Goal: Task Accomplishment & Management: Manage account settings

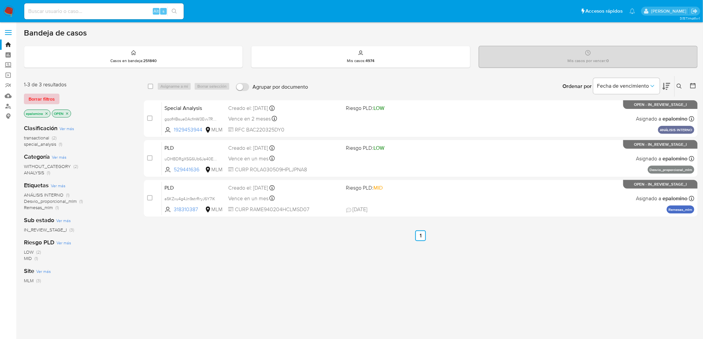
click at [39, 100] on span "Borrar filtros" at bounding box center [42, 98] width 26 height 9
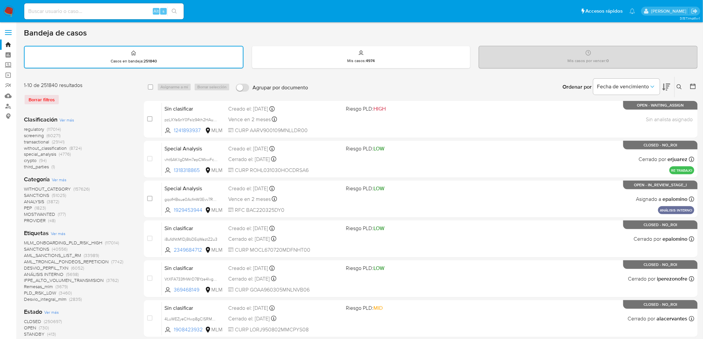
click at [9, 11] on img at bounding box center [8, 11] width 11 height 11
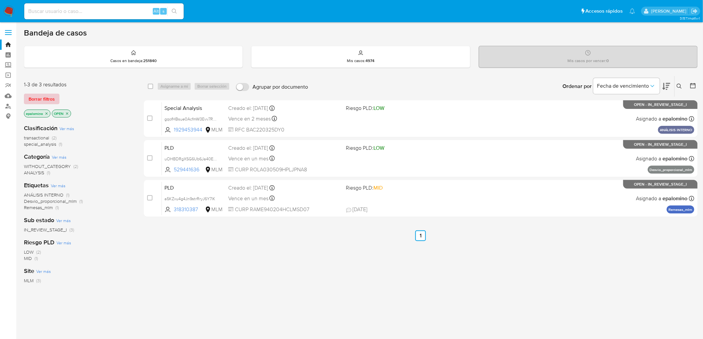
click at [44, 101] on span "Borrar filtros" at bounding box center [42, 98] width 26 height 9
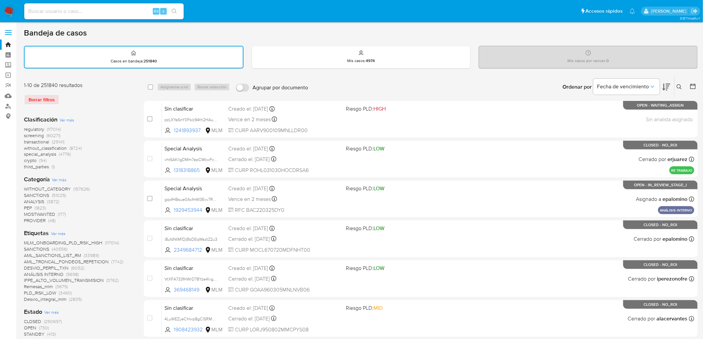
click at [65, 146] on span "without_classification" at bounding box center [45, 148] width 43 height 7
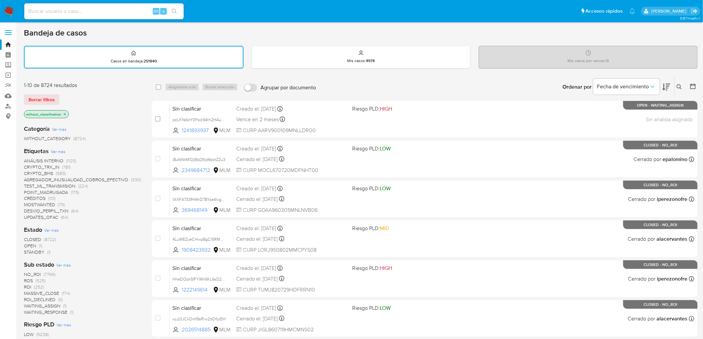
scroll to position [37, 0]
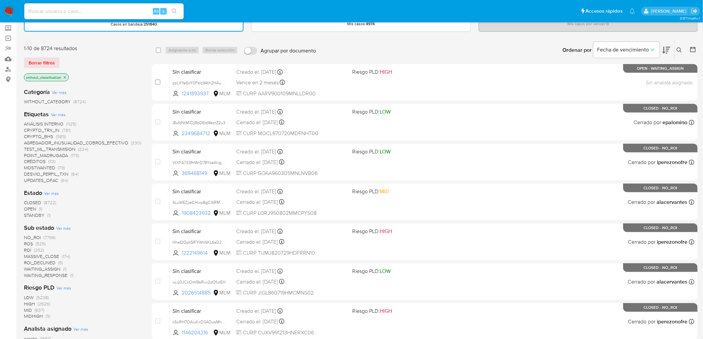
click at [32, 208] on span "OPEN" at bounding box center [30, 209] width 12 height 7
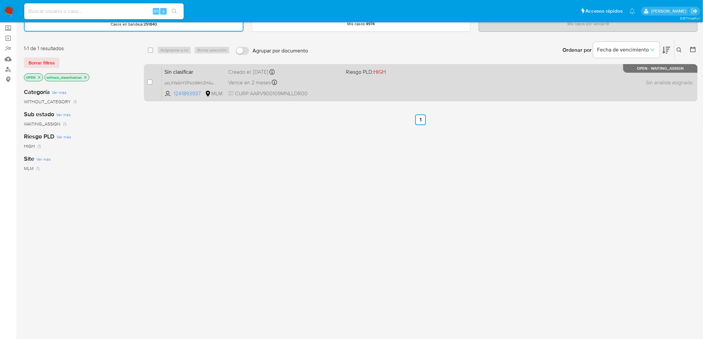
click at [186, 71] on span "Sin clasificar" at bounding box center [194, 71] width 58 height 9
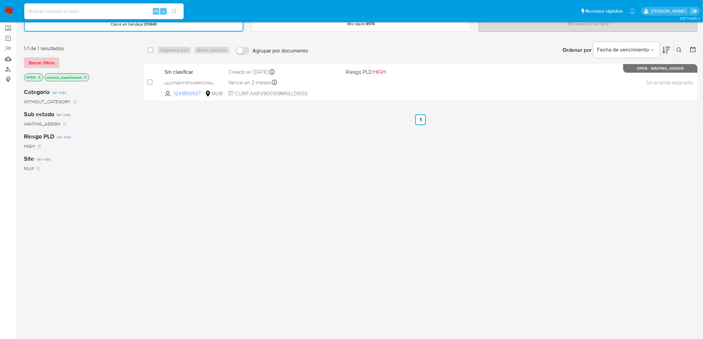
click at [54, 59] on button "Borrar filtros" at bounding box center [42, 62] width 36 height 11
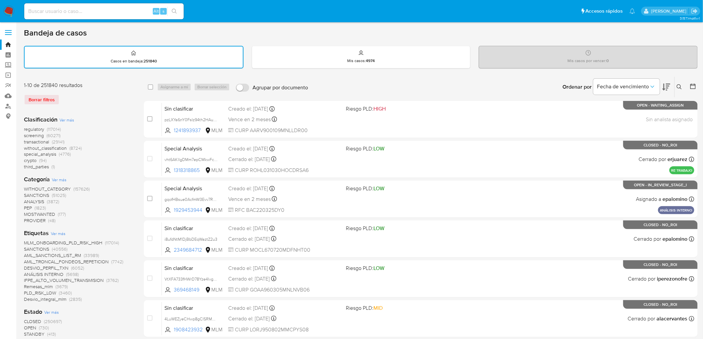
click at [678, 88] on icon at bounding box center [679, 86] width 5 height 5
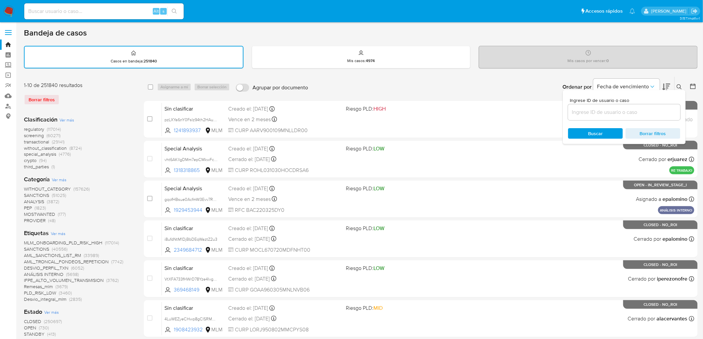
click at [587, 109] on input at bounding box center [624, 112] width 112 height 9
type input "1241893937"
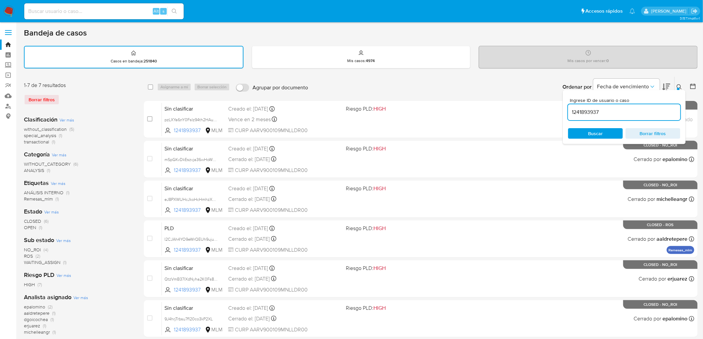
click at [678, 86] on icon at bounding box center [679, 86] width 5 height 5
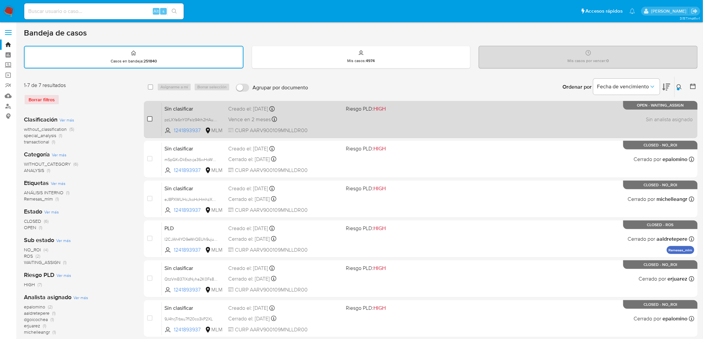
click at [151, 119] on input "checkbox" at bounding box center [149, 118] width 5 height 5
checkbox input "true"
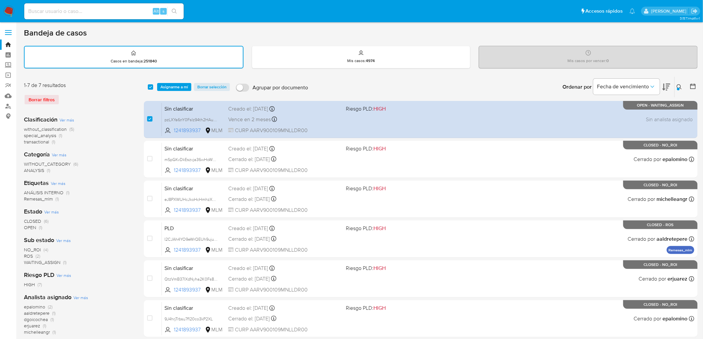
click at [172, 90] on div "select-all-cases-checkbox Asignarme a mí Borrar selección Agrupar por documento…" at bounding box center [421, 87] width 554 height 21
click at [168, 84] on span "Asignarme a mí" at bounding box center [175, 87] width 28 height 7
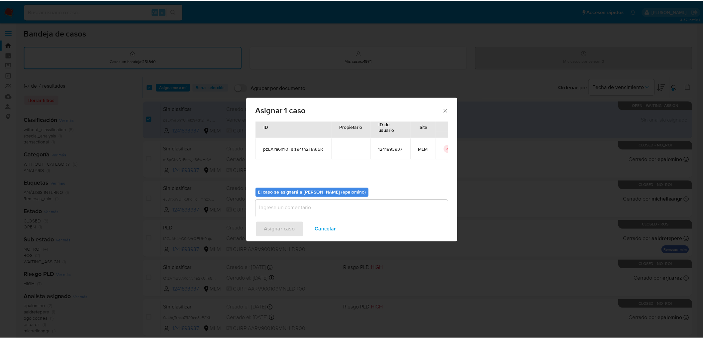
scroll to position [34, 0]
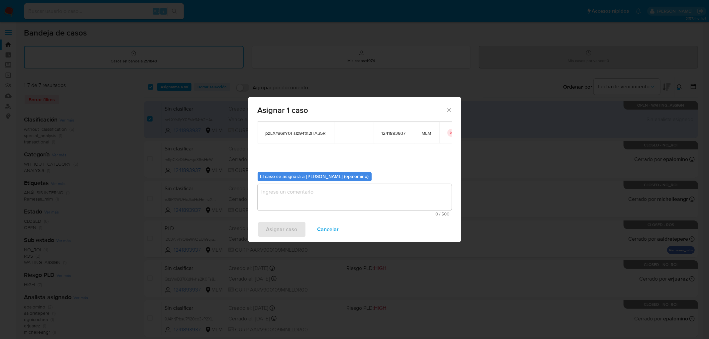
click at [276, 197] on textarea "assign-modal" at bounding box center [355, 197] width 194 height 27
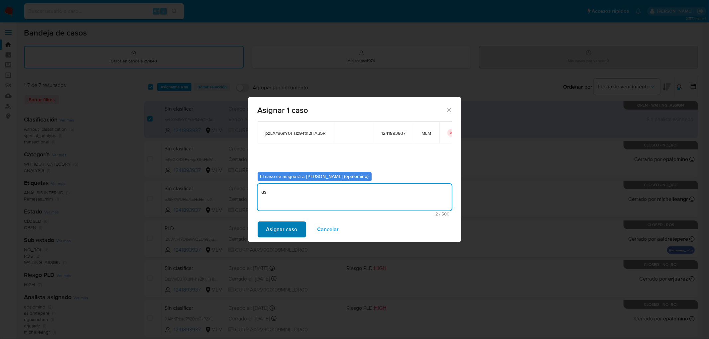
type textarea "as"
click at [277, 229] on span "Asignar caso" at bounding box center [281, 229] width 31 height 15
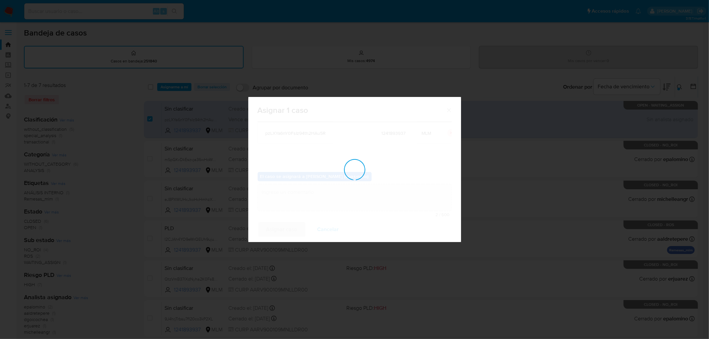
checkbox input "false"
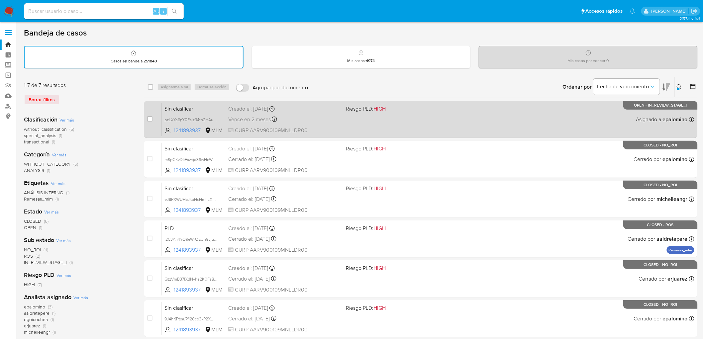
click at [180, 107] on span "Sin clasificar" at bounding box center [194, 108] width 58 height 9
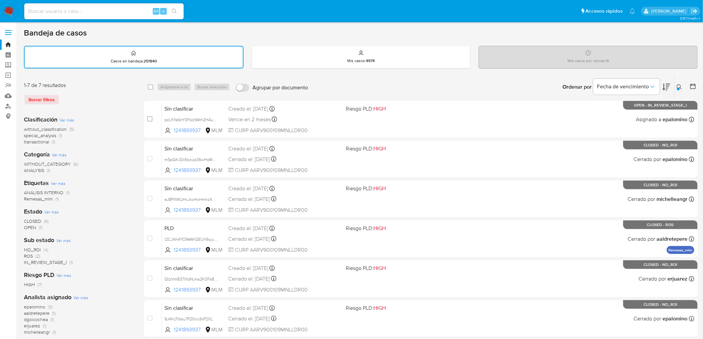
click at [679, 86] on icon at bounding box center [679, 86] width 5 height 5
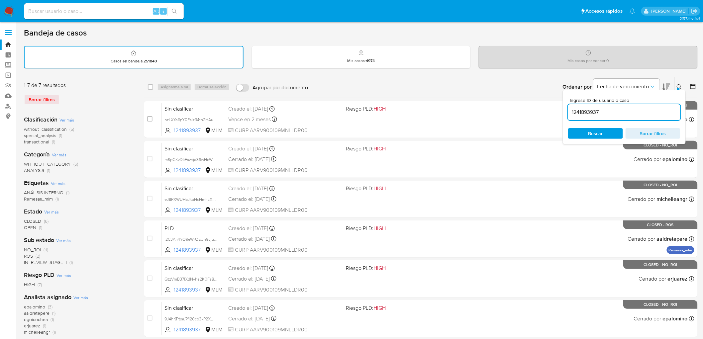
click at [261, 72] on div "Bandeja de casos Casos en bandeja : 251840 Mis casos : 4974 Mis casos por vence…" at bounding box center [361, 215] width 674 height 374
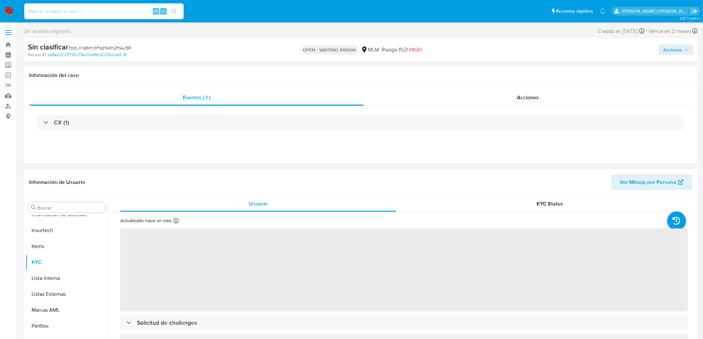
scroll to position [281, 0]
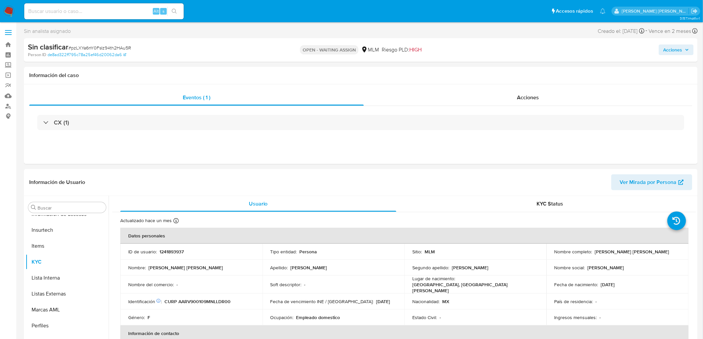
select select "10"
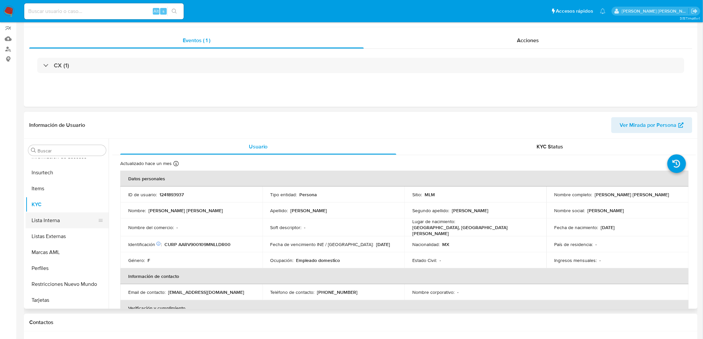
scroll to position [111, 0]
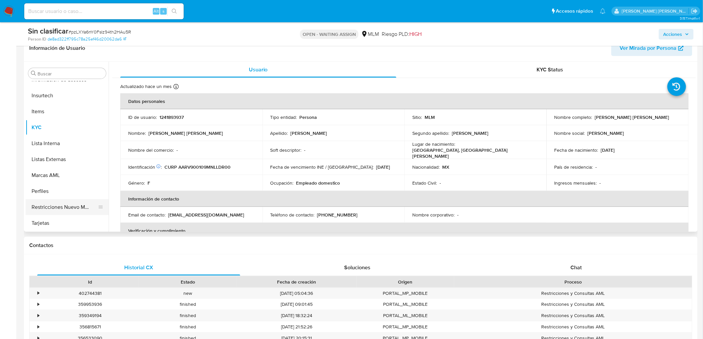
click at [74, 209] on button "Restricciones Nuevo Mundo" at bounding box center [65, 207] width 78 height 16
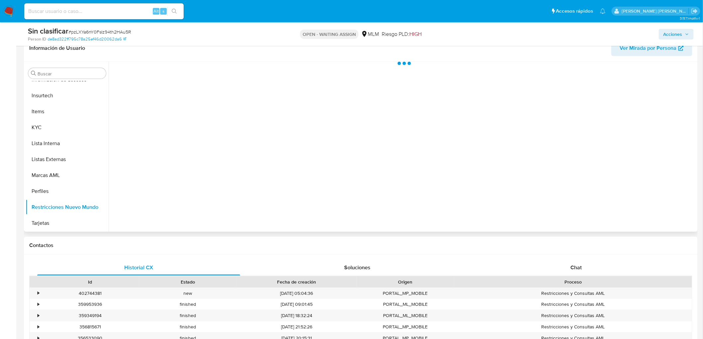
scroll to position [281, 0]
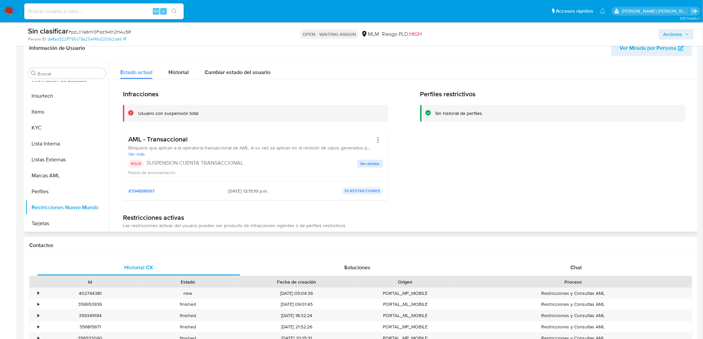
click at [361, 161] on span "Ver detalle" at bounding box center [370, 164] width 19 height 7
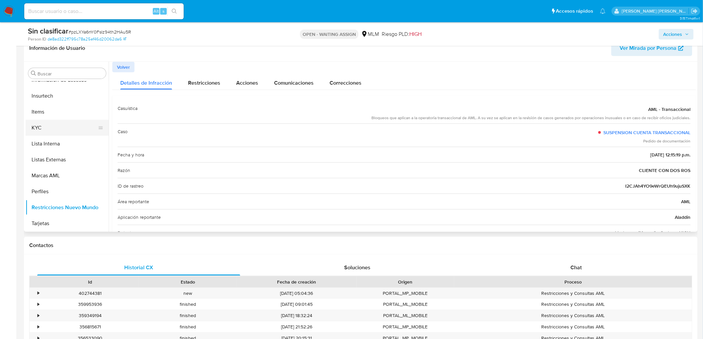
click at [80, 123] on button "KYC" at bounding box center [65, 128] width 78 height 16
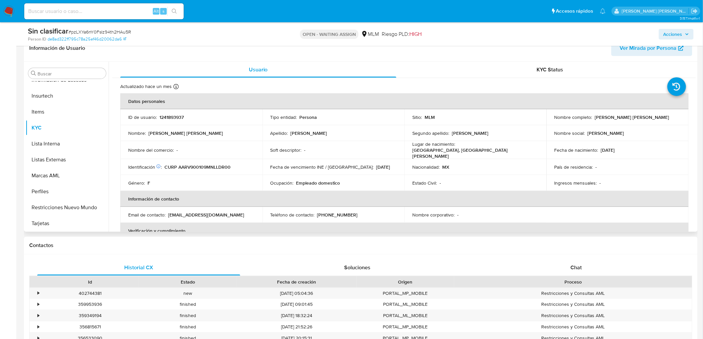
click at [180, 118] on p "1241893937" at bounding box center [172, 117] width 24 height 6
copy p "1241893937"
click at [109, 32] on span "# pzLXYa6nY0FsIz94th2HAu5R" at bounding box center [99, 32] width 62 height 7
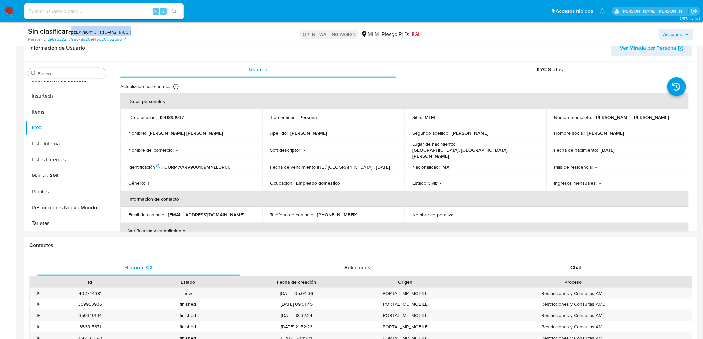
copy span "pzLXYa6nY0FsIz94th2HAu5R"
click at [172, 113] on td "ID de usuario : 1241893937" at bounding box center [191, 117] width 142 height 16
click at [172, 114] on td "ID de usuario : 1241893937" at bounding box center [191, 117] width 142 height 16
copy p "1241893937"
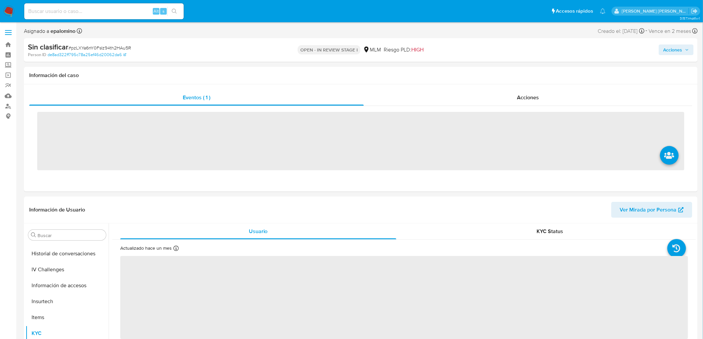
scroll to position [281, 0]
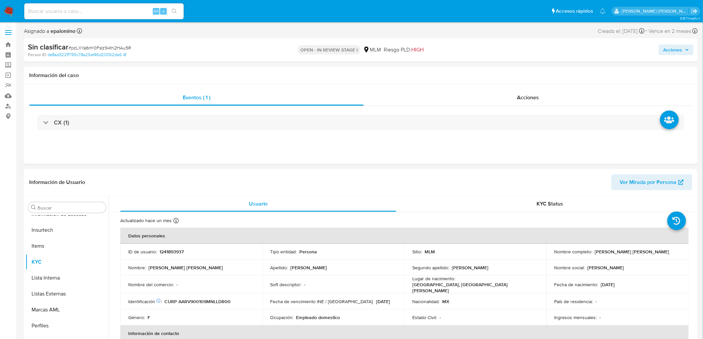
click at [677, 49] on span "Acciones" at bounding box center [673, 50] width 19 height 11
select select "10"
click at [675, 158] on span "Enviar" at bounding box center [668, 157] width 13 height 9
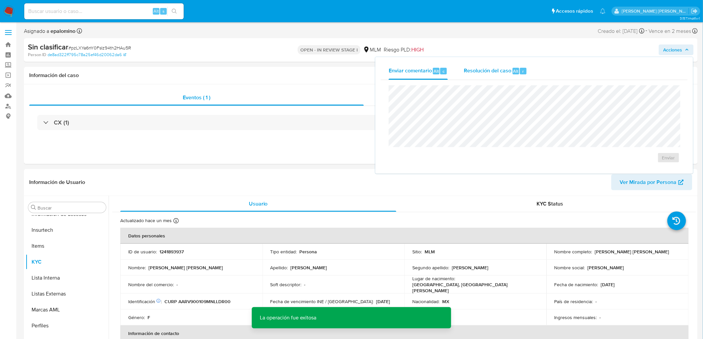
click at [497, 69] on span "Resolución del caso" at bounding box center [488, 71] width 48 height 8
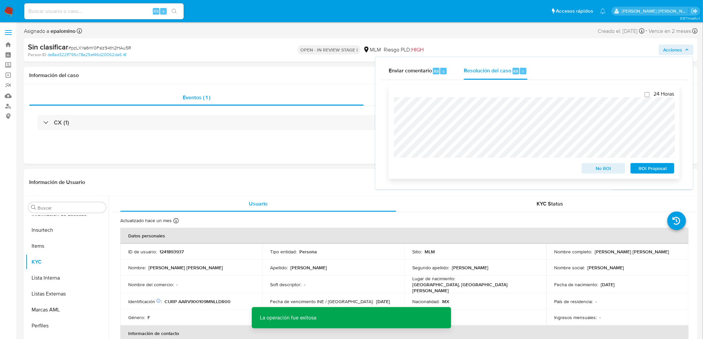
click at [597, 173] on span "No ROI" at bounding box center [604, 168] width 35 height 9
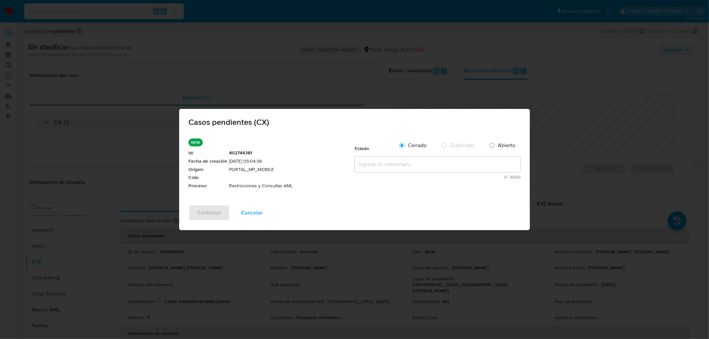
click at [391, 167] on textarea at bounding box center [438, 165] width 166 height 16
paste textarea "no se realizará reactivación de la cuenta"
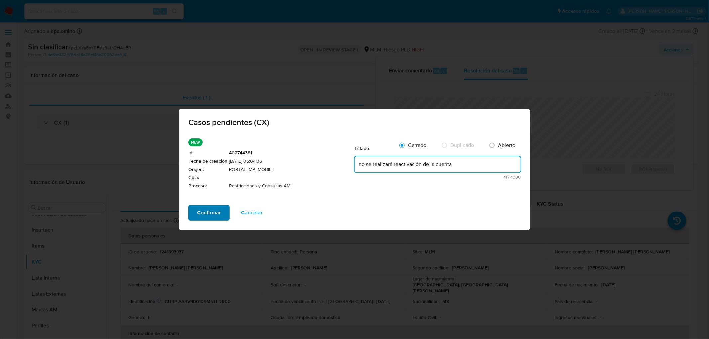
type textarea "no se realizará reactivación de la cuenta"
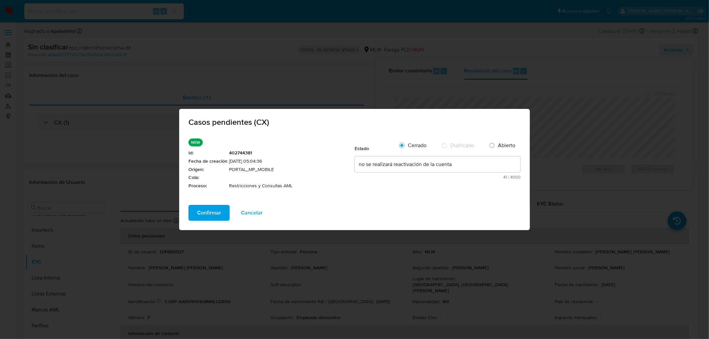
click at [210, 215] on span "Confirmar" at bounding box center [209, 213] width 24 height 15
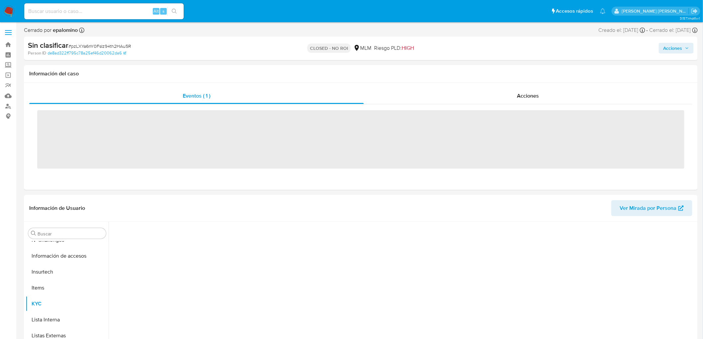
scroll to position [281, 0]
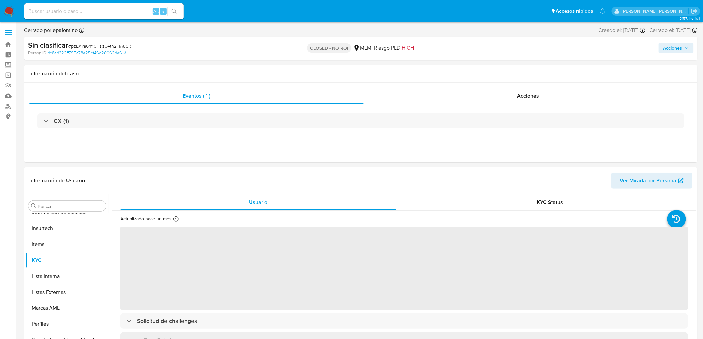
select select "10"
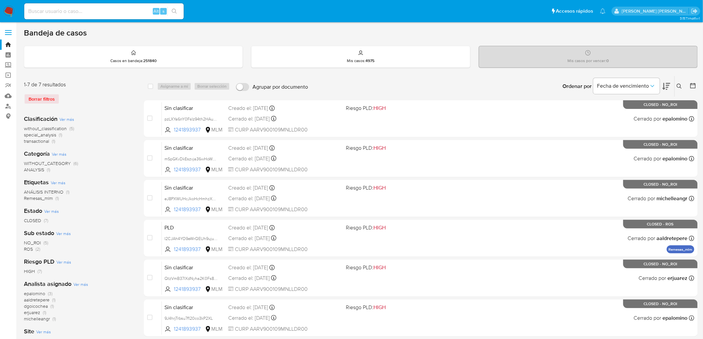
click at [683, 82] on button at bounding box center [680, 86] width 11 height 8
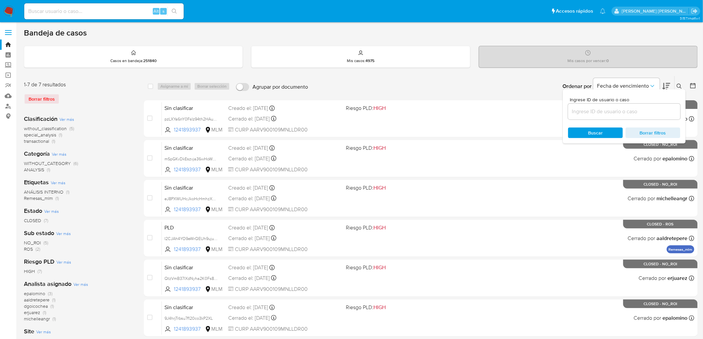
click at [585, 112] on input at bounding box center [624, 111] width 112 height 9
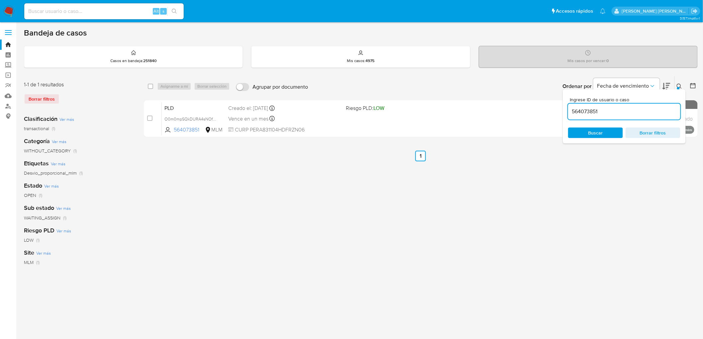
click at [678, 84] on icon at bounding box center [679, 86] width 5 height 5
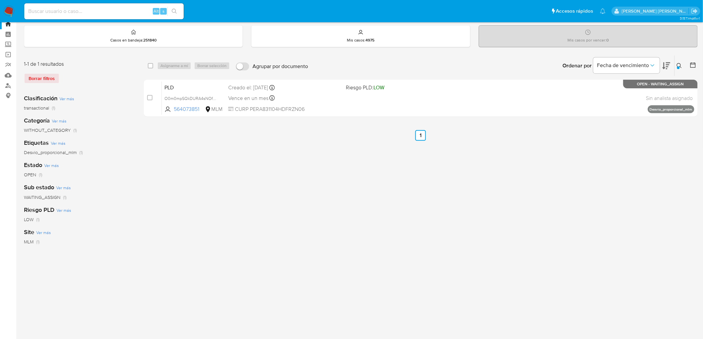
scroll to position [32, 0]
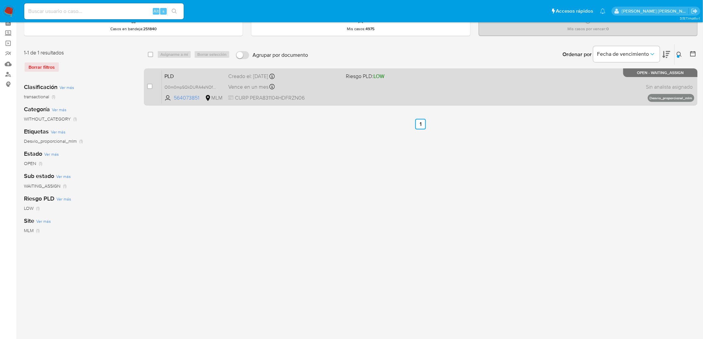
click at [174, 75] on span "PLD" at bounding box center [194, 75] width 58 height 9
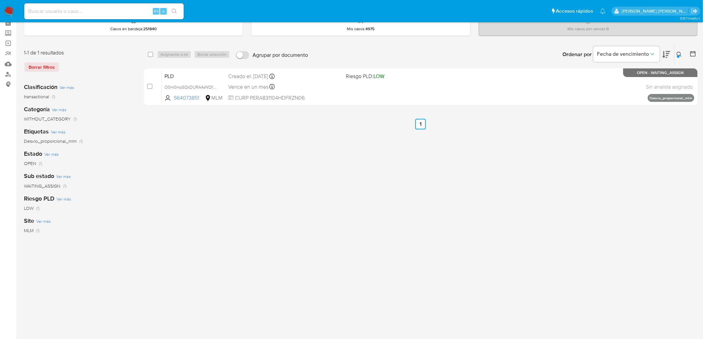
click at [678, 53] on icon at bounding box center [679, 54] width 5 height 5
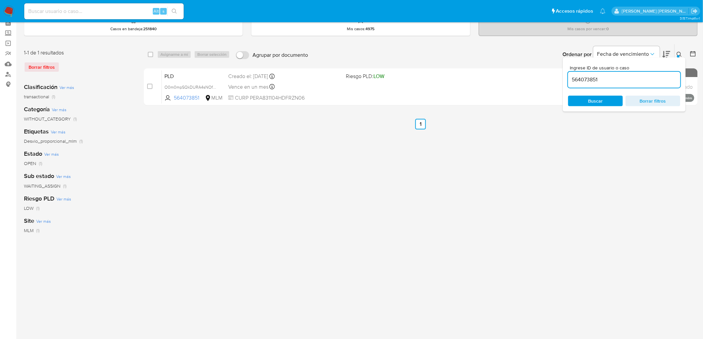
click at [579, 79] on input "564073851" at bounding box center [624, 79] width 112 height 9
click at [579, 80] on input "564073851" at bounding box center [624, 79] width 112 height 9
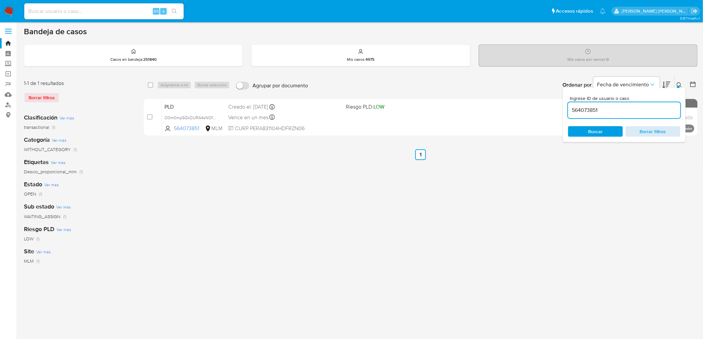
scroll to position [0, 0]
click at [589, 115] on input "564073851" at bounding box center [624, 111] width 112 height 9
paste input "1779807373"
type input "1779807373"
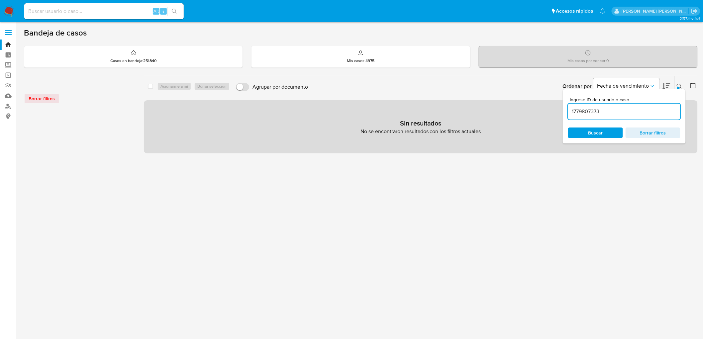
click at [77, 11] on input at bounding box center [104, 11] width 160 height 9
paste input "1779807373"
type input "1779807373"
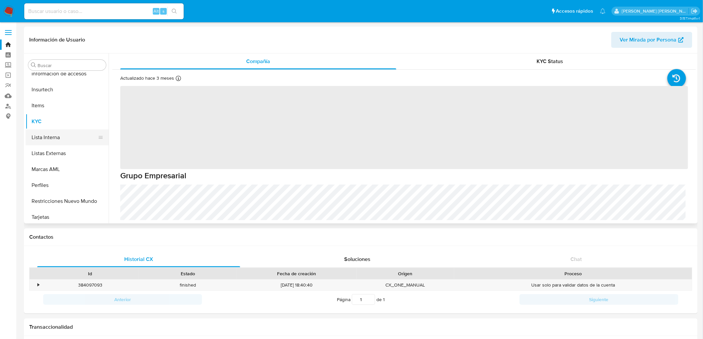
scroll to position [281, 0]
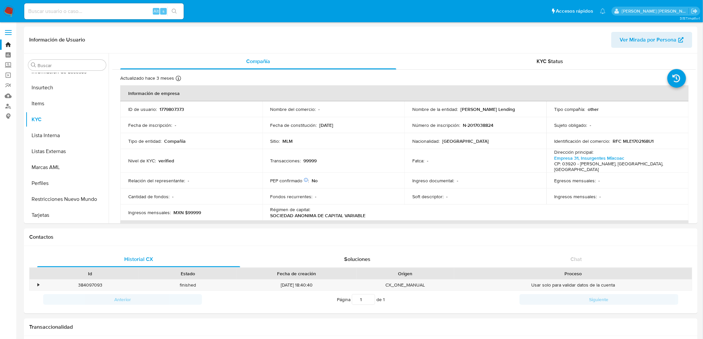
click at [11, 10] on img at bounding box center [8, 11] width 11 height 11
select select "10"
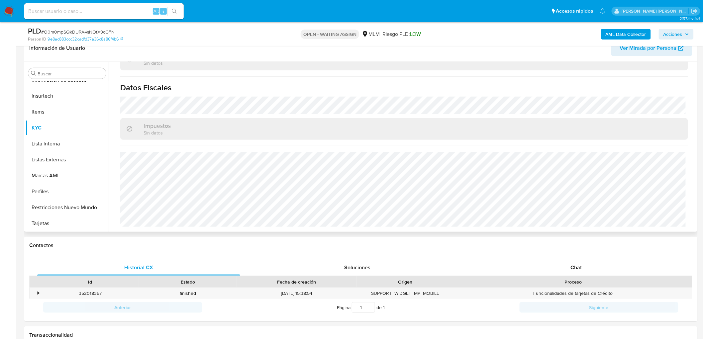
scroll to position [411, 0]
select select "10"
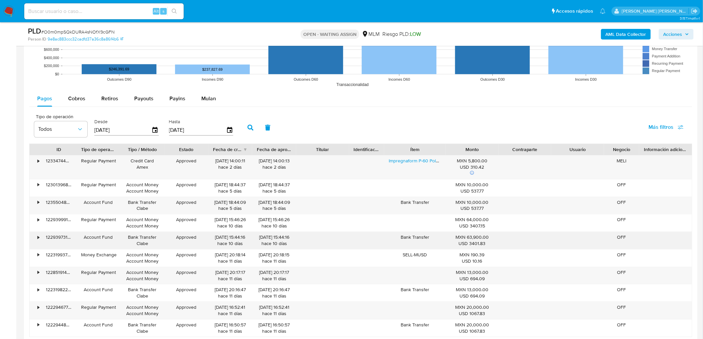
scroll to position [635, 0]
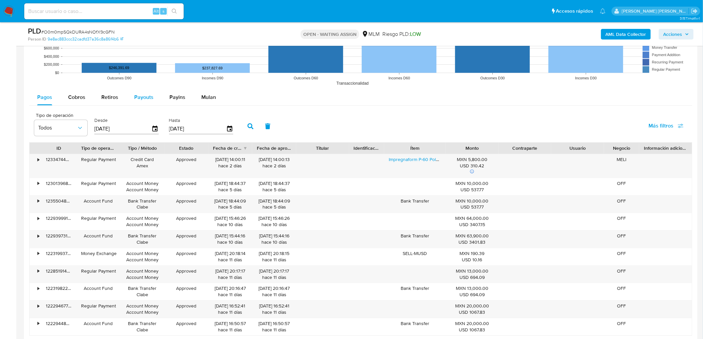
click at [144, 99] on span "Payouts" at bounding box center [143, 97] width 19 height 8
select select "10"
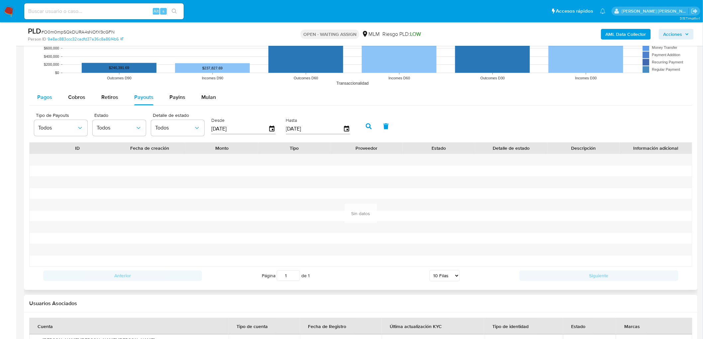
click at [38, 95] on span "Pagos" at bounding box center [44, 97] width 15 height 8
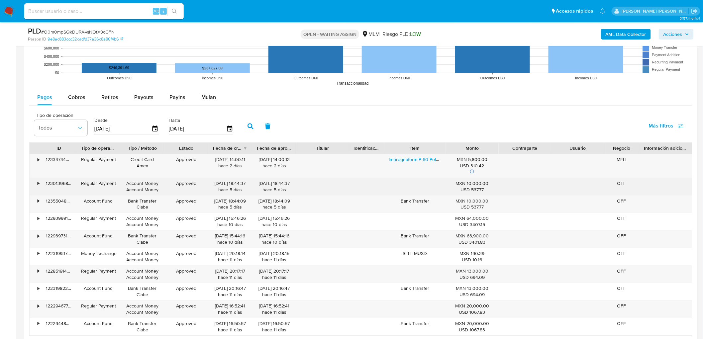
scroll to position [672, 0]
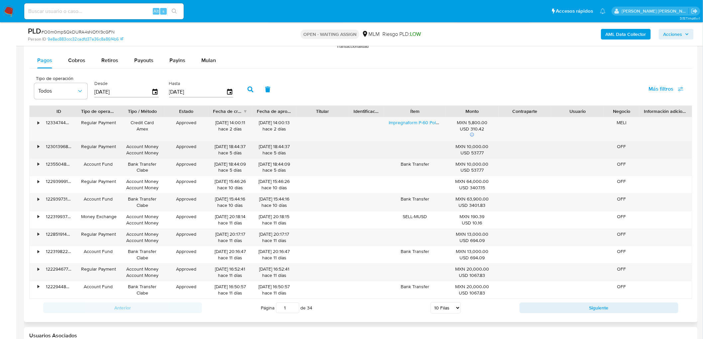
click at [36, 145] on div "•" at bounding box center [36, 149] width 12 height 17
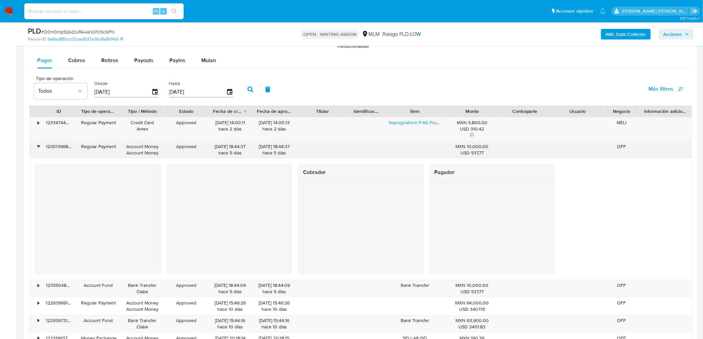
click at [36, 145] on div "•" at bounding box center [36, 149] width 12 height 17
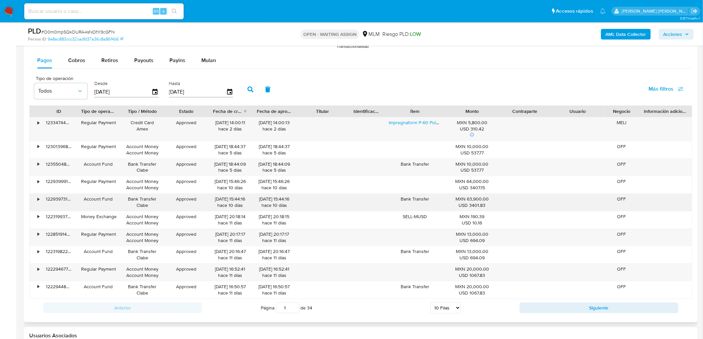
click at [37, 204] on div "•" at bounding box center [36, 202] width 12 height 17
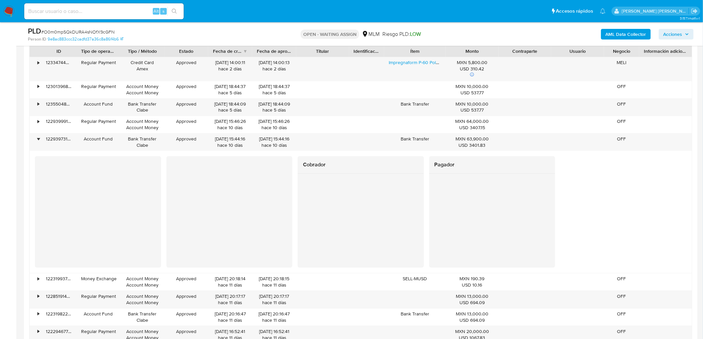
scroll to position [746, 0]
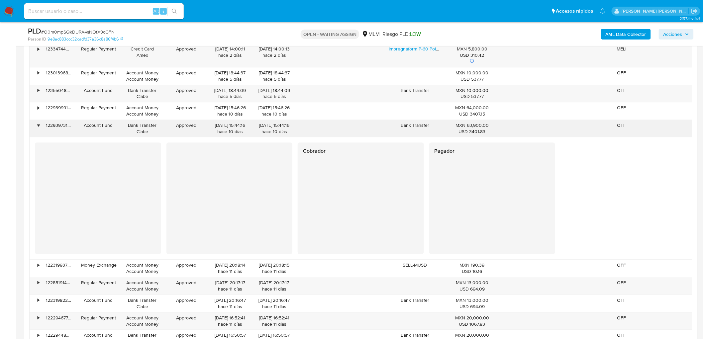
click at [38, 127] on div "•" at bounding box center [39, 125] width 2 height 6
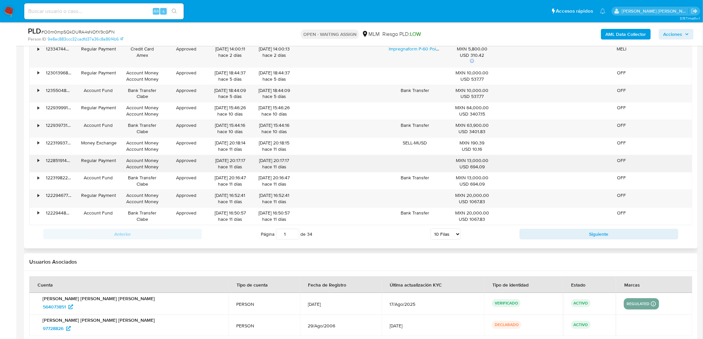
click at [37, 161] on div "•" at bounding box center [36, 163] width 12 height 17
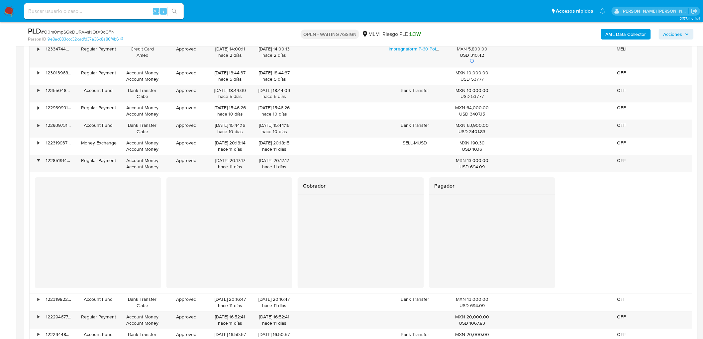
click at [362, 259] on div "Cobrador" at bounding box center [361, 232] width 126 height 111
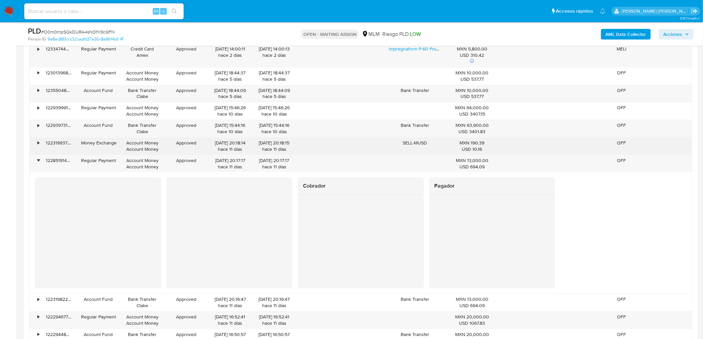
drag, startPoint x: 40, startPoint y: 162, endPoint x: 87, endPoint y: 150, distance: 48.7
click at [41, 162] on div "•" at bounding box center [36, 163] width 12 height 17
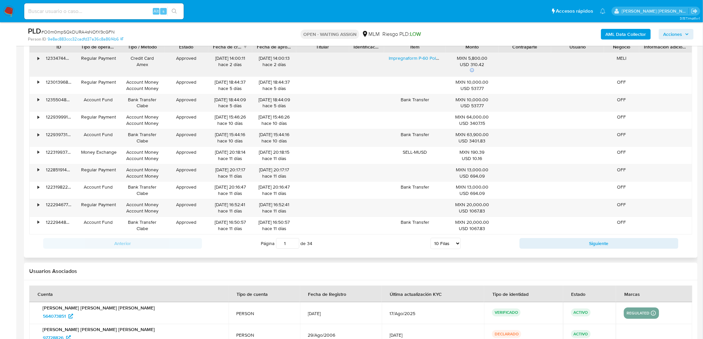
scroll to position [709, 0]
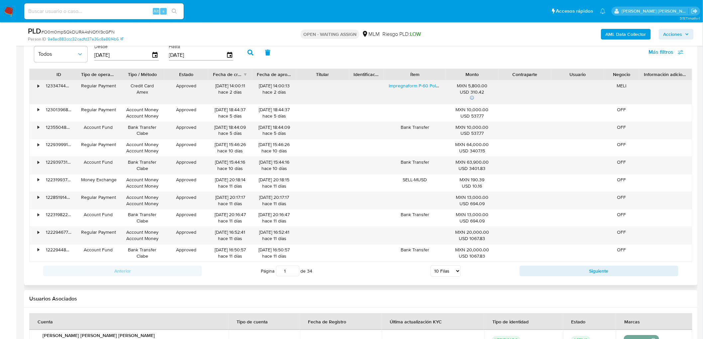
click at [38, 87] on div "•" at bounding box center [39, 86] width 2 height 6
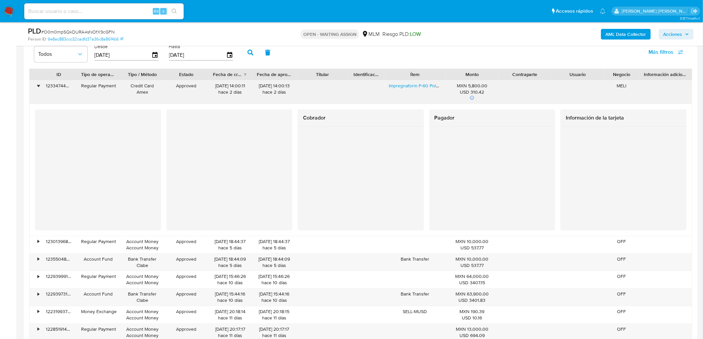
click at [37, 84] on div "•" at bounding box center [36, 92] width 12 height 24
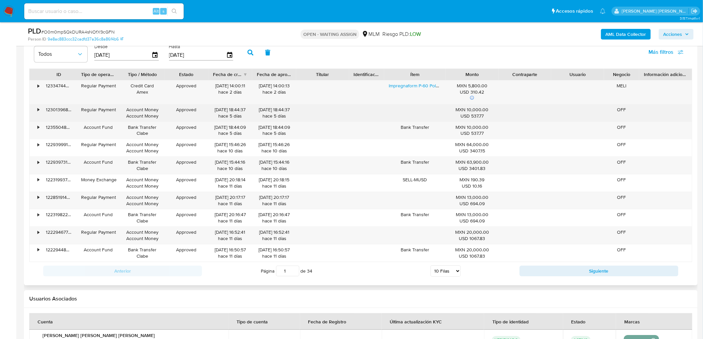
click at [38, 113] on div "•" at bounding box center [39, 110] width 2 height 6
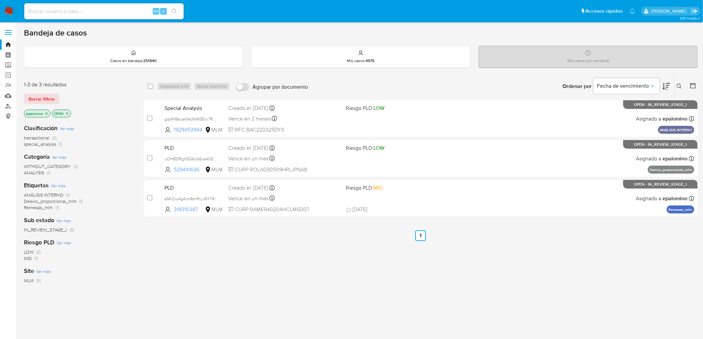
click at [45, 92] on div "1-3 de 3 resultados Borrar filtros epalomino OPEN" at bounding box center [77, 100] width 106 height 38
click at [42, 101] on span "Borrar filtros" at bounding box center [42, 98] width 26 height 9
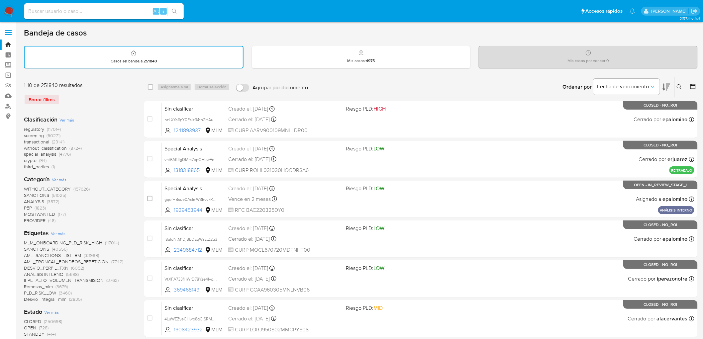
click at [8, 16] on img at bounding box center [8, 11] width 11 height 11
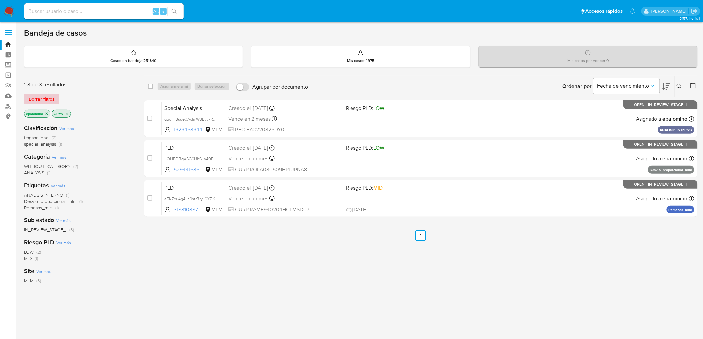
click at [53, 96] on span "Borrar filtros" at bounding box center [42, 98] width 26 height 9
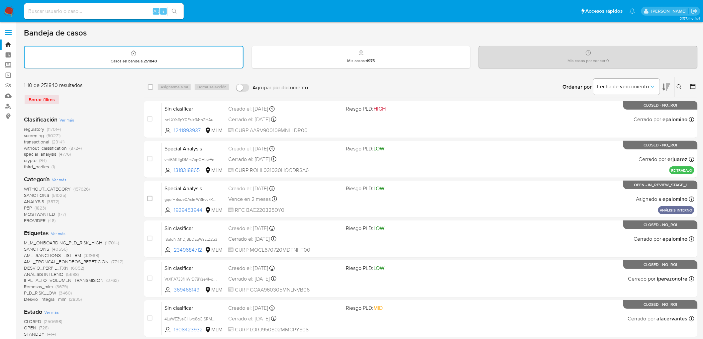
click at [681, 85] on button at bounding box center [680, 87] width 11 height 8
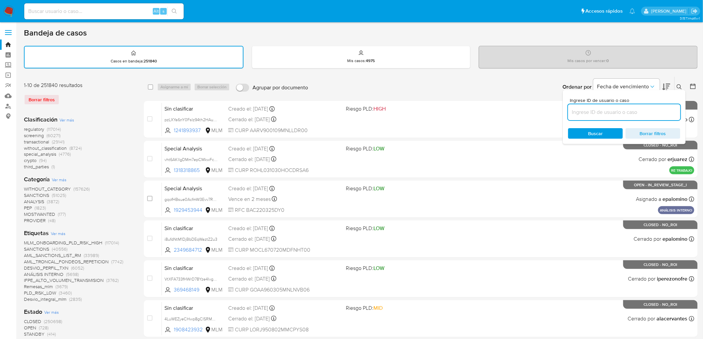
click at [603, 108] on input at bounding box center [624, 112] width 112 height 9
type input "564073851"
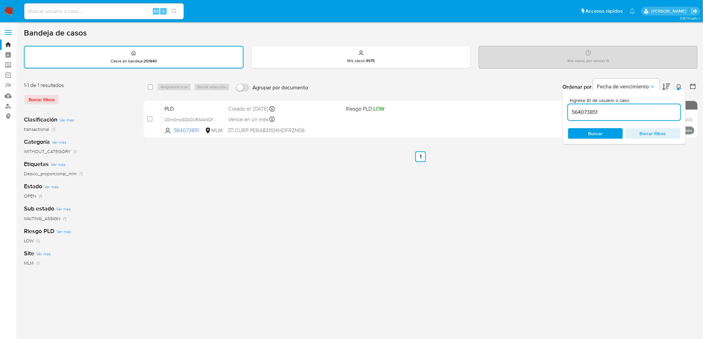
click at [678, 85] on icon at bounding box center [679, 86] width 5 height 5
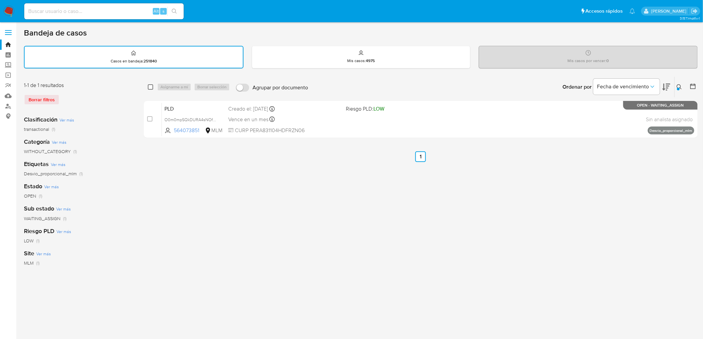
click at [149, 86] on input "checkbox" at bounding box center [150, 86] width 5 height 5
checkbox input "true"
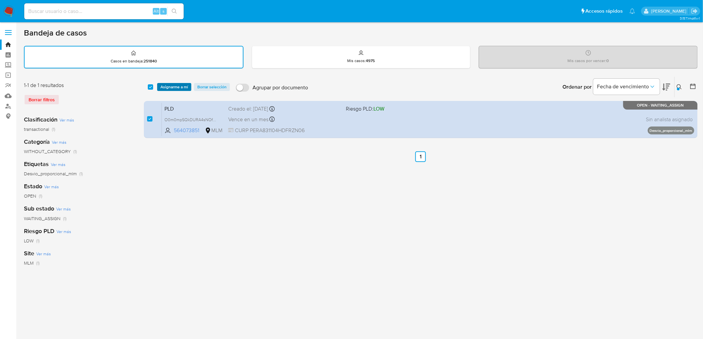
click at [175, 86] on span "Asignarme a mí" at bounding box center [175, 87] width 28 height 7
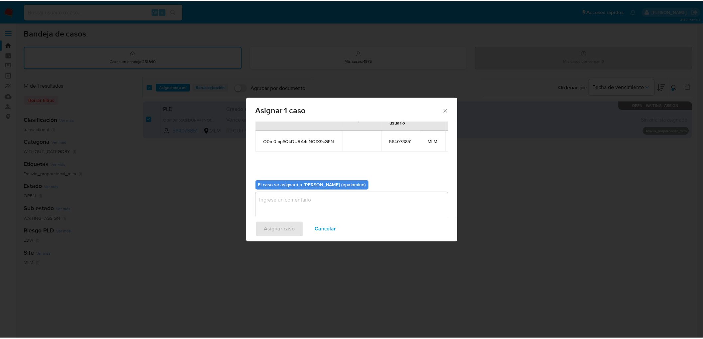
scroll to position [40, 0]
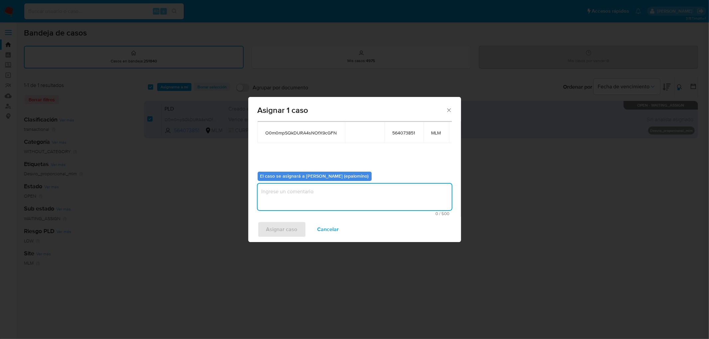
click at [289, 187] on textarea "assign-modal" at bounding box center [355, 197] width 194 height 27
type textarea "AS"
click at [285, 222] on span "Asignar caso" at bounding box center [281, 229] width 31 height 15
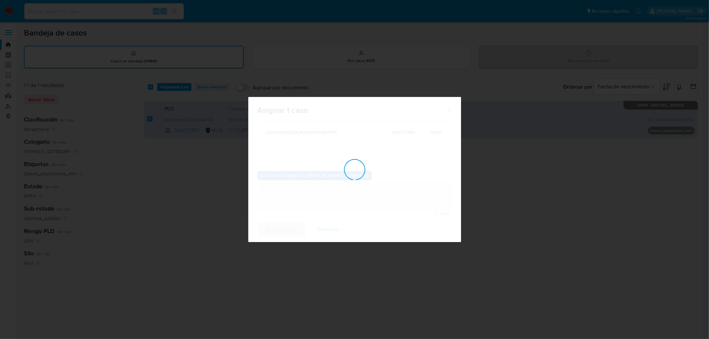
click at [284, 228] on div "assign-modal" at bounding box center [354, 169] width 213 height 145
checkbox input "false"
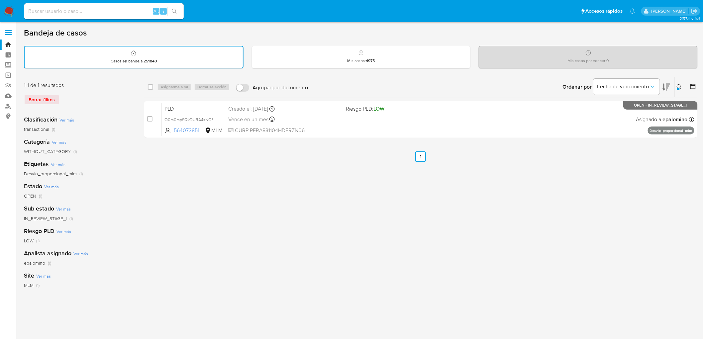
click at [11, 9] on img at bounding box center [8, 11] width 11 height 11
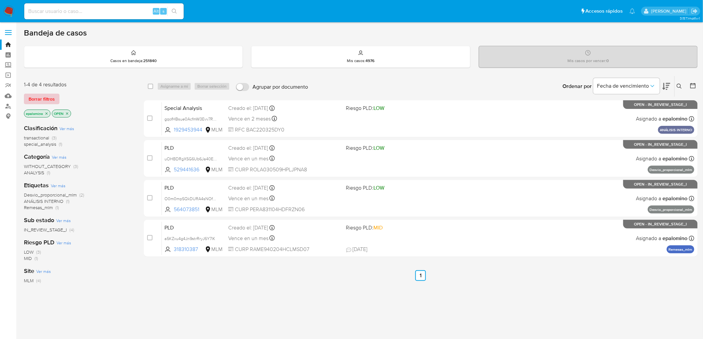
click at [47, 101] on span "Borrar filtros" at bounding box center [42, 98] width 26 height 9
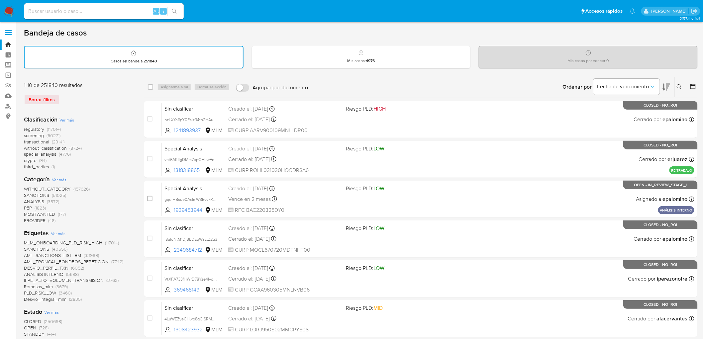
click at [683, 85] on button at bounding box center [680, 87] width 11 height 8
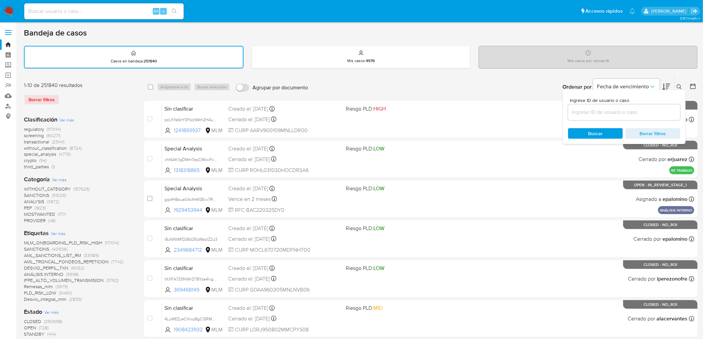
click at [600, 105] on div at bounding box center [624, 112] width 112 height 16
click at [600, 112] on input at bounding box center [624, 112] width 112 height 9
paste input "564073851"
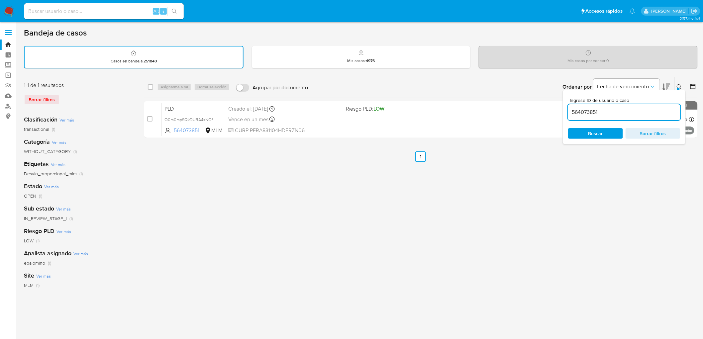
click at [612, 111] on input "564073851" at bounding box center [624, 112] width 112 height 9
click at [682, 86] on icon at bounding box center [679, 86] width 5 height 5
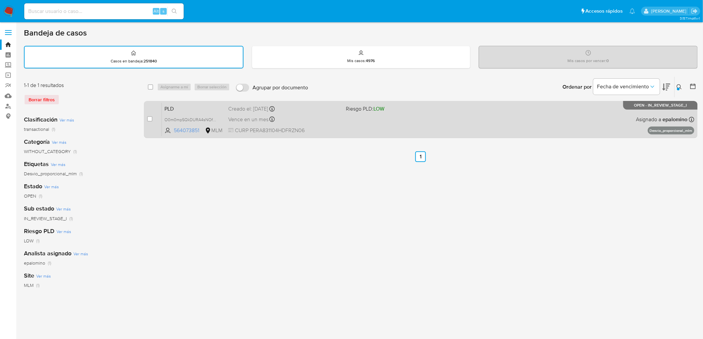
click at [173, 108] on span "PLD" at bounding box center [194, 108] width 58 height 9
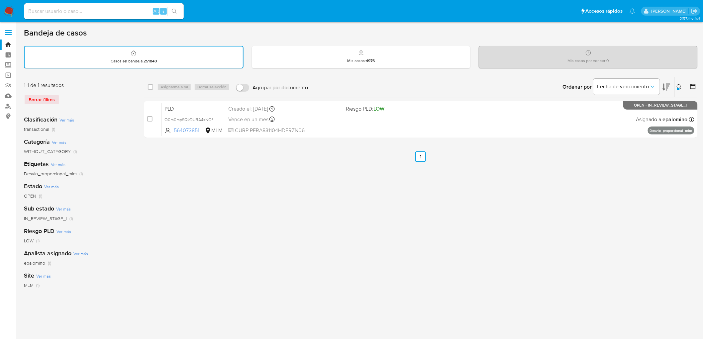
click at [678, 86] on icon at bounding box center [679, 86] width 5 height 5
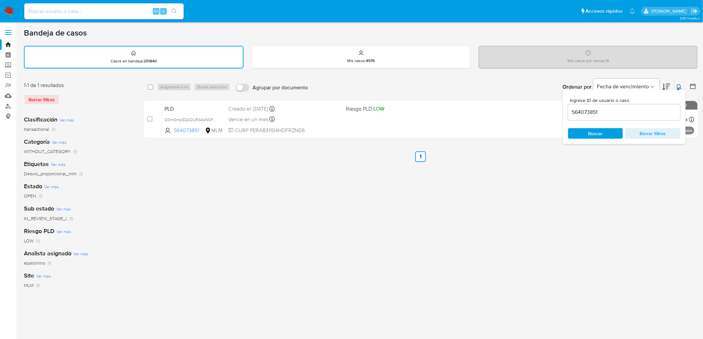
click at [590, 111] on input "564073851" at bounding box center [624, 112] width 112 height 9
type input "1779807373"
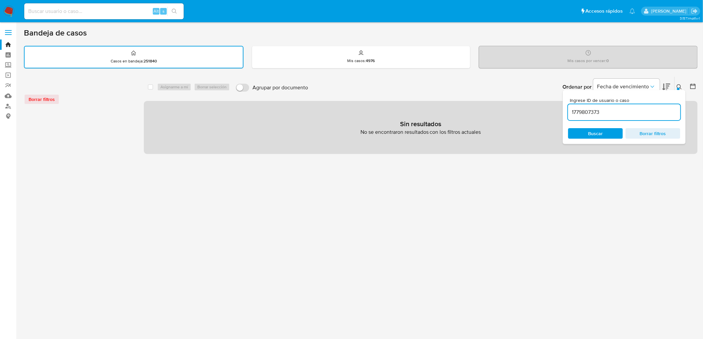
click at [51, 16] on div "Alt s" at bounding box center [104, 11] width 160 height 16
click at [52, 13] on input at bounding box center [104, 11] width 160 height 9
paste input "1779807373"
type input "1779807373"
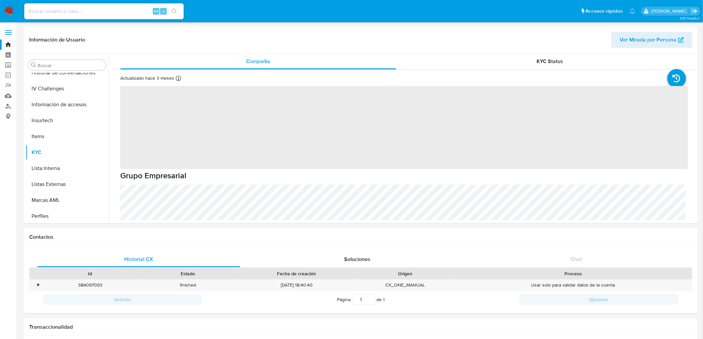
scroll to position [281, 0]
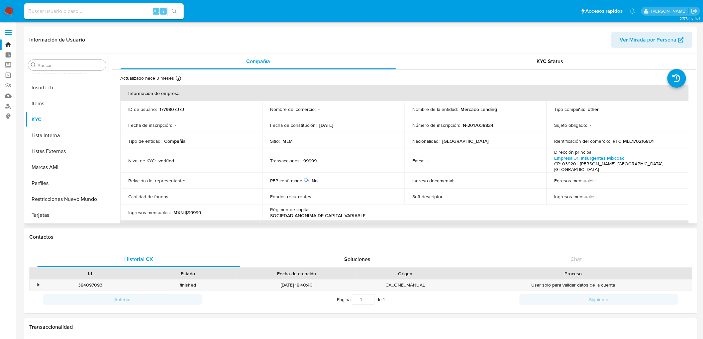
click at [489, 110] on p "Mercado Lending" at bounding box center [479, 109] width 37 height 6
copy p "Lending"
select select "10"
click at [9, 14] on img at bounding box center [8, 11] width 11 height 11
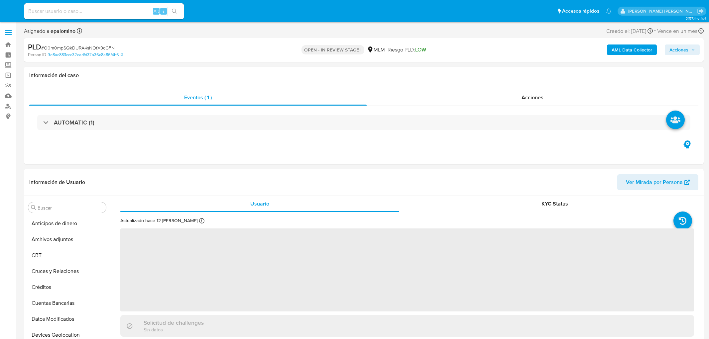
select select "10"
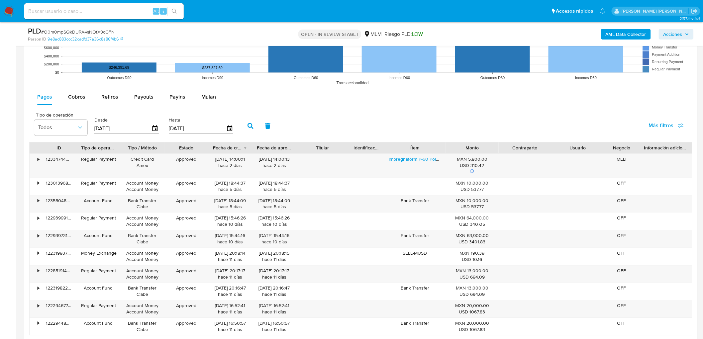
scroll to position [697, 0]
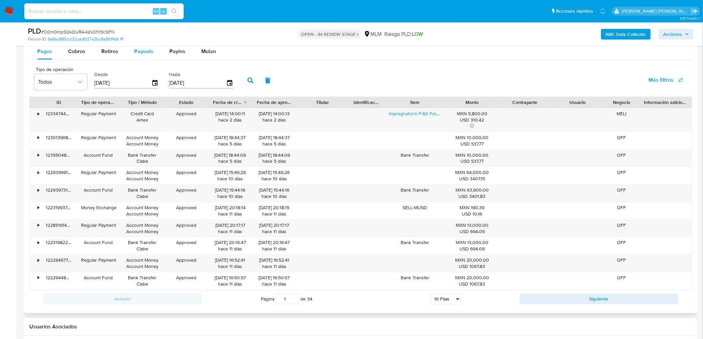
click at [149, 54] on span "Payouts" at bounding box center [143, 52] width 19 height 8
select select "10"
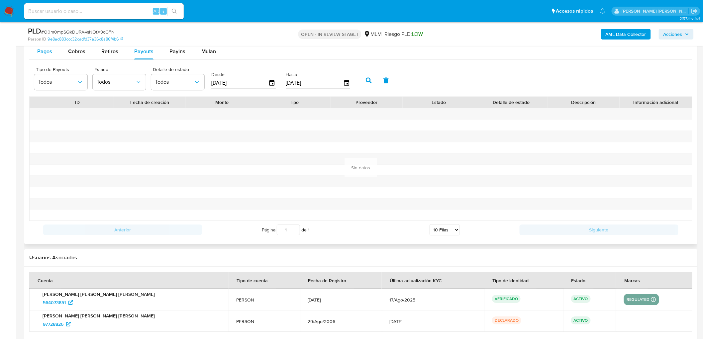
click at [39, 51] on span "Pagos" at bounding box center [44, 52] width 15 height 8
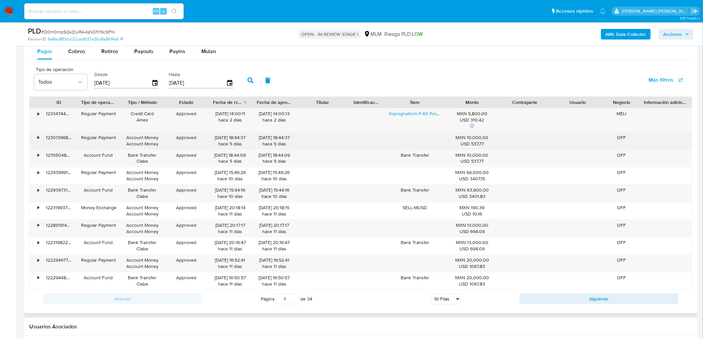
click at [37, 142] on div "•" at bounding box center [36, 140] width 12 height 17
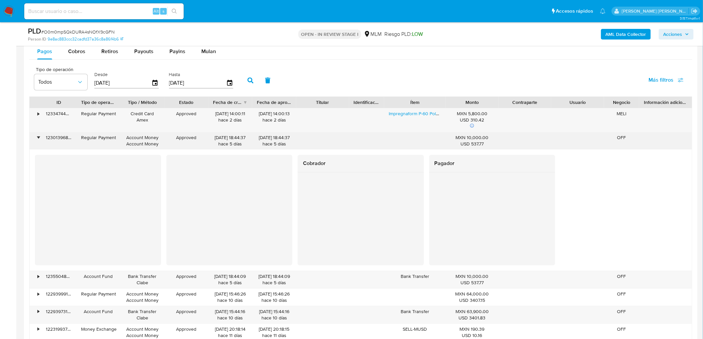
click at [35, 138] on div "•" at bounding box center [36, 140] width 12 height 17
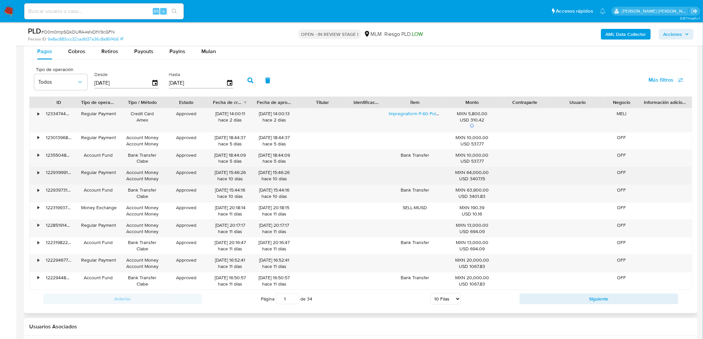
click at [38, 173] on div "•" at bounding box center [39, 173] width 2 height 6
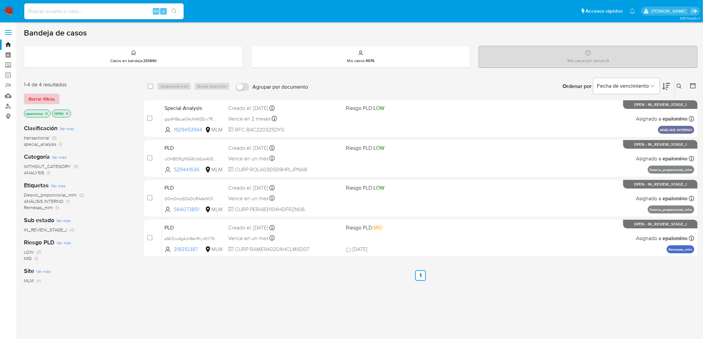
click at [40, 96] on span "Borrar filtros" at bounding box center [42, 98] width 26 height 9
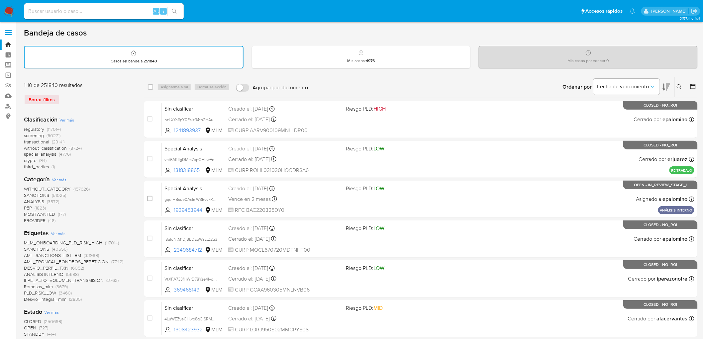
click at [680, 83] on button at bounding box center [680, 87] width 11 height 8
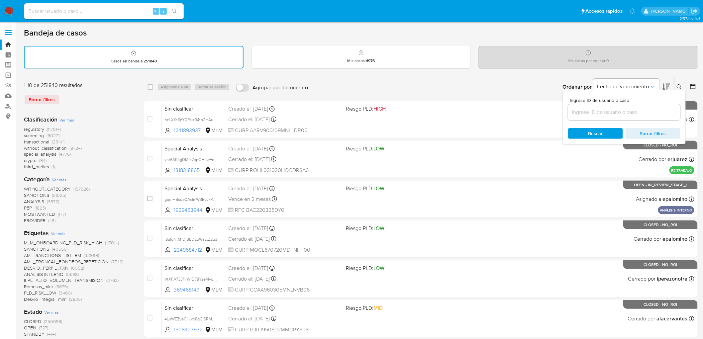
click at [605, 108] on input at bounding box center [624, 112] width 112 height 9
type input "564073851"
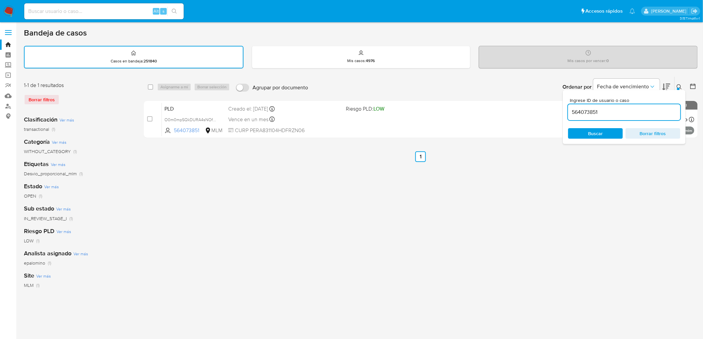
click at [682, 85] on icon at bounding box center [679, 86] width 5 height 5
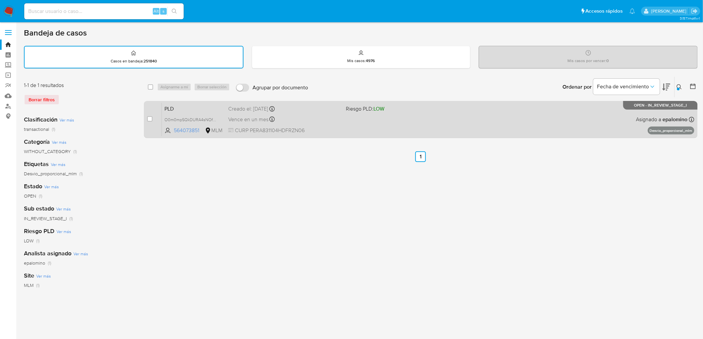
click at [178, 106] on span "PLD" at bounding box center [194, 108] width 58 height 9
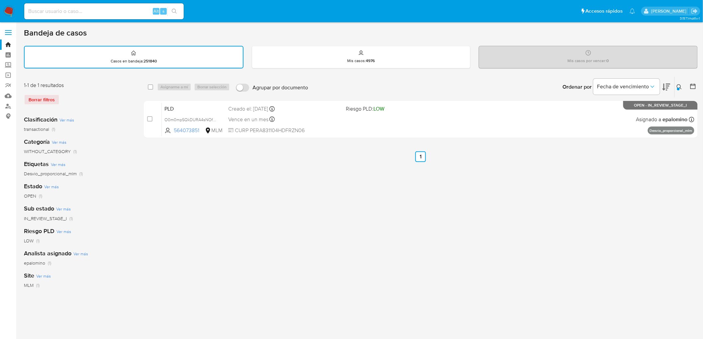
click at [4, 8] on img at bounding box center [8, 11] width 11 height 11
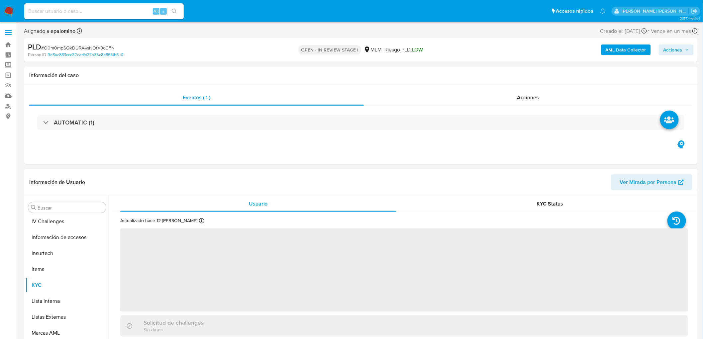
scroll to position [281, 0]
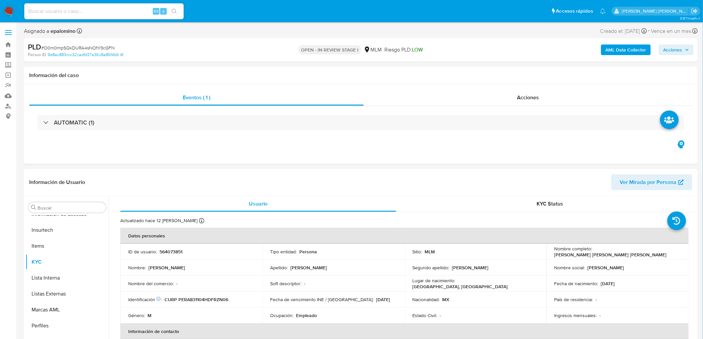
select select "10"
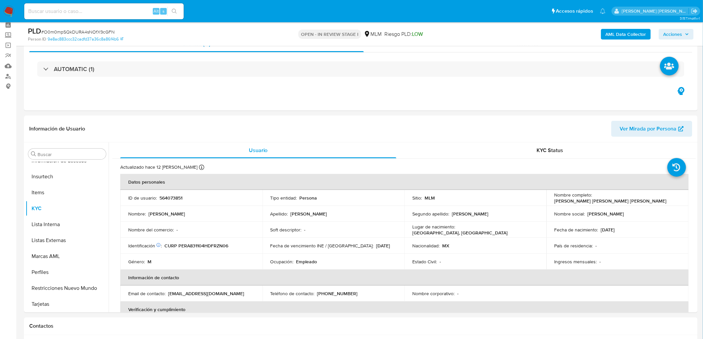
scroll to position [31, 0]
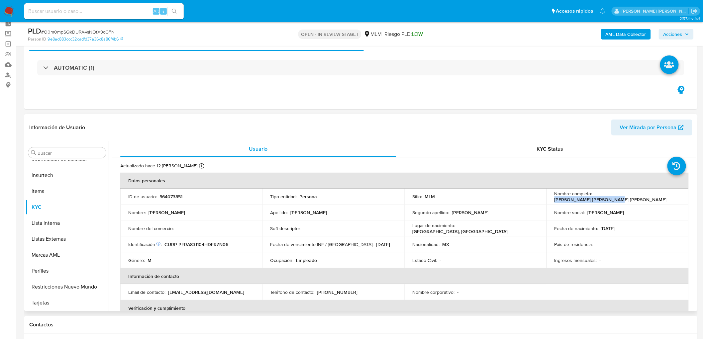
drag, startPoint x: 648, startPoint y: 198, endPoint x: 594, endPoint y: 194, distance: 54.6
click at [594, 194] on div "Nombre completo : Antonio Israel Perez Ruiz" at bounding box center [618, 197] width 126 height 12
copy p "Antonio Israel Perez Ruiz"
click at [608, 217] on td "Nombre social : ANTONIO ISRAEL" at bounding box center [618, 213] width 142 height 16
drag, startPoint x: 647, startPoint y: 198, endPoint x: 593, endPoint y: 198, distance: 54.2
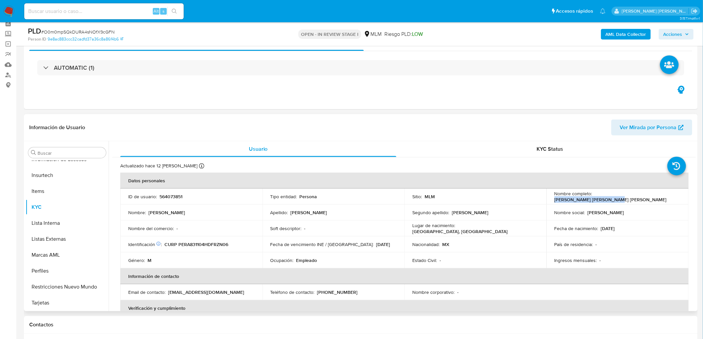
click at [593, 198] on div "Nombre completo : Antonio Israel Perez Ruiz" at bounding box center [618, 197] width 126 height 12
copy p "[PERSON_NAME] [PERSON_NAME] [PERSON_NAME]"
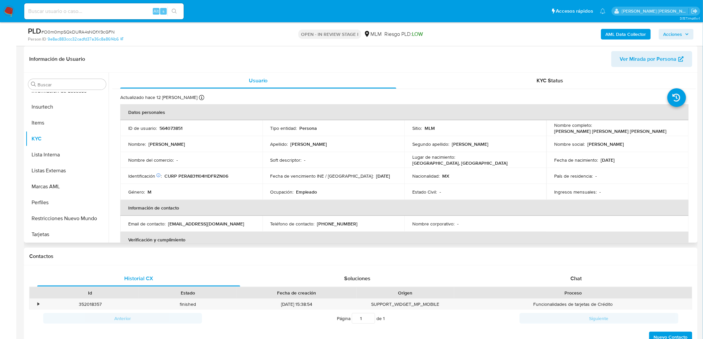
click at [353, 191] on div "Ocupación : Empleado" at bounding box center [334, 192] width 126 height 6
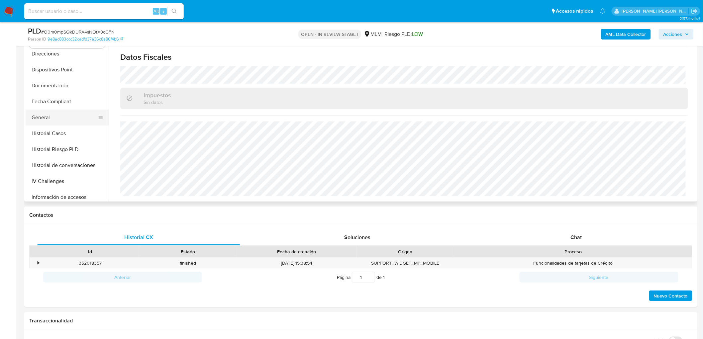
scroll to position [59, 0]
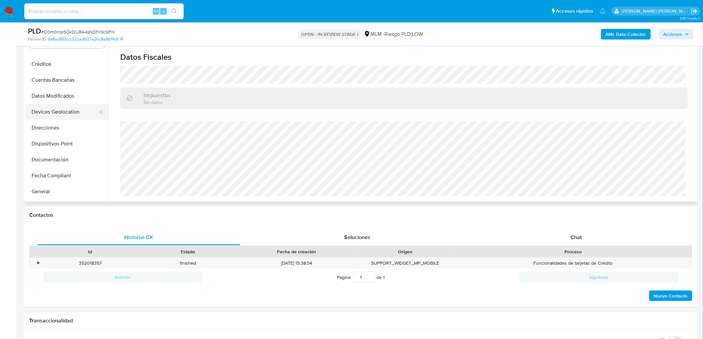
click at [81, 111] on button "Devices Geolocation" at bounding box center [65, 112] width 78 height 16
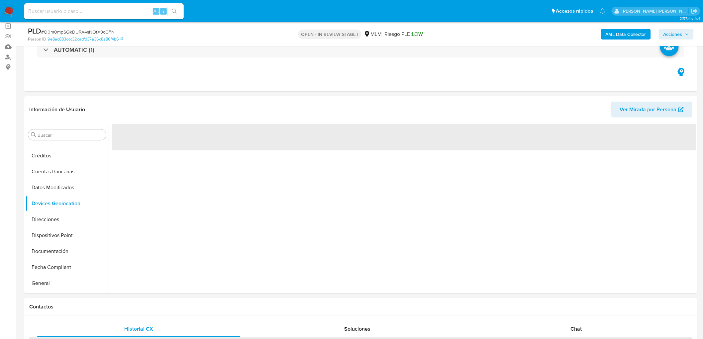
scroll to position [45, 0]
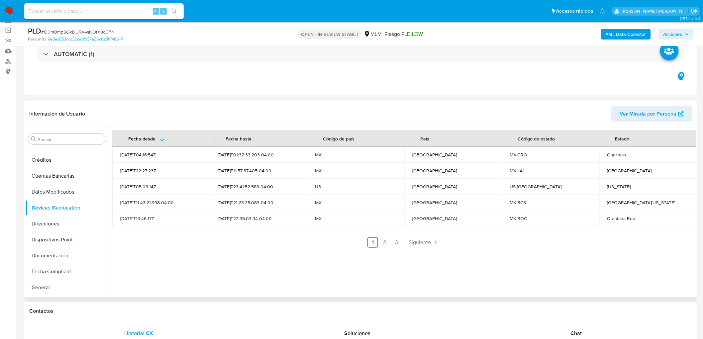
click at [247, 249] on div "Fecha desde Fecha hasta Código de país País Código de estado Estado 2022-04-28T…" at bounding box center [403, 213] width 588 height 170
click at [421, 237] on link "Siguiente" at bounding box center [424, 242] width 36 height 11
click at [312, 237] on ul "Anterior 1 2 3 Siguiente" at bounding box center [404, 242] width 584 height 11
click at [436, 240] on span "Siguiente" at bounding box center [438, 242] width 22 height 5
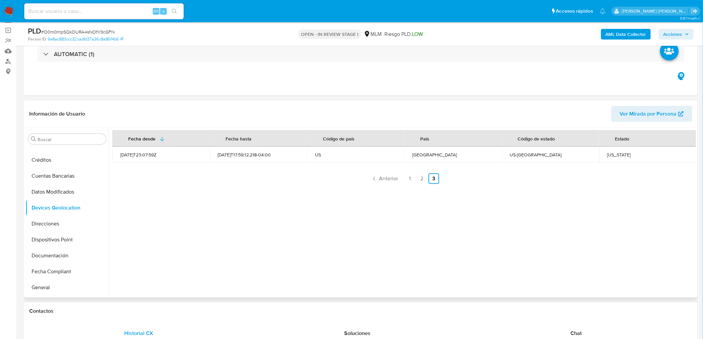
click at [320, 235] on div "Fecha desde Fecha hasta Código de país País Código de estado Estado 2021-11-26T…" at bounding box center [403, 213] width 588 height 170
click at [611, 155] on div "New Jersey" at bounding box center [648, 155] width 81 height 6
copy div "New Jersey Anterior"
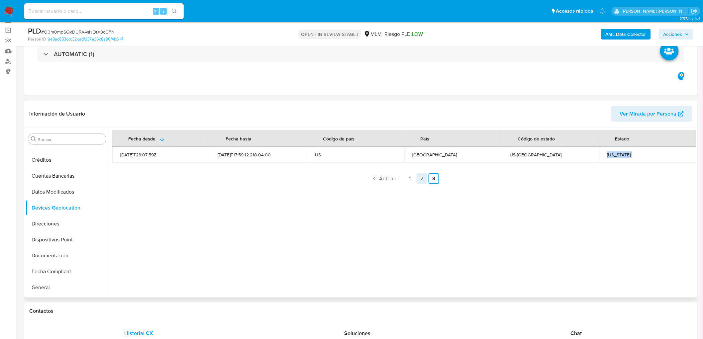
click at [423, 174] on link "2" at bounding box center [422, 178] width 11 height 11
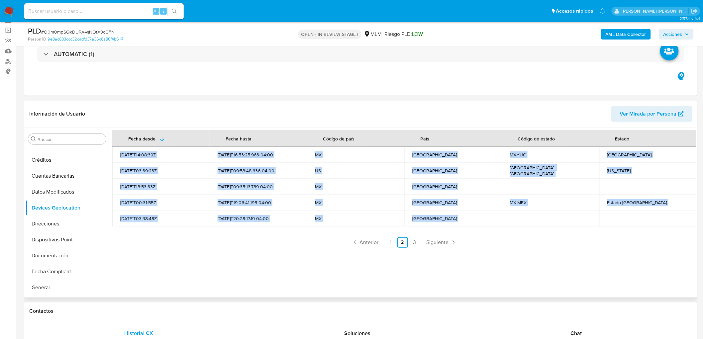
click at [556, 219] on td at bounding box center [550, 219] width 97 height 16
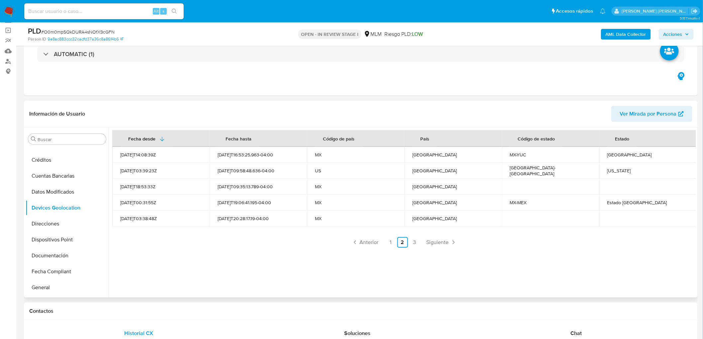
click at [613, 168] on div "Texas" at bounding box center [648, 171] width 81 height 6
copy div "Texas"
click at [392, 242] on link "1" at bounding box center [391, 242] width 11 height 11
click at [627, 221] on div "Quintana Roo" at bounding box center [648, 219] width 81 height 6
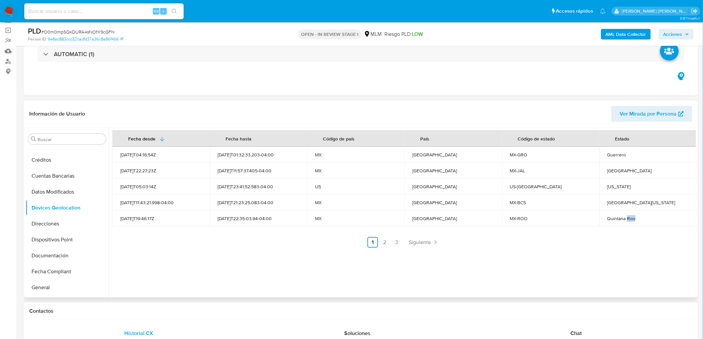
click at [627, 221] on div "Quintana Roo" at bounding box center [648, 219] width 81 height 6
copy div "Quintana Roo Anterior"
click at [609, 203] on div "Baja California Sur" at bounding box center [648, 203] width 81 height 6
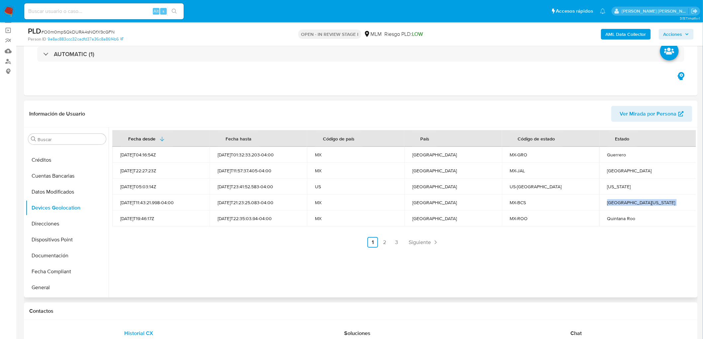
click at [609, 203] on div "Baja California Sur" at bounding box center [648, 203] width 81 height 6
copy div "Baja California Sur"
click at [613, 184] on div "Florida" at bounding box center [648, 187] width 81 height 6
copy div "Florida"
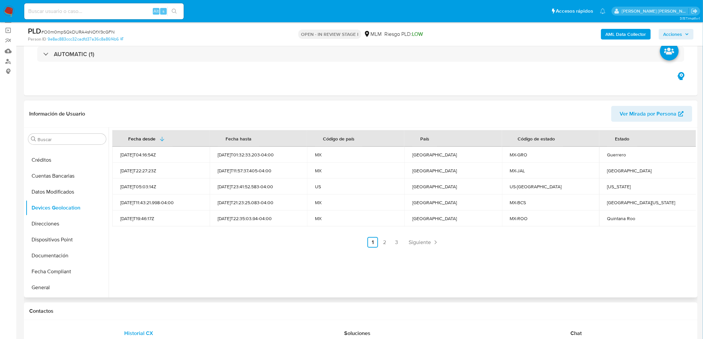
click at [613, 173] on div "Jalisco" at bounding box center [648, 171] width 81 height 6
copy div "Jalisco"
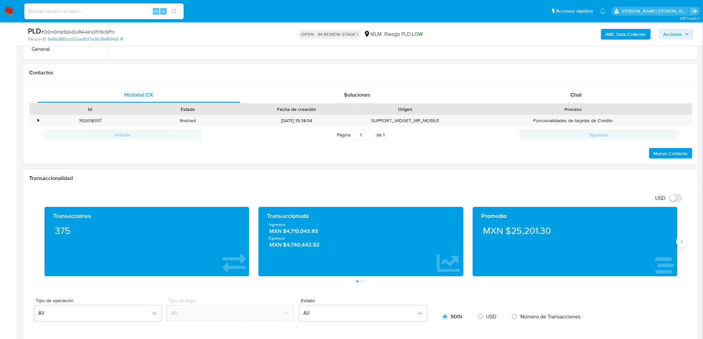
scroll to position [303, 0]
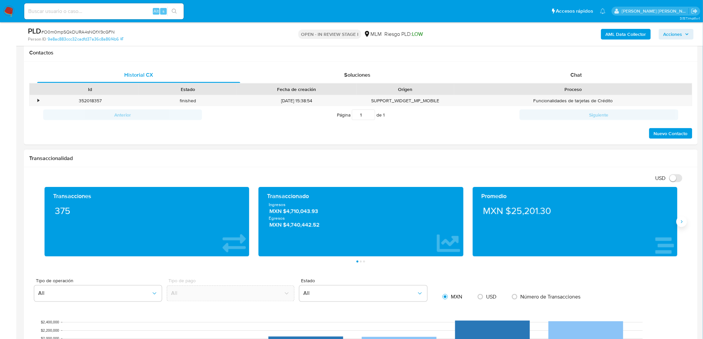
click at [681, 219] on button "Siguiente" at bounding box center [682, 222] width 11 height 11
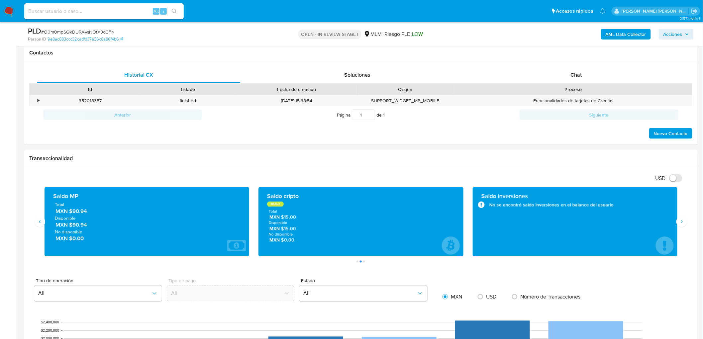
drag, startPoint x: 72, startPoint y: 224, endPoint x: 88, endPoint y: 225, distance: 16.0
click at [88, 225] on span "MXN $90.94" at bounding box center [148, 225] width 184 height 8
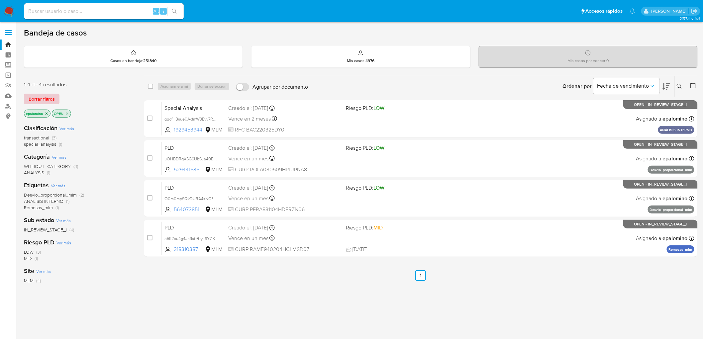
click at [37, 95] on span "Borrar filtros" at bounding box center [42, 98] width 26 height 9
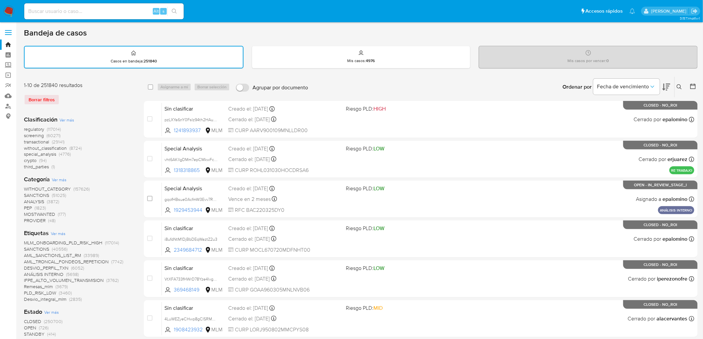
click at [679, 87] on icon at bounding box center [679, 86] width 5 height 5
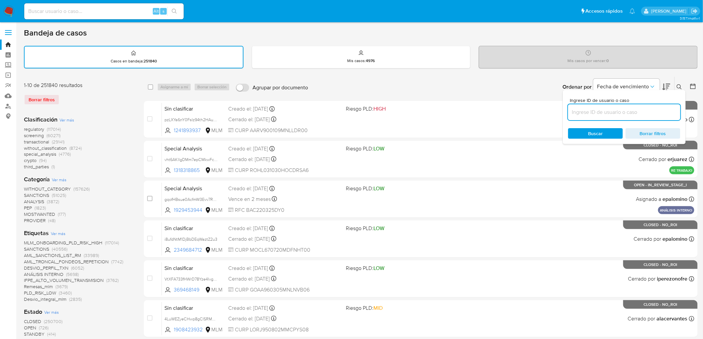
click at [600, 115] on input at bounding box center [624, 112] width 112 height 9
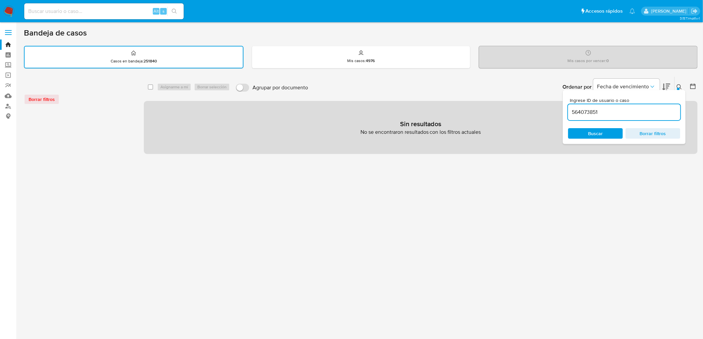
click at [572, 112] on input "564073851" at bounding box center [624, 112] width 112 height 9
click at [575, 112] on input "564073851" at bounding box center [624, 112] width 112 height 9
type input "564073851"
click at [584, 131] on span "Buscar" at bounding box center [596, 133] width 46 height 9
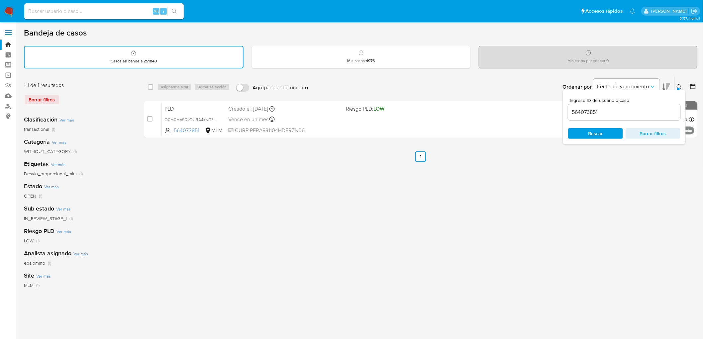
click at [684, 85] on button at bounding box center [680, 87] width 11 height 8
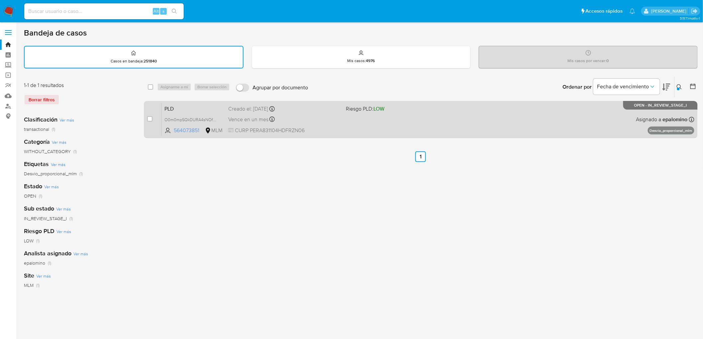
click at [170, 103] on div "PLD O0m0mpSQkDURA4sNOfX9cGFN 564073851 MLM Riesgo PLD: LOW Creado el: 12/08/202…" at bounding box center [428, 120] width 533 height 34
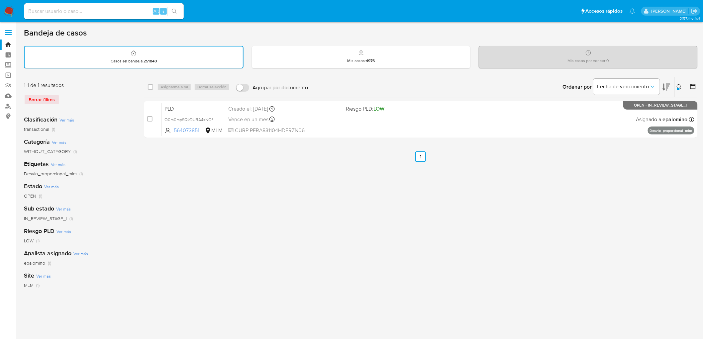
click at [9, 9] on img at bounding box center [8, 11] width 11 height 11
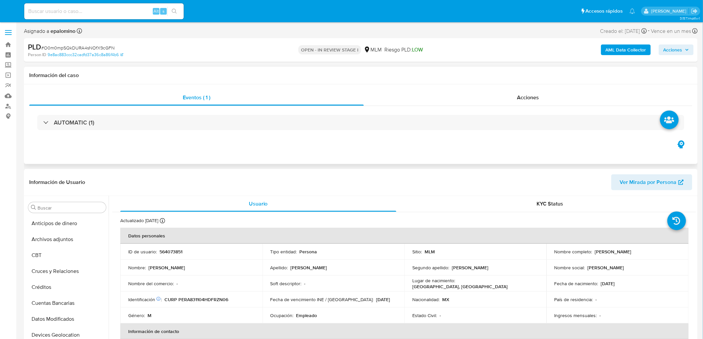
select select "10"
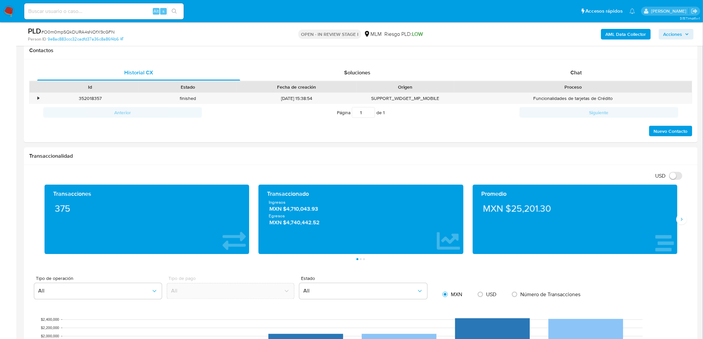
scroll to position [261, 0]
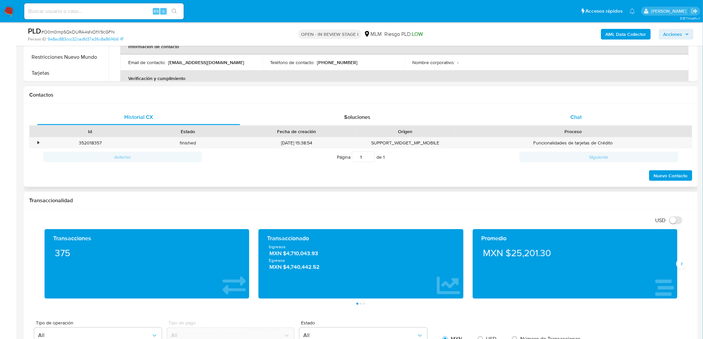
click at [567, 114] on div "Chat" at bounding box center [576, 117] width 203 height 16
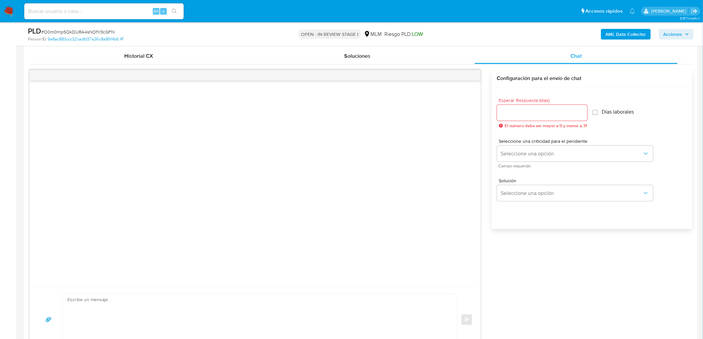
scroll to position [335, 0]
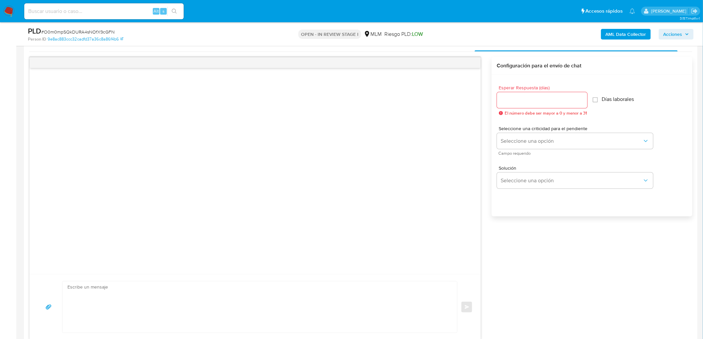
click at [511, 95] on div at bounding box center [542, 100] width 90 height 16
click at [512, 102] on input "Esperar Respuesta (días)" at bounding box center [542, 100] width 90 height 9
type input "5"
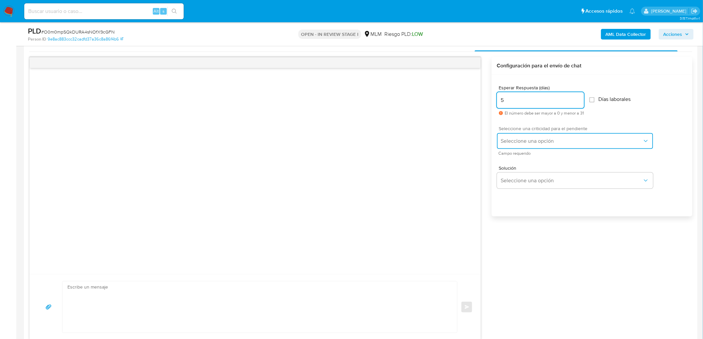
click at [541, 138] on span "Seleccione una opción" at bounding box center [572, 141] width 142 height 7
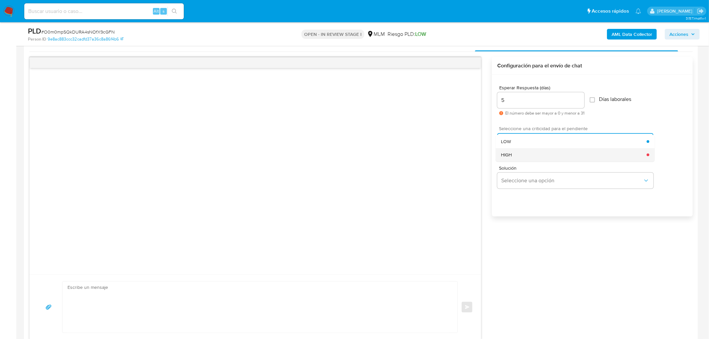
click at [534, 152] on div "HIGH" at bounding box center [574, 154] width 146 height 13
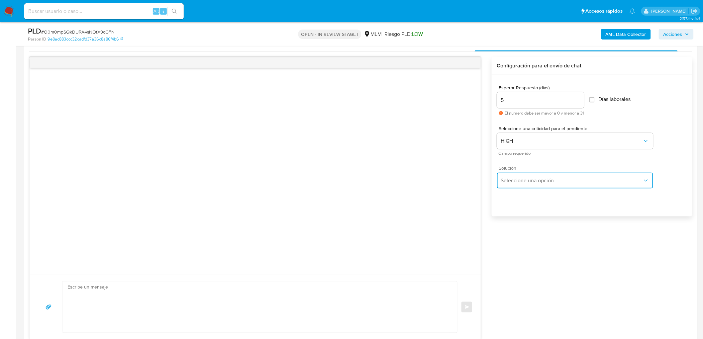
click at [537, 185] on button "Seleccione una opción" at bounding box center [575, 181] width 156 height 16
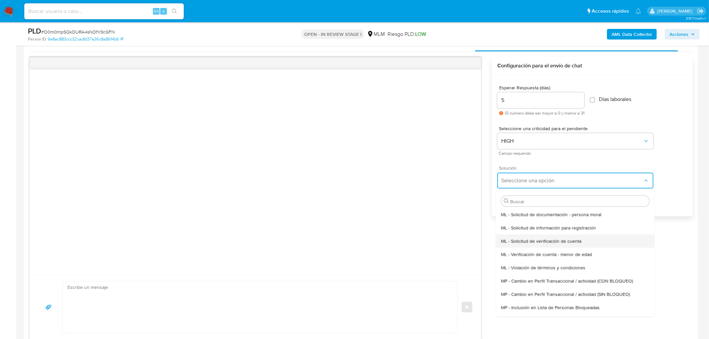
click at [543, 241] on span "ML - Solicitud de verificación de cuenta" at bounding box center [541, 241] width 80 height 6
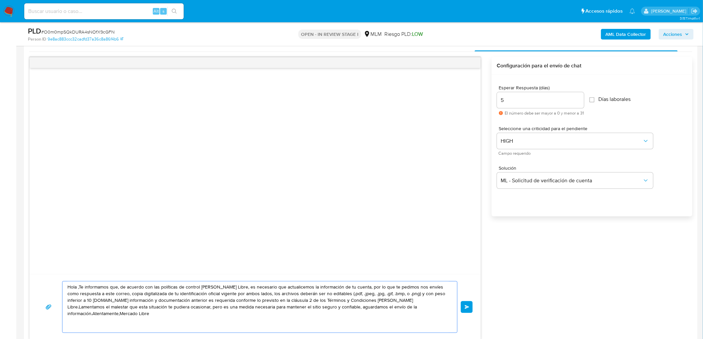
drag, startPoint x: 422, startPoint y: 311, endPoint x: 32, endPoint y: 273, distance: 391.8
click at [32, 273] on div "Hola ,Te informamos que, de acuerdo con las políticas de control de Mercado Lib…" at bounding box center [255, 198] width 452 height 283
paste textarea "Estimado Antonio Israel Perez Ruiz. Te comunicamos que se ha identificado un ca…"
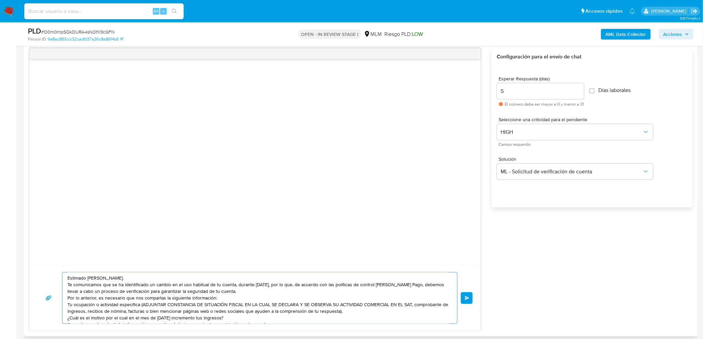
scroll to position [9, 0]
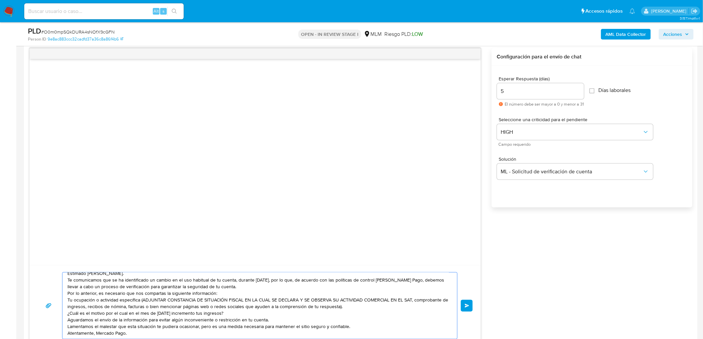
type textarea "Estimado Antonio Israel Perez Ruiz. Te comunicamos que se ha identificado un ca…"
click at [560, 250] on div "Estimado Antonio Israel Perez Ruiz. Te comunicamos que se ha identificado un ca…" at bounding box center [360, 197] width 663 height 298
drag, startPoint x: 469, startPoint y: 306, endPoint x: 463, endPoint y: 280, distance: 27.0
click at [469, 306] on span "Enviar" at bounding box center [467, 306] width 5 height 4
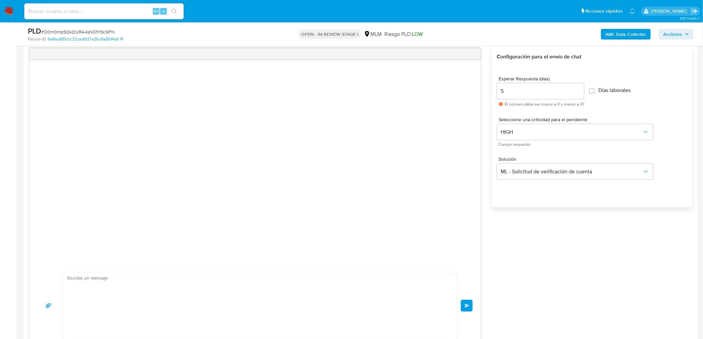
scroll to position [0, 0]
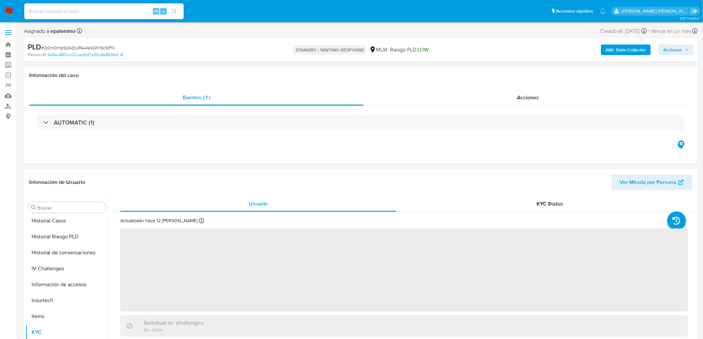
scroll to position [281, 0]
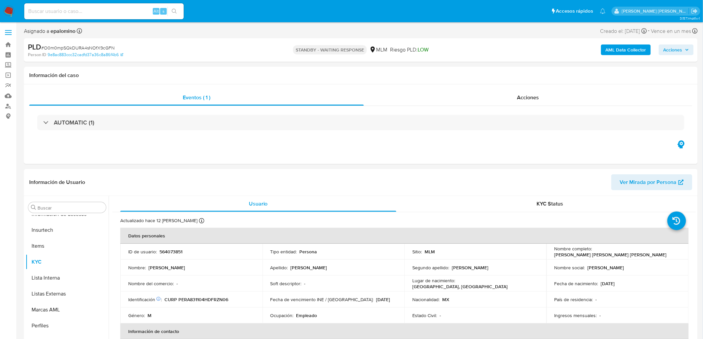
select select "10"
click at [90, 45] on span "# O0m0mpSQkDURA4sNOfX9cGFN" at bounding box center [77, 48] width 73 height 7
copy span "O0m0mpSQkDURA4sNOfX9cGFN"
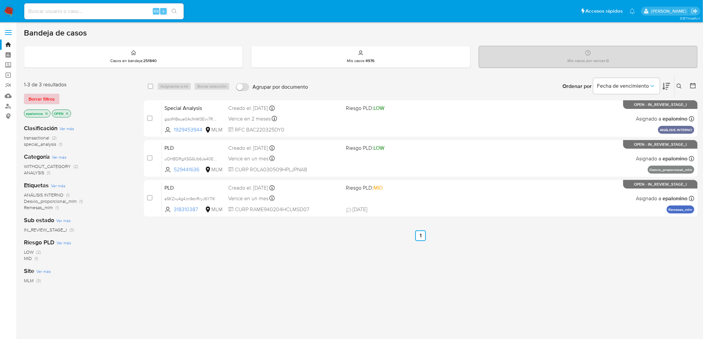
click at [39, 102] on span "Borrar filtros" at bounding box center [42, 98] width 26 height 9
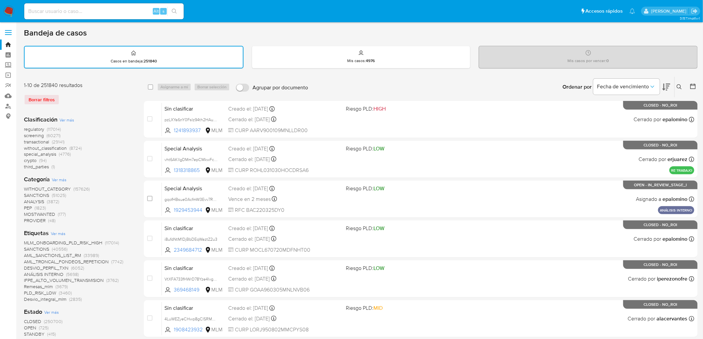
click at [7, 7] on img at bounding box center [8, 11] width 11 height 11
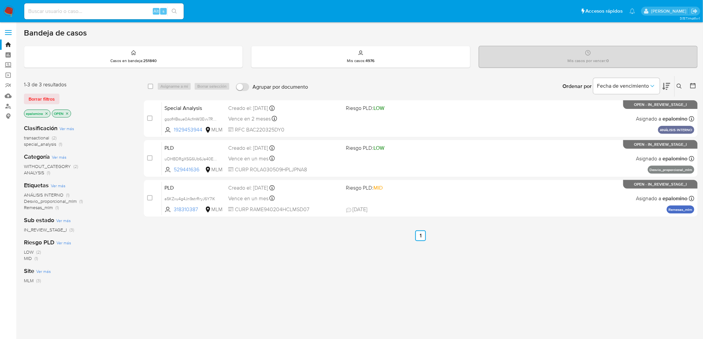
click at [7, 12] on img at bounding box center [8, 11] width 11 height 11
click at [41, 99] on span "Borrar filtros" at bounding box center [42, 98] width 26 height 9
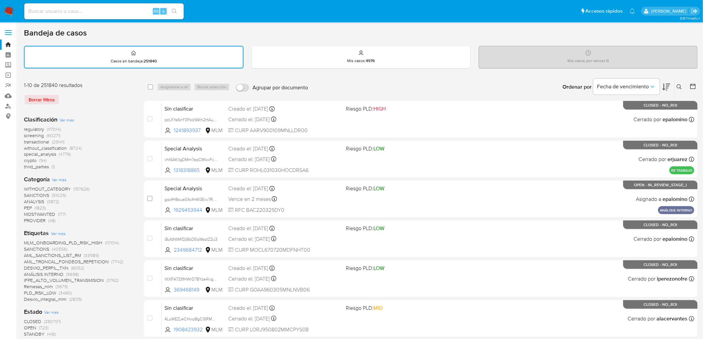
click at [9, 12] on img at bounding box center [8, 11] width 11 height 11
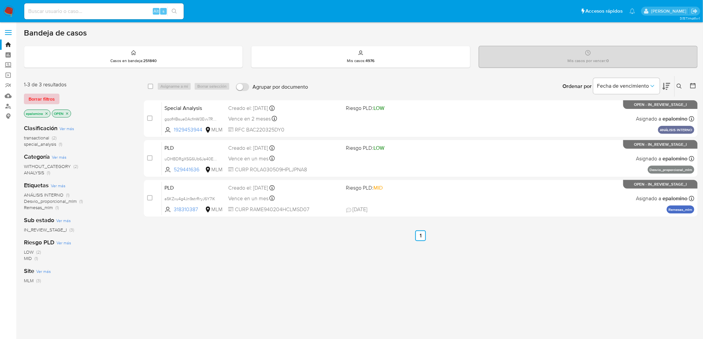
click at [45, 96] on span "Borrar filtros" at bounding box center [42, 98] width 26 height 9
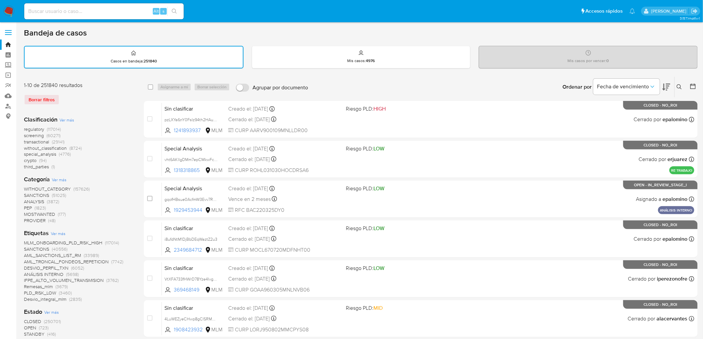
click at [7, 14] on img at bounding box center [8, 11] width 11 height 11
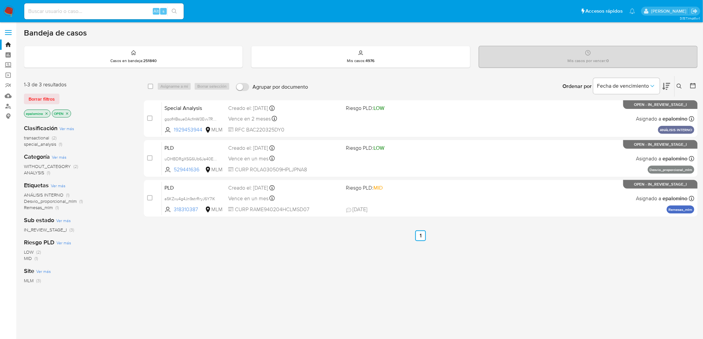
click at [43, 102] on span "Borrar filtros" at bounding box center [42, 98] width 26 height 9
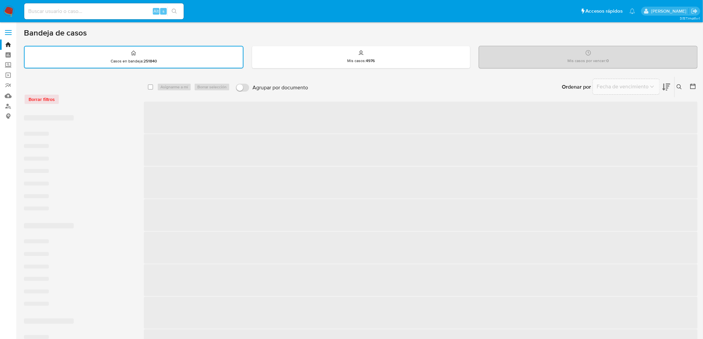
click at [95, 102] on div "Borrar filtros" at bounding box center [77, 99] width 106 height 11
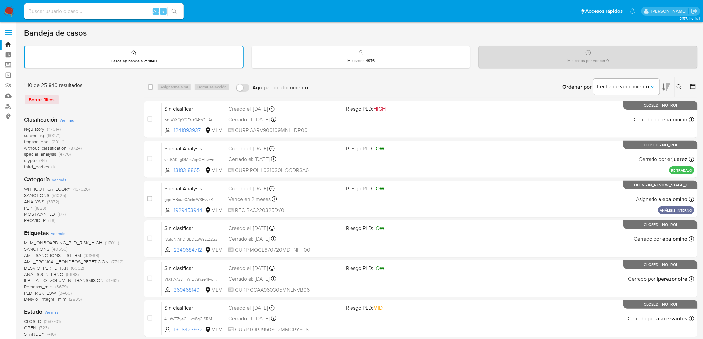
click at [7, 9] on img at bounding box center [8, 11] width 11 height 11
click at [107, 108] on div "1-10 de 251840 resultados Borrar filtros" at bounding box center [77, 96] width 106 height 29
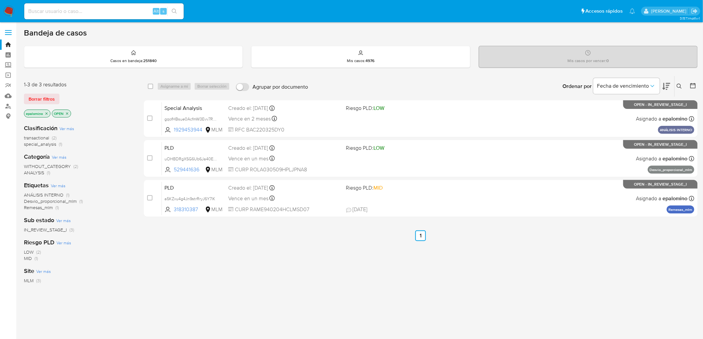
click at [39, 98] on span "Borrar filtros" at bounding box center [42, 98] width 26 height 9
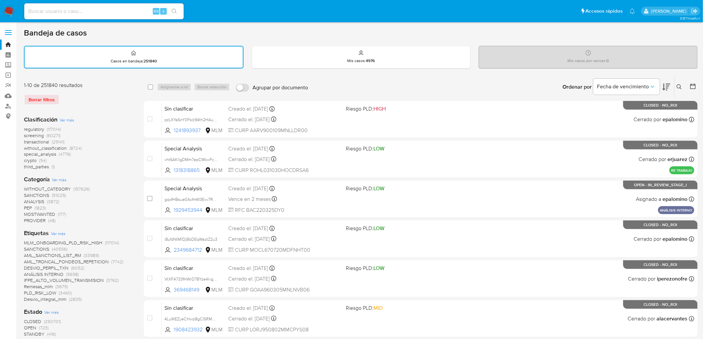
click at [5, 9] on img at bounding box center [8, 11] width 11 height 11
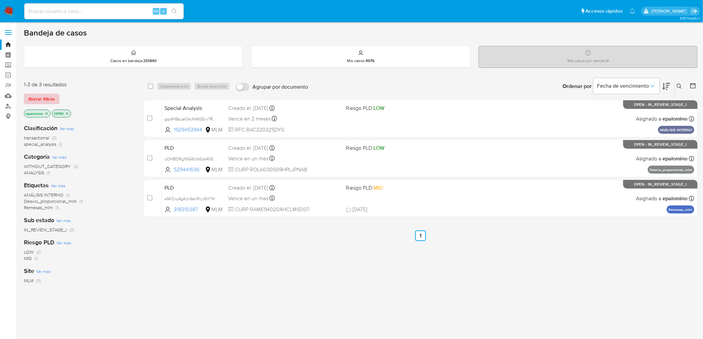
click at [48, 100] on span "Borrar filtros" at bounding box center [42, 98] width 26 height 9
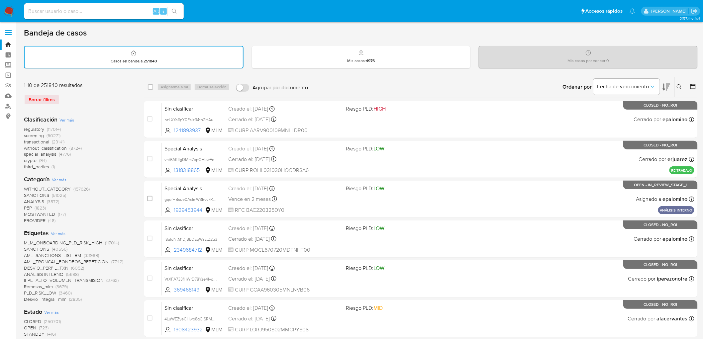
click at [680, 84] on icon at bounding box center [679, 86] width 5 height 5
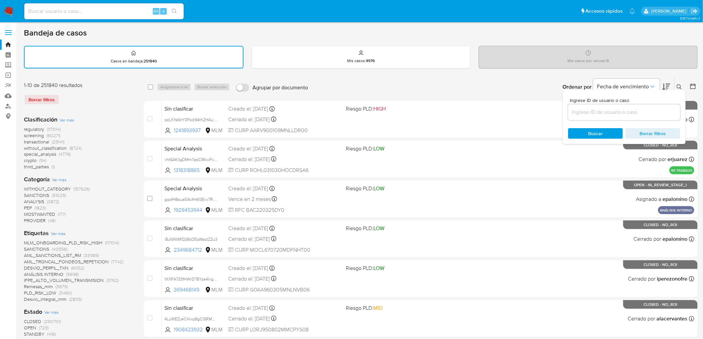
click at [590, 112] on input at bounding box center [624, 112] width 112 height 9
type input "613494625"
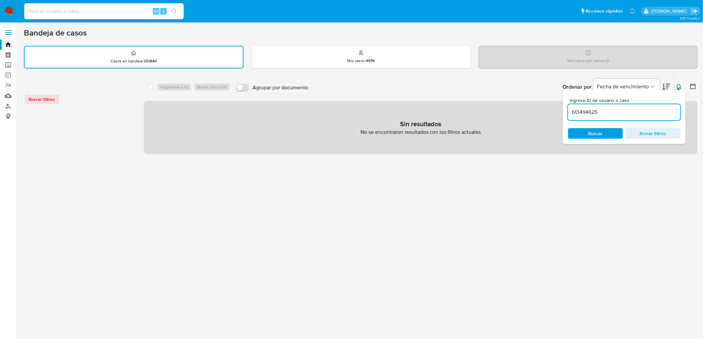
click at [102, 9] on input at bounding box center [104, 11] width 160 height 9
paste input "613494625"
type input "613494625"
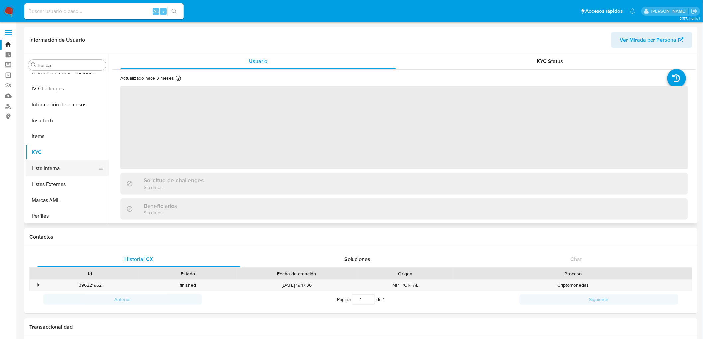
scroll to position [281, 0]
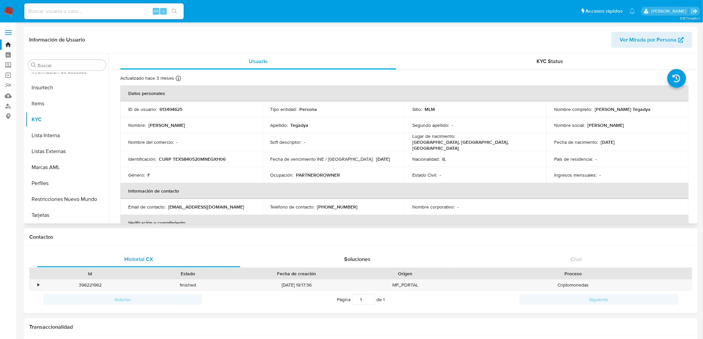
select select "10"
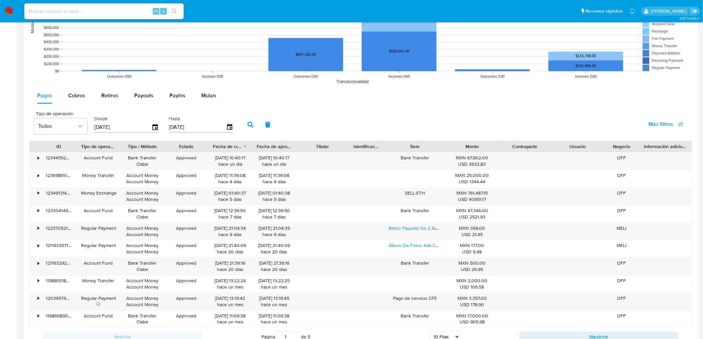
scroll to position [528, 0]
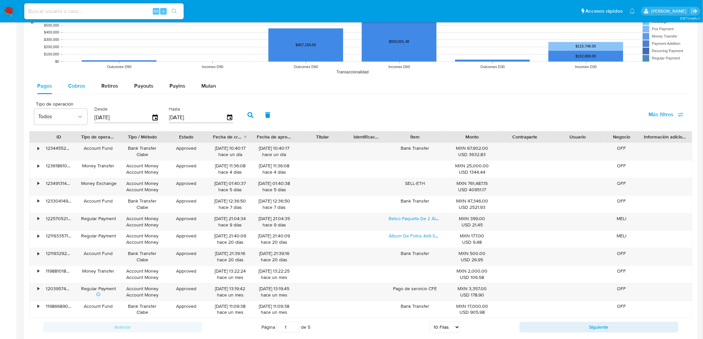
click at [81, 84] on span "Cobros" at bounding box center [76, 86] width 17 height 8
select select "10"
click at [35, 150] on div "•" at bounding box center [36, 151] width 12 height 17
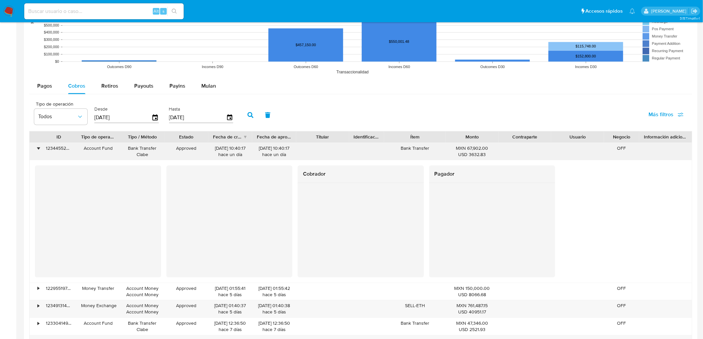
click at [35, 150] on div "•" at bounding box center [36, 151] width 12 height 17
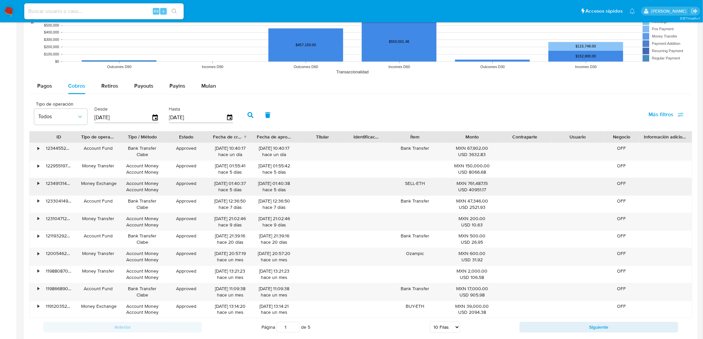
click at [38, 181] on div "•" at bounding box center [39, 183] width 2 height 6
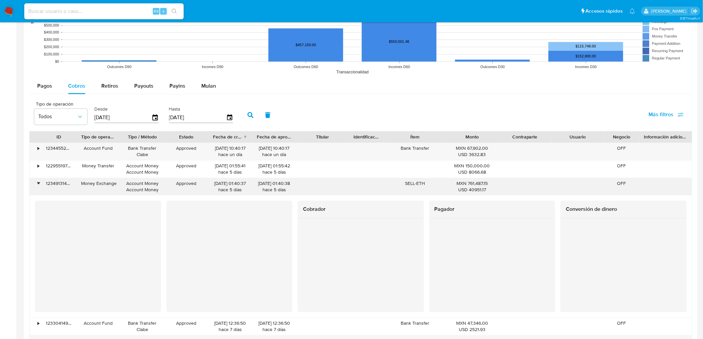
click at [38, 182] on div "•" at bounding box center [39, 183] width 2 height 6
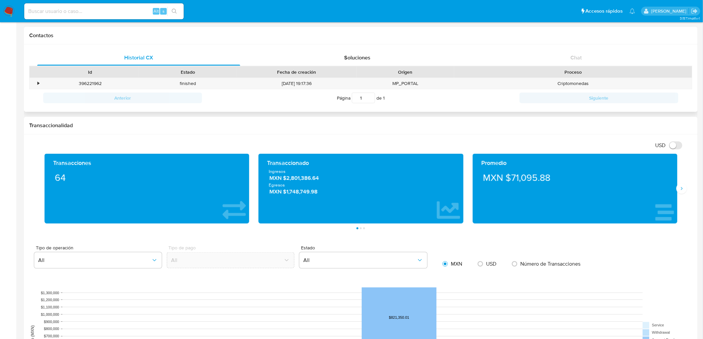
scroll to position [159, 0]
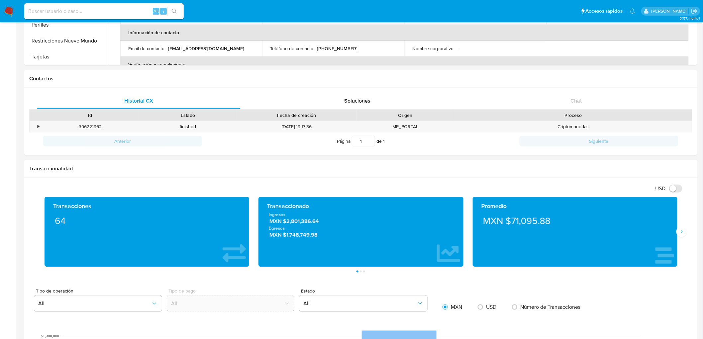
click at [6, 9] on img at bounding box center [8, 11] width 11 height 11
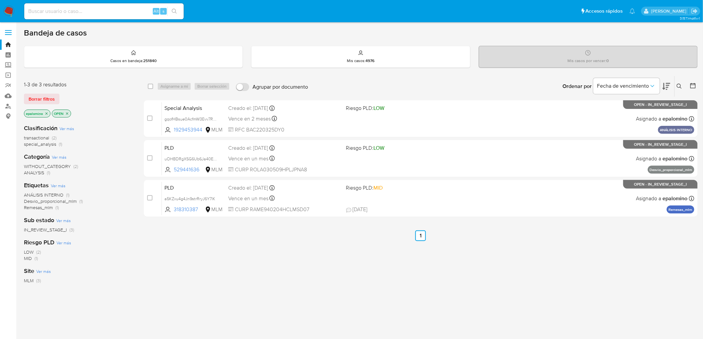
click at [50, 95] on span "Borrar filtros" at bounding box center [42, 98] width 26 height 9
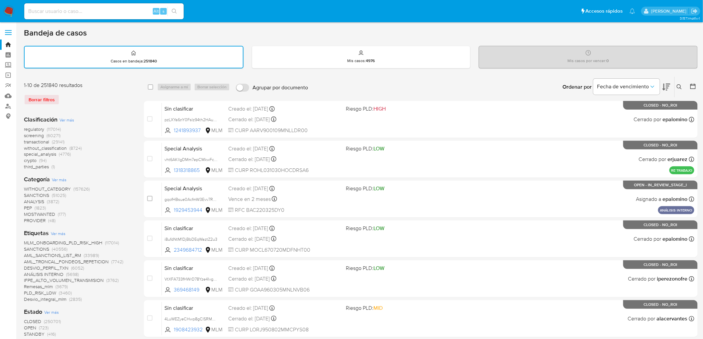
click at [679, 85] on icon at bounding box center [679, 86] width 5 height 5
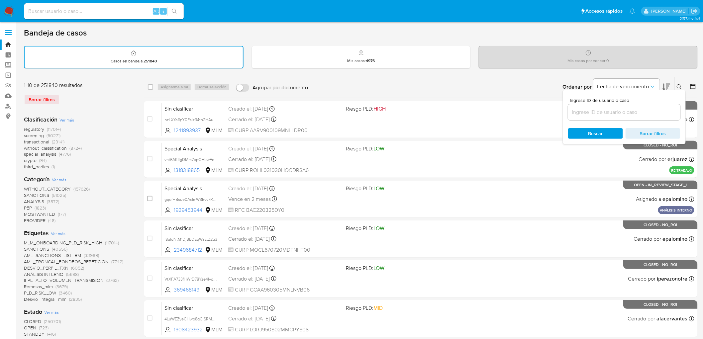
click at [603, 108] on input at bounding box center [624, 112] width 112 height 9
type input "608085906"
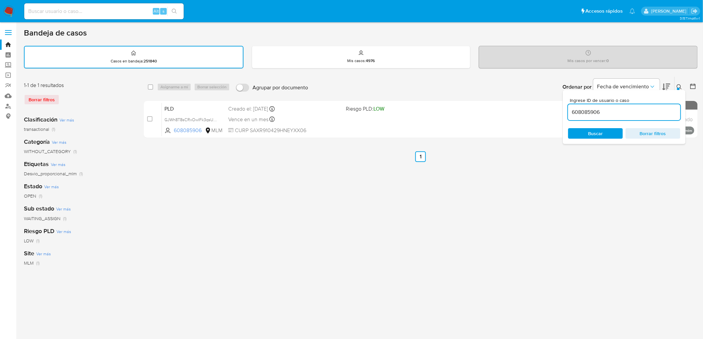
click at [679, 85] on icon at bounding box center [679, 86] width 5 height 5
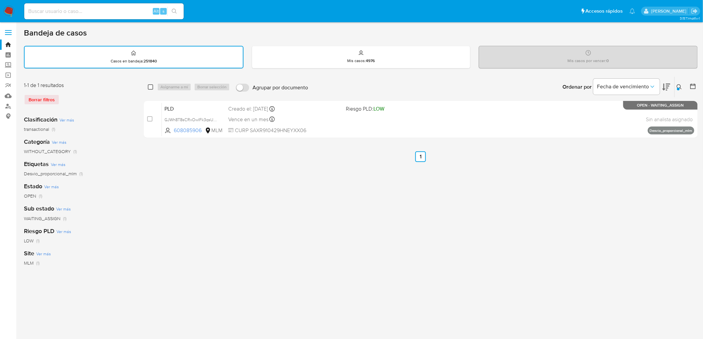
click at [151, 88] on input "checkbox" at bounding box center [150, 86] width 5 height 5
checkbox input "true"
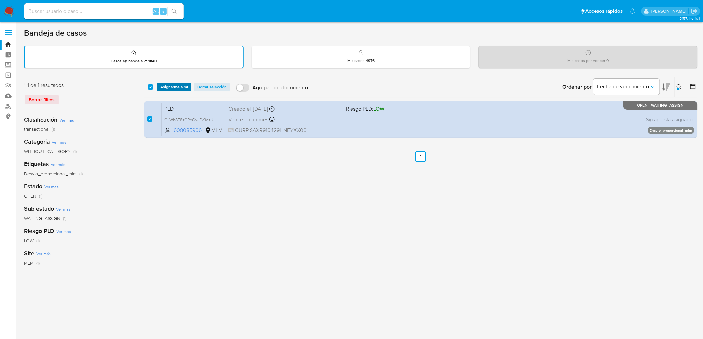
click at [175, 86] on span "Asignarme a mí" at bounding box center [175, 87] width 28 height 7
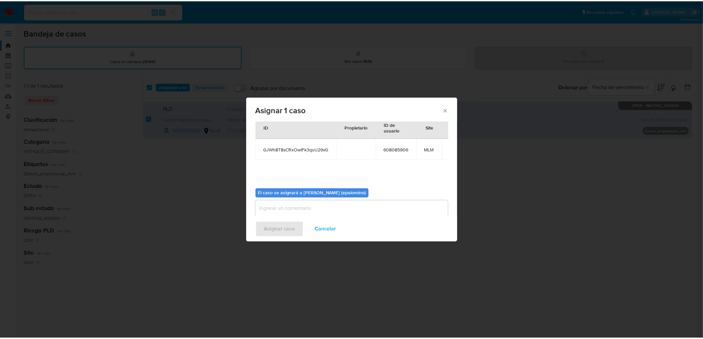
scroll to position [34, 0]
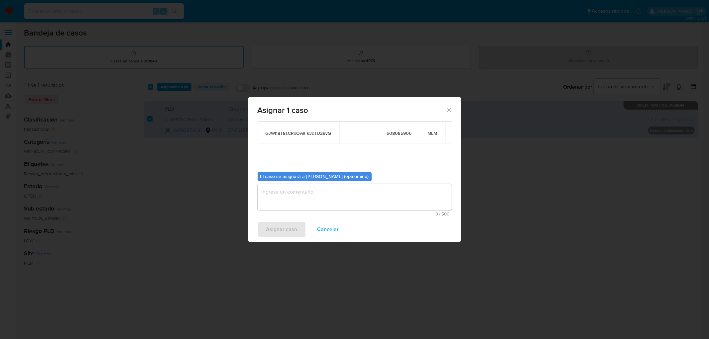
click at [325, 211] on div "0 / 500 500 caracteres restantes" at bounding box center [355, 200] width 194 height 32
click at [312, 207] on textarea "assign-modal" at bounding box center [355, 197] width 194 height 27
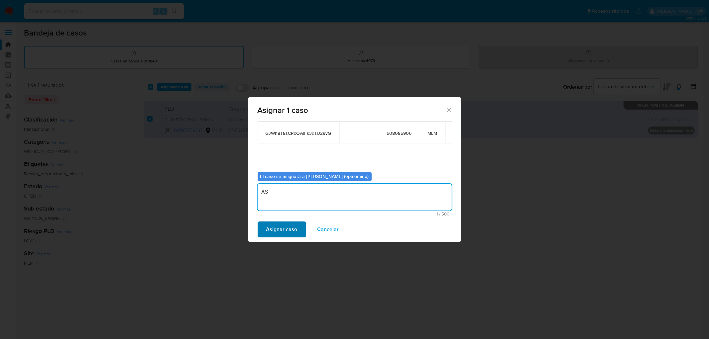
type textarea "AS"
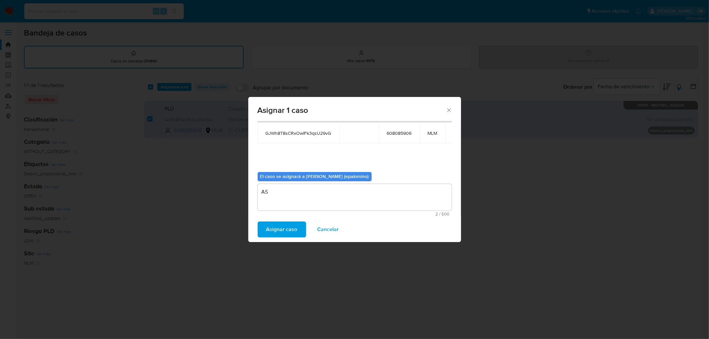
click at [286, 227] on span "Asignar caso" at bounding box center [281, 229] width 31 height 15
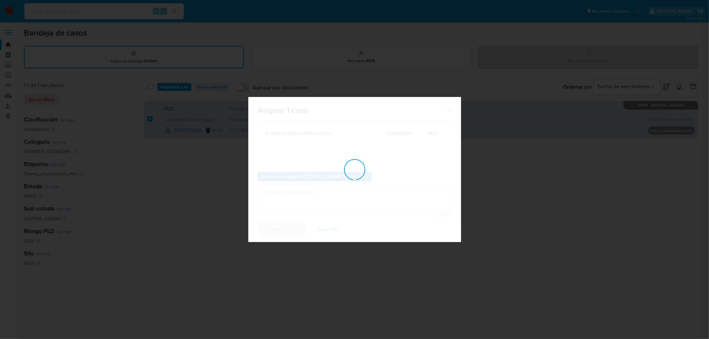
checkbox input "false"
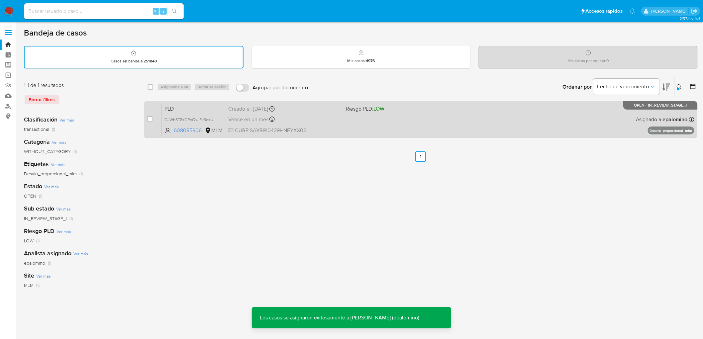
click at [173, 107] on span "PLD" at bounding box center [194, 108] width 58 height 9
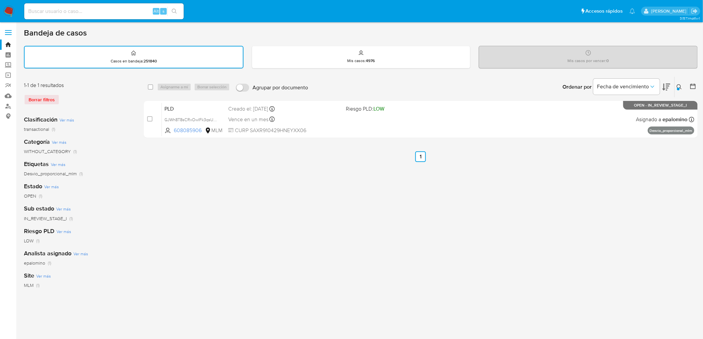
click at [679, 85] on icon at bounding box center [679, 86] width 5 height 5
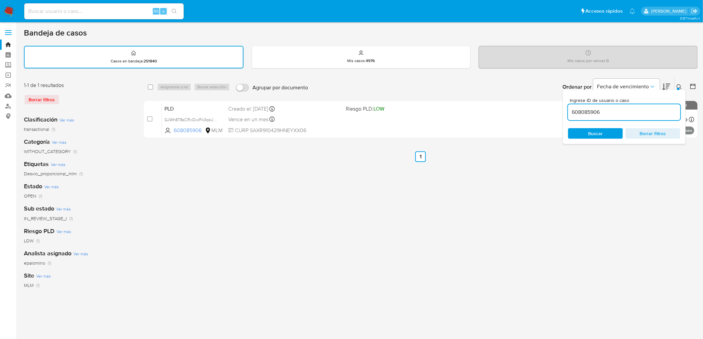
click at [588, 108] on input "608085906" at bounding box center [624, 112] width 112 height 9
type input "613494625"
click at [678, 88] on div at bounding box center [678, 89] width 3 height 3
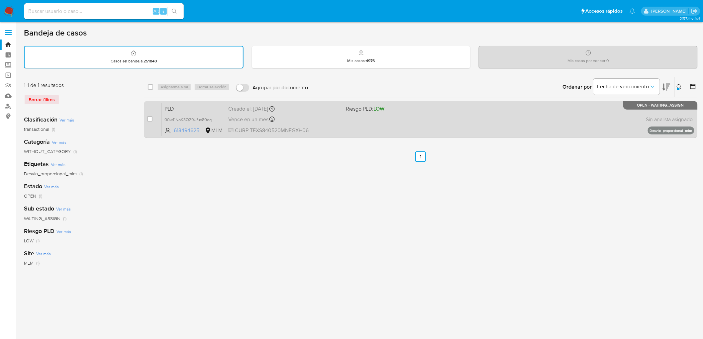
click at [167, 104] on span "PLD" at bounding box center [194, 108] width 58 height 9
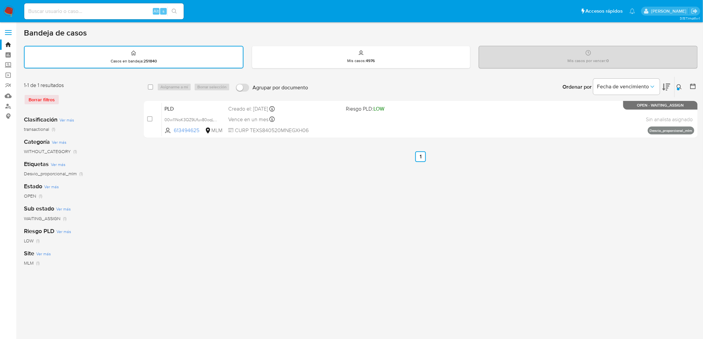
click at [7, 8] on img at bounding box center [8, 11] width 11 height 11
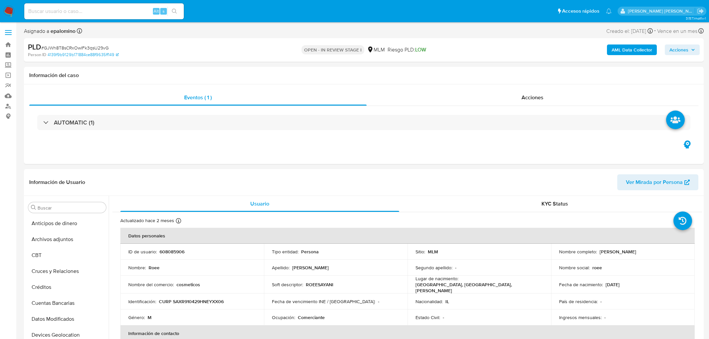
select select "10"
click at [80, 269] on button "Cruces y Relaciones" at bounding box center [65, 272] width 78 height 16
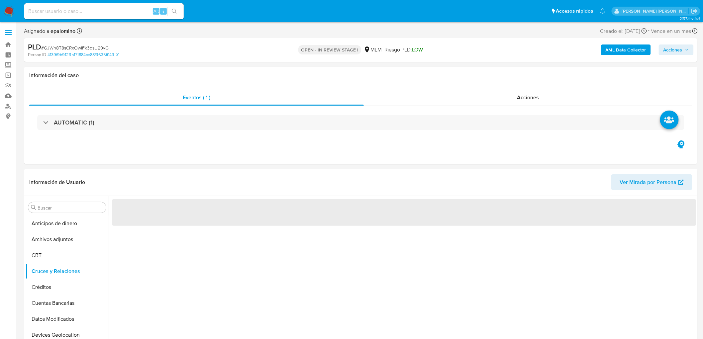
scroll to position [46, 0]
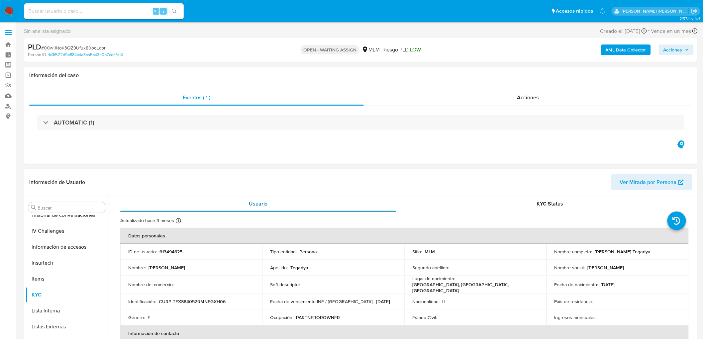
scroll to position [281, 0]
select select "10"
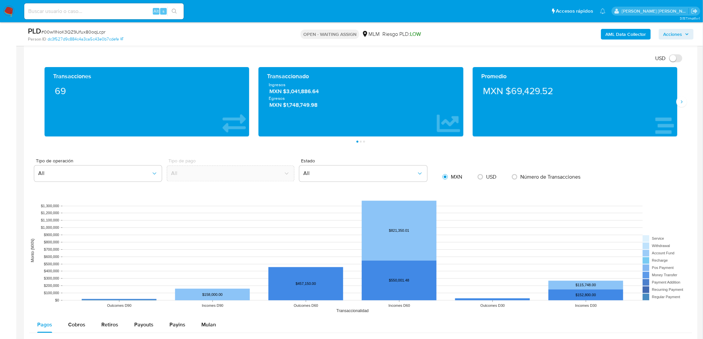
scroll to position [470, 0]
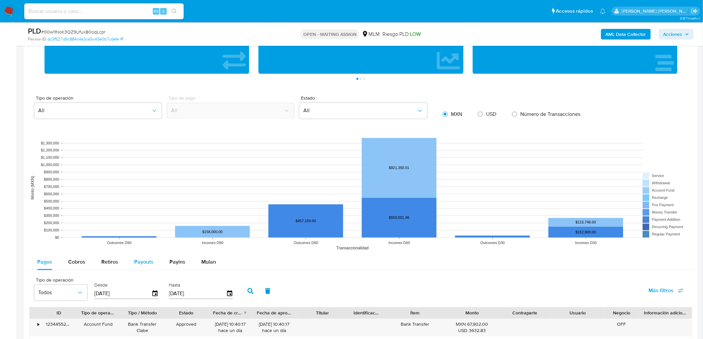
click at [151, 263] on span "Payouts" at bounding box center [143, 263] width 19 height 8
select select "10"
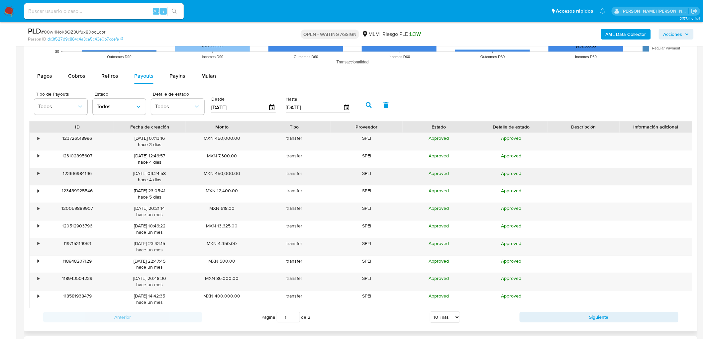
scroll to position [673, 0]
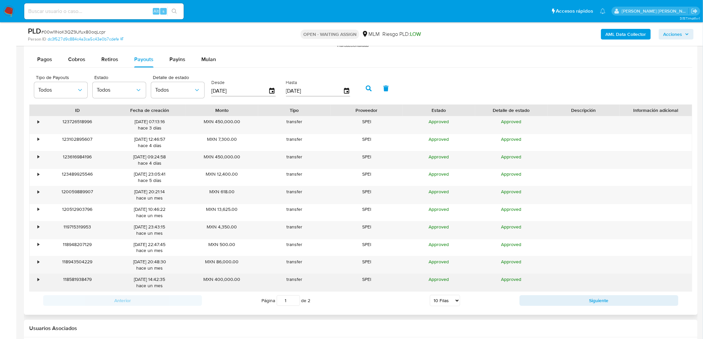
click at [38, 281] on div "•" at bounding box center [39, 280] width 2 height 6
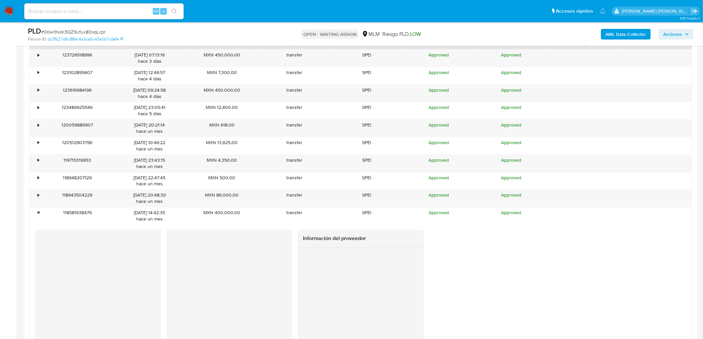
scroll to position [747, 0]
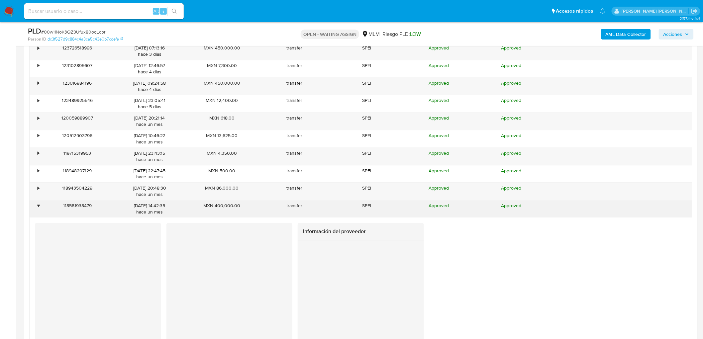
click at [34, 208] on div "•" at bounding box center [36, 208] width 12 height 17
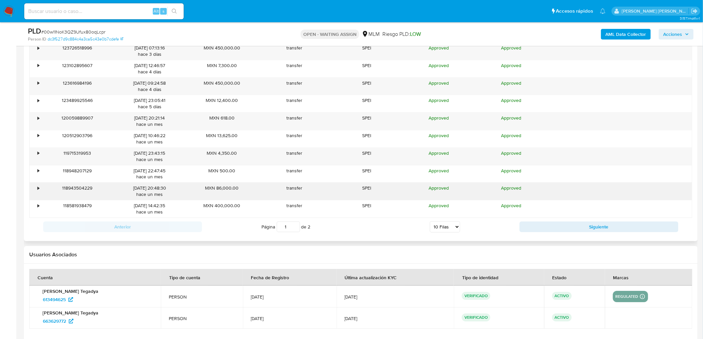
click at [35, 190] on div "•" at bounding box center [36, 191] width 12 height 17
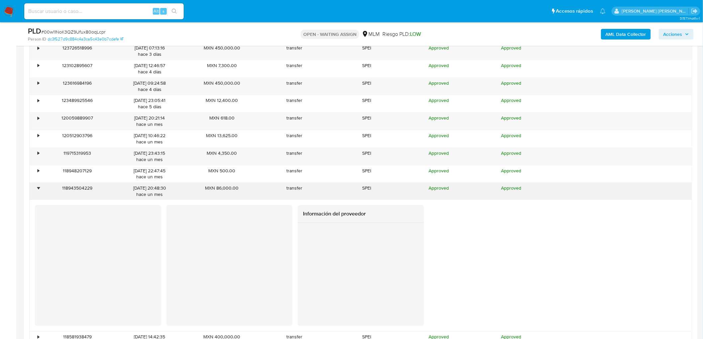
click at [35, 190] on div "•" at bounding box center [36, 191] width 12 height 17
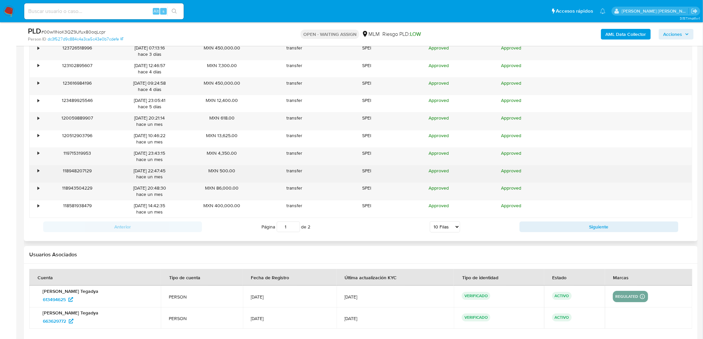
click at [41, 172] on div "118948207129" at bounding box center [77, 174] width 72 height 17
click at [38, 172] on div "•" at bounding box center [39, 171] width 2 height 6
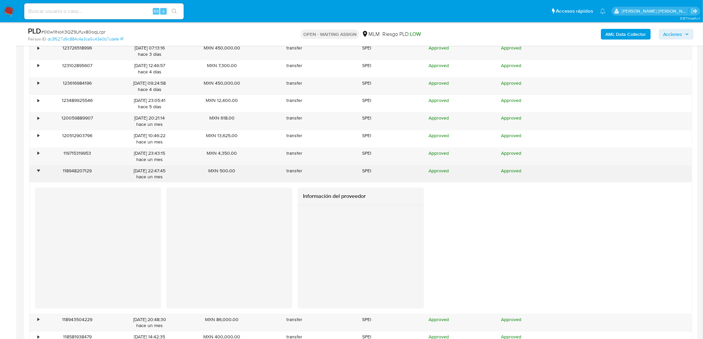
click at [38, 172] on div "•" at bounding box center [39, 171] width 2 height 6
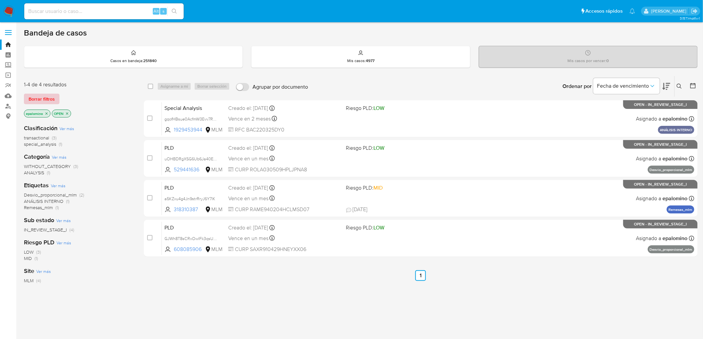
click at [48, 98] on span "Borrar filtros" at bounding box center [42, 98] width 26 height 9
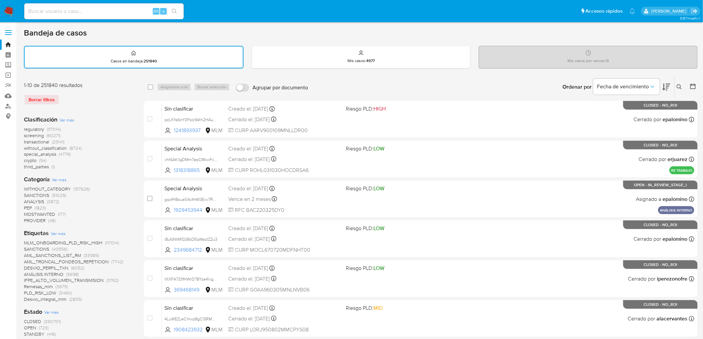
click at [681, 85] on icon at bounding box center [679, 86] width 5 height 5
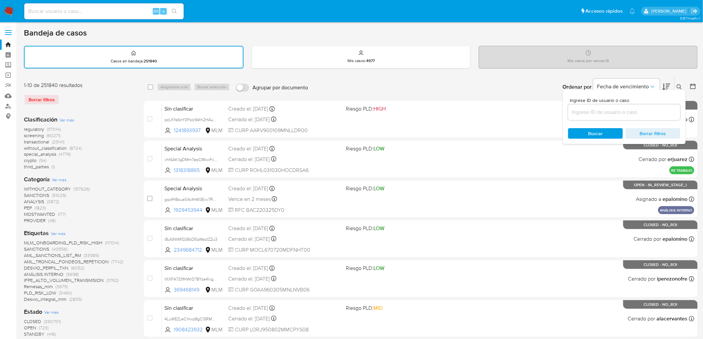
click at [597, 113] on input at bounding box center [624, 112] width 112 height 9
type input "613494625"
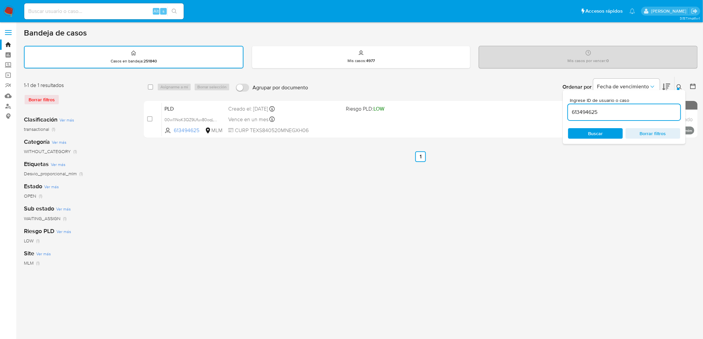
click at [680, 86] on icon at bounding box center [679, 86] width 5 height 5
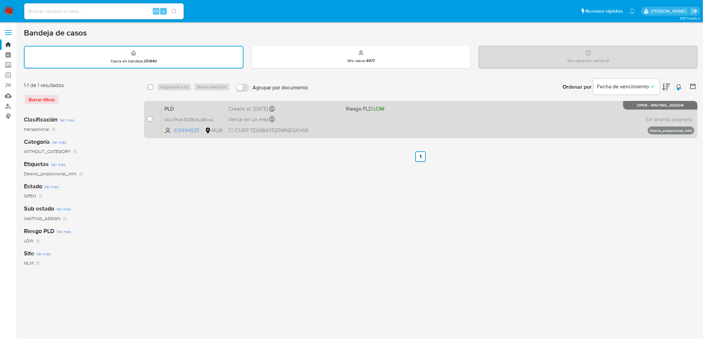
click at [183, 107] on span "PLD" at bounding box center [194, 108] width 58 height 9
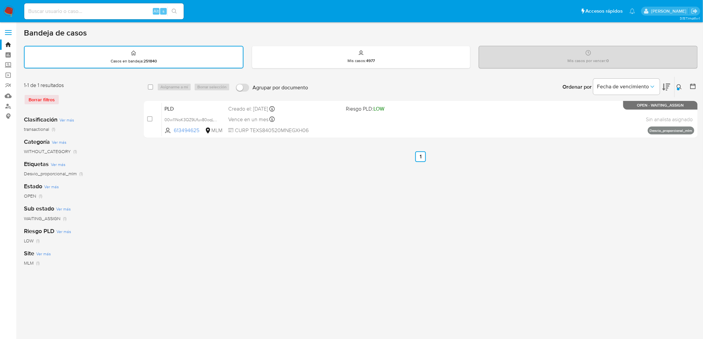
click at [9, 34] on span at bounding box center [8, 34] width 7 height 1
click at [0, 0] on input "checkbox" at bounding box center [0, 0] width 0 height 0
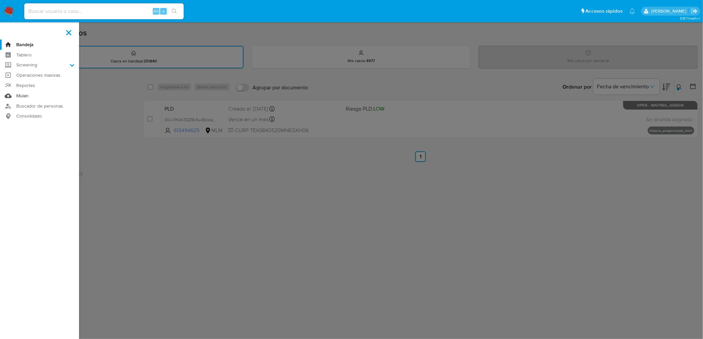
click at [14, 94] on link "Mulan" at bounding box center [39, 96] width 79 height 10
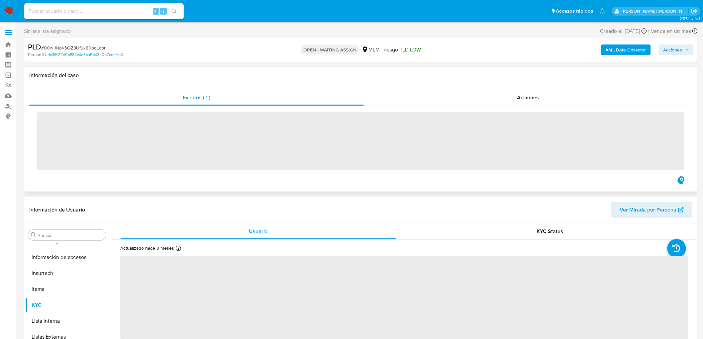
scroll to position [281, 0]
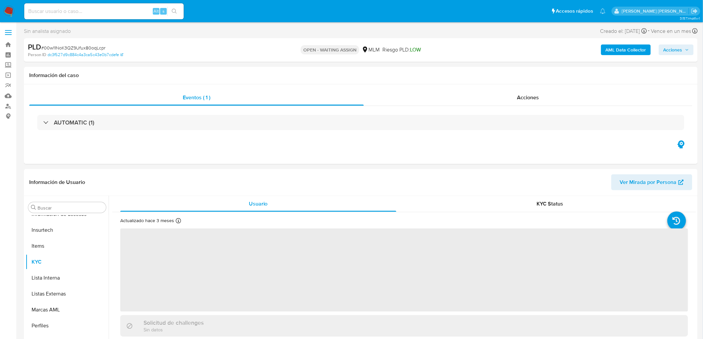
click at [8, 6] on img at bounding box center [8, 11] width 11 height 11
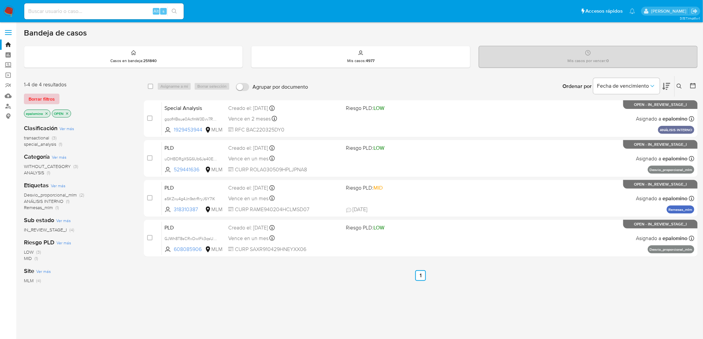
click at [46, 97] on span "Borrar filtros" at bounding box center [42, 98] width 26 height 9
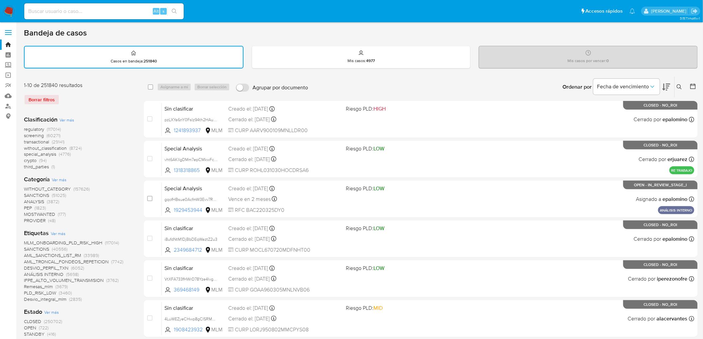
drag, startPoint x: 682, startPoint y: 86, endPoint x: 617, endPoint y: 110, distance: 69.0
click at [681, 87] on icon at bounding box center [679, 86] width 5 height 5
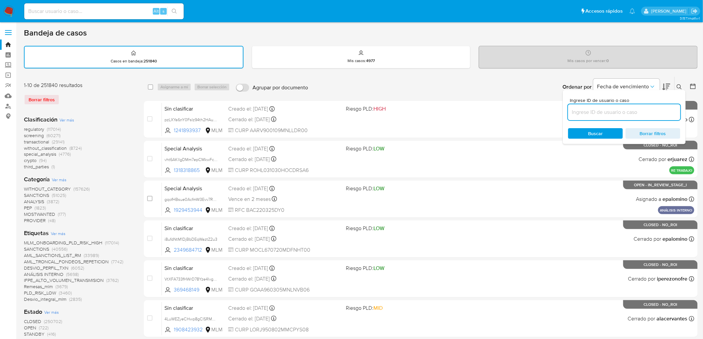
click at [609, 111] on input at bounding box center [624, 112] width 112 height 9
type input "608085906"
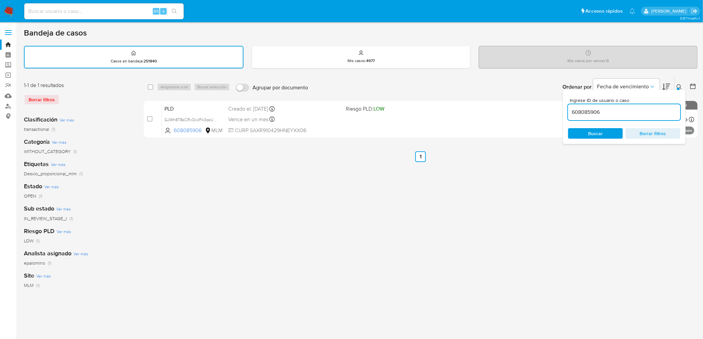
drag, startPoint x: 682, startPoint y: 85, endPoint x: 679, endPoint y: 89, distance: 4.5
click at [682, 85] on icon at bounding box center [679, 86] width 5 height 5
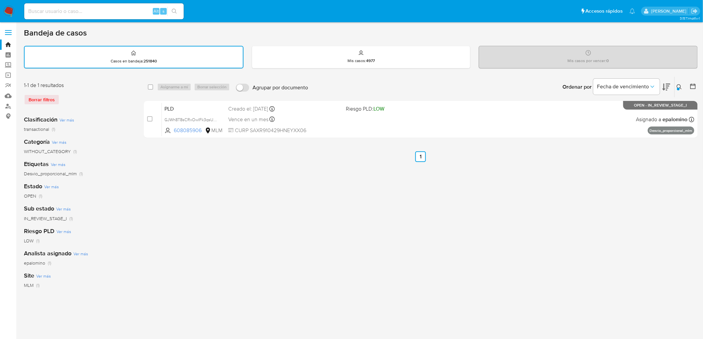
click at [9, 12] on img at bounding box center [8, 11] width 11 height 11
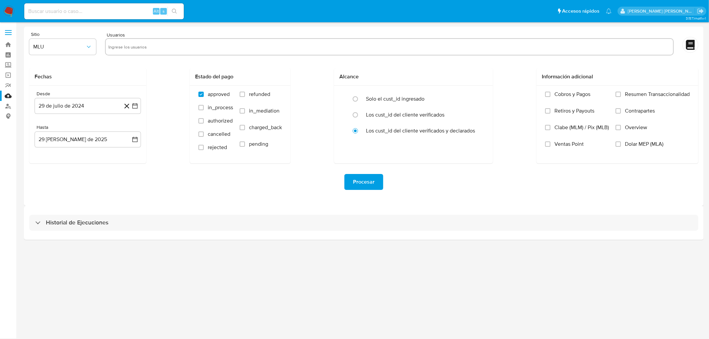
click at [138, 52] on div at bounding box center [389, 46] width 569 height 17
click at [138, 47] on input "text" at bounding box center [389, 47] width 562 height 11
paste input "613494625"
type input "613494625"
click at [85, 49] on icon "button" at bounding box center [88, 47] width 7 height 7
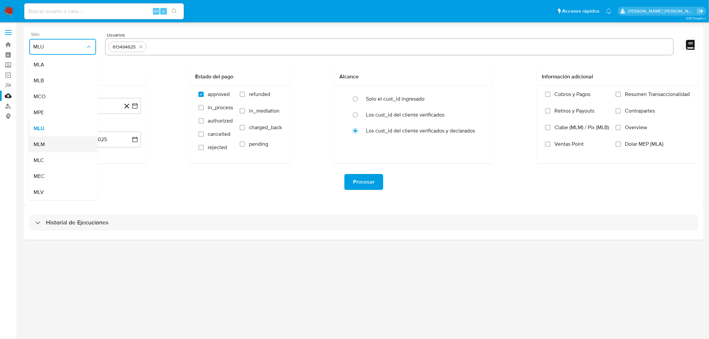
click at [50, 144] on div "MLM" at bounding box center [61, 145] width 55 height 16
click at [90, 110] on button "29 de julio de 2024" at bounding box center [88, 106] width 106 height 16
click at [91, 128] on span "julio 2024" at bounding box center [84, 130] width 25 height 7
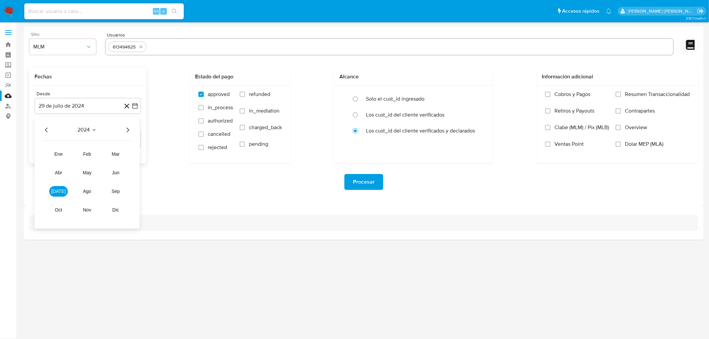
click at [129, 130] on icon "Año siguiente" at bounding box center [128, 130] width 3 height 5
click at [90, 154] on span "feb" at bounding box center [87, 154] width 8 height 5
click at [117, 151] on button "1" at bounding box center [114, 154] width 11 height 11
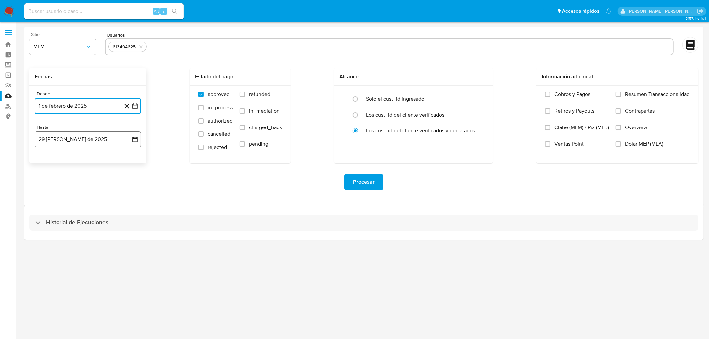
click at [88, 147] on button "29 de agosto de 2025" at bounding box center [88, 140] width 106 height 16
click at [47, 164] on icon "Mes anterior" at bounding box center [47, 164] width 8 height 8
click at [88, 239] on button "31" at bounding box center [87, 241] width 11 height 11
click at [181, 181] on div "Procesar" at bounding box center [363, 182] width 669 height 16
click at [362, 182] on span "Procesar" at bounding box center [364, 182] width 22 height 15
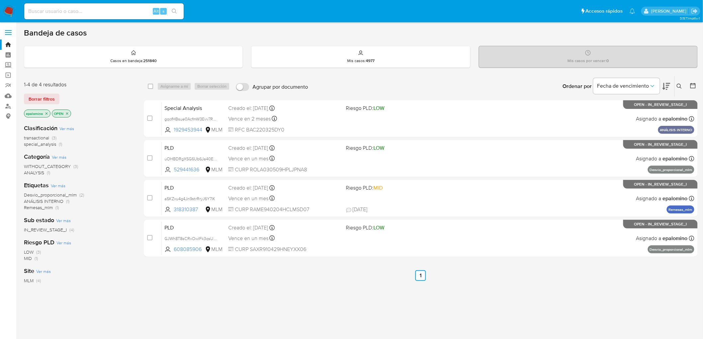
click at [44, 91] on div "1-4 de 4 resultados Borrar filtros epalomino OPEN" at bounding box center [77, 100] width 106 height 38
click at [43, 98] on span "Borrar filtros" at bounding box center [42, 98] width 26 height 9
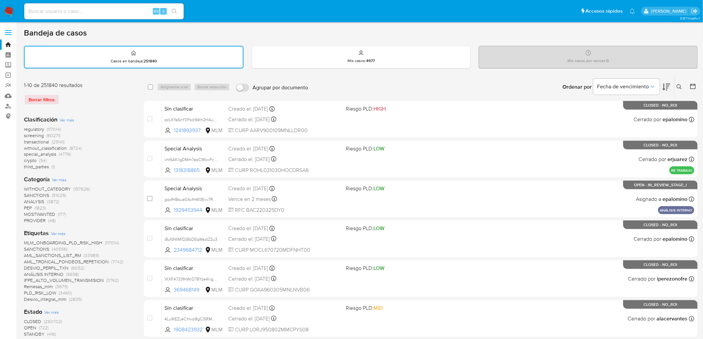
click at [7, 8] on img at bounding box center [8, 11] width 11 height 11
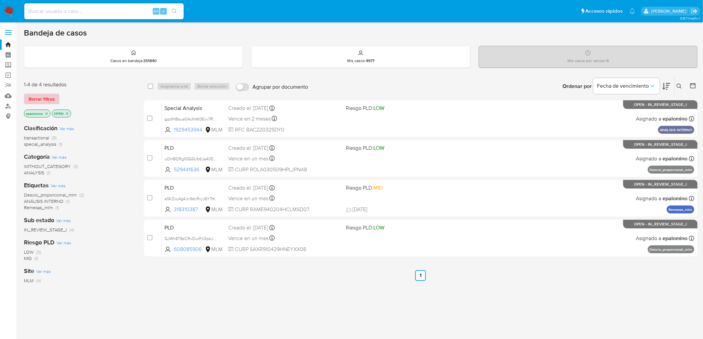
click at [43, 94] on span "Borrar filtros" at bounding box center [42, 98] width 26 height 9
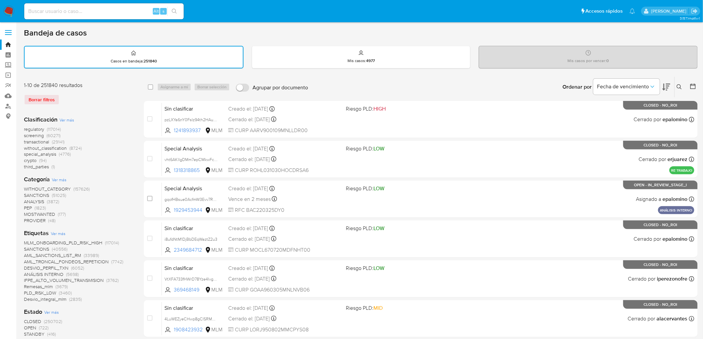
click at [681, 87] on icon at bounding box center [679, 86] width 5 height 5
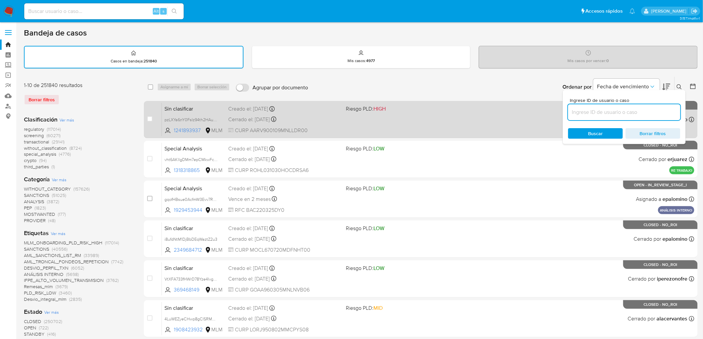
drag, startPoint x: 620, startPoint y: 113, endPoint x: 367, endPoint y: 113, distance: 252.6
click at [620, 113] on input at bounding box center [624, 112] width 112 height 9
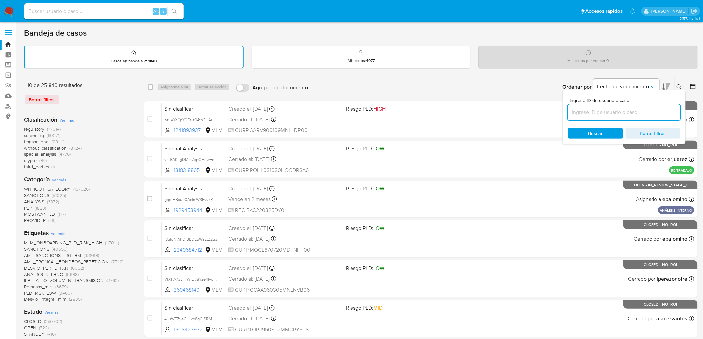
click at [600, 112] on input at bounding box center [624, 112] width 112 height 9
type input "608085906"
click at [593, 130] on span "Buscar" at bounding box center [596, 133] width 15 height 11
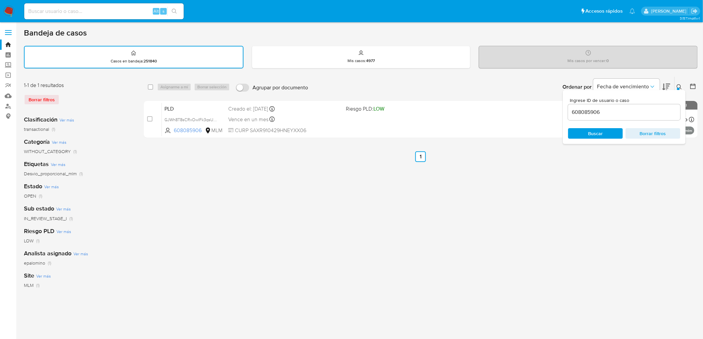
click at [681, 84] on icon at bounding box center [679, 86] width 5 height 5
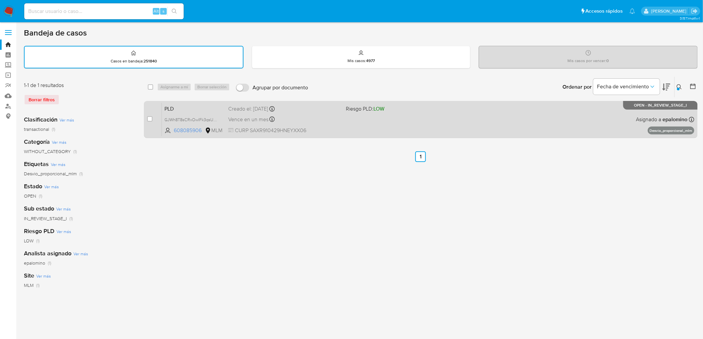
click at [174, 107] on span "PLD" at bounding box center [194, 108] width 58 height 9
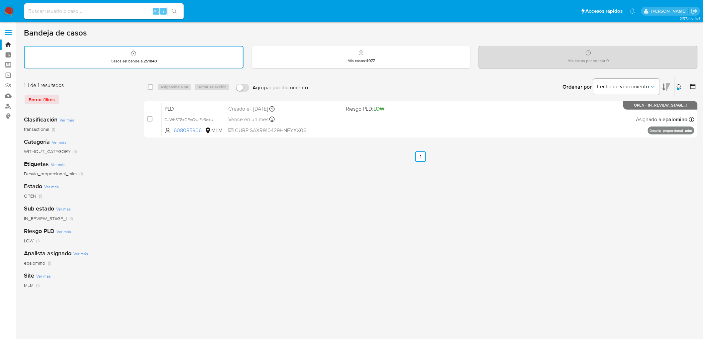
click at [4, 11] on img at bounding box center [8, 11] width 11 height 11
click at [86, 87] on div "1-1 de 1 resultados" at bounding box center [77, 85] width 106 height 7
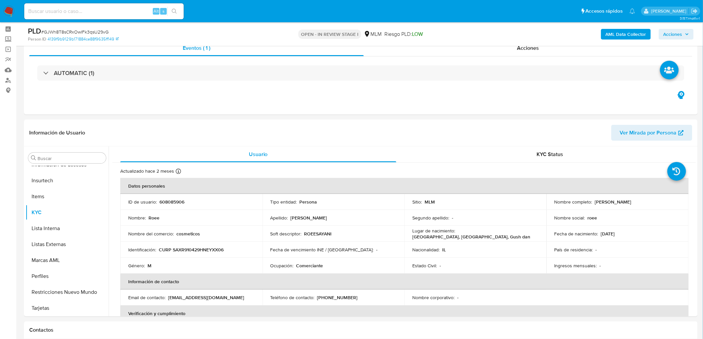
scroll to position [68, 0]
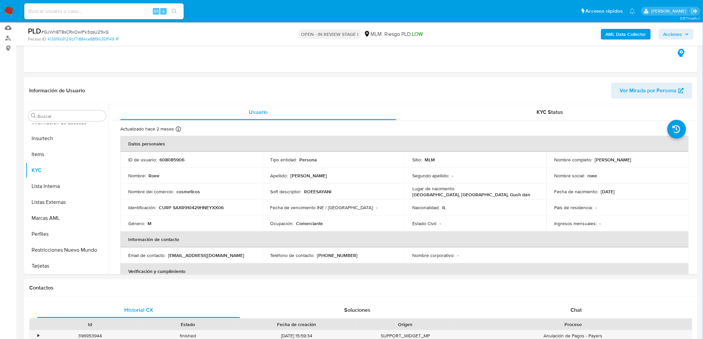
select select "10"
click at [70, 252] on button "Restricciones Nuevo Mundo" at bounding box center [65, 250] width 78 height 16
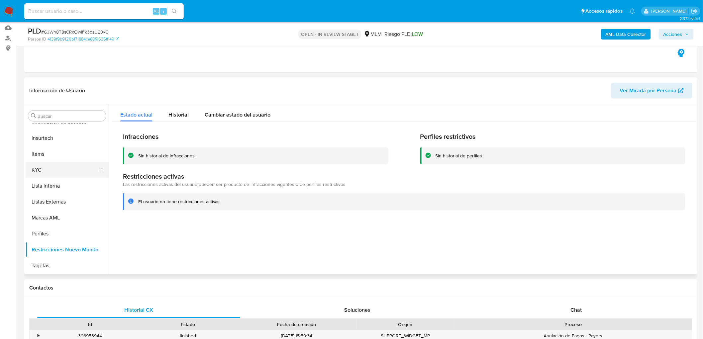
click at [62, 169] on button "KYC" at bounding box center [65, 170] width 78 height 16
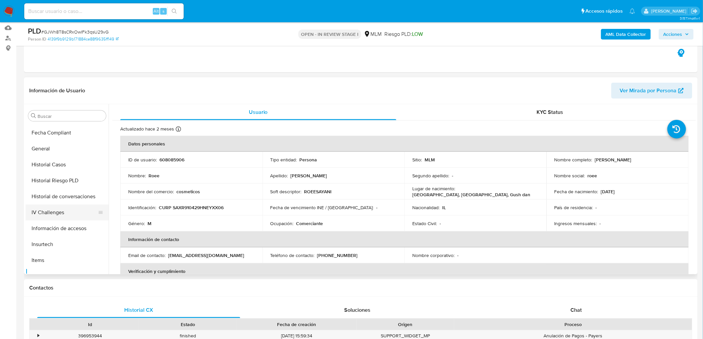
scroll to position [96, 0]
drag, startPoint x: 628, startPoint y: 155, endPoint x: 594, endPoint y: 157, distance: 34.0
click at [594, 157] on td "Nombre completo : Roee Sayani" at bounding box center [618, 160] width 142 height 16
copy p "Roee Sayani"
drag, startPoint x: 350, startPoint y: 253, endPoint x: 315, endPoint y: 255, distance: 35.3
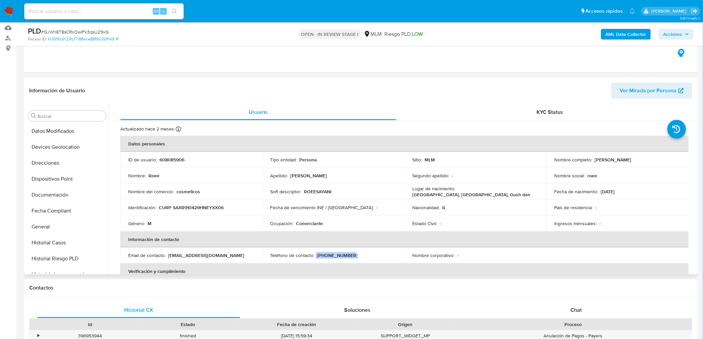
click at [315, 254] on div "Teléfono de contacto : (55) 26892538" at bounding box center [334, 256] width 126 height 6
copy div "(55) 26892538"
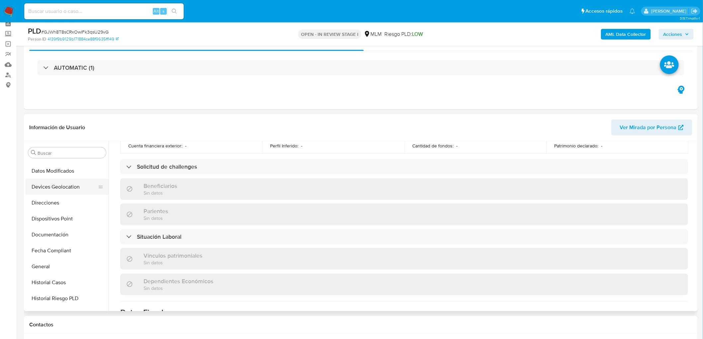
scroll to position [111, 0]
click at [58, 184] on button "Direcciones" at bounding box center [65, 186] width 78 height 16
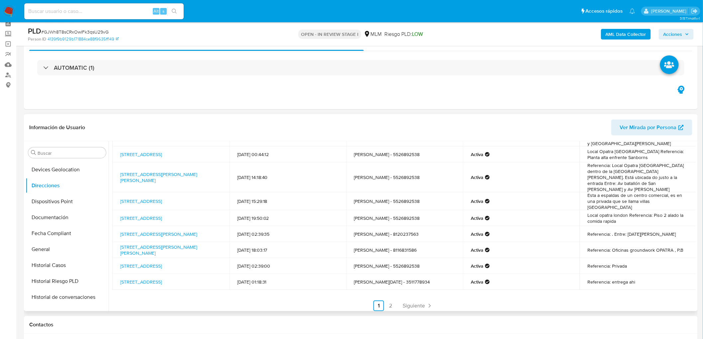
scroll to position [57, 0]
click at [391, 300] on link "2" at bounding box center [391, 305] width 11 height 11
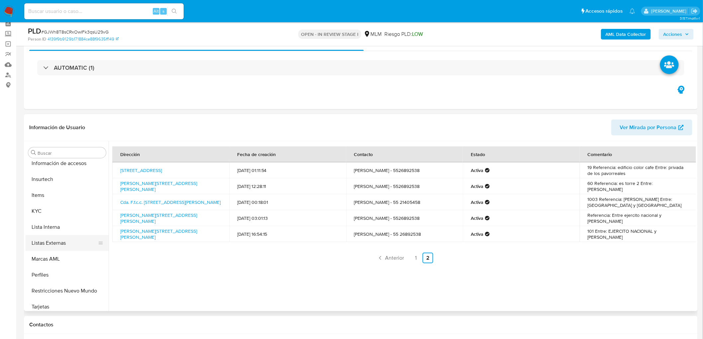
scroll to position [281, 0]
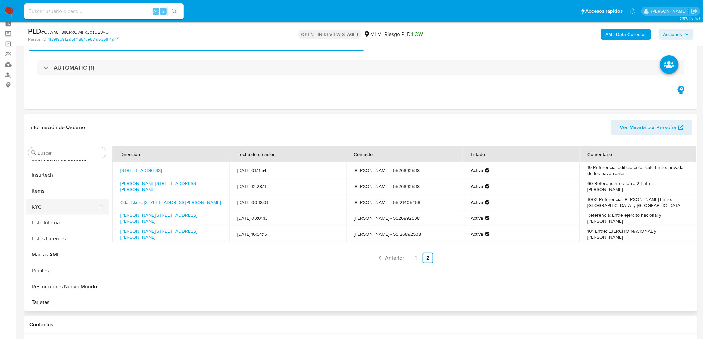
click at [58, 208] on button "KYC" at bounding box center [65, 207] width 78 height 16
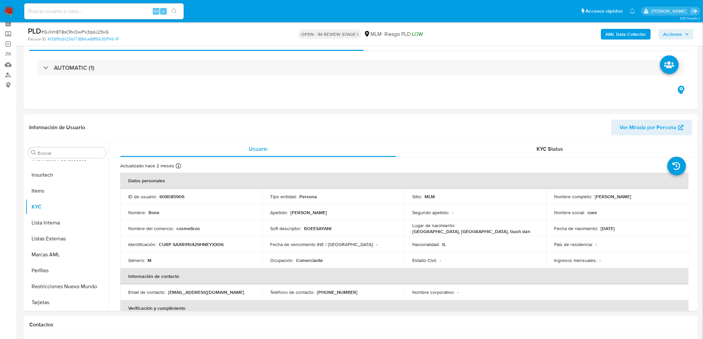
scroll to position [281, 0]
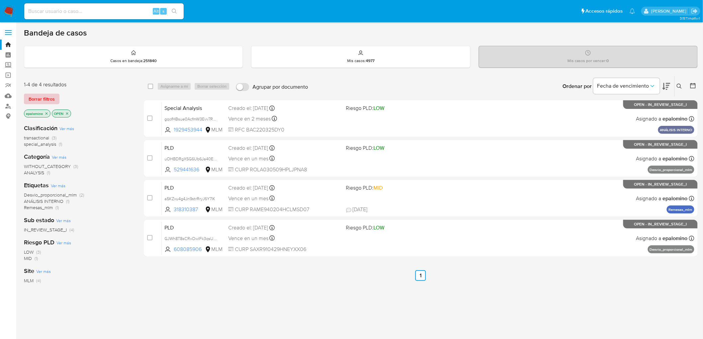
click at [42, 96] on span "Borrar filtros" at bounding box center [42, 98] width 26 height 9
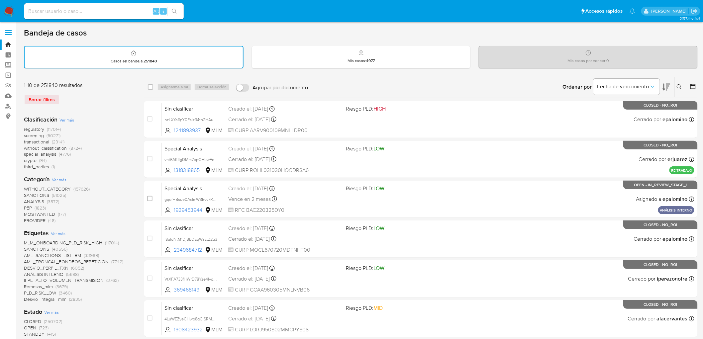
click at [8, 15] on img at bounding box center [8, 11] width 11 height 11
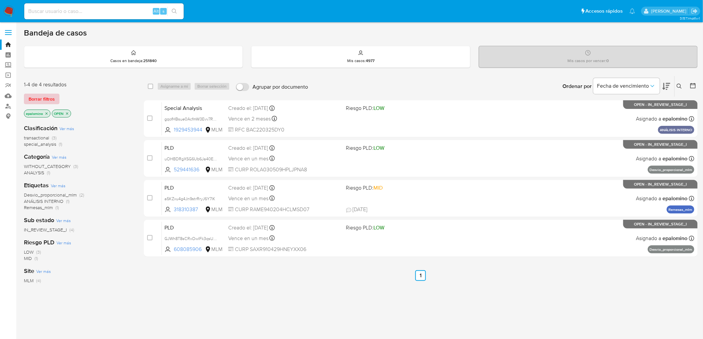
click at [47, 94] on span "Borrar filtros" at bounding box center [42, 98] width 26 height 9
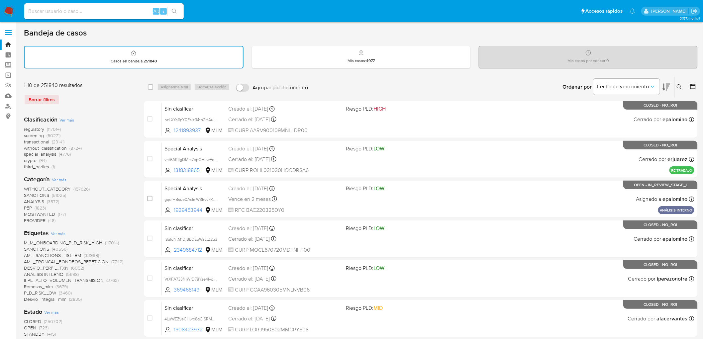
click at [8, 10] on img at bounding box center [8, 11] width 11 height 11
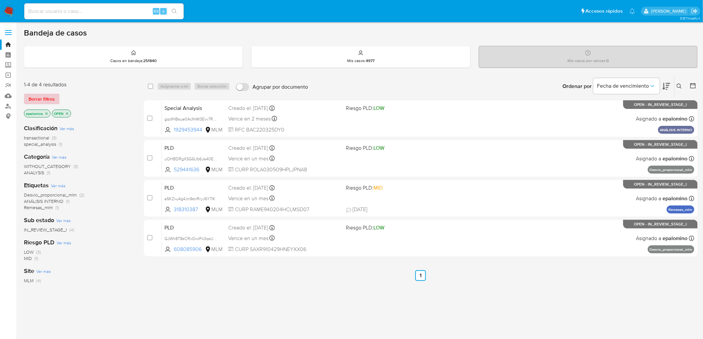
click at [53, 97] on span "Borrar filtros" at bounding box center [42, 98] width 26 height 9
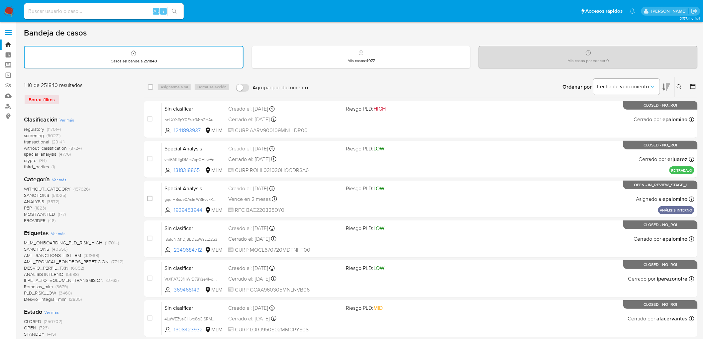
click at [677, 87] on icon at bounding box center [679, 86] width 5 height 5
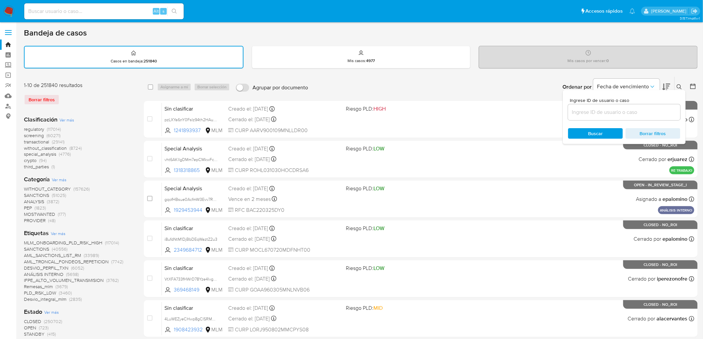
click at [592, 105] on div at bounding box center [624, 112] width 112 height 16
click at [594, 109] on input at bounding box center [624, 112] width 112 height 9
paste input "608085906"
type input "608085906"
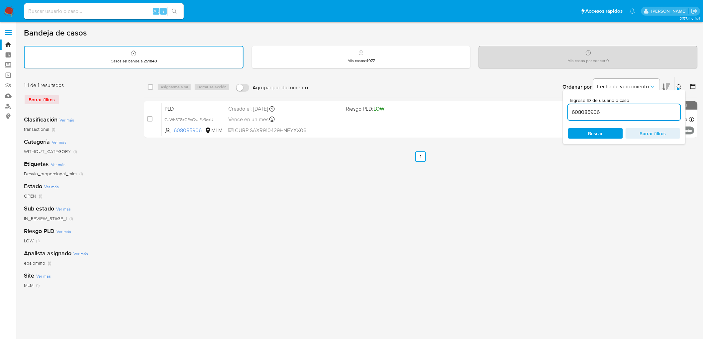
click at [683, 83] on button at bounding box center [680, 87] width 11 height 8
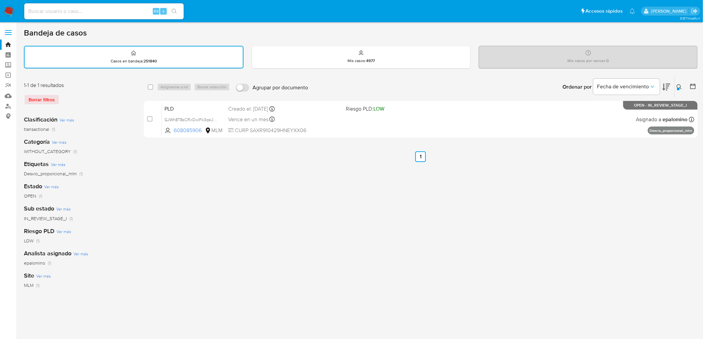
click at [45, 98] on div "Borrar filtros" at bounding box center [77, 99] width 106 height 11
click at [8, 6] on img at bounding box center [8, 11] width 11 height 11
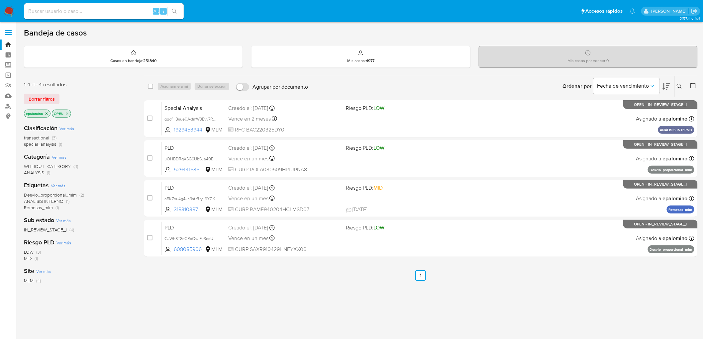
click at [47, 96] on span "Borrar filtros" at bounding box center [42, 98] width 26 height 9
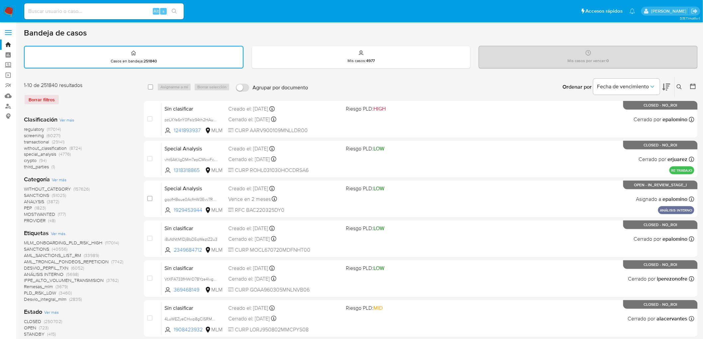
click at [682, 84] on icon at bounding box center [679, 86] width 5 height 5
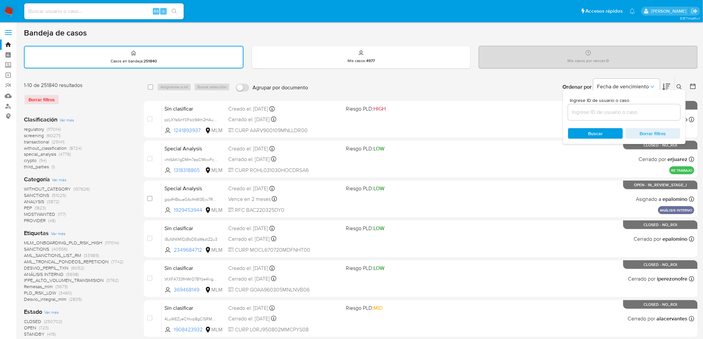
click at [600, 108] on input at bounding box center [624, 112] width 112 height 9
type input "613494625"
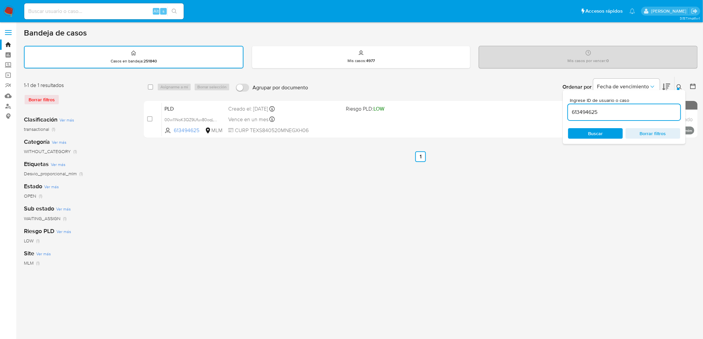
click at [678, 90] on div "Ingrese ID de usuario o caso 613494625 Buscar Borrar filtros" at bounding box center [624, 117] width 123 height 54
click at [679, 88] on div at bounding box center [678, 89] width 3 height 3
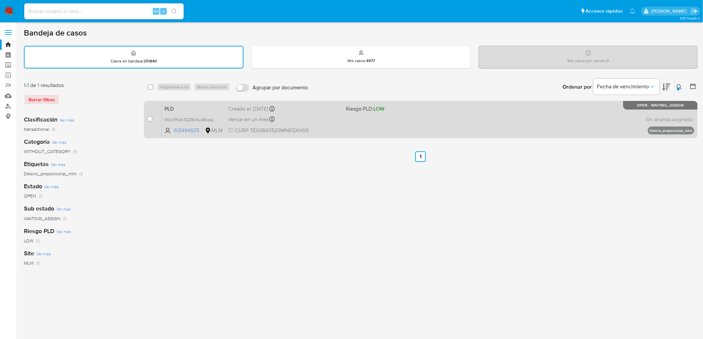
click at [189, 103] on div "PLD 00w11NoK3QZ9Ufux80oqLcpr 613494625 MLM Riesgo PLD: LOW Creado el: 12/08/202…" at bounding box center [428, 120] width 533 height 34
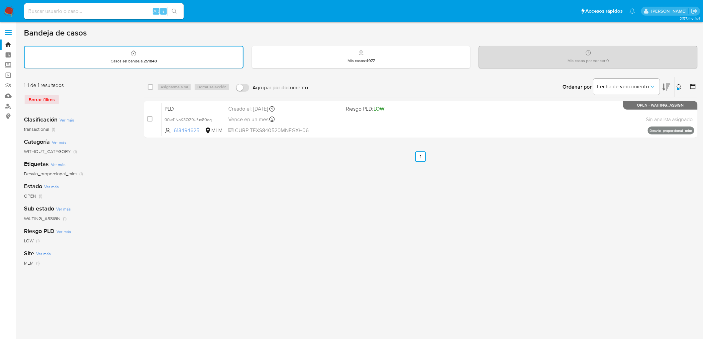
click at [11, 9] on img at bounding box center [8, 11] width 11 height 11
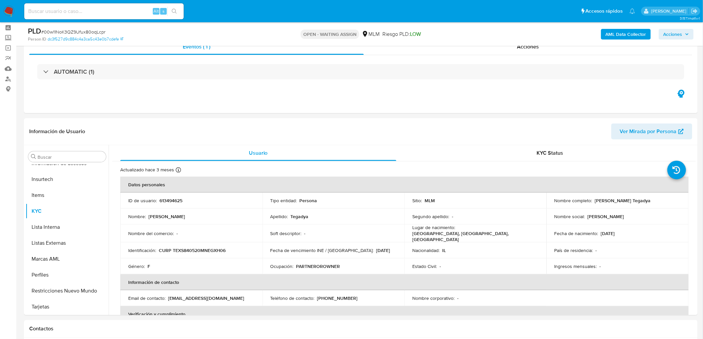
scroll to position [59, 0]
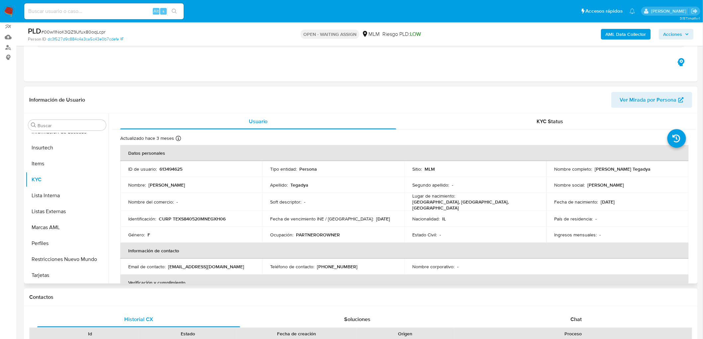
click at [377, 216] on p "[DATE]" at bounding box center [384, 219] width 14 height 6
select select "10"
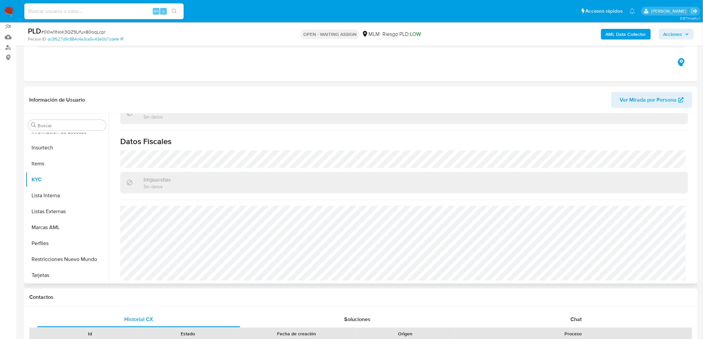
scroll to position [411, 0]
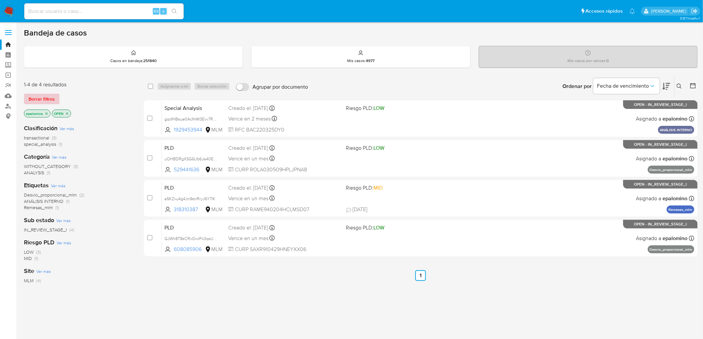
click at [42, 98] on span "Borrar filtros" at bounding box center [42, 98] width 26 height 9
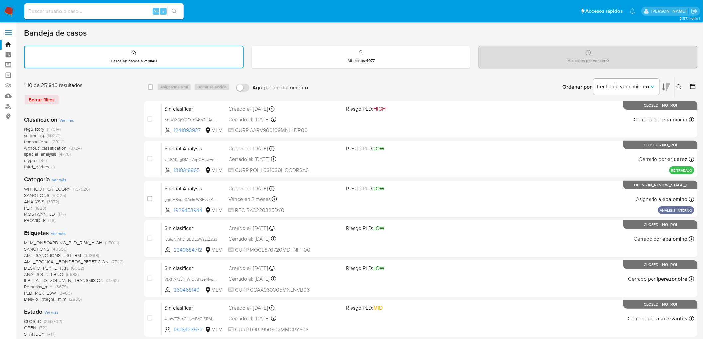
click at [680, 84] on icon at bounding box center [679, 86] width 5 height 5
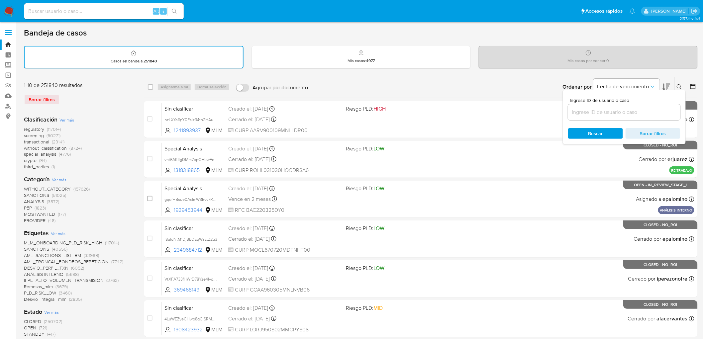
click at [591, 112] on input at bounding box center [624, 112] width 112 height 9
type input "608085906"
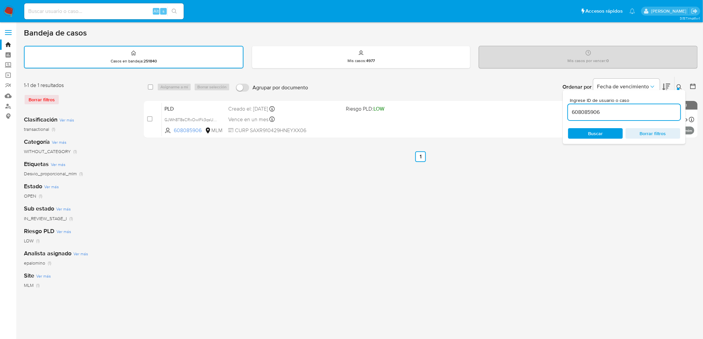
click at [680, 84] on icon at bounding box center [679, 86] width 5 height 5
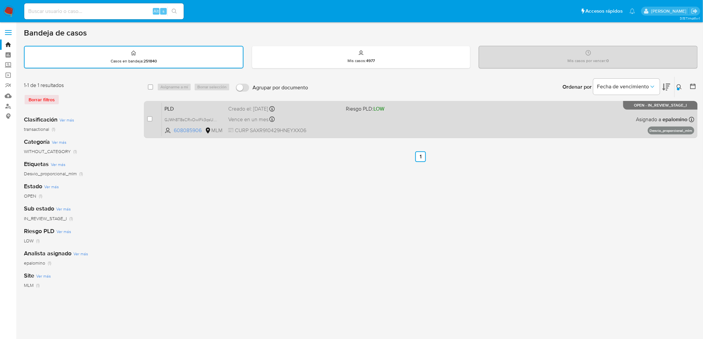
click at [179, 104] on span "PLD" at bounding box center [194, 108] width 58 height 9
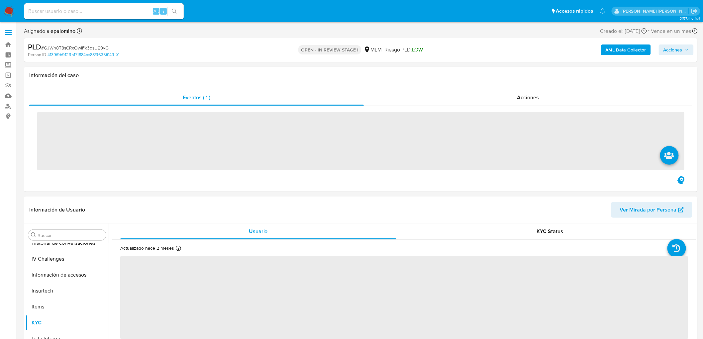
scroll to position [281, 0]
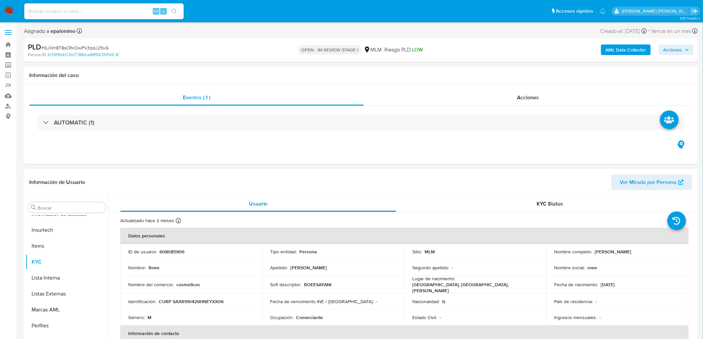
select select "10"
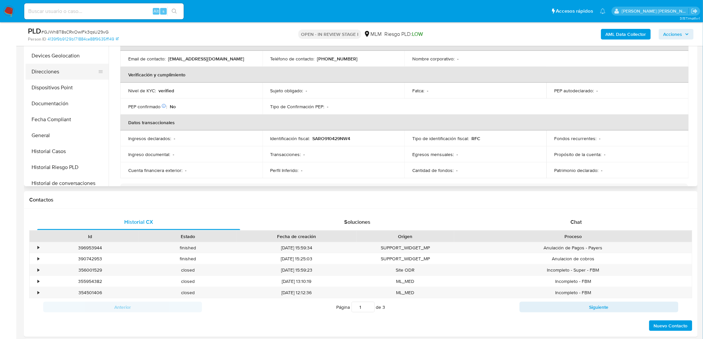
scroll to position [59, 0]
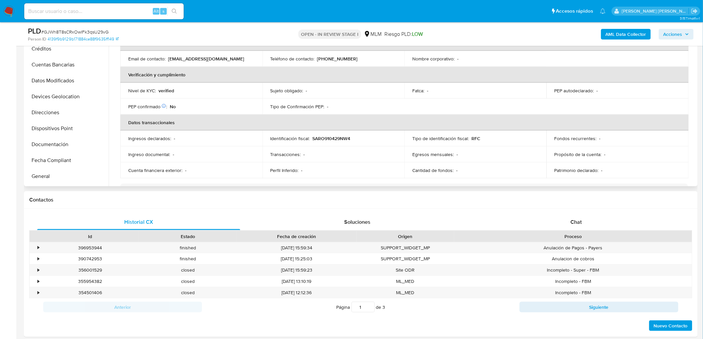
click at [71, 98] on button "Devices Geolocation" at bounding box center [67, 97] width 83 height 16
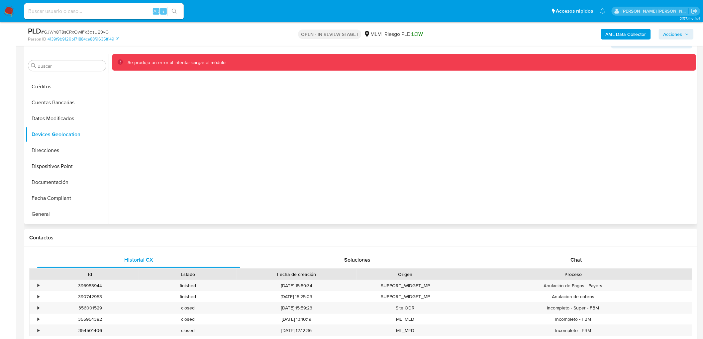
scroll to position [82, 0]
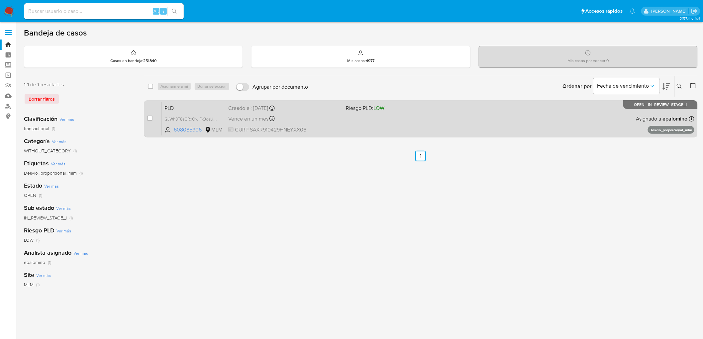
click at [170, 107] on span "PLD" at bounding box center [194, 107] width 58 height 9
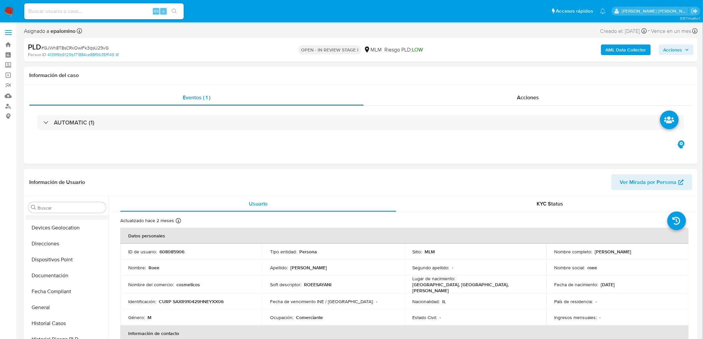
scroll to position [59, 0]
select select "10"
click at [80, 271] on button "Devices Geolocation" at bounding box center [65, 277] width 78 height 16
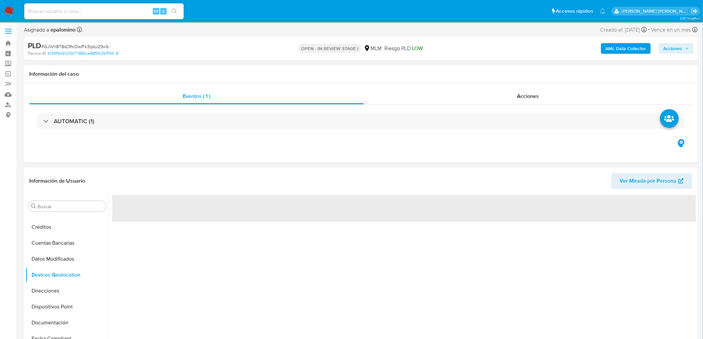
scroll to position [49, 0]
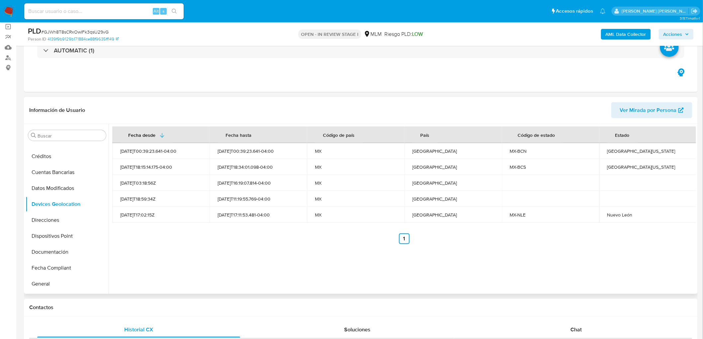
click at [360, 243] on ul "Anterior 1 Siguiente" at bounding box center [404, 239] width 584 height 11
click at [612, 156] on td "Baja California" at bounding box center [648, 151] width 97 height 16
copy div "Baja California"
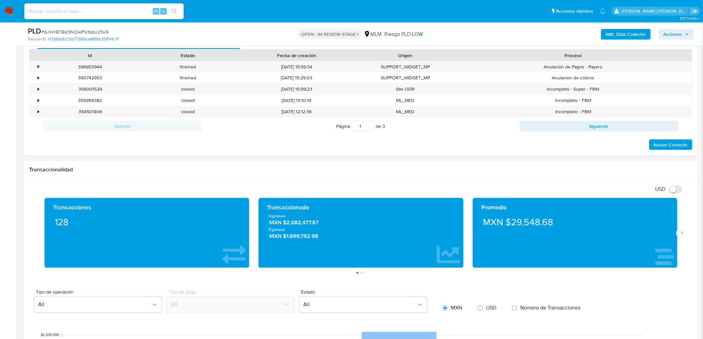
scroll to position [344, 0]
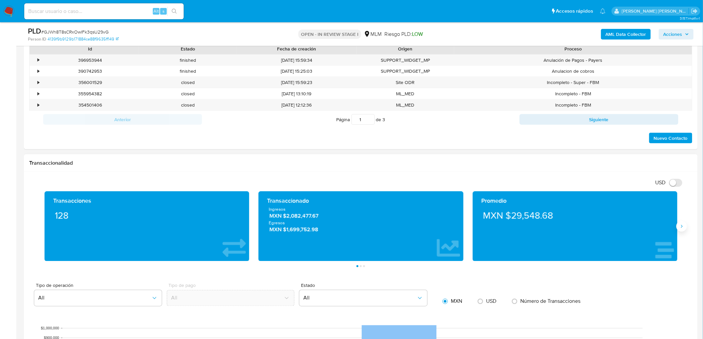
click at [683, 229] on icon "Siguiente" at bounding box center [681, 226] width 5 height 5
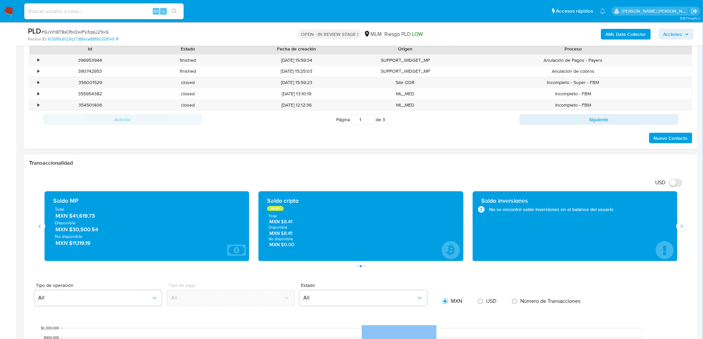
drag, startPoint x: 72, startPoint y: 229, endPoint x: 103, endPoint y: 230, distance: 30.9
click at [103, 230] on span "MXN $30,500.54" at bounding box center [148, 230] width 184 height 8
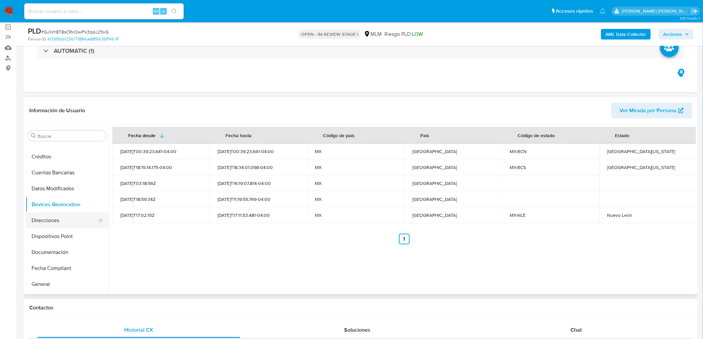
scroll to position [49, 0]
click at [47, 188] on button "KYC" at bounding box center [65, 190] width 78 height 16
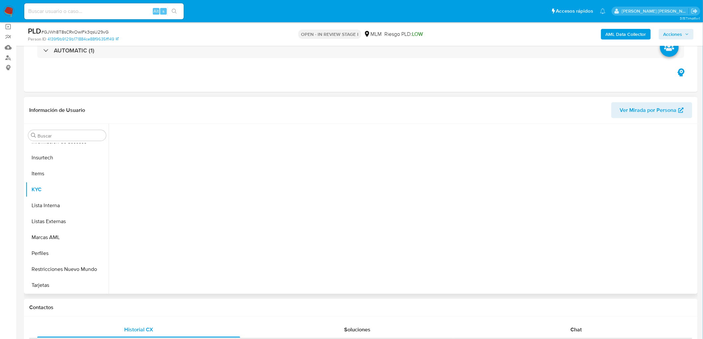
scroll to position [281, 0]
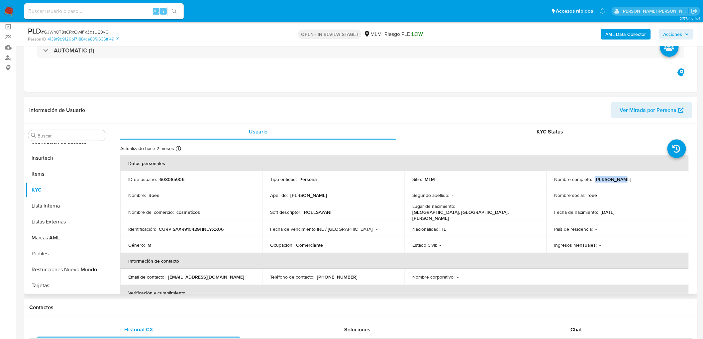
drag, startPoint x: 633, startPoint y: 176, endPoint x: 594, endPoint y: 177, distance: 38.9
click at [594, 177] on div "Nombre completo : Roee Sayani" at bounding box center [618, 179] width 126 height 6
copy p "Roee Sayani"
click at [249, 206] on td "Nombre del comercio : cosmeticos" at bounding box center [191, 212] width 142 height 18
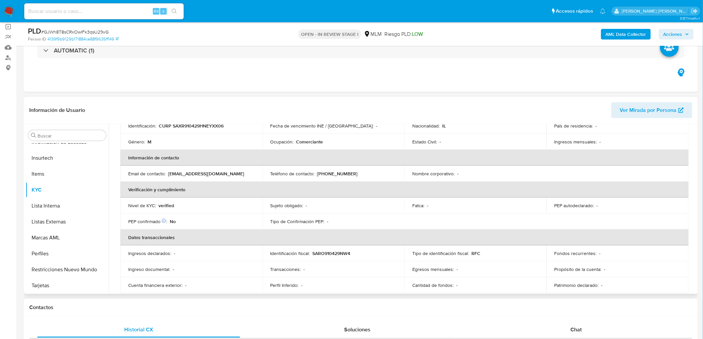
scroll to position [0, 0]
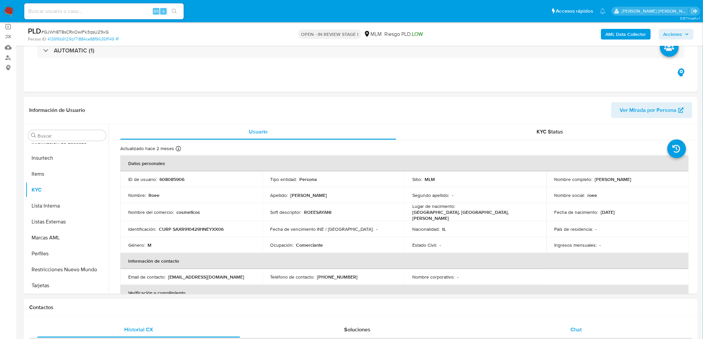
click at [569, 334] on div "Chat" at bounding box center [576, 330] width 203 height 16
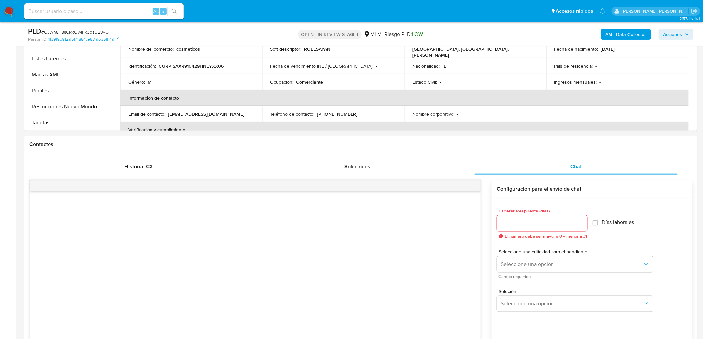
scroll to position [317, 0]
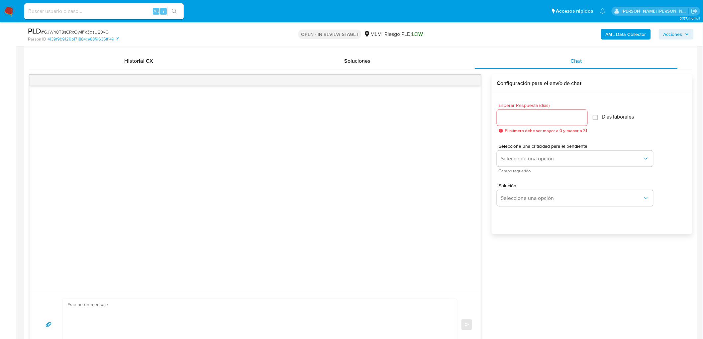
click at [522, 115] on input "Esperar Respuesta (días)" at bounding box center [542, 118] width 90 height 9
type input "5"
click at [517, 156] on span "Seleccione una opción" at bounding box center [572, 159] width 142 height 7
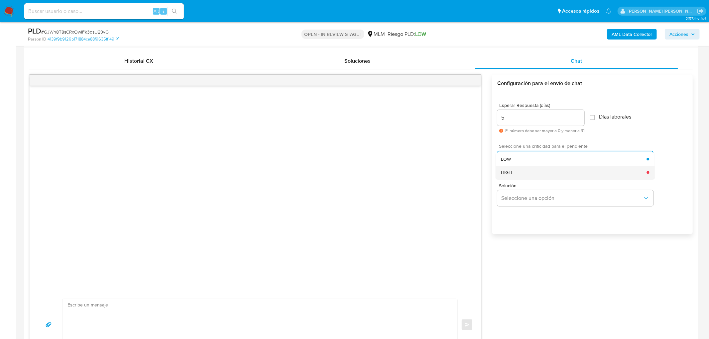
click at [524, 172] on div "HIGH" at bounding box center [574, 172] width 146 height 13
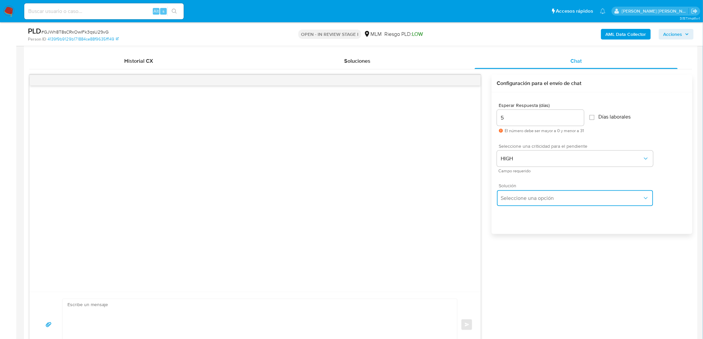
click at [526, 195] on span "Seleccione una opción" at bounding box center [572, 198] width 142 height 7
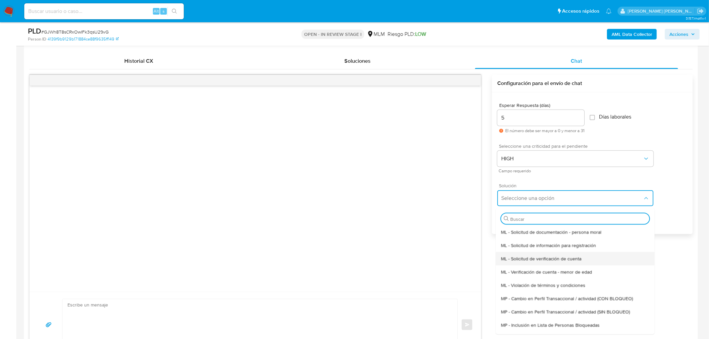
click at [539, 256] on span "ML - Solicitud de verificación de cuenta" at bounding box center [541, 259] width 80 height 6
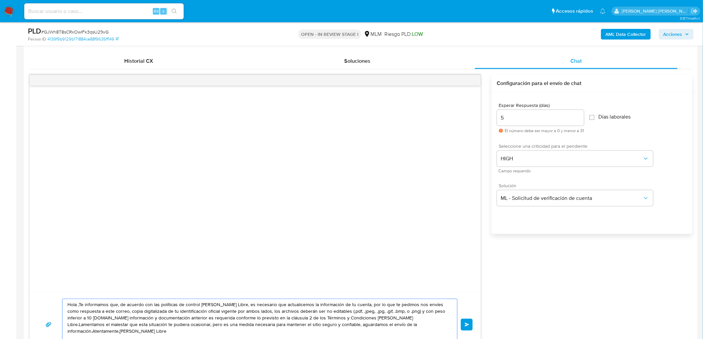
drag, startPoint x: 429, startPoint y: 325, endPoint x: 0, endPoint y: 266, distance: 432.8
paste textarea "Estimado Roee Sayani. Te comunicamos que se ha identificado un cambio en el uso…"
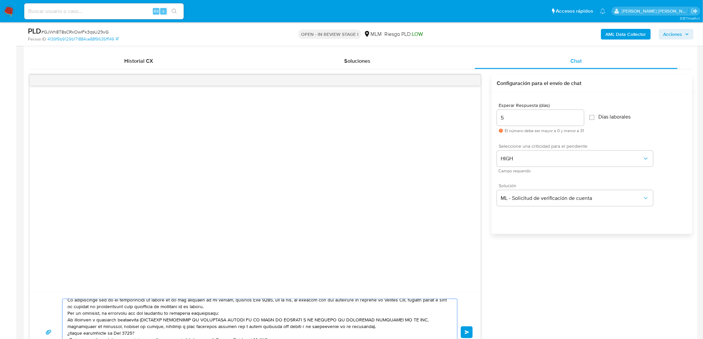
scroll to position [344, 0]
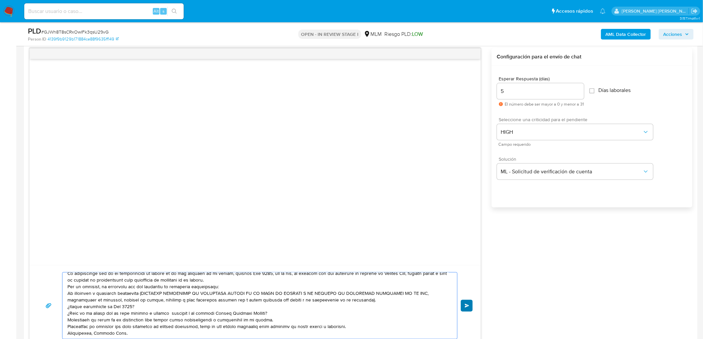
type textarea "Estimado Roee Sayani. Te comunicamos que se ha identificado un cambio en el uso…"
click at [464, 306] on button "Enviar" at bounding box center [467, 306] width 12 height 12
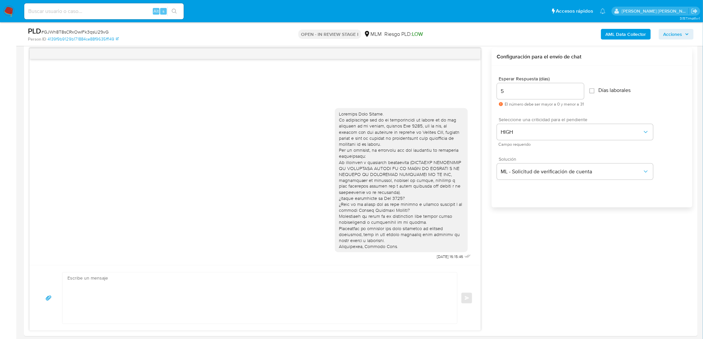
scroll to position [0, 0]
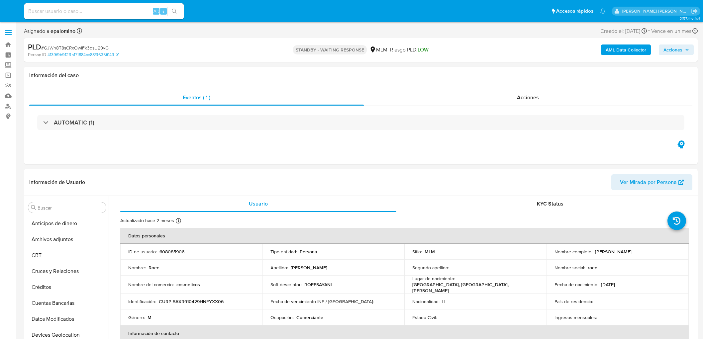
select select "10"
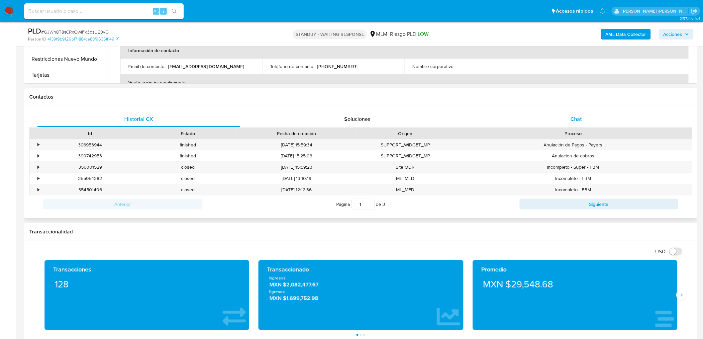
click at [590, 119] on div "Chat" at bounding box center [576, 119] width 203 height 16
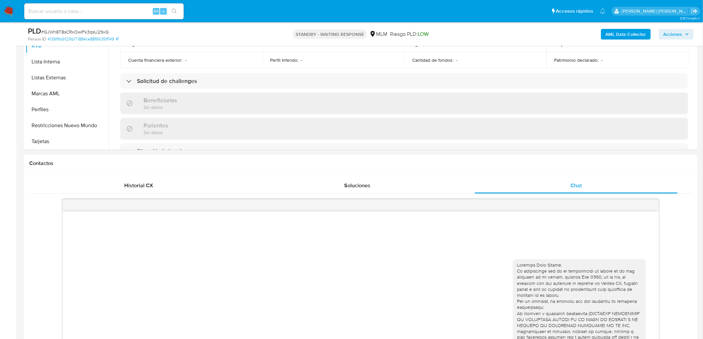
scroll to position [259, 0]
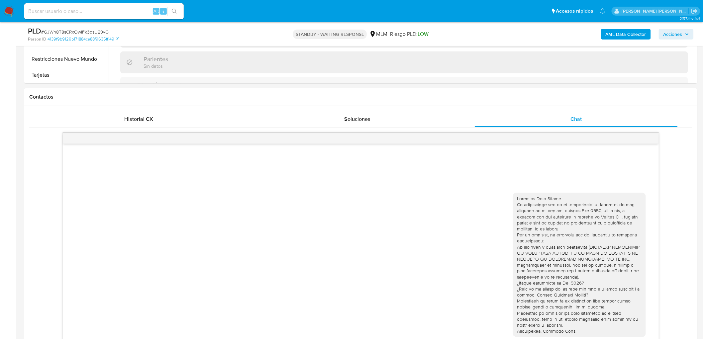
click at [97, 32] on span "# GJWh8T8sCRxOwIFk3qsU29vG" at bounding box center [74, 32] width 67 height 7
copy span "GJWh8T8sCRxOwIFk3qsU29vG"
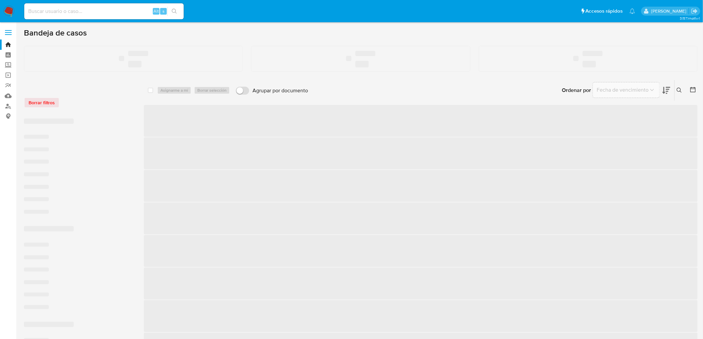
click at [9, 12] on img at bounding box center [8, 11] width 11 height 11
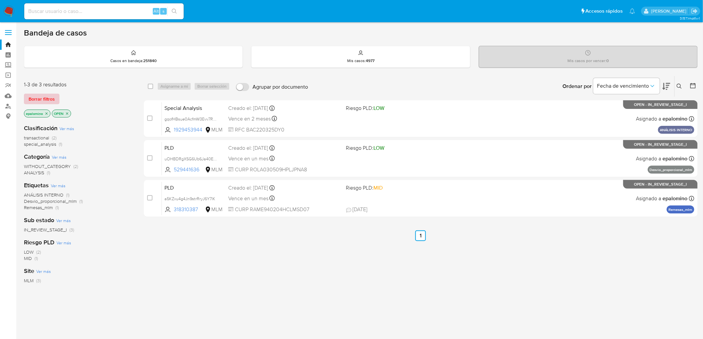
click at [52, 94] on span "Borrar filtros" at bounding box center [42, 98] width 26 height 9
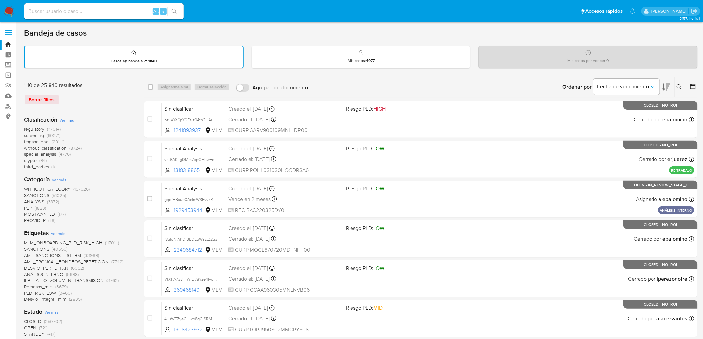
click at [11, 15] on img at bounding box center [8, 11] width 11 height 11
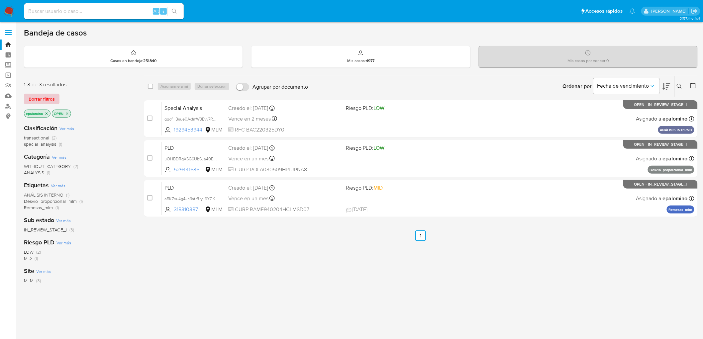
click at [32, 95] on span "Borrar filtros" at bounding box center [42, 98] width 26 height 9
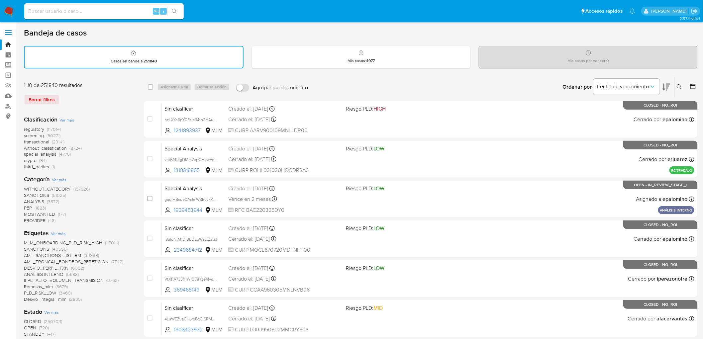
click at [9, 8] on img at bounding box center [8, 11] width 11 height 11
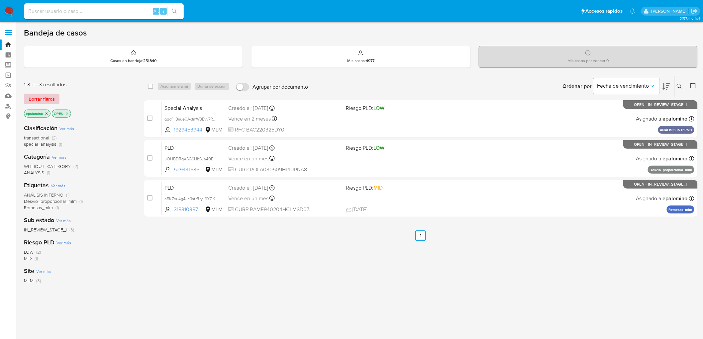
click at [54, 98] on button "Borrar filtros" at bounding box center [42, 99] width 36 height 11
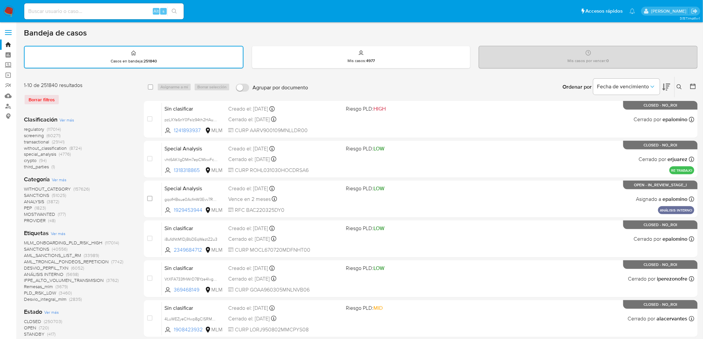
click at [679, 87] on icon at bounding box center [679, 86] width 5 height 5
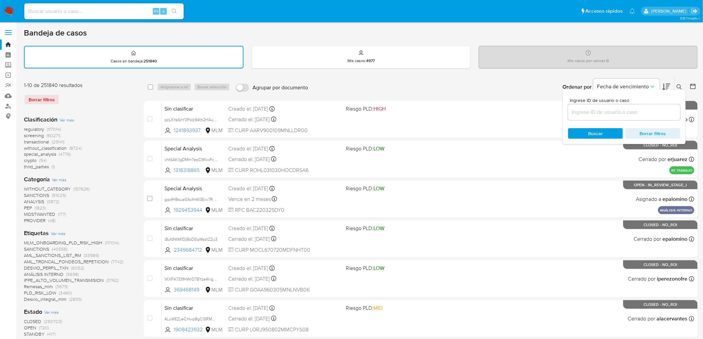
click at [590, 115] on input at bounding box center [624, 112] width 112 height 9
type input "1040738704"
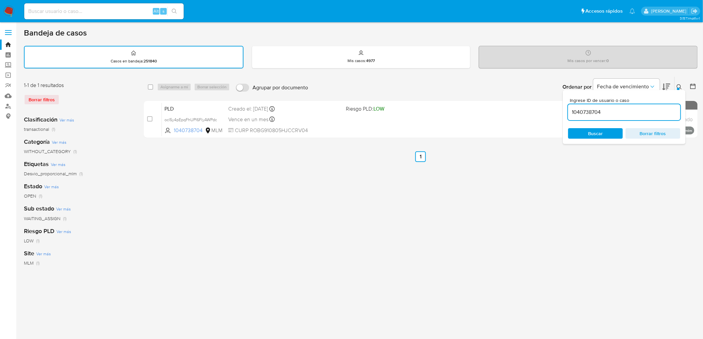
drag, startPoint x: 679, startPoint y: 85, endPoint x: 422, endPoint y: 109, distance: 258.0
click at [679, 85] on icon at bounding box center [679, 86] width 5 height 5
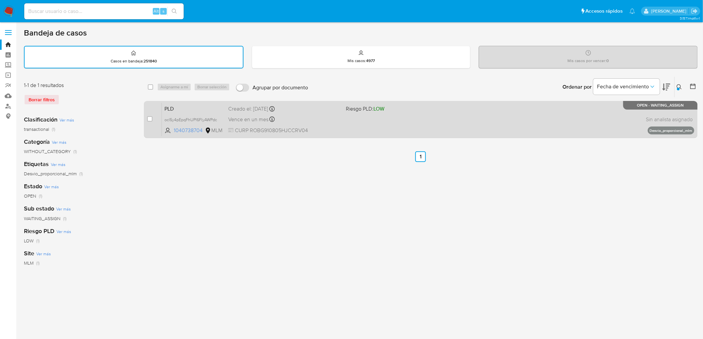
click at [179, 107] on span "PLD" at bounding box center [194, 108] width 58 height 9
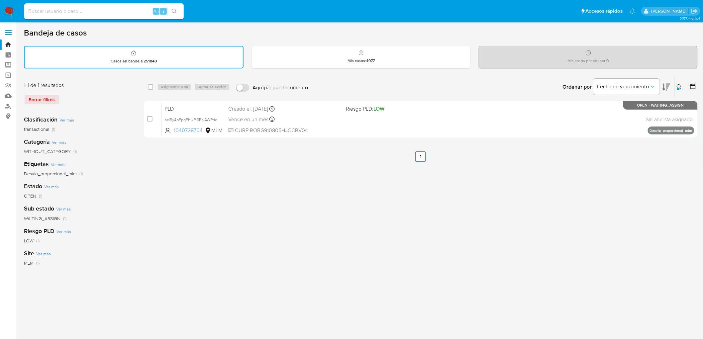
click at [11, 9] on img at bounding box center [8, 11] width 11 height 11
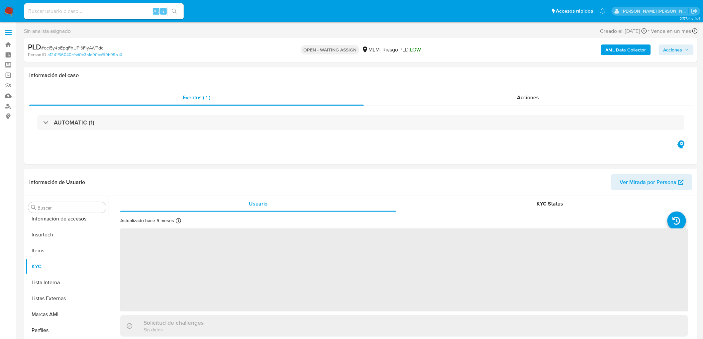
scroll to position [281, 0]
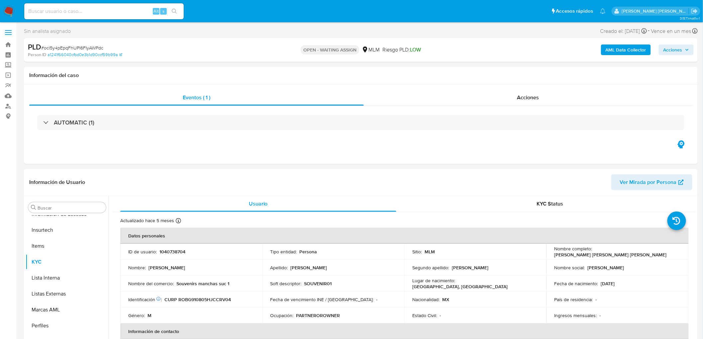
select select "10"
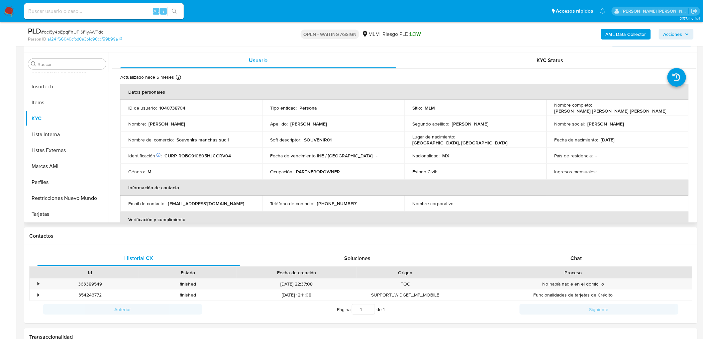
scroll to position [121, 0]
drag, startPoint x: 657, startPoint y: 109, endPoint x: 593, endPoint y: 108, distance: 64.8
click at [593, 108] on div "Nombre completo : Giovanni Daniel Rocha Barron" at bounding box center [618, 107] width 126 height 12
copy p "Giovanni Daniel Rocha Barron"
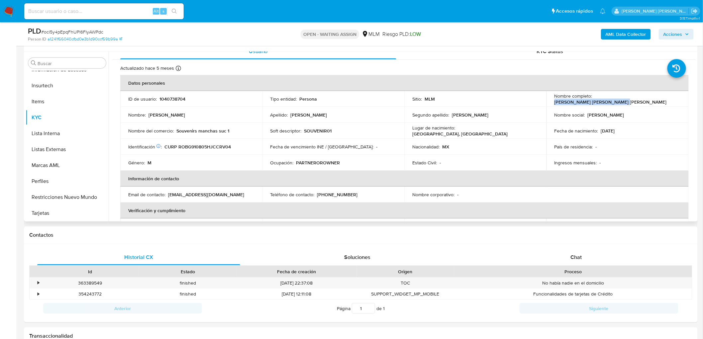
scroll to position [5, 0]
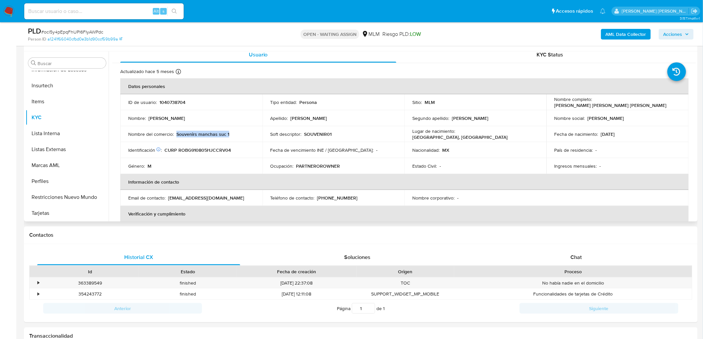
drag, startPoint x: 234, startPoint y: 134, endPoint x: 176, endPoint y: 135, distance: 57.5
click at [176, 135] on div "Nombre del comercio : Souvenirs manchas suc 1" at bounding box center [191, 134] width 126 height 6
copy p "Souvenirs manchas suc 1"
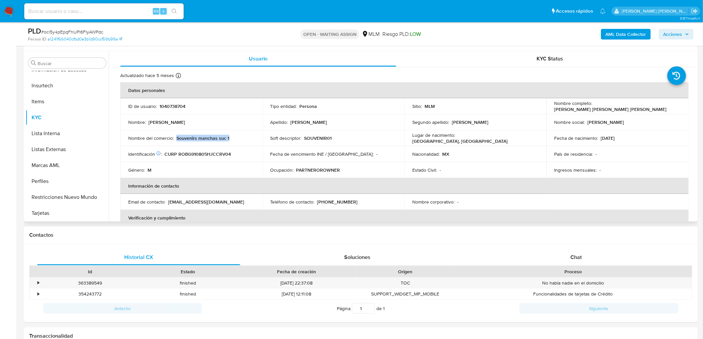
scroll to position [0, 0]
drag, startPoint x: 350, startPoint y: 203, endPoint x: 317, endPoint y: 202, distance: 32.6
click at [317, 202] on div "Teléfono de contacto : (322) 3183431" at bounding box center [334, 203] width 126 height 6
copy p "322) 3183431"
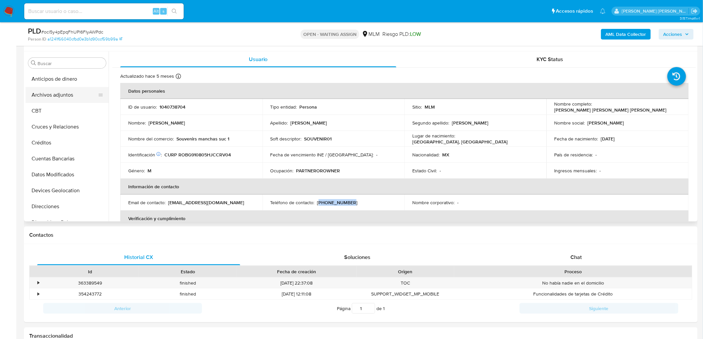
click at [68, 91] on button "Archivos adjuntos" at bounding box center [65, 95] width 78 height 16
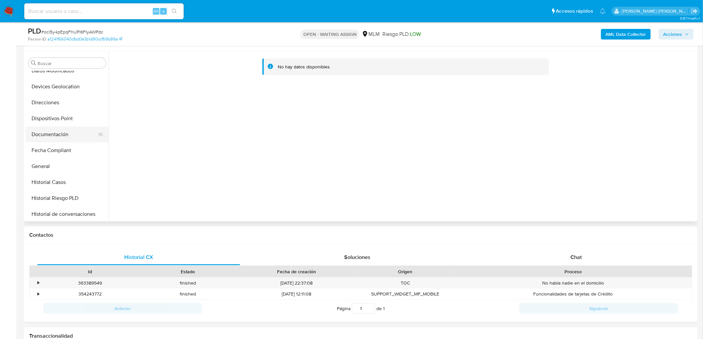
scroll to position [110, 0]
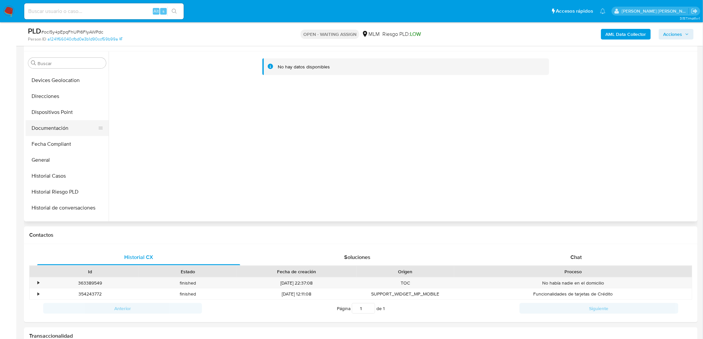
click at [65, 124] on button "Documentación" at bounding box center [65, 128] width 78 height 16
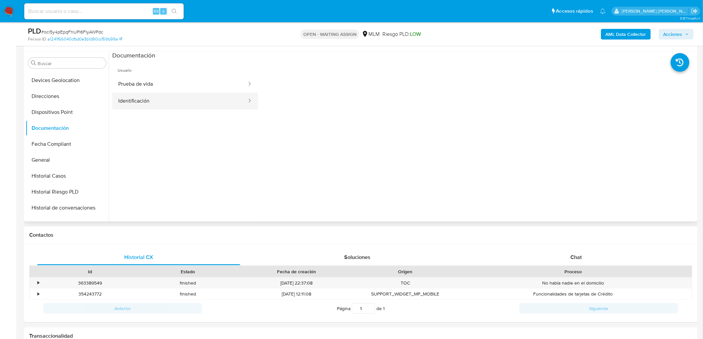
click at [191, 107] on button "Identificación" at bounding box center [179, 101] width 135 height 17
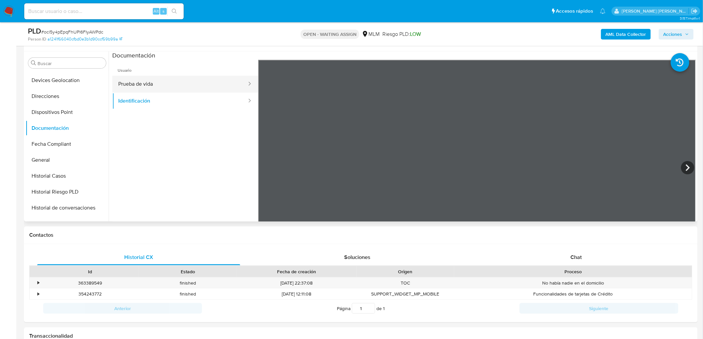
click at [167, 82] on button "Prueba de vida" at bounding box center [179, 84] width 135 height 17
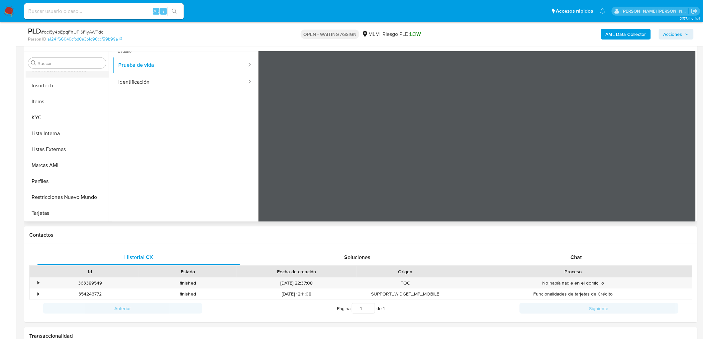
scroll to position [281, 0]
click at [70, 121] on button "KYC" at bounding box center [65, 117] width 78 height 16
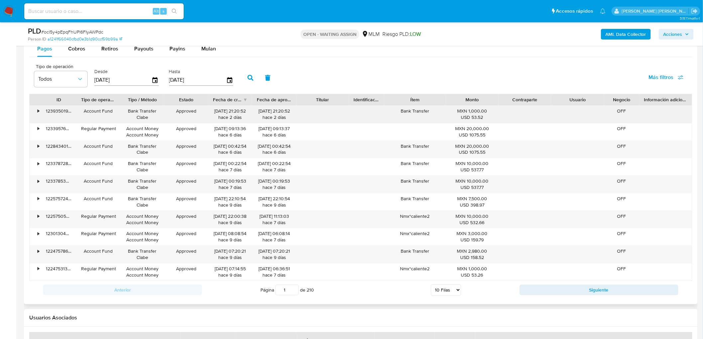
scroll to position [734, 0]
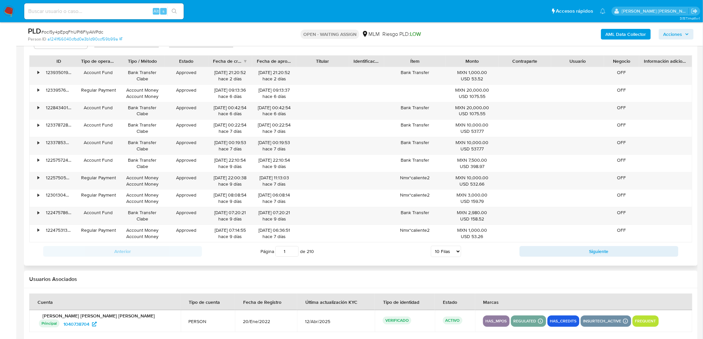
click at [580, 258] on div "Anterior Página 1 de 210 5 Filas 10 Filas 20 Filas 25 Filas 50 Filas 100 Filas …" at bounding box center [360, 252] width 663 height 18
click at [579, 252] on button "Siguiente" at bounding box center [599, 251] width 159 height 11
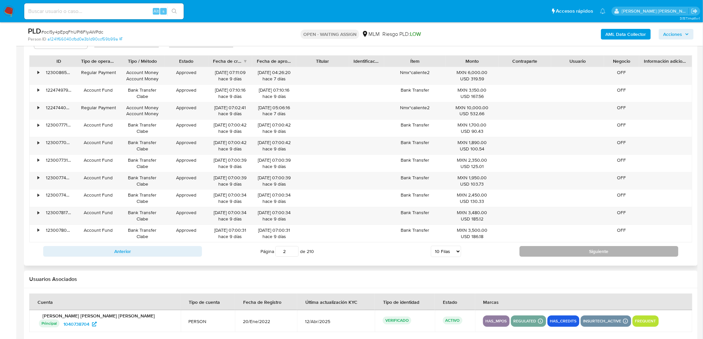
click at [552, 252] on button "Siguiente" at bounding box center [599, 251] width 159 height 11
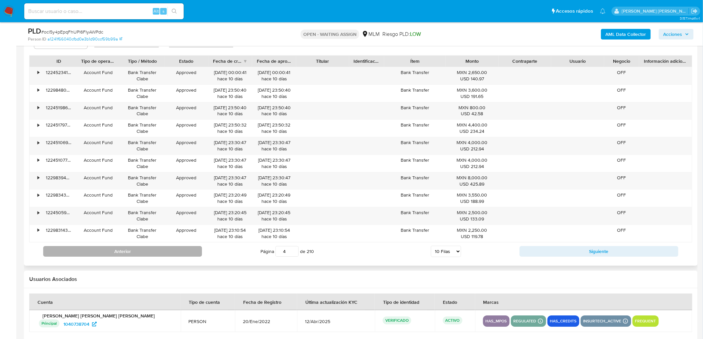
click at [173, 254] on button "Anterior" at bounding box center [122, 251] width 159 height 11
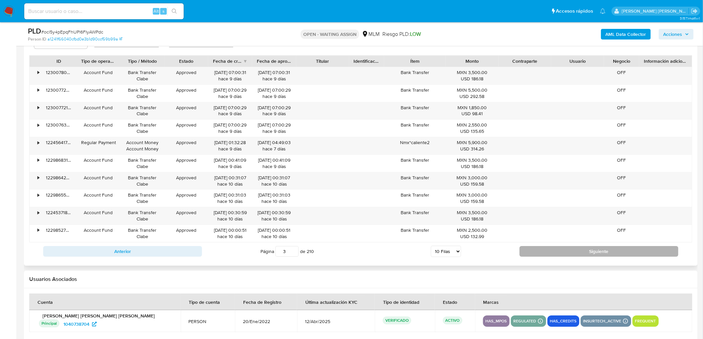
click at [589, 249] on button "Siguiente" at bounding box center [599, 251] width 159 height 11
click at [588, 250] on button "Siguiente" at bounding box center [599, 251] width 159 height 11
click at [37, 144] on div "•" at bounding box center [36, 145] width 12 height 17
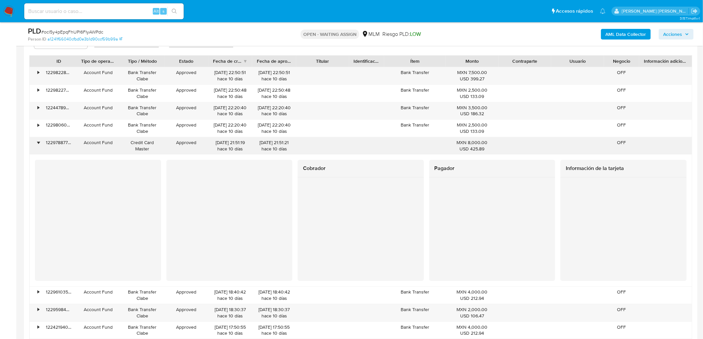
click at [37, 144] on div "•" at bounding box center [36, 145] width 12 height 17
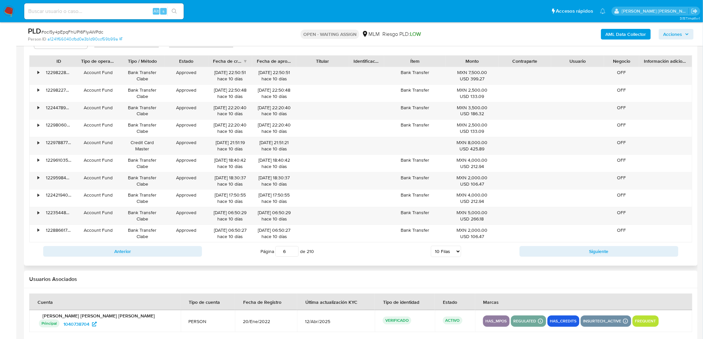
click at [537, 258] on div "Anterior Página 6 de 210 5 Filas 10 Filas 20 Filas 25 Filas 50 Filas 100 Filas …" at bounding box center [360, 252] width 663 height 18
click at [541, 252] on button "Siguiente" at bounding box center [599, 251] width 159 height 11
type input "7"
click at [37, 110] on div "•" at bounding box center [36, 110] width 12 height 17
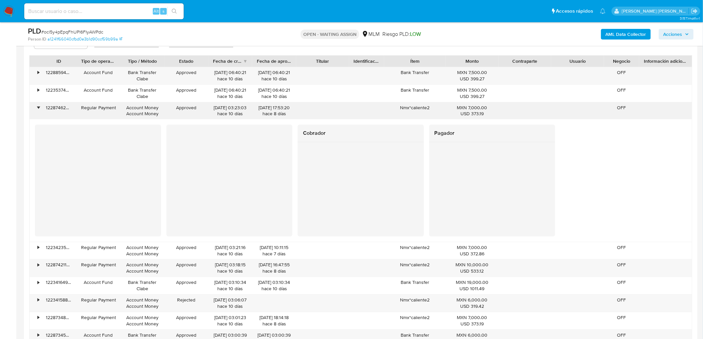
click at [37, 110] on div "•" at bounding box center [36, 110] width 12 height 17
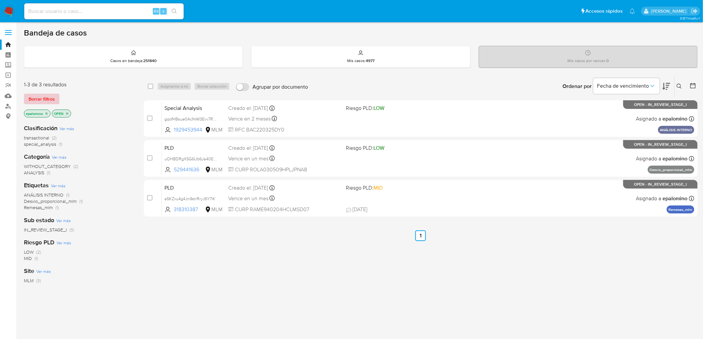
click at [42, 101] on span "Borrar filtros" at bounding box center [42, 98] width 26 height 9
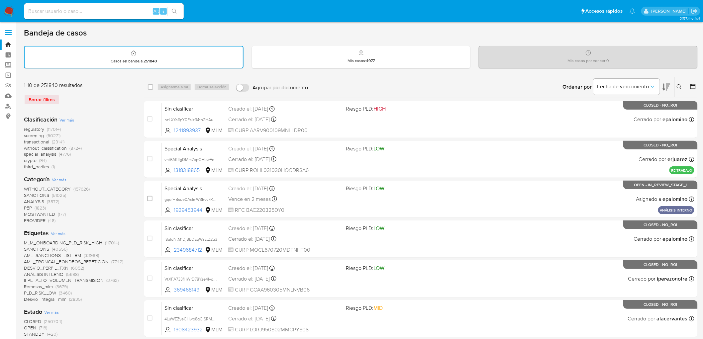
click at [681, 86] on icon at bounding box center [679, 86] width 5 height 5
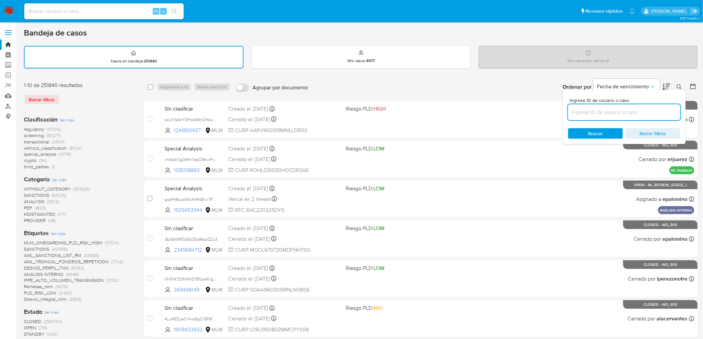
click at [597, 114] on input at bounding box center [624, 112] width 112 height 9
type input "1040738704"
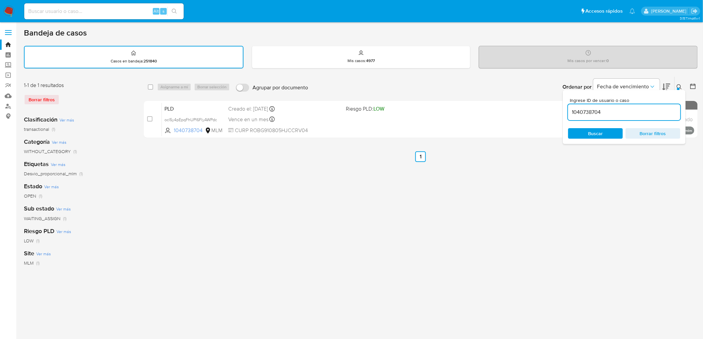
click at [679, 84] on icon at bounding box center [679, 86] width 5 height 5
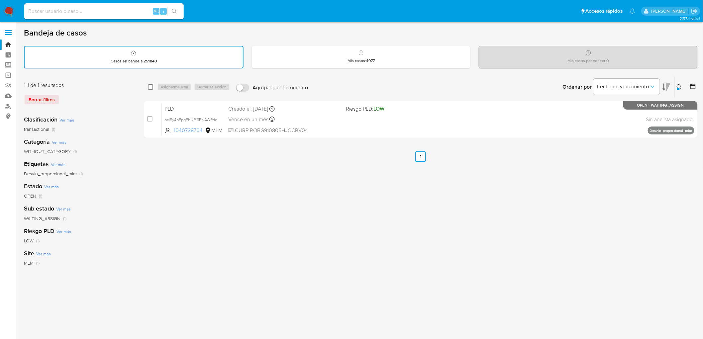
click at [151, 87] on input "checkbox" at bounding box center [150, 86] width 5 height 5
checkbox input "true"
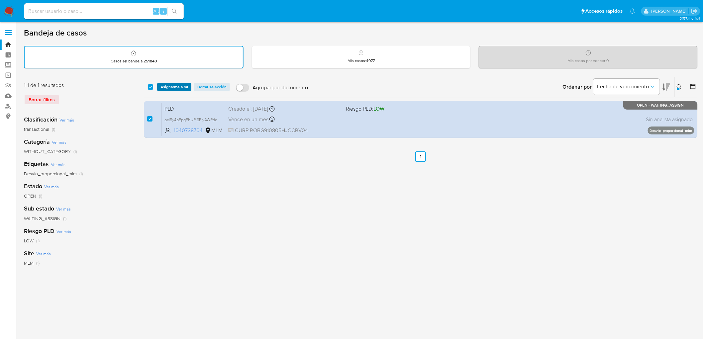
click at [163, 87] on span "Asignarme a mí" at bounding box center [175, 87] width 28 height 7
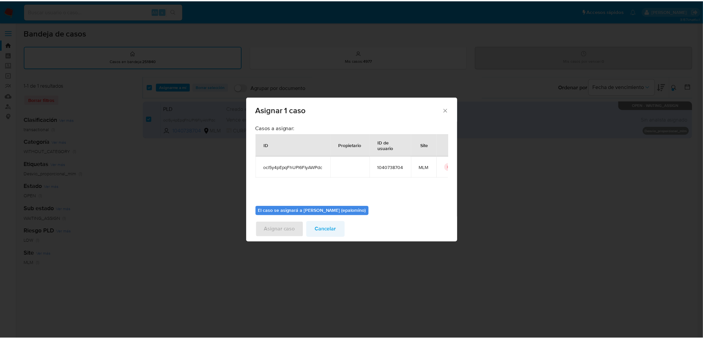
scroll to position [34, 0]
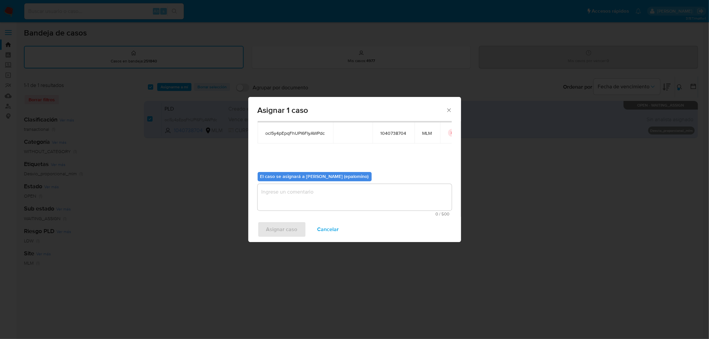
click at [282, 194] on textarea "assign-modal" at bounding box center [355, 197] width 194 height 27
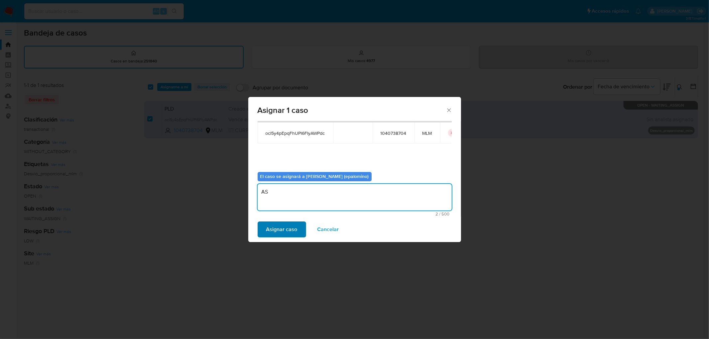
type textarea "AS"
click at [284, 227] on span "Asignar caso" at bounding box center [281, 229] width 31 height 15
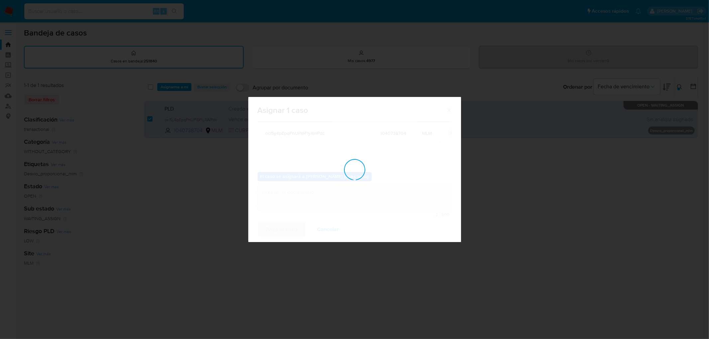
checkbox input "false"
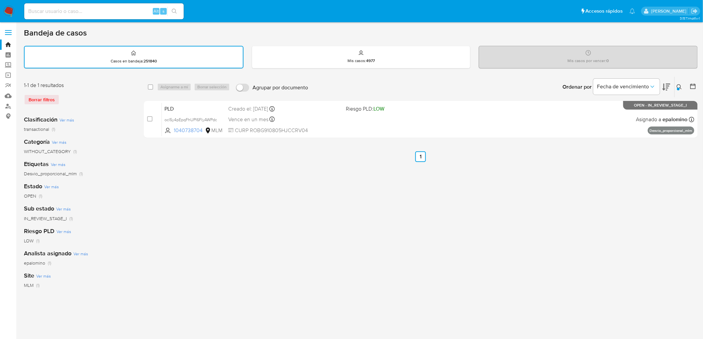
click at [12, 11] on img at bounding box center [8, 11] width 11 height 11
click at [126, 120] on div "Clasificación Ver más transactional (1)" at bounding box center [78, 124] width 109 height 17
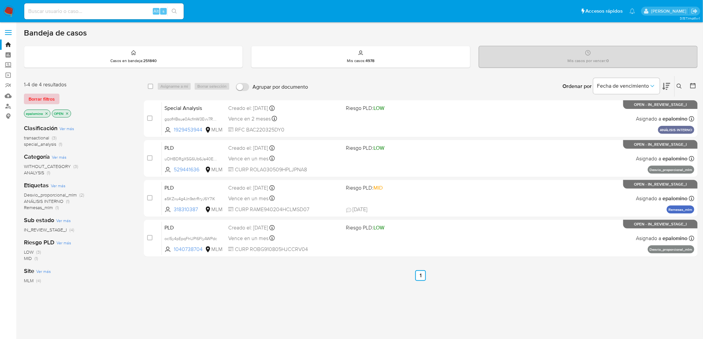
click at [46, 97] on span "Borrar filtros" at bounding box center [42, 98] width 26 height 9
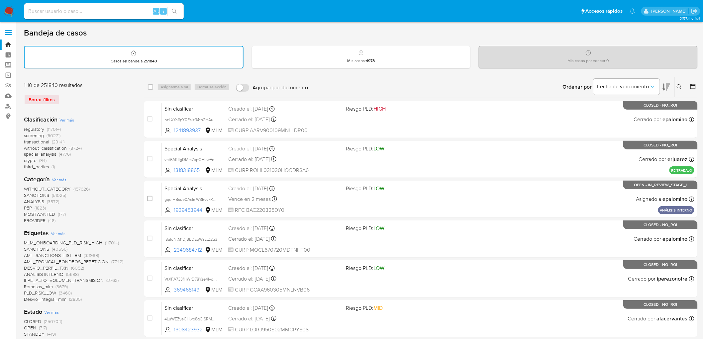
click at [93, 102] on div "Borrar filtros" at bounding box center [77, 99] width 106 height 11
click at [10, 13] on img at bounding box center [8, 11] width 11 height 11
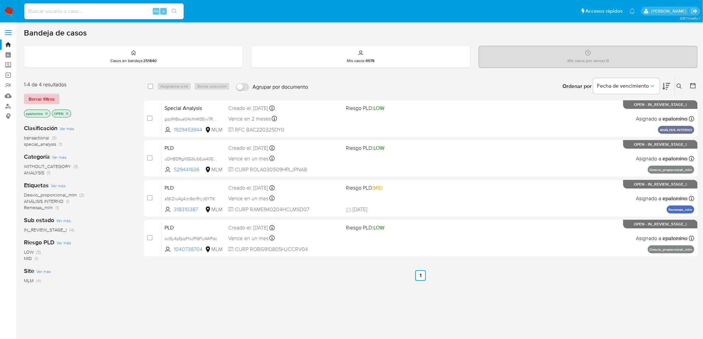
click at [51, 100] on span "Borrar filtros" at bounding box center [42, 98] width 26 height 9
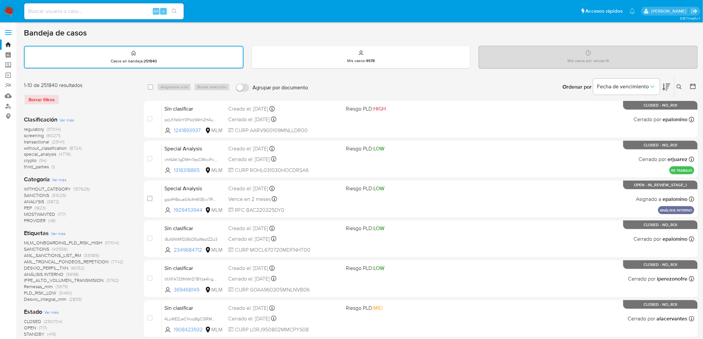
click at [84, 101] on div "Borrar filtros" at bounding box center [77, 99] width 106 height 11
click at [7, 9] on img at bounding box center [8, 11] width 11 height 11
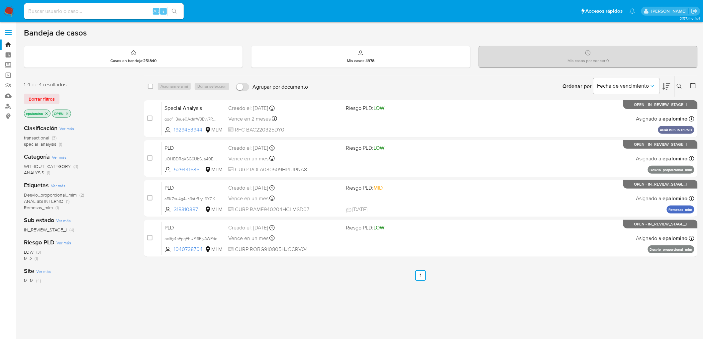
click at [36, 91] on div "1-4 de 4 resultados Borrar filtros epalomino OPEN" at bounding box center [77, 100] width 106 height 38
click at [37, 98] on span "Borrar filtros" at bounding box center [42, 98] width 26 height 9
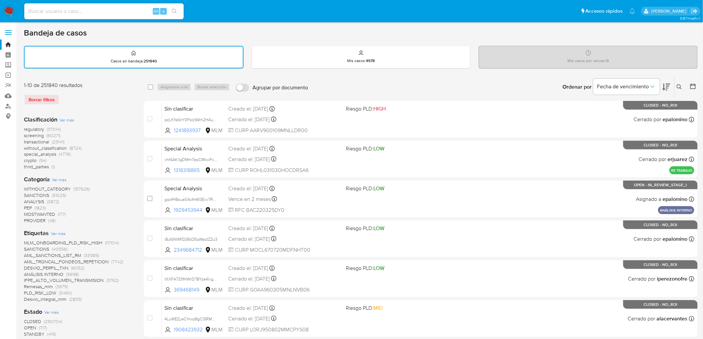
click at [680, 84] on icon at bounding box center [679, 86] width 5 height 5
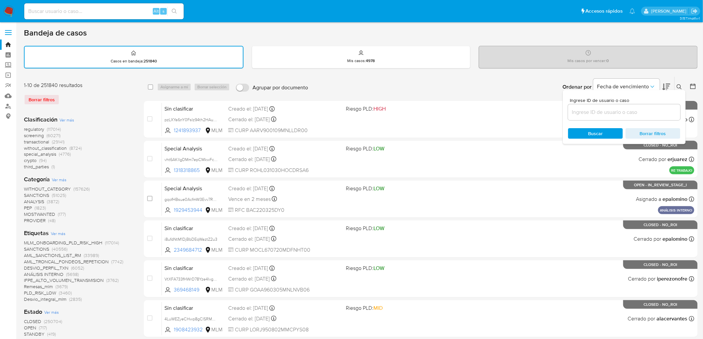
click at [600, 110] on input at bounding box center [624, 112] width 112 height 9
type input "1040738704"
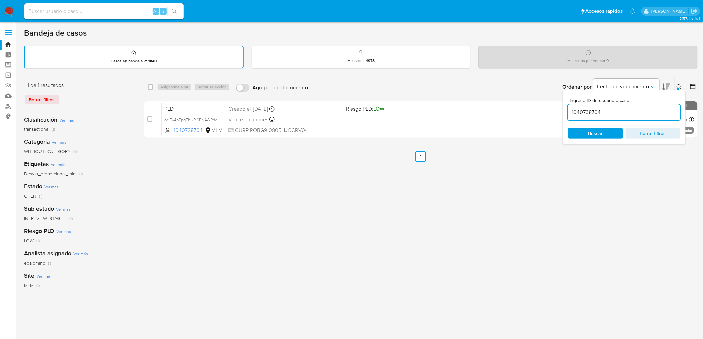
click at [679, 85] on icon at bounding box center [679, 86] width 5 height 5
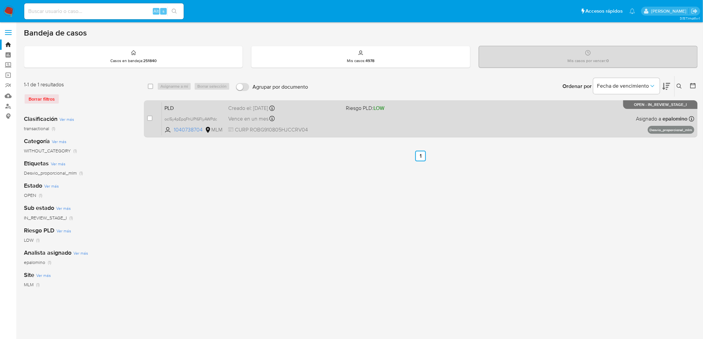
click at [176, 104] on span "PLD" at bounding box center [194, 107] width 58 height 9
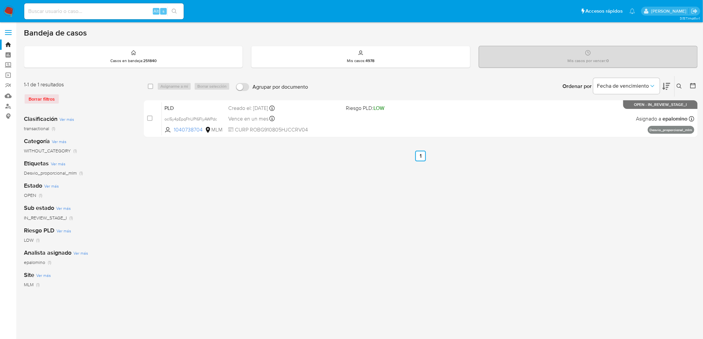
click at [6, 11] on img at bounding box center [8, 11] width 11 height 11
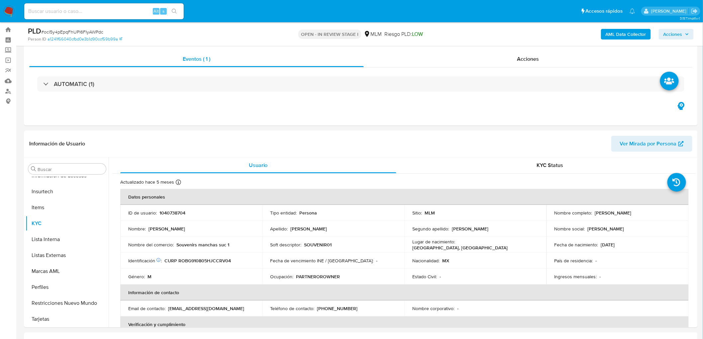
scroll to position [41, 0]
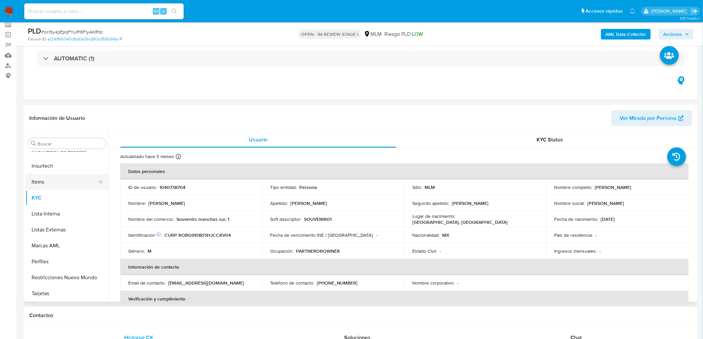
select select "10"
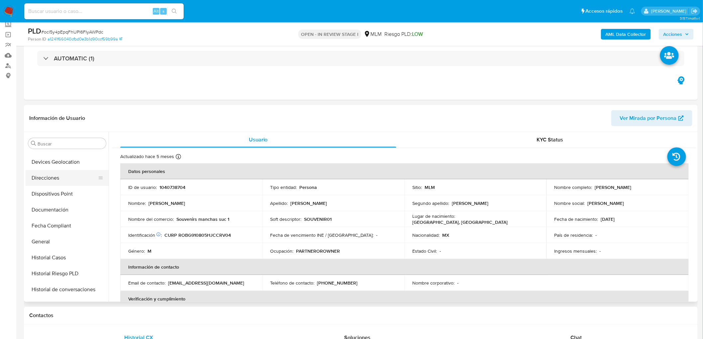
scroll to position [96, 0]
click at [73, 175] on button "Devices Geolocation" at bounding box center [65, 176] width 78 height 16
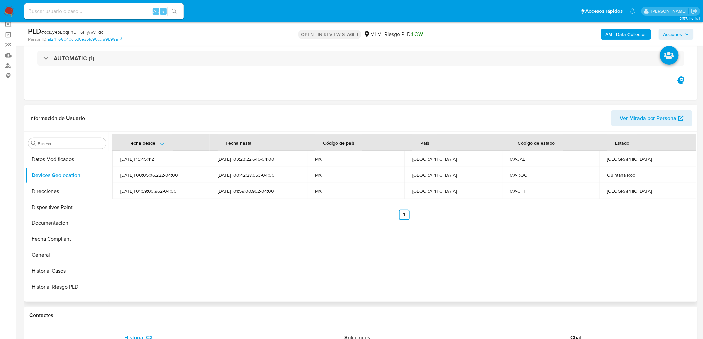
click at [308, 241] on div "Fecha desde Fecha hasta Código de país País Código de estado Estado 2022-01-23T…" at bounding box center [403, 217] width 588 height 170
click at [604, 164] on td "Jalisco" at bounding box center [648, 159] width 97 height 16
click at [608, 160] on div "Jalisco" at bounding box center [648, 159] width 81 height 6
copy div "Jalisco"
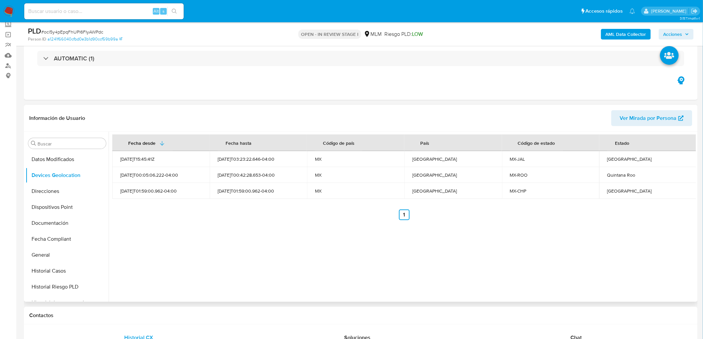
click at [621, 175] on div "Quintana Roo" at bounding box center [648, 175] width 81 height 6
click at [620, 175] on div "Quintana Roo" at bounding box center [648, 175] width 81 height 6
copy div "Quintana Roo"
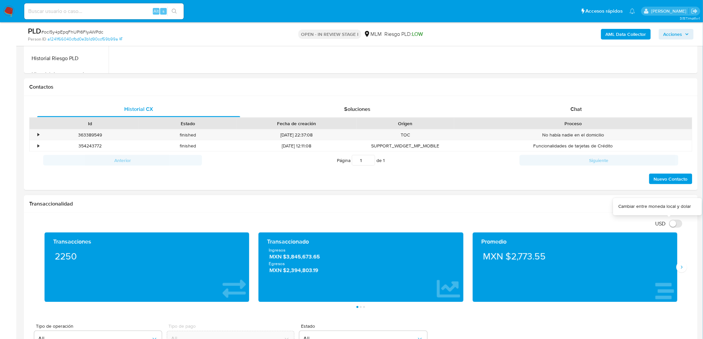
scroll to position [336, 0]
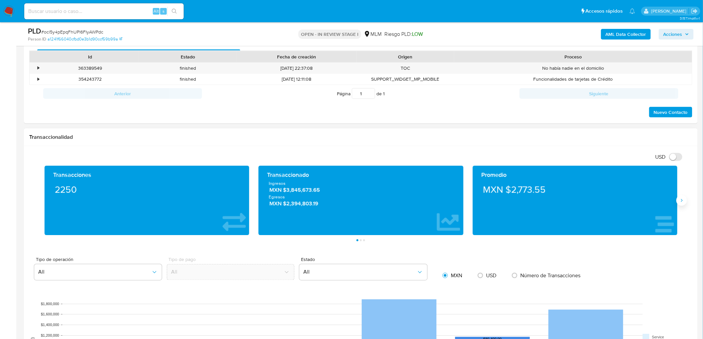
click at [683, 199] on icon "Siguiente" at bounding box center [681, 200] width 5 height 5
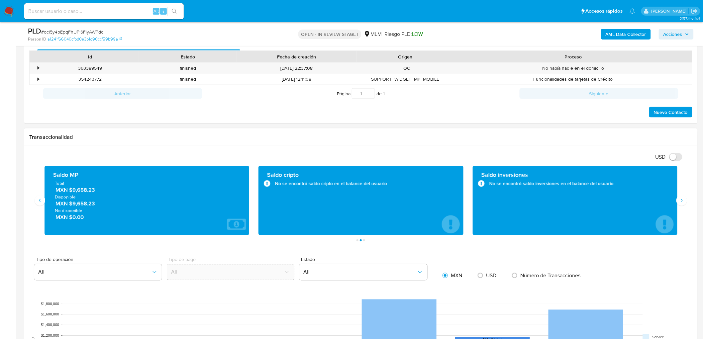
drag, startPoint x: 72, startPoint y: 204, endPoint x: 97, endPoint y: 205, distance: 25.6
click at [97, 205] on span "MXN $9,658.23" at bounding box center [148, 204] width 184 height 8
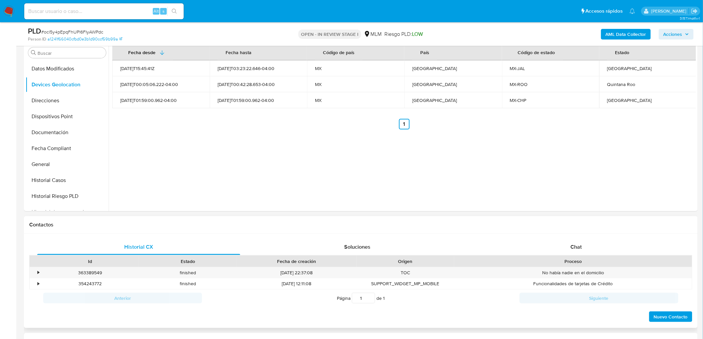
scroll to position [188, 0]
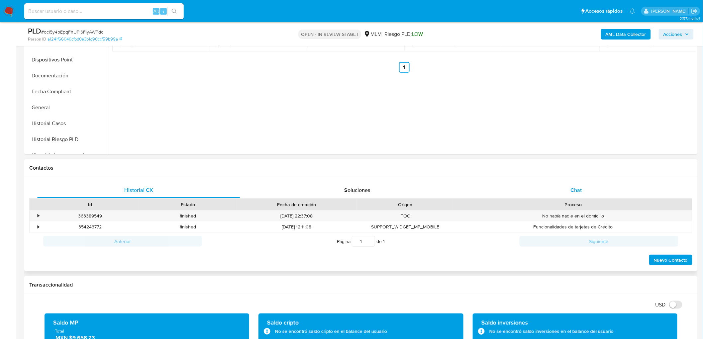
click at [579, 194] on div "Chat" at bounding box center [576, 190] width 203 height 16
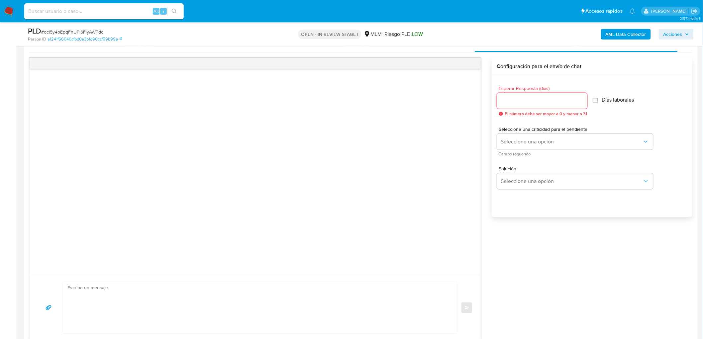
scroll to position [336, 0]
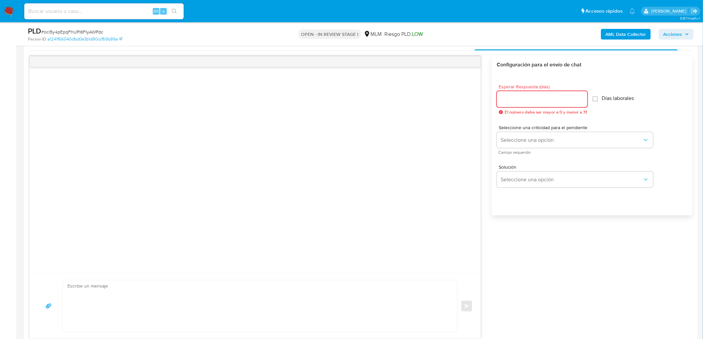
click at [514, 98] on input "Esperar Respuesta (días)" at bounding box center [542, 99] width 90 height 9
type input "5"
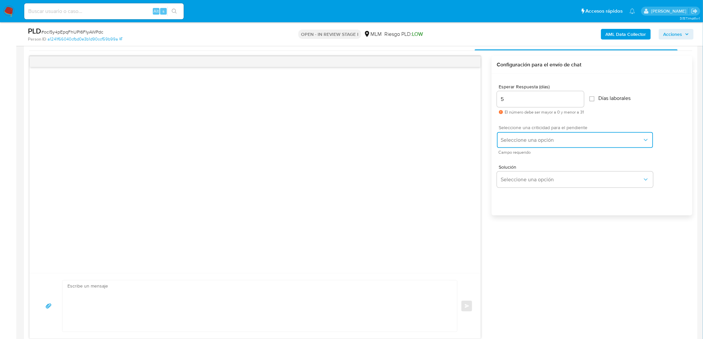
click at [535, 135] on button "Seleccione una opción" at bounding box center [575, 140] width 156 height 16
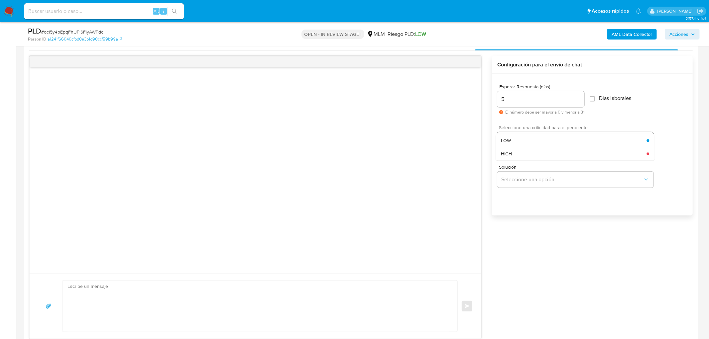
click at [524, 154] on div "HIGH" at bounding box center [574, 153] width 146 height 13
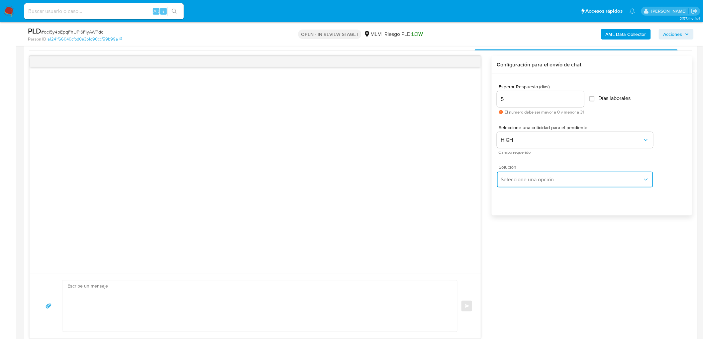
click at [525, 179] on span "Seleccione una opción" at bounding box center [572, 179] width 142 height 7
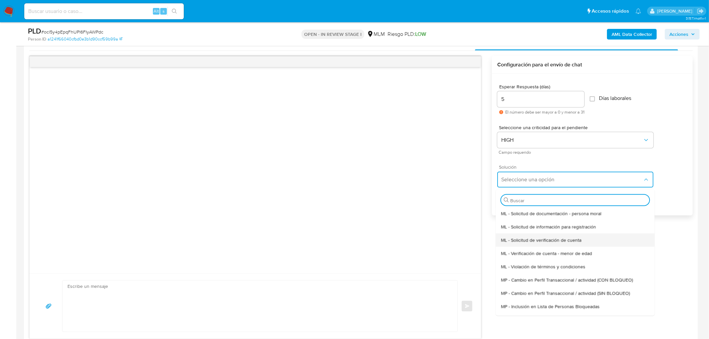
click at [539, 235] on div "ML - Solicitud de verificación de cuenta" at bounding box center [575, 239] width 148 height 13
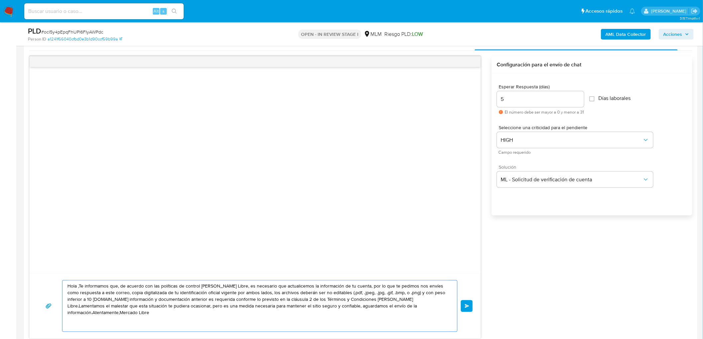
drag, startPoint x: 424, startPoint y: 315, endPoint x: 39, endPoint y: 229, distance: 394.2
click at [39, 229] on div "Hola ,Te informamos que, de acuerdo con las políticas de control de Mercado Lib…" at bounding box center [255, 197] width 452 height 283
paste textarea "Estimado Giovanni Daniel Rocha Barron. Te comunicamos que se ha identificado un…"
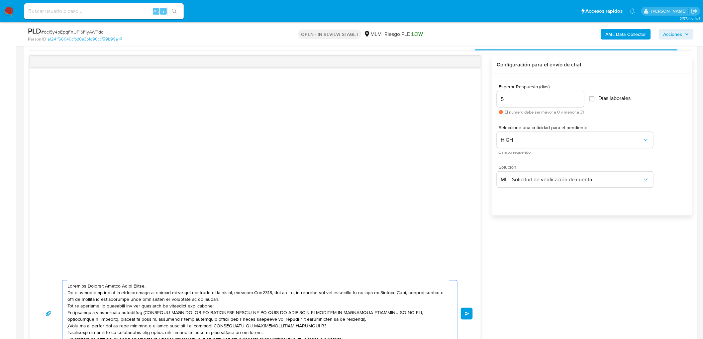
scroll to position [344, 0]
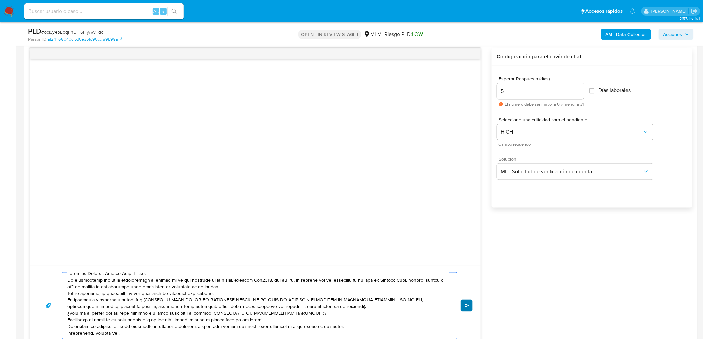
type textarea "Estimado Giovanni Daniel Rocha Barron. Te comunicamos que se ha identificado un…"
drag, startPoint x: 470, startPoint y: 308, endPoint x: 445, endPoint y: 293, distance: 28.9
click at [470, 307] on button "Enviar" at bounding box center [467, 306] width 12 height 12
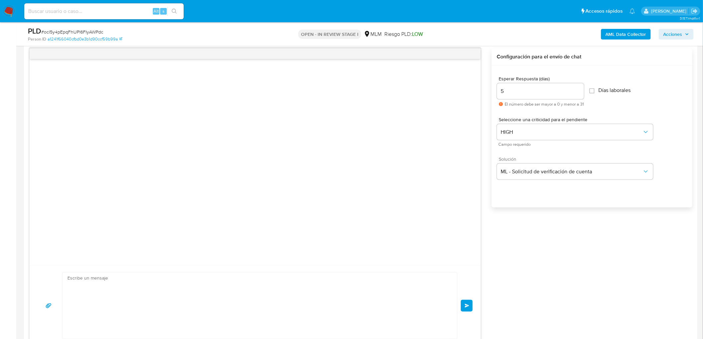
scroll to position [0, 0]
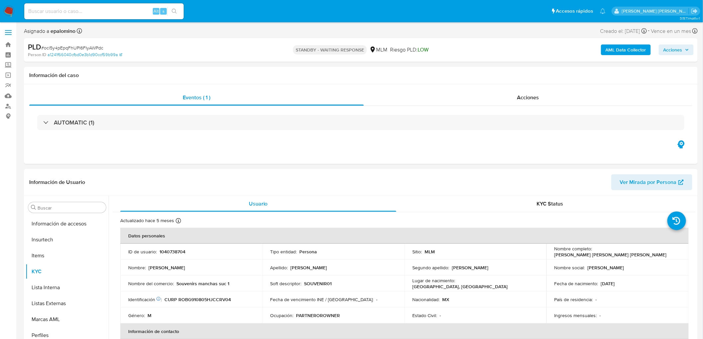
scroll to position [281, 0]
select select "10"
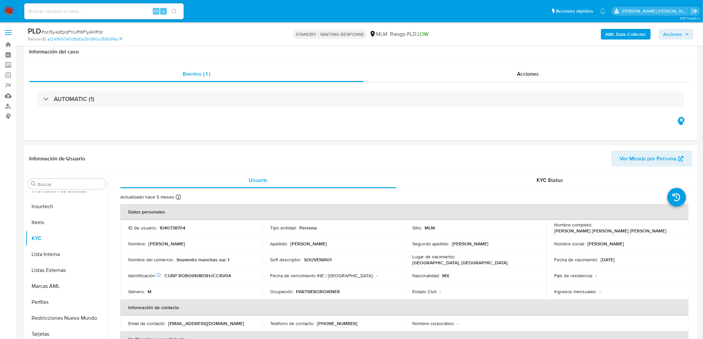
scroll to position [85, 0]
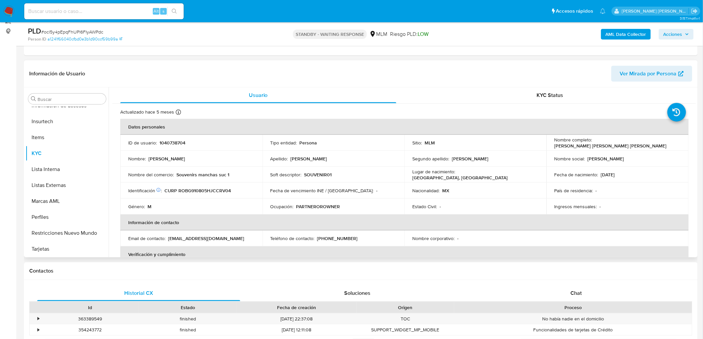
click at [406, 175] on td "Lugar de nacimiento : [GEOGRAPHIC_DATA], [GEOGRAPHIC_DATA]" at bounding box center [475, 175] width 142 height 16
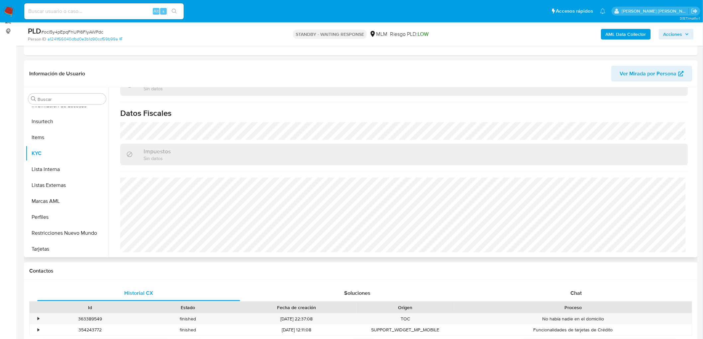
scroll to position [411, 0]
click at [91, 31] on span "# ocl5y4pEpqFhUPl6FIyAWPdc" at bounding box center [72, 32] width 62 height 7
copy span "ocl5y4pEpqFhUPl6FIyAWPdc"
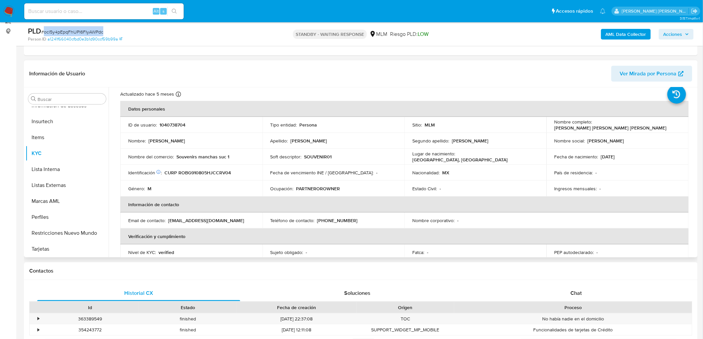
scroll to position [0, 0]
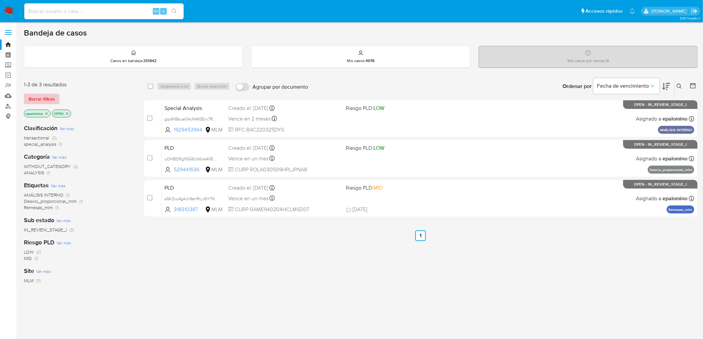
click at [46, 98] on span "Borrar filtros" at bounding box center [42, 98] width 26 height 9
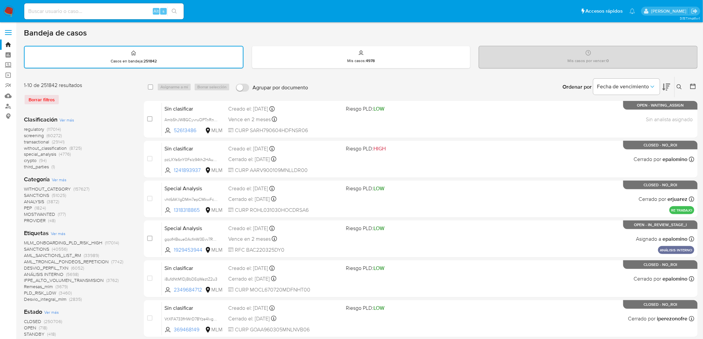
click at [10, 12] on img at bounding box center [8, 11] width 11 height 11
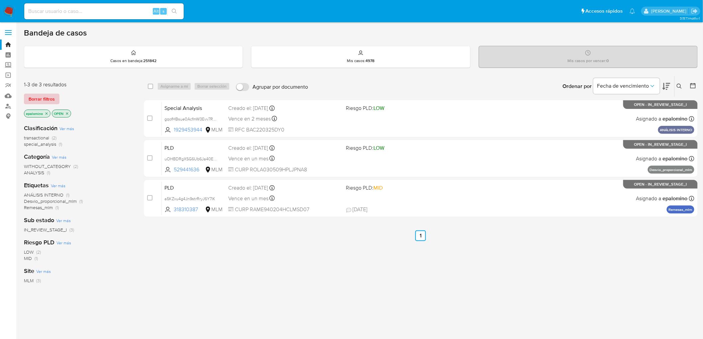
drag, startPoint x: 48, startPoint y: 92, endPoint x: 47, endPoint y: 97, distance: 5.7
click at [48, 92] on div "1-3 de 3 resultados Borrar filtros epalomino OPEN" at bounding box center [77, 100] width 106 height 38
click at [47, 97] on span "Borrar filtros" at bounding box center [42, 98] width 26 height 9
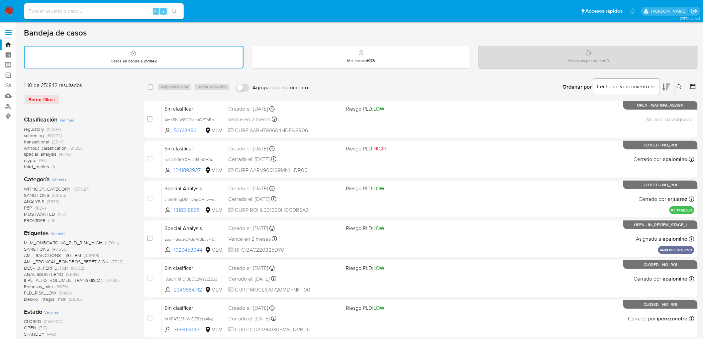
click at [11, 8] on img at bounding box center [8, 11] width 11 height 11
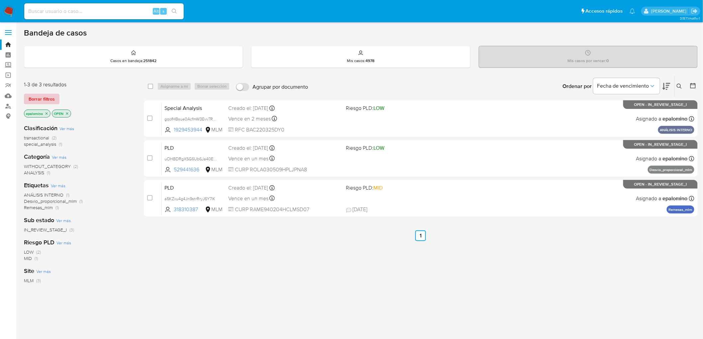
click at [46, 101] on span "Borrar filtros" at bounding box center [42, 98] width 26 height 9
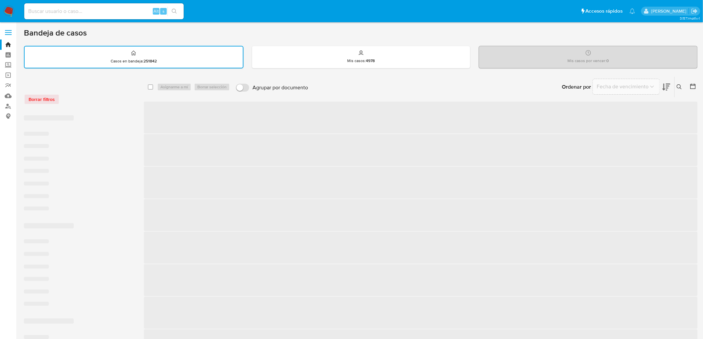
click at [112, 107] on div "Borrar filtros" at bounding box center [77, 96] width 106 height 28
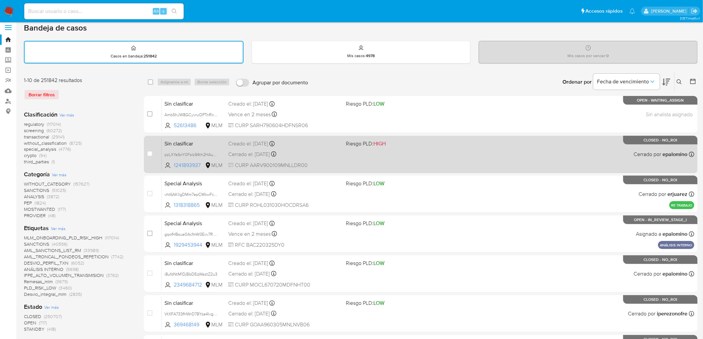
scroll to position [37, 0]
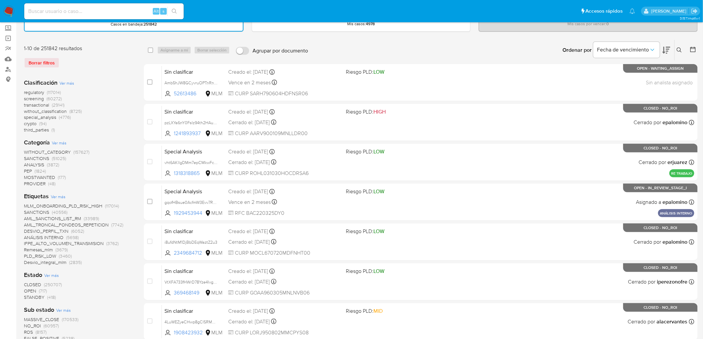
click at [12, 9] on img at bounding box center [8, 11] width 11 height 11
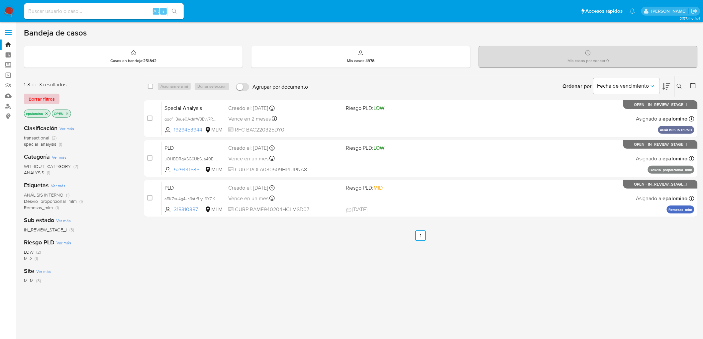
click at [49, 96] on span "Borrar filtros" at bounding box center [42, 98] width 26 height 9
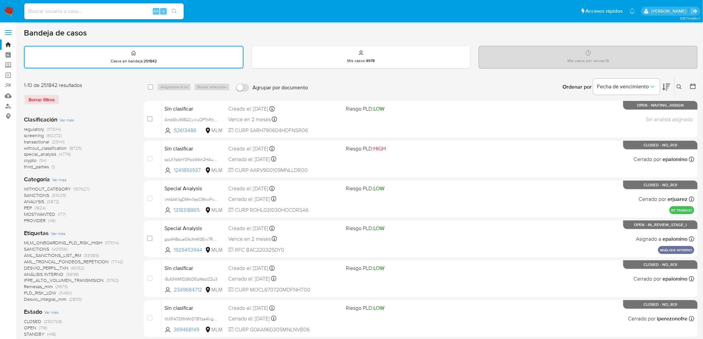
click at [6, 9] on img at bounding box center [8, 11] width 11 height 11
click at [104, 87] on div "1-10 de 251842 resultados" at bounding box center [77, 85] width 106 height 7
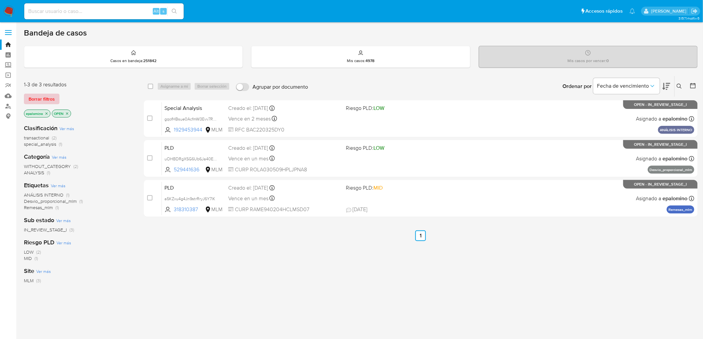
click at [51, 98] on span "Borrar filtros" at bounding box center [42, 98] width 26 height 9
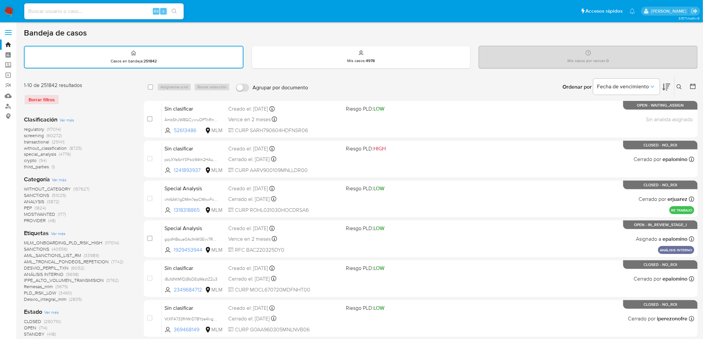
click at [87, 99] on div "Borrar filtros" at bounding box center [77, 99] width 106 height 11
click at [7, 11] on img at bounding box center [8, 11] width 11 height 11
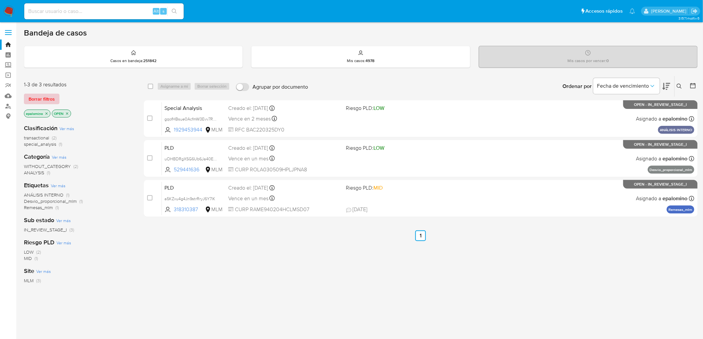
click at [35, 101] on span "Borrar filtros" at bounding box center [42, 98] width 26 height 9
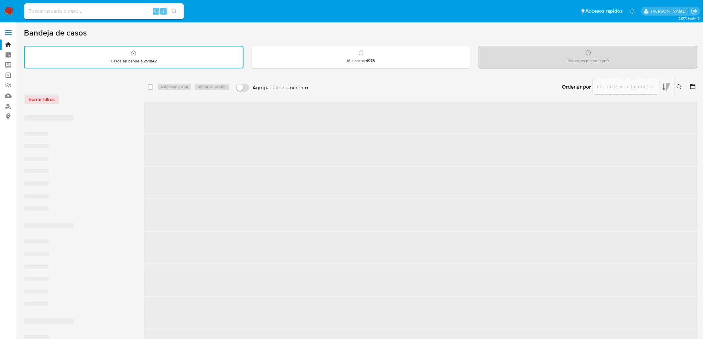
click at [82, 101] on div "Borrar filtros" at bounding box center [77, 99] width 106 height 11
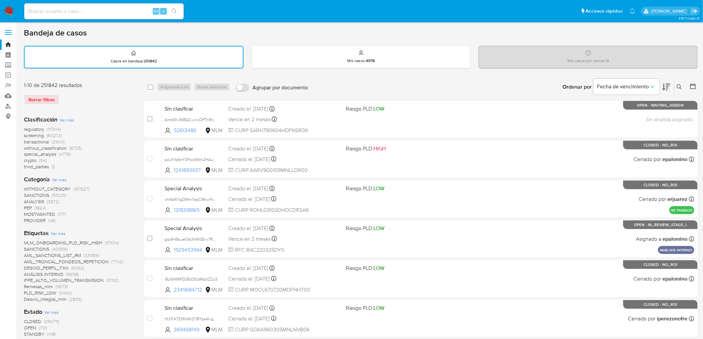
click at [4, 9] on img at bounding box center [8, 11] width 11 height 11
click at [122, 82] on div "1-10 de 251842 resultados" at bounding box center [77, 85] width 106 height 7
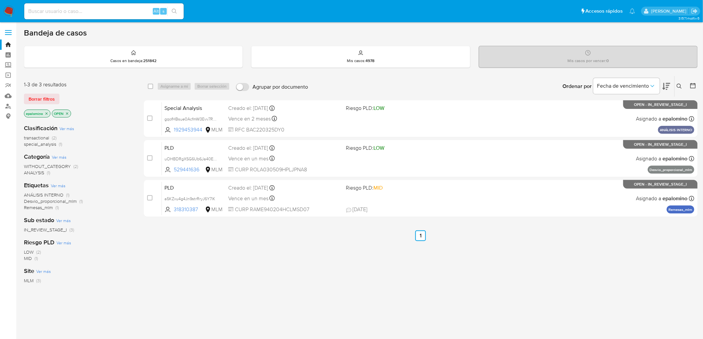
click at [31, 92] on div "1-3 de 3 resultados Borrar filtros epalomino OPEN" at bounding box center [77, 100] width 106 height 38
click at [47, 99] on span "Borrar filtros" at bounding box center [42, 98] width 26 height 9
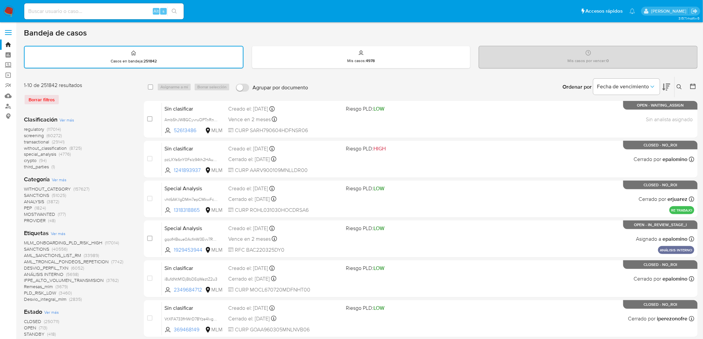
click at [680, 87] on icon at bounding box center [679, 86] width 5 height 5
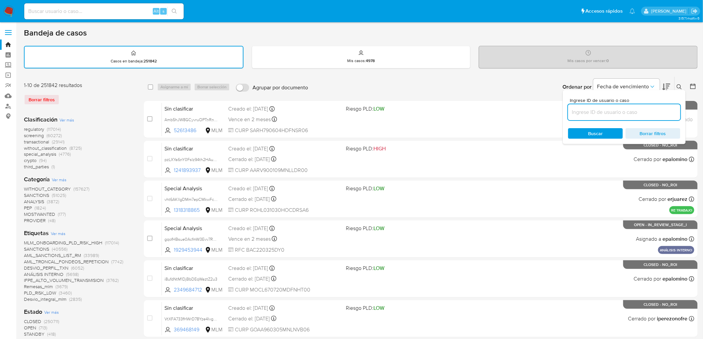
click at [602, 108] on input at bounding box center [624, 112] width 112 height 9
type input "1099710613"
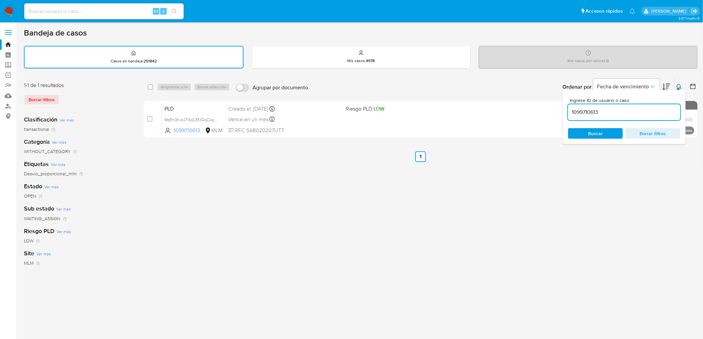
click at [680, 84] on icon at bounding box center [679, 86] width 5 height 5
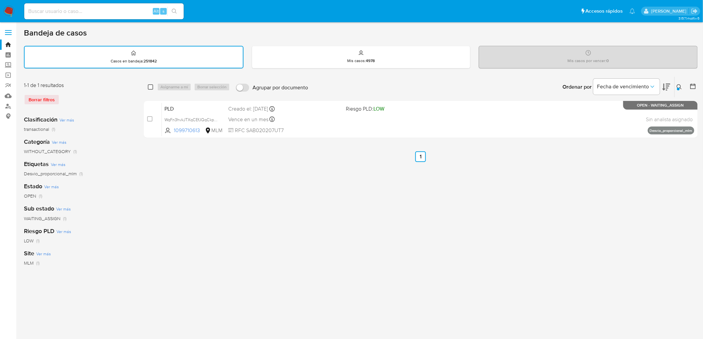
click at [149, 87] on input "checkbox" at bounding box center [150, 86] width 5 height 5
checkbox input "true"
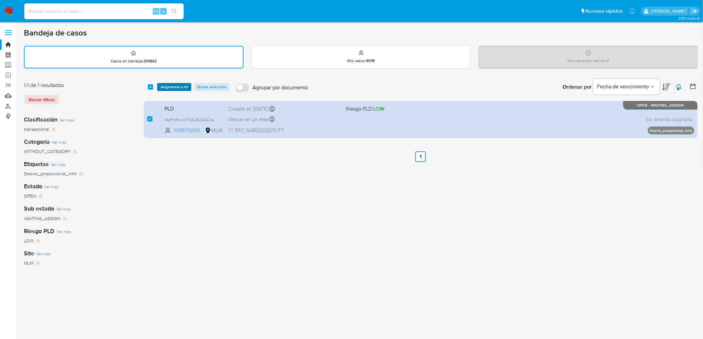
click at [162, 85] on span "Asignarme a mí" at bounding box center [175, 87] width 28 height 7
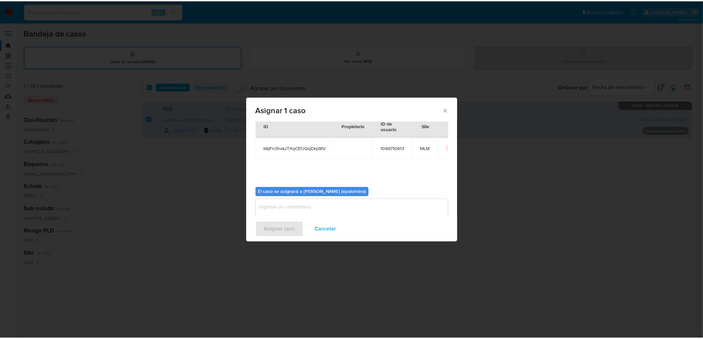
scroll to position [34, 0]
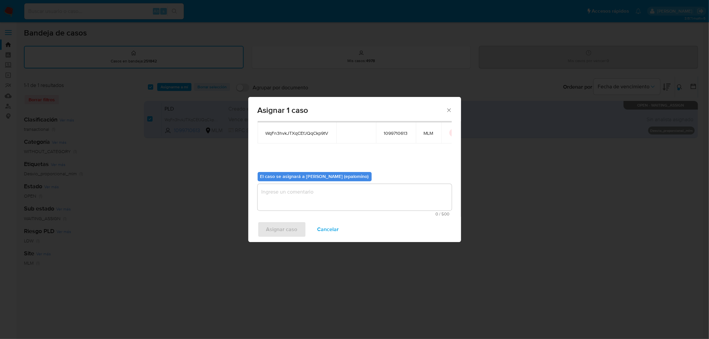
click at [286, 195] on textarea "assign-modal" at bounding box center [355, 197] width 194 height 27
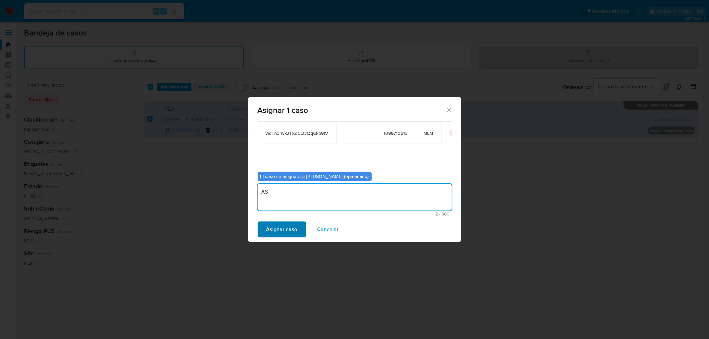
type textarea "AS"
click at [281, 231] on span "Asignar caso" at bounding box center [281, 229] width 31 height 15
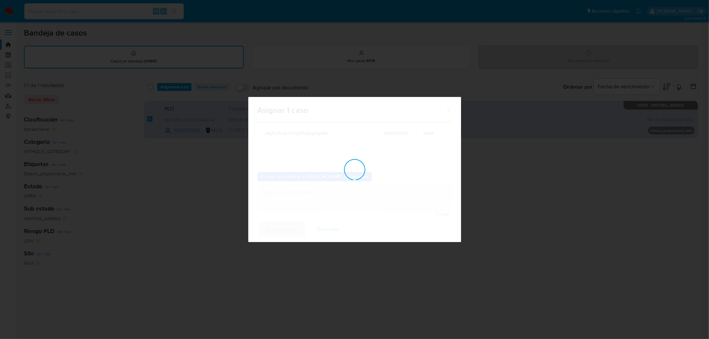
checkbox input "false"
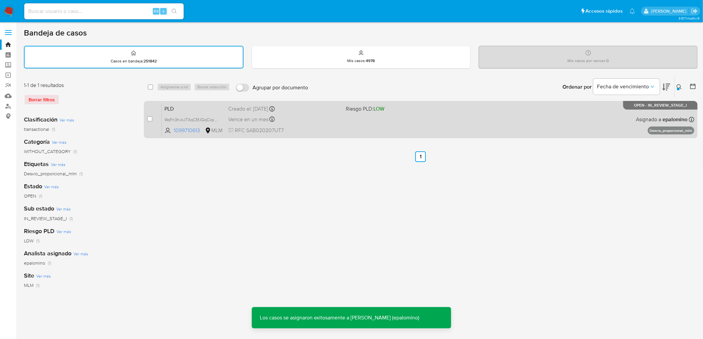
click at [177, 108] on span "PLD" at bounding box center [194, 108] width 58 height 9
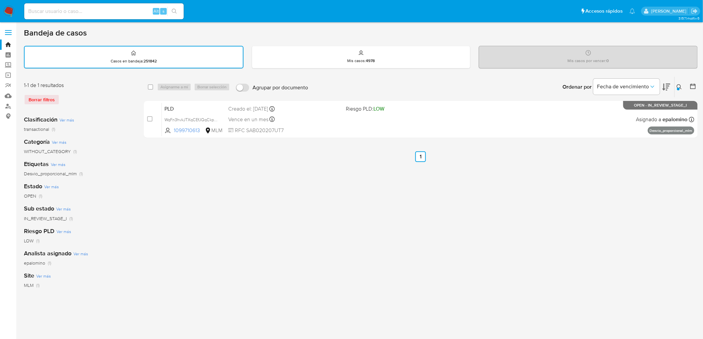
click at [10, 9] on img at bounding box center [8, 11] width 11 height 11
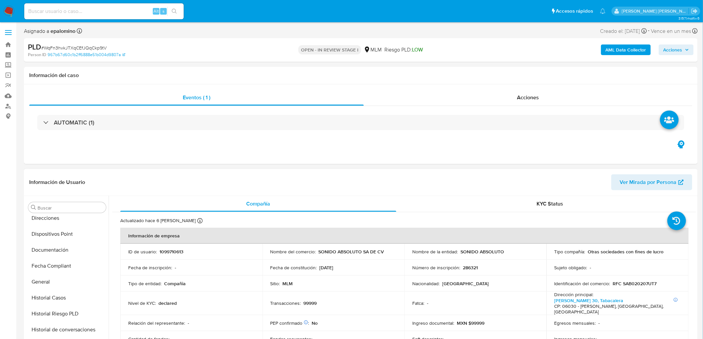
scroll to position [14, 0]
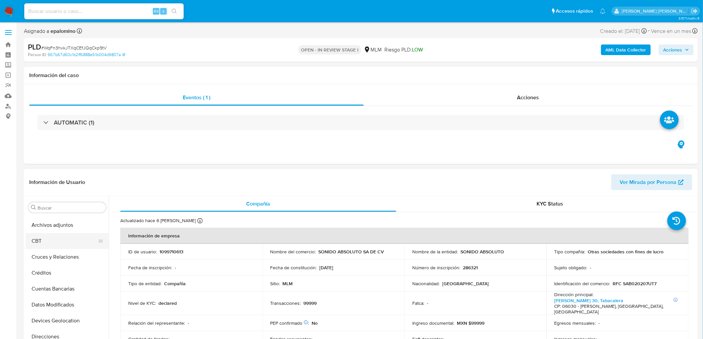
select select "10"
click at [61, 242] on button "Archivos adjuntos" at bounding box center [65, 240] width 78 height 16
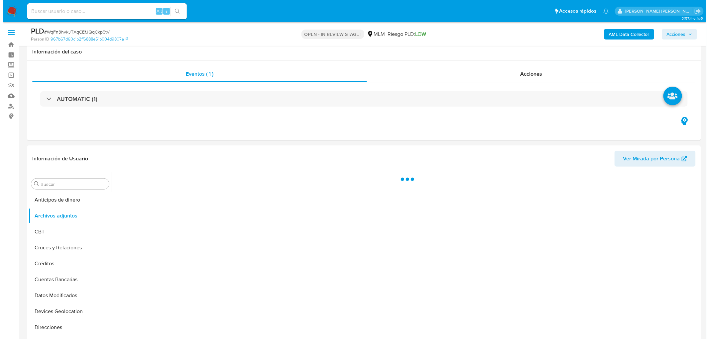
scroll to position [35, 0]
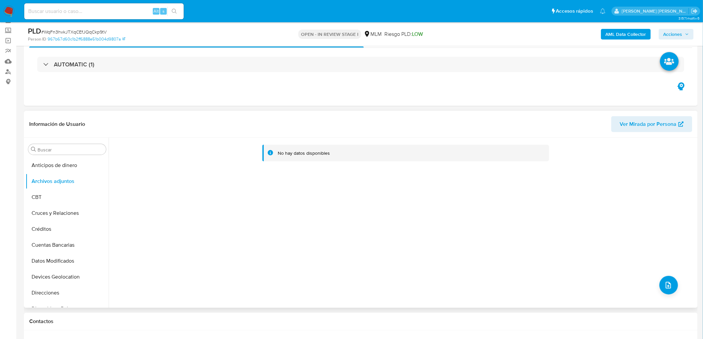
click at [677, 288] on div "No hay datos disponibles" at bounding box center [403, 223] width 588 height 170
click at [665, 283] on icon "upload-file" at bounding box center [669, 286] width 8 height 8
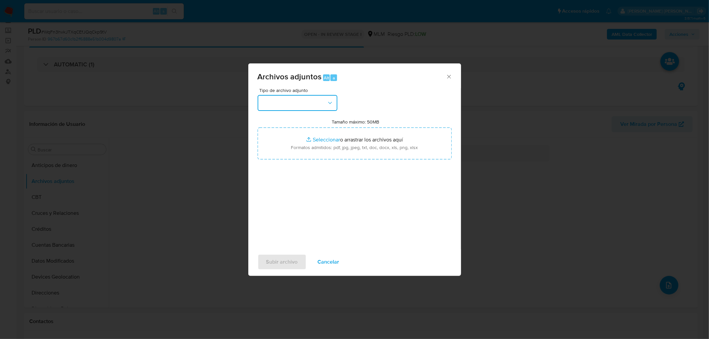
click at [327, 105] on icon "button" at bounding box center [330, 103] width 7 height 7
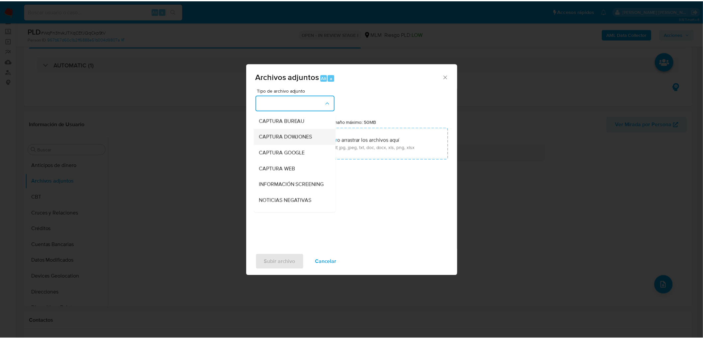
scroll to position [111, 0]
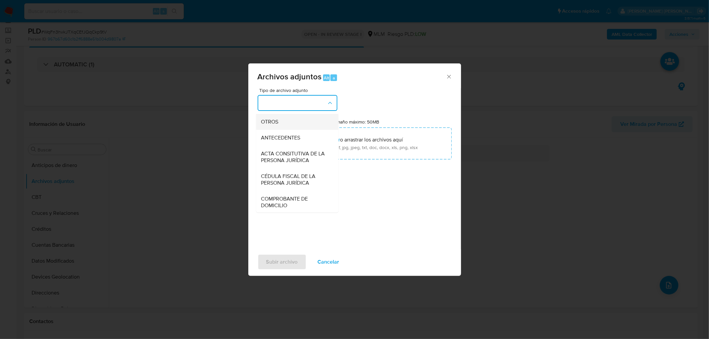
click at [302, 128] on div "OTROS" at bounding box center [295, 122] width 68 height 16
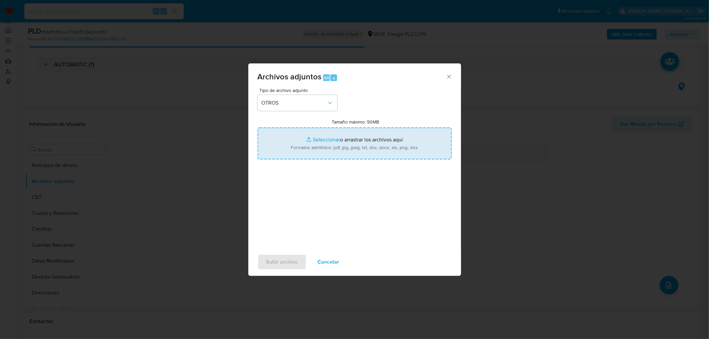
type input "C:\fakepath\1099710613_SONIDO ABSOLUTO_AGO2025.xlsx"
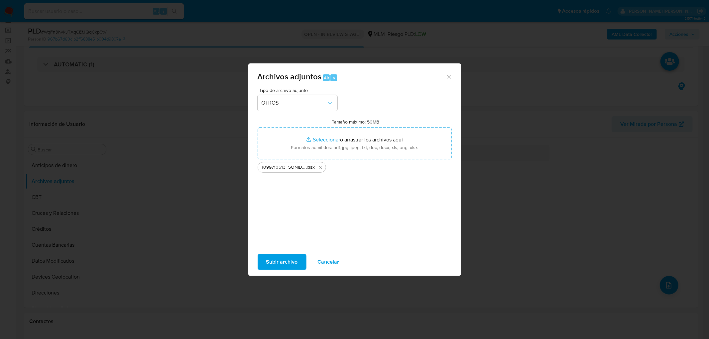
click at [279, 267] on span "Subir archivo" at bounding box center [282, 262] width 32 height 15
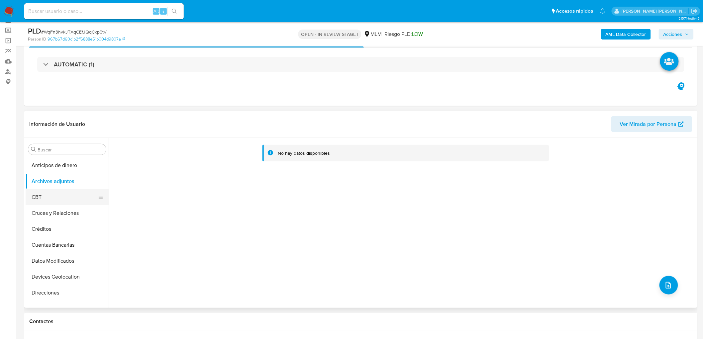
click at [64, 199] on button "CBT" at bounding box center [65, 197] width 78 height 16
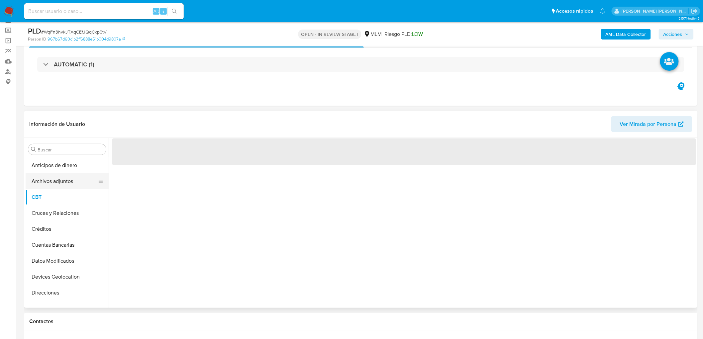
click at [68, 178] on button "Archivos adjuntos" at bounding box center [65, 181] width 78 height 16
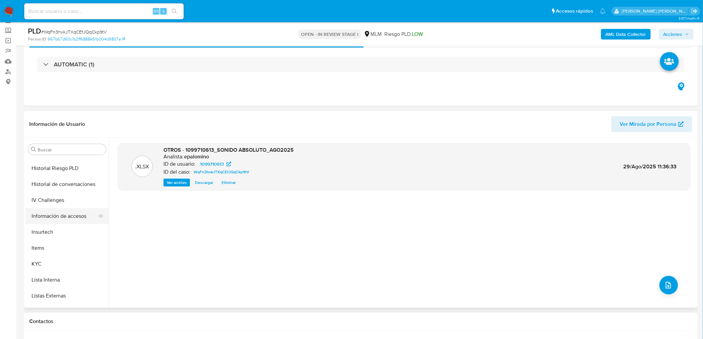
scroll to position [221, 0]
click at [47, 261] on button "KYC" at bounding box center [65, 264] width 78 height 16
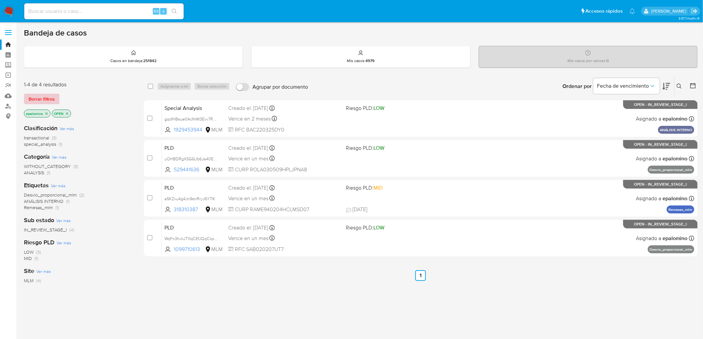
click at [42, 97] on span "Borrar filtros" at bounding box center [42, 98] width 26 height 9
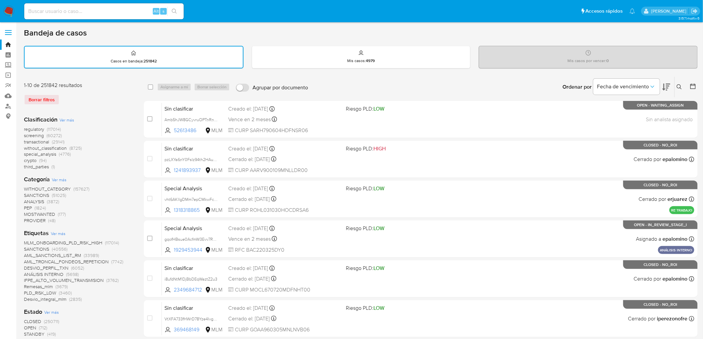
click at [681, 85] on icon at bounding box center [679, 86] width 5 height 5
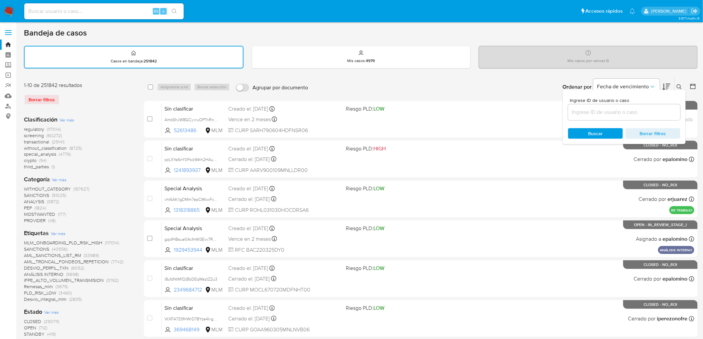
click at [600, 113] on input at bounding box center [624, 112] width 112 height 9
type input "1099710613"
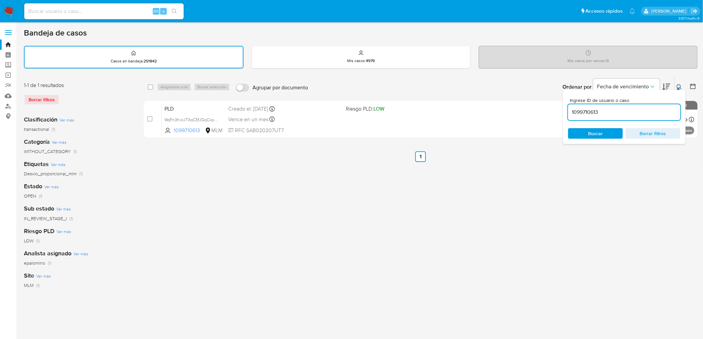
click at [682, 85] on icon at bounding box center [679, 86] width 5 height 5
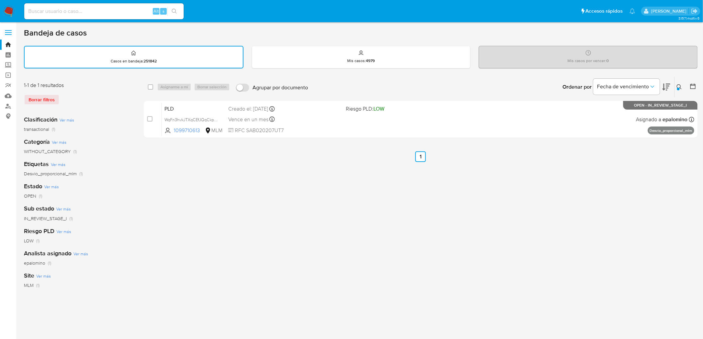
click at [10, 12] on img at bounding box center [8, 11] width 11 height 11
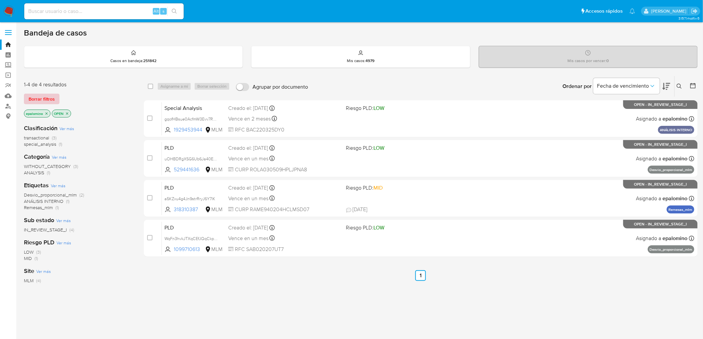
click at [51, 94] on span "Borrar filtros" at bounding box center [42, 98] width 26 height 9
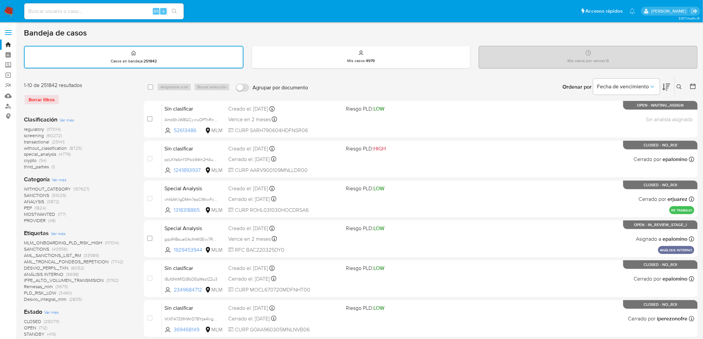
click at [679, 84] on icon at bounding box center [679, 86] width 5 height 5
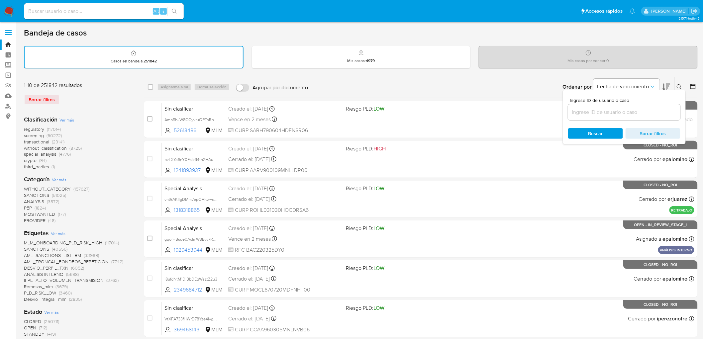
click at [600, 109] on input at bounding box center [624, 112] width 112 height 9
type input "1099710613"
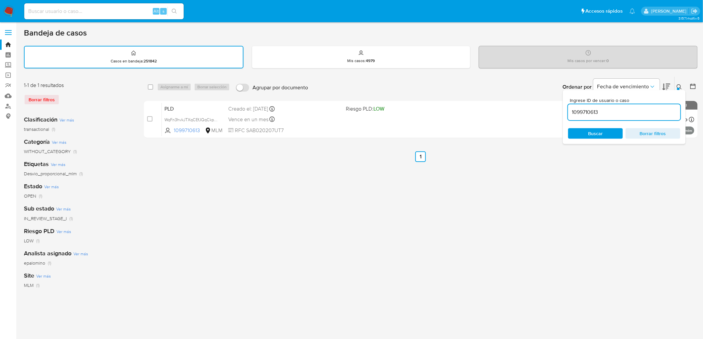
click at [682, 84] on icon at bounding box center [679, 86] width 5 height 5
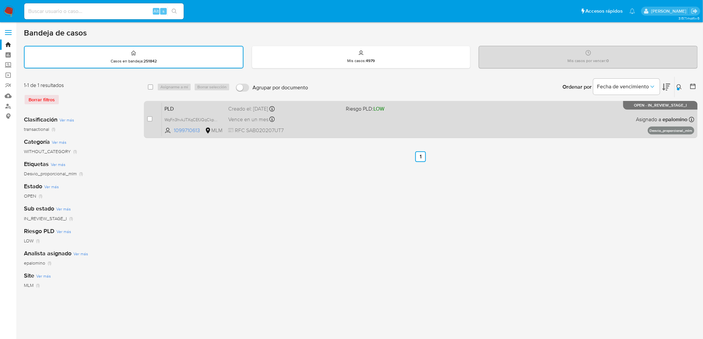
click at [169, 105] on span "PLD" at bounding box center [194, 108] width 58 height 9
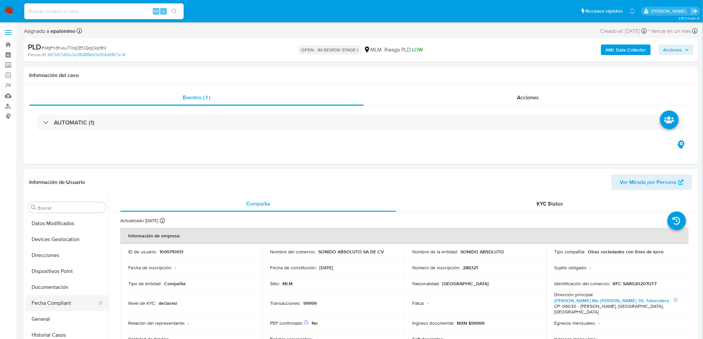
select select "10"
drag, startPoint x: 67, startPoint y: 268, endPoint x: 73, endPoint y: 266, distance: 6.2
click at [67, 268] on button "Documentación" at bounding box center [65, 273] width 78 height 16
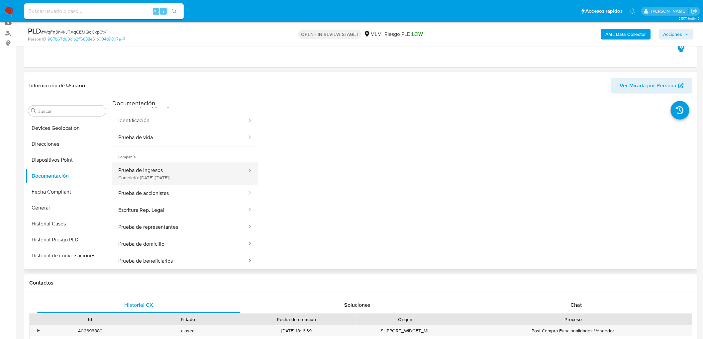
scroll to position [40, 0]
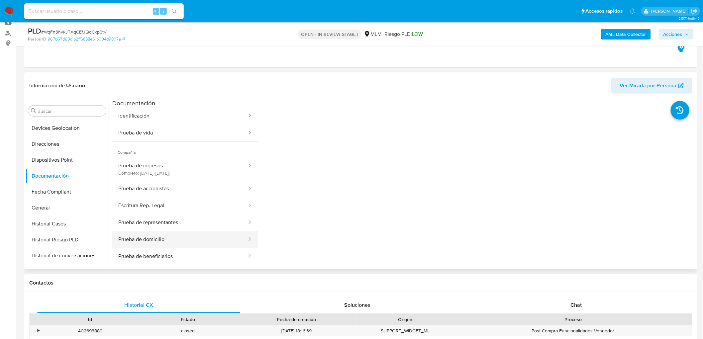
click at [197, 243] on button "Prueba de domicilio" at bounding box center [179, 239] width 135 height 17
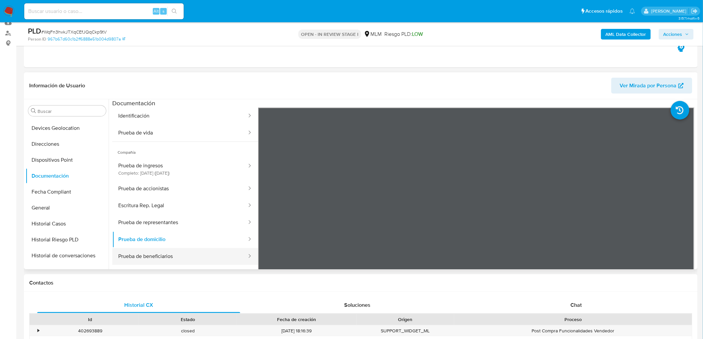
click at [181, 252] on button "Prueba de beneficiarios" at bounding box center [179, 256] width 135 height 17
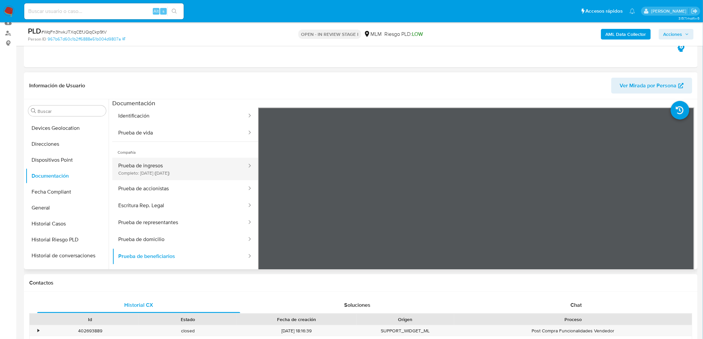
click at [186, 174] on button "Prueba de ingresos Completo: 10/10/2022 (hace 3 años)" at bounding box center [179, 169] width 135 height 23
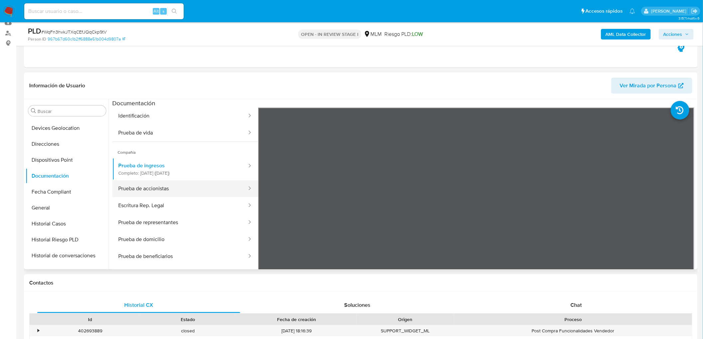
click at [188, 187] on button "Prueba de accionistas" at bounding box center [179, 188] width 135 height 17
click at [176, 201] on button "Escritura Rep. Legal" at bounding box center [179, 205] width 135 height 17
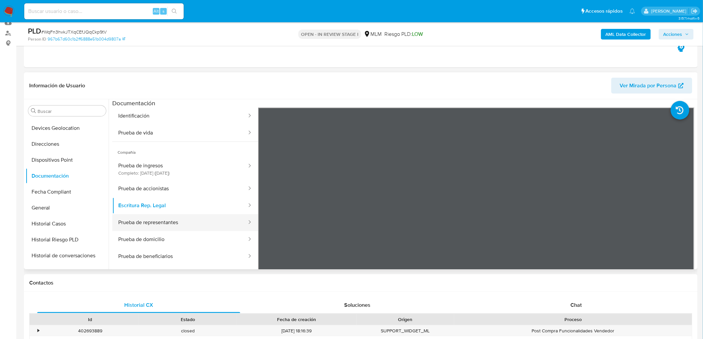
click at [187, 220] on button "Prueba de representantes" at bounding box center [179, 222] width 135 height 17
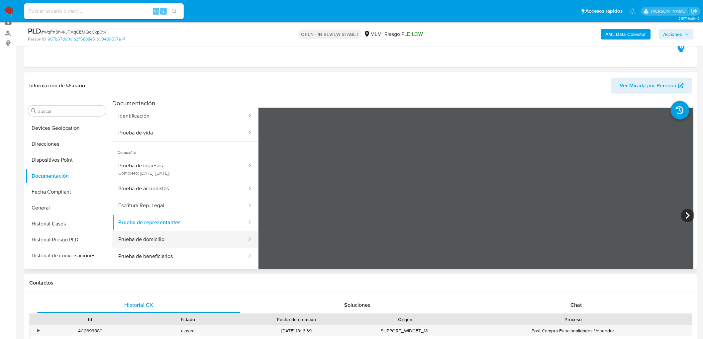
click at [184, 234] on button "Prueba de domicilio" at bounding box center [179, 239] width 135 height 17
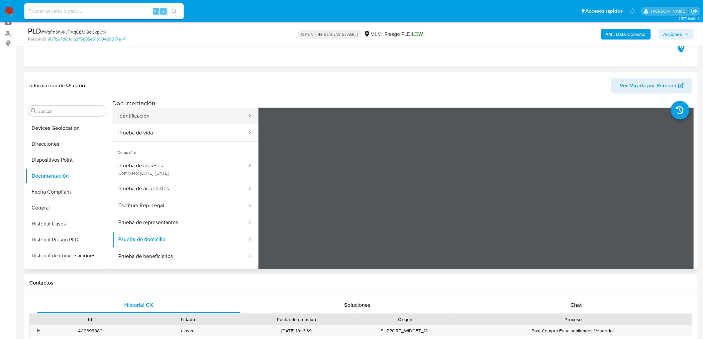
click at [201, 116] on button "Identificación" at bounding box center [179, 116] width 135 height 17
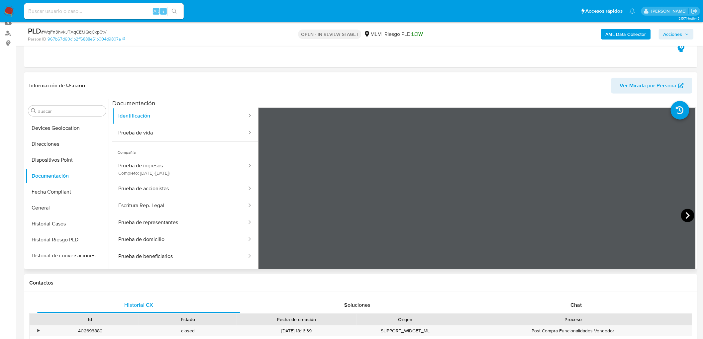
click at [688, 220] on icon at bounding box center [687, 215] width 13 height 13
click at [231, 136] on button "Prueba de vida" at bounding box center [179, 133] width 135 height 17
click at [188, 250] on button "Prueba de beneficiarios" at bounding box center [179, 256] width 135 height 17
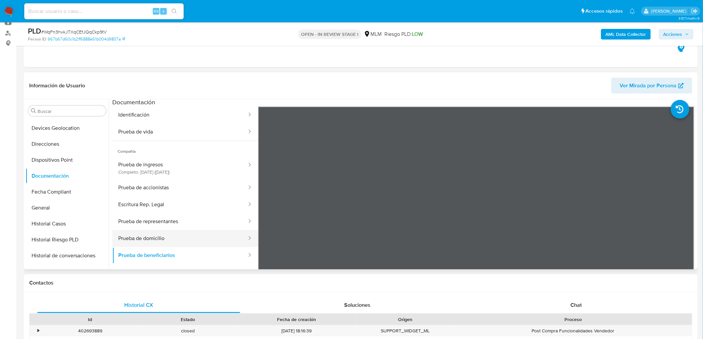
scroll to position [0, 0]
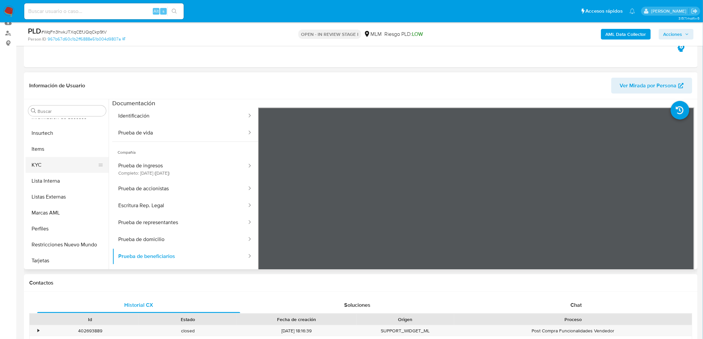
click at [68, 170] on button "KYC" at bounding box center [65, 165] width 78 height 16
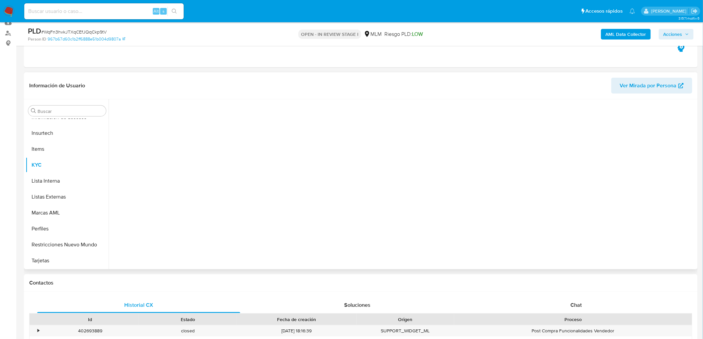
scroll to position [281, 0]
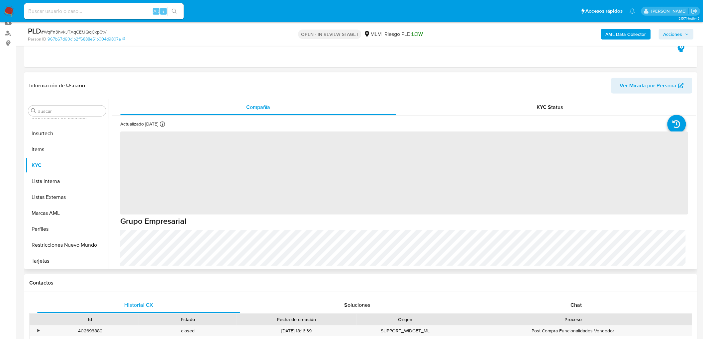
drag, startPoint x: 696, startPoint y: 136, endPoint x: 689, endPoint y: 143, distance: 10.1
click at [697, 198] on div "Buscar Anticipos de dinero Archivos adjuntos CBT Cruces y Relaciones Créditos C…" at bounding box center [361, 184] width 674 height 170
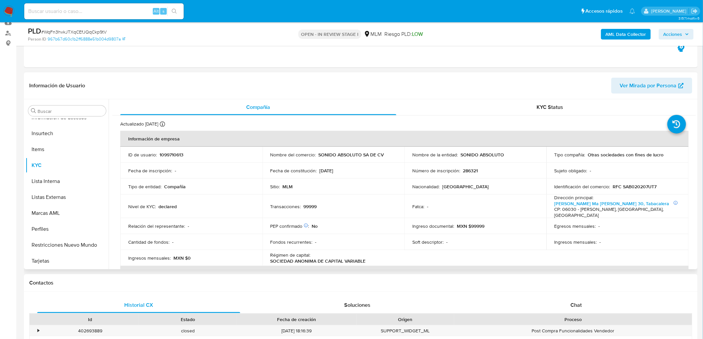
drag, startPoint x: 694, startPoint y: 140, endPoint x: 696, endPoint y: 170, distance: 30.0
click at [695, 170] on div "Compañía KYC Status Actualizado hace 6 días Creado: 01/04/2022 10:25:24 Actuali…" at bounding box center [403, 184] width 588 height 170
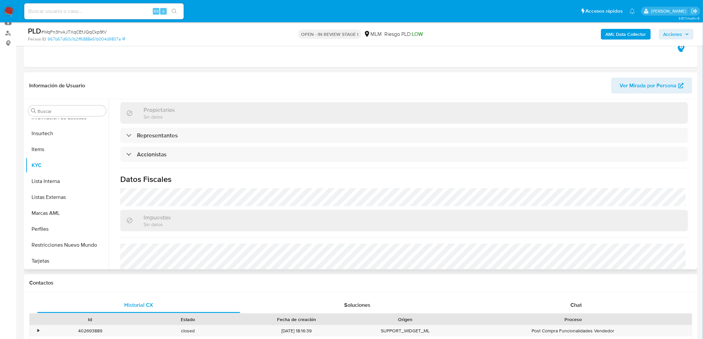
scroll to position [474, 0]
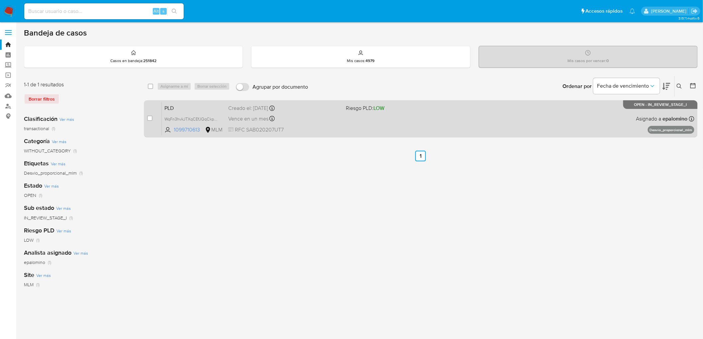
click at [178, 108] on span "PLD" at bounding box center [194, 107] width 58 height 9
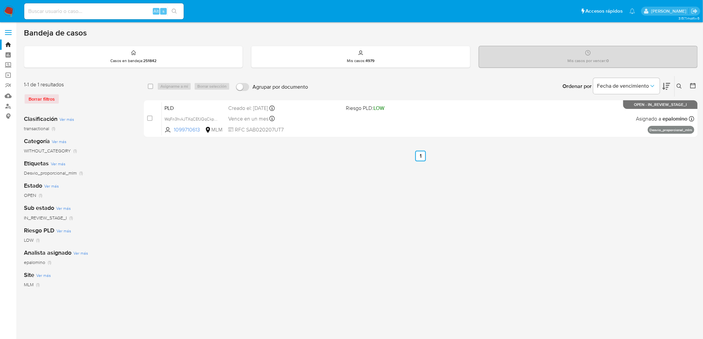
click at [681, 86] on icon at bounding box center [679, 86] width 5 height 5
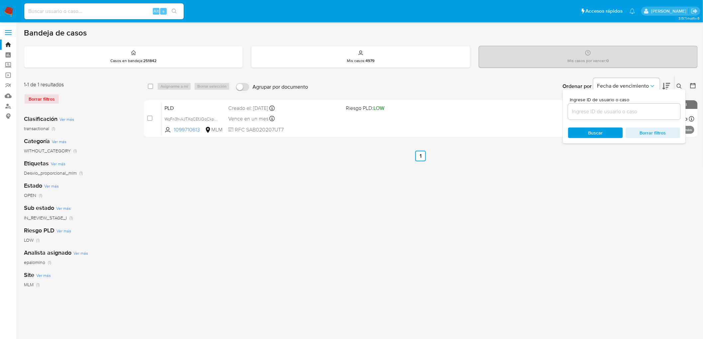
click at [612, 111] on input at bounding box center [624, 111] width 112 height 9
type input "1438203764"
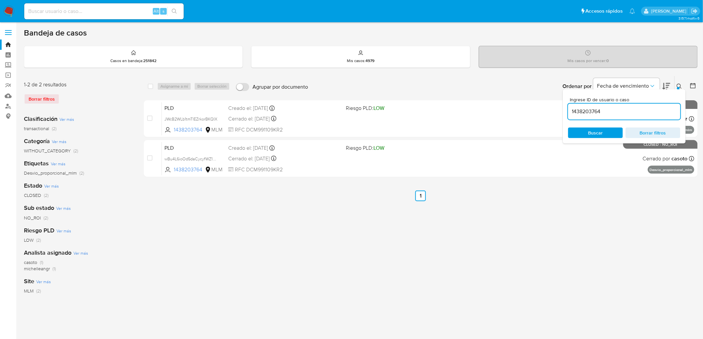
click at [677, 88] on icon at bounding box center [679, 86] width 5 height 5
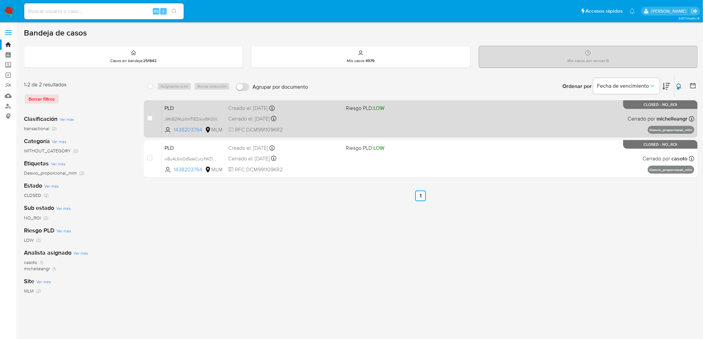
click at [177, 107] on span "PLD" at bounding box center [194, 107] width 58 height 9
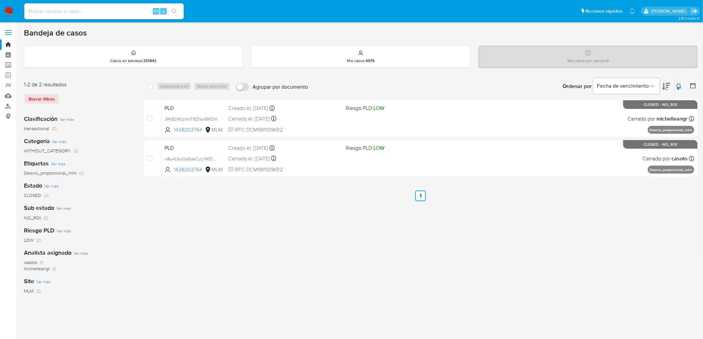
click at [8, 8] on img at bounding box center [8, 11] width 11 height 11
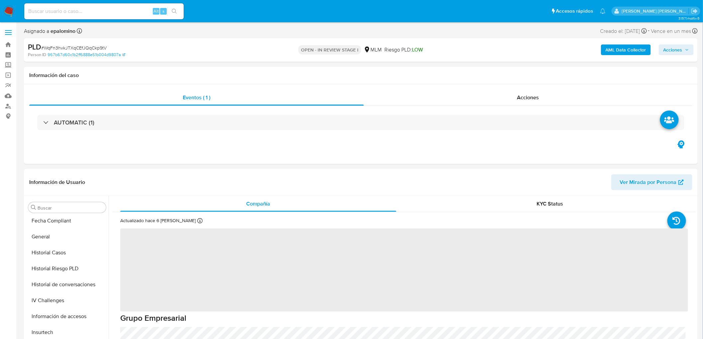
scroll to position [281, 0]
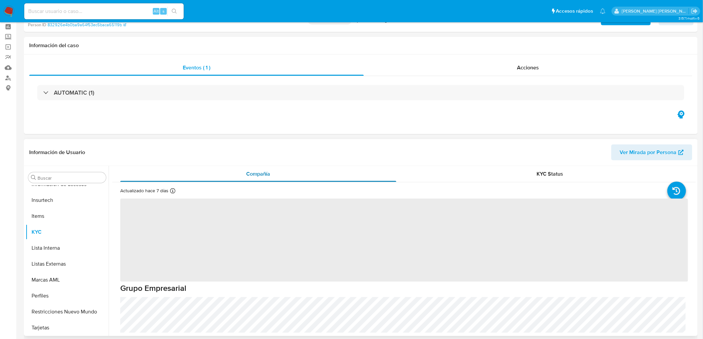
scroll to position [37, 0]
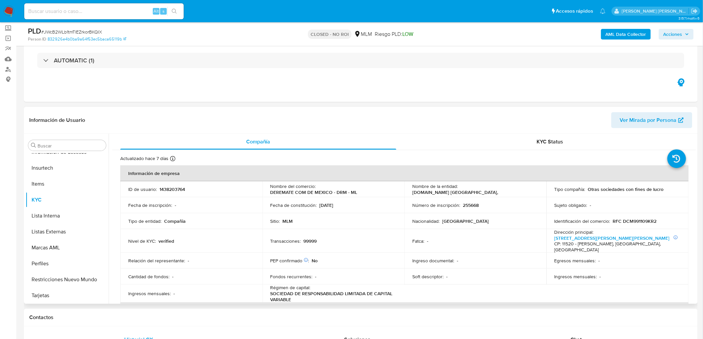
select select "10"
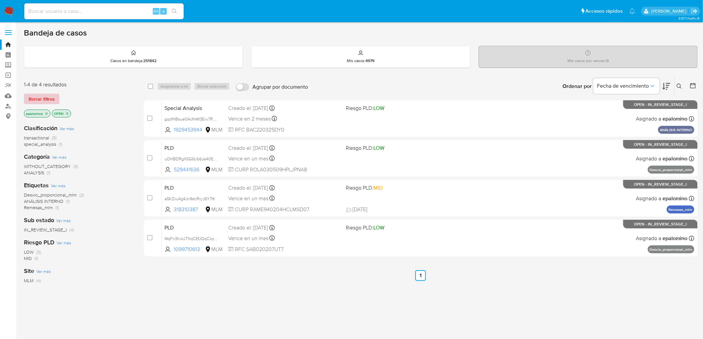
click at [47, 98] on span "Borrar filtros" at bounding box center [42, 98] width 26 height 9
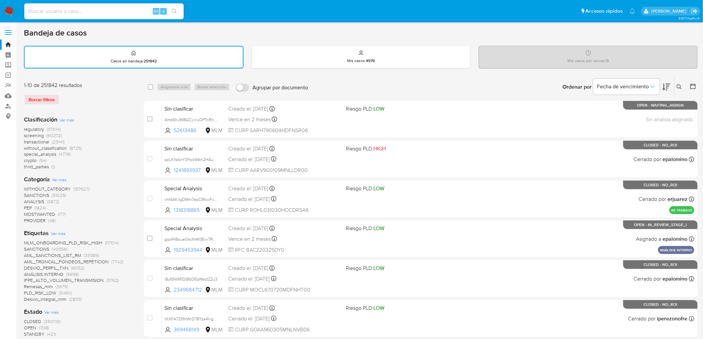
click at [679, 84] on icon at bounding box center [679, 86] width 5 height 5
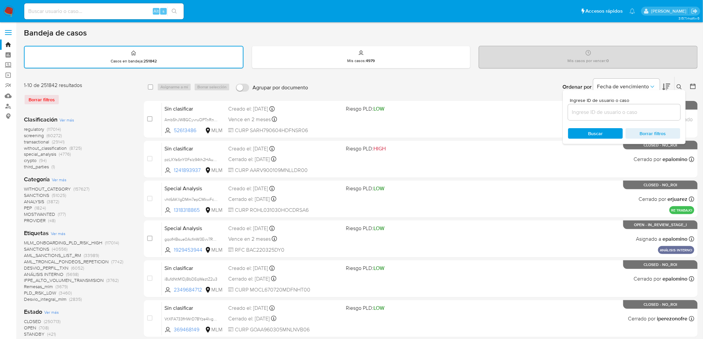
click at [591, 110] on input at bounding box center [624, 112] width 112 height 9
type input "1099710613"
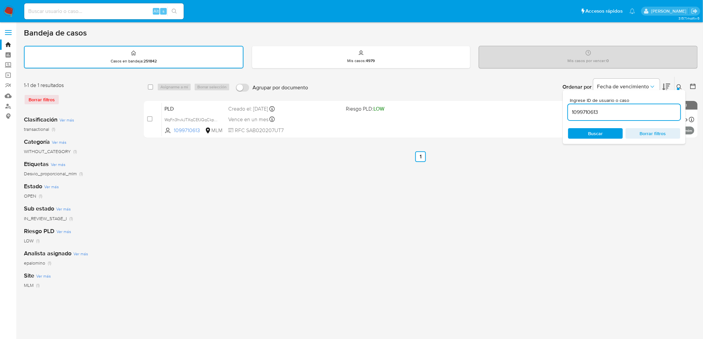
click at [683, 88] on button at bounding box center [680, 87] width 11 height 8
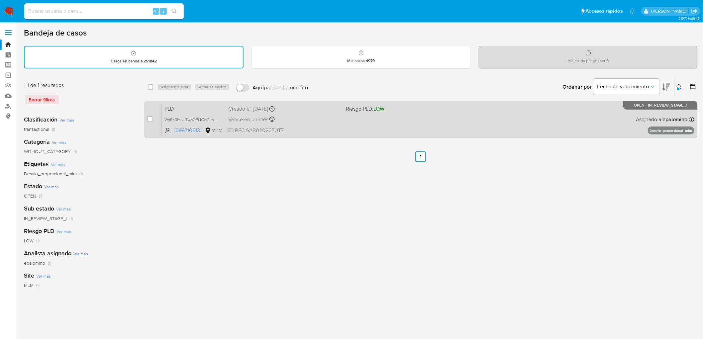
click at [171, 104] on span "PLD" at bounding box center [194, 108] width 58 height 9
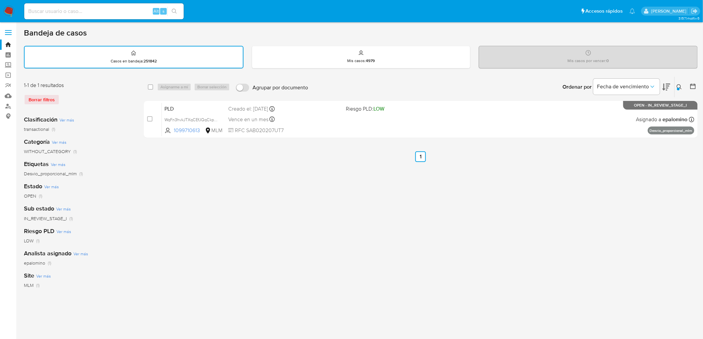
click at [9, 12] on img at bounding box center [8, 11] width 11 height 11
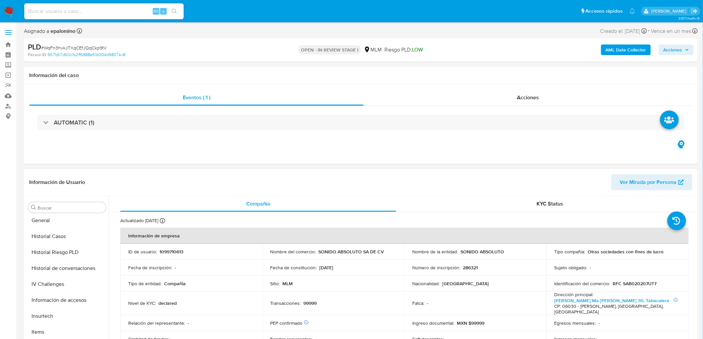
scroll to position [281, 0]
select select "10"
drag, startPoint x: 503, startPoint y: 253, endPoint x: 460, endPoint y: 252, distance: 42.9
click at [460, 252] on div "Nombre de la entidad : SONIDO ABSOLUTO" at bounding box center [475, 252] width 126 height 6
copy p "SONIDO ABSOLUTO"
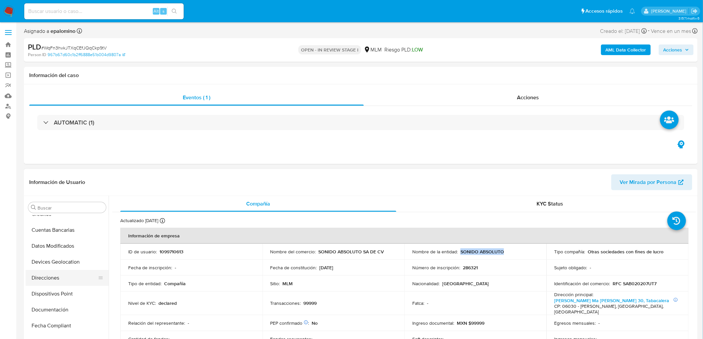
scroll to position [73, 0]
click at [68, 263] on button "Devices Geolocation" at bounding box center [65, 262] width 78 height 16
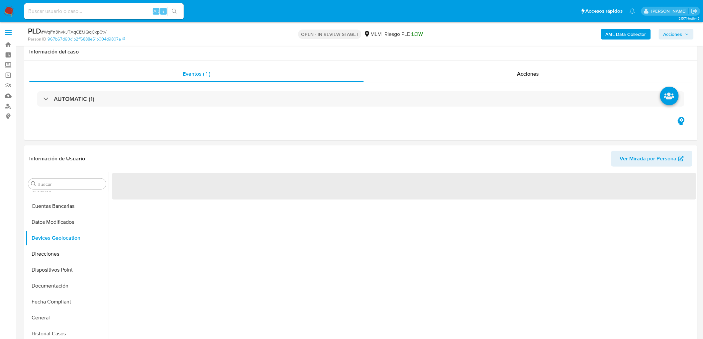
scroll to position [68, 0]
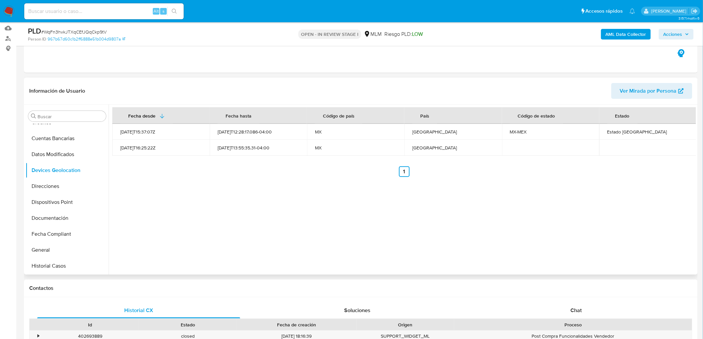
click at [278, 200] on div "Fecha desde Fecha hasta Código de país País Código de estado Estado 2022-05-17T…" at bounding box center [403, 190] width 588 height 170
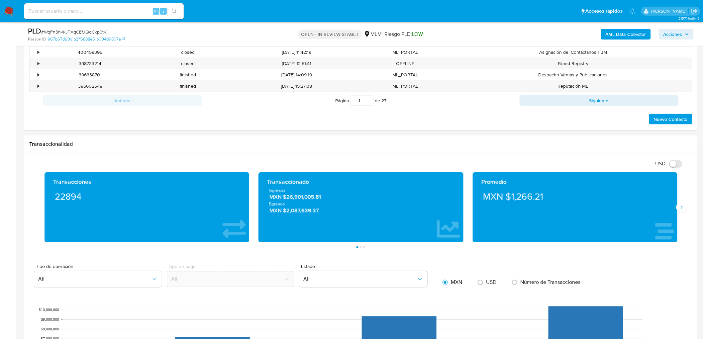
scroll to position [363, 0]
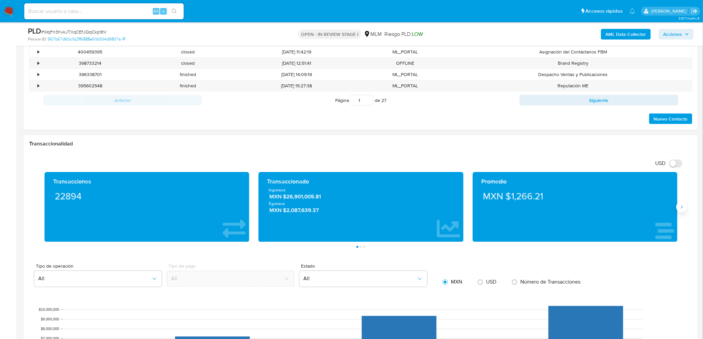
click at [686, 206] on button "Siguiente" at bounding box center [682, 207] width 11 height 11
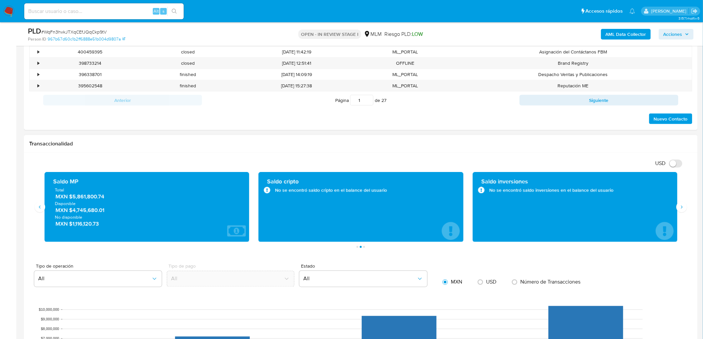
drag, startPoint x: 72, startPoint y: 208, endPoint x: 115, endPoint y: 210, distance: 42.6
click at [115, 210] on span "MXN $4,745,680.01" at bounding box center [148, 211] width 184 height 8
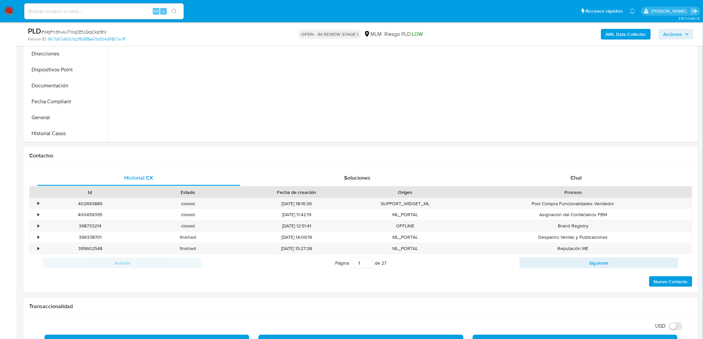
scroll to position [178, 0]
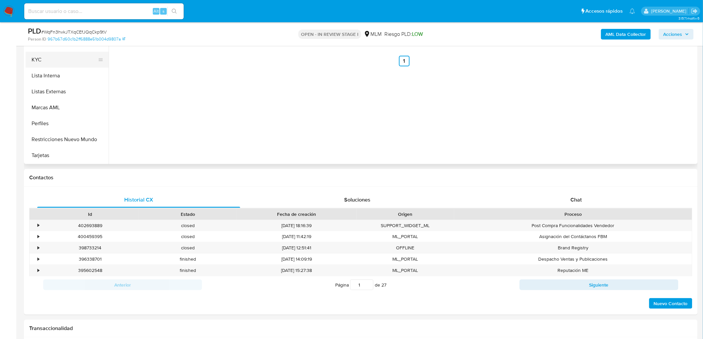
click at [61, 64] on button "KYC" at bounding box center [65, 60] width 78 height 16
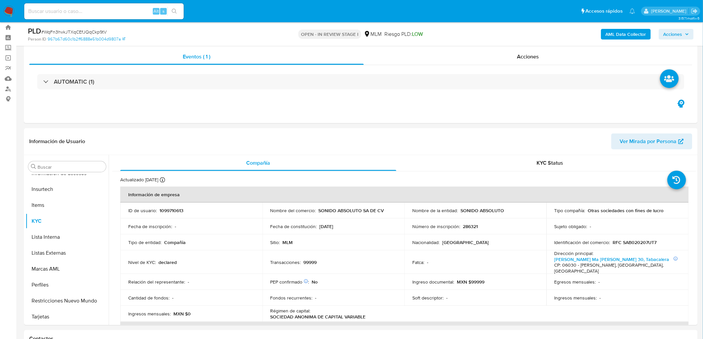
scroll to position [93, 0]
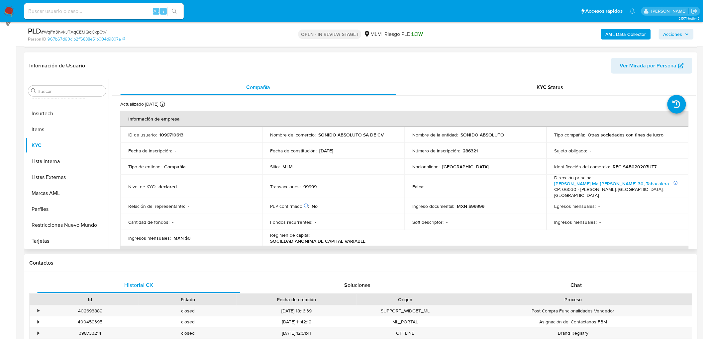
click at [357, 196] on td "Transacciones : 99999" at bounding box center [334, 187] width 142 height 24
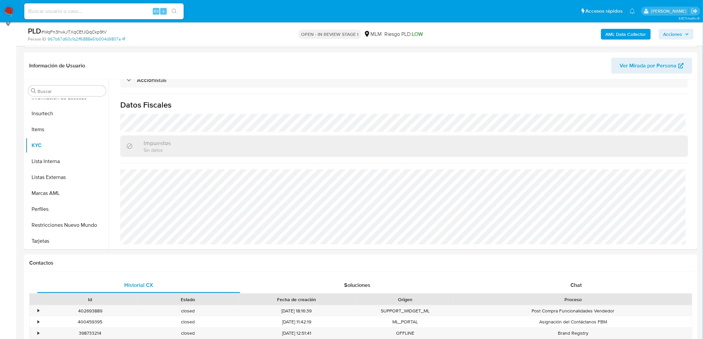
click at [72, 32] on span "# WqFn3hvkJTXqCEfJQqCkp9tV" at bounding box center [73, 32] width 65 height 7
copy span "WqFn3hvkJTXqCEfJQqCkp9tV"
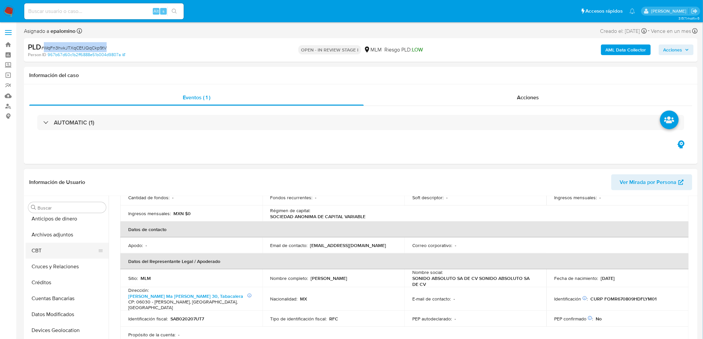
scroll to position [0, 0]
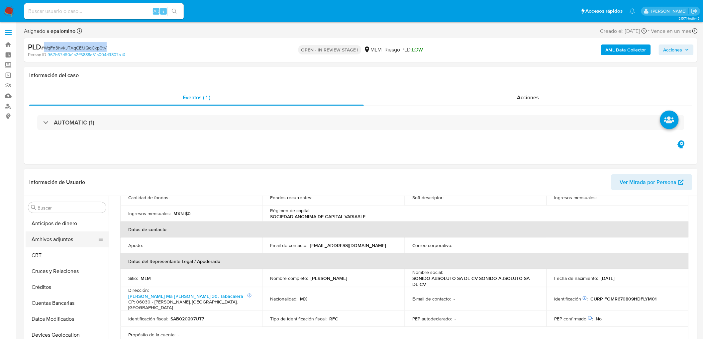
click at [59, 242] on button "Archivos adjuntos" at bounding box center [65, 240] width 78 height 16
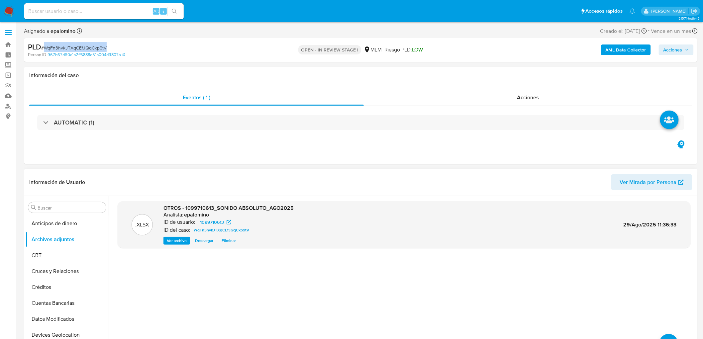
click at [201, 241] on span "Descargar" at bounding box center [204, 241] width 18 height 7
click at [665, 336] on button "upload-file" at bounding box center [669, 343] width 19 height 19
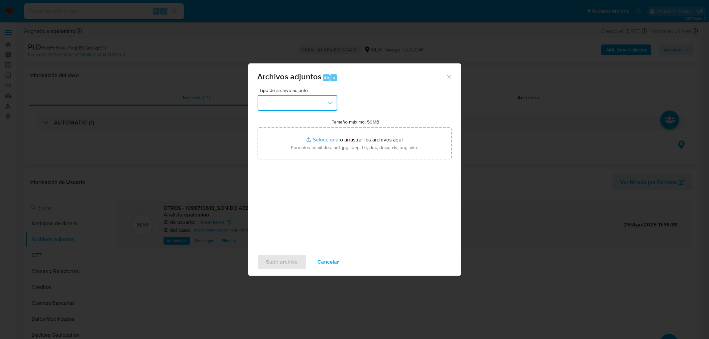
click at [327, 100] on icon "button" at bounding box center [330, 103] width 7 height 7
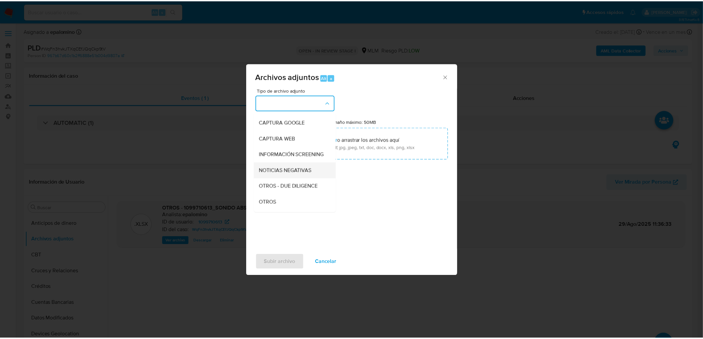
scroll to position [37, 0]
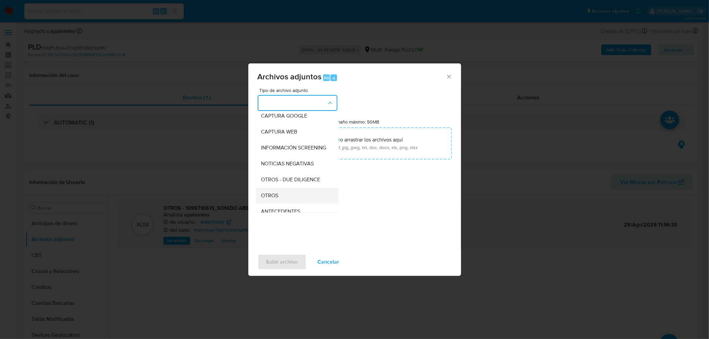
click at [290, 197] on div "OTROS" at bounding box center [295, 196] width 68 height 16
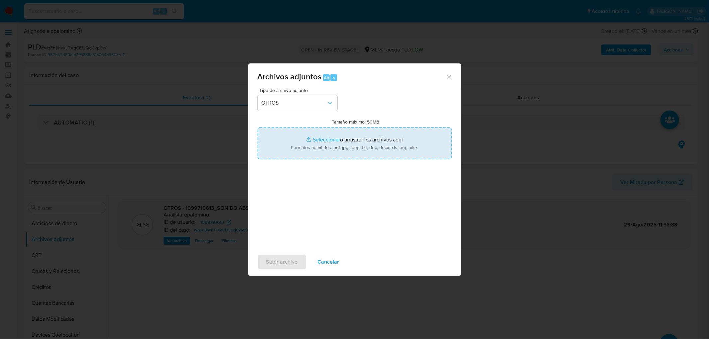
type input "C:\fakepath\ID 1099710613_SONIDO ABSOLUTO SA DE CV_AGO2025.pdf"
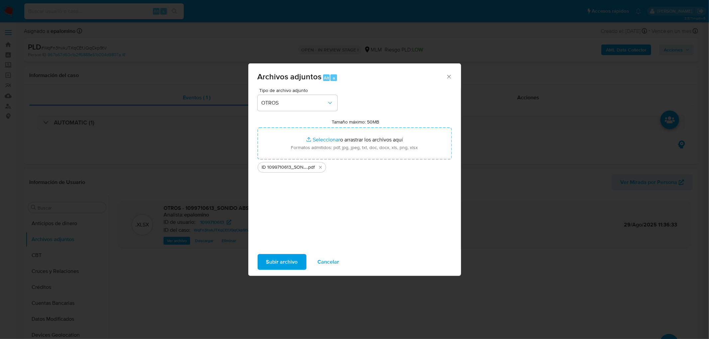
click at [287, 261] on span "Subir archivo" at bounding box center [282, 262] width 32 height 15
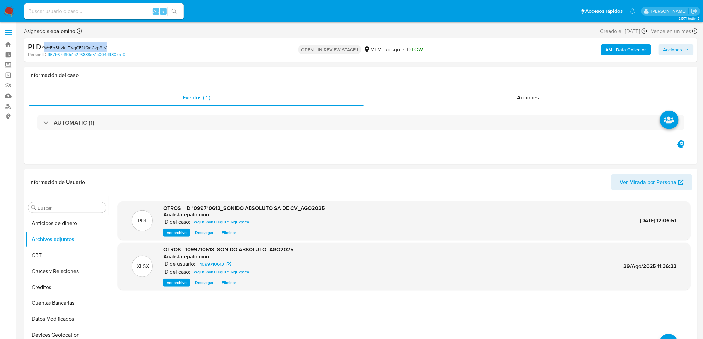
click at [676, 51] on span "Acciones" at bounding box center [673, 50] width 19 height 11
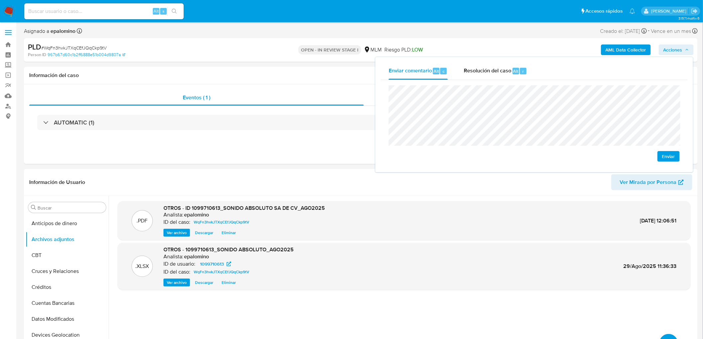
drag, startPoint x: 671, startPoint y: 158, endPoint x: 646, endPoint y: 149, distance: 27.2
click at [671, 158] on span "Enviar" at bounding box center [668, 156] width 13 height 9
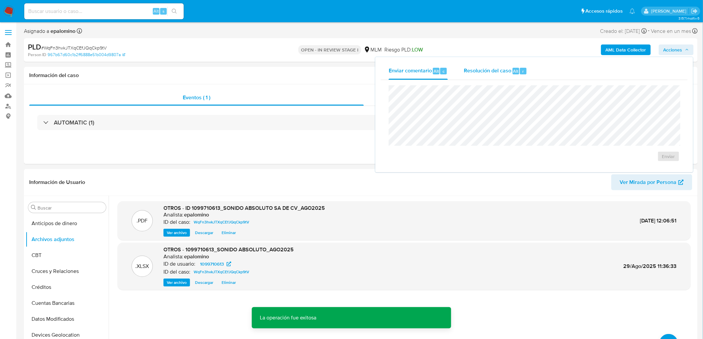
click at [492, 71] on span "Resolución del caso" at bounding box center [488, 71] width 48 height 8
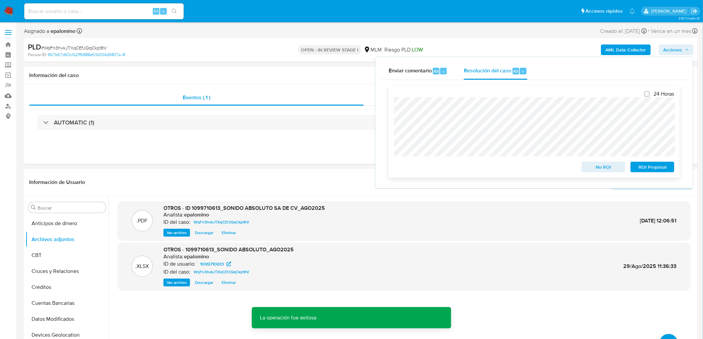
click at [592, 166] on span "No ROI" at bounding box center [604, 167] width 35 height 9
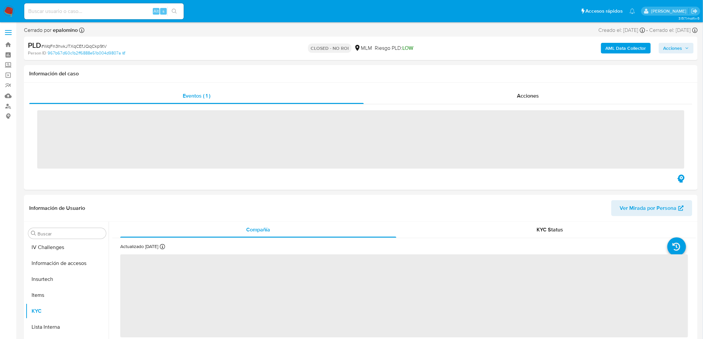
scroll to position [281, 0]
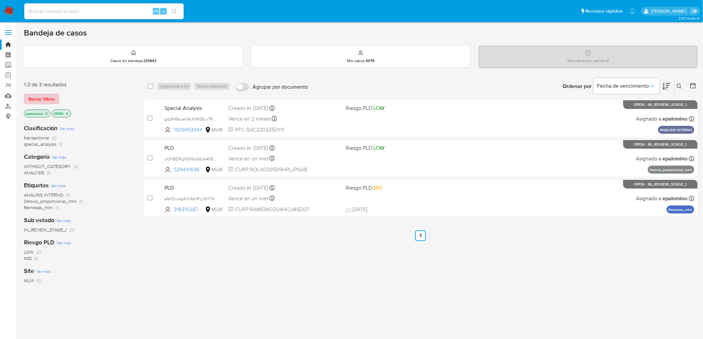
click at [50, 96] on span "Borrar filtros" at bounding box center [42, 98] width 26 height 9
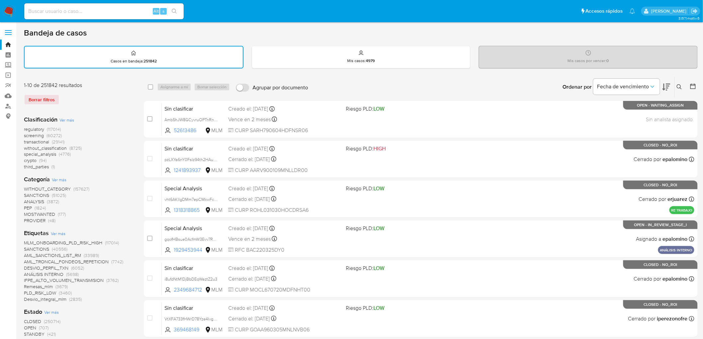
click at [8, 9] on img at bounding box center [8, 11] width 11 height 11
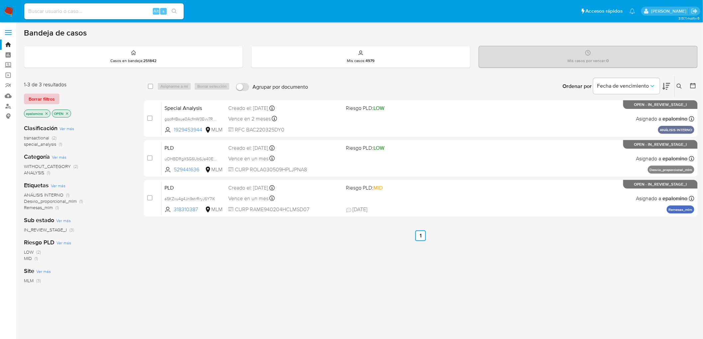
click at [47, 101] on span "Borrar filtros" at bounding box center [42, 98] width 26 height 9
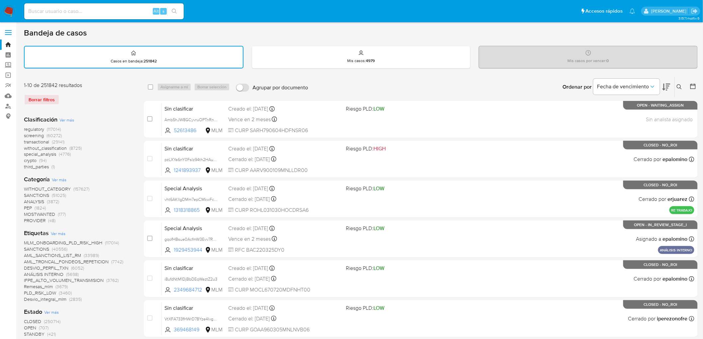
click at [5, 7] on img at bounding box center [8, 11] width 11 height 11
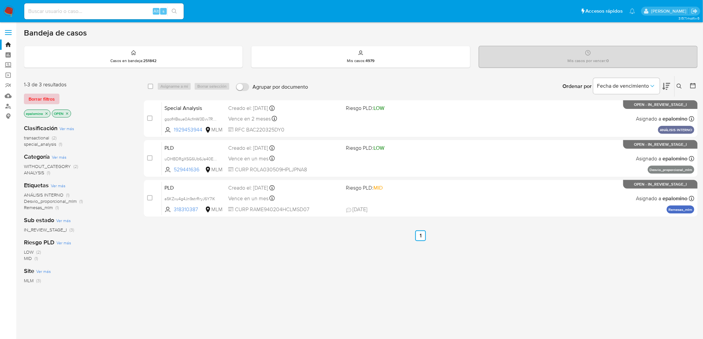
click at [37, 99] on span "Borrar filtros" at bounding box center [42, 98] width 26 height 9
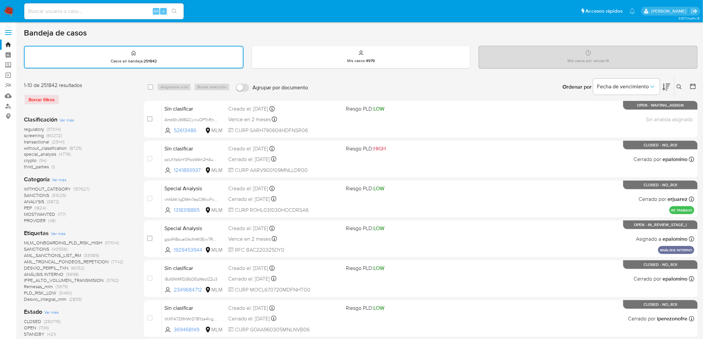
click at [681, 85] on icon at bounding box center [679, 86] width 5 height 5
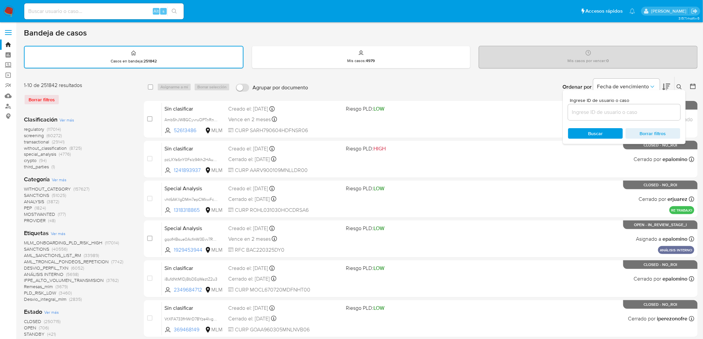
click at [601, 110] on input at bounding box center [624, 112] width 112 height 9
type input "1110223924"
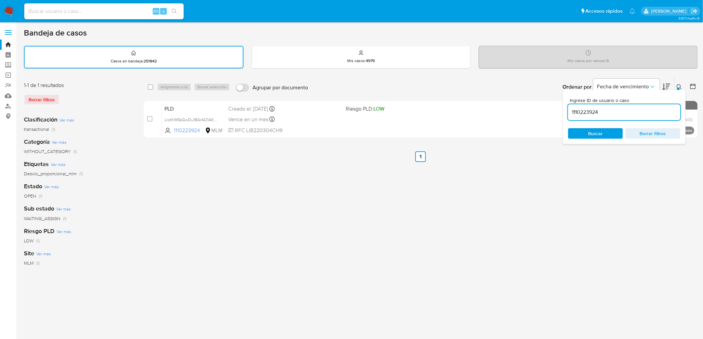
click at [682, 84] on icon at bounding box center [679, 86] width 5 height 5
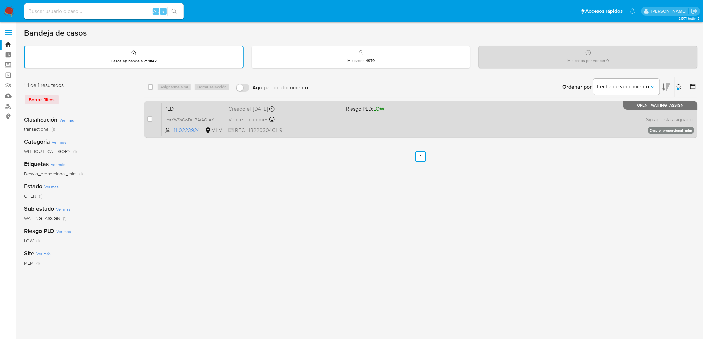
click at [181, 111] on span "PLD" at bounding box center [194, 108] width 58 height 9
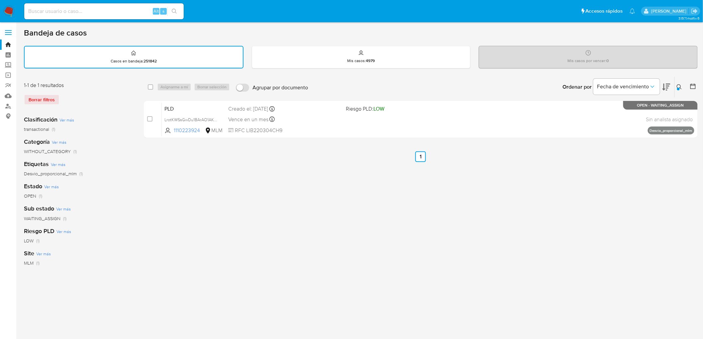
click at [12, 11] on img at bounding box center [8, 11] width 11 height 11
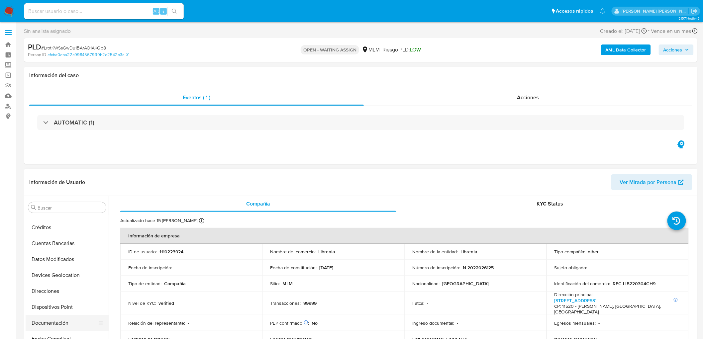
select select "10"
click at [59, 321] on button "Documentación" at bounding box center [65, 324] width 78 height 16
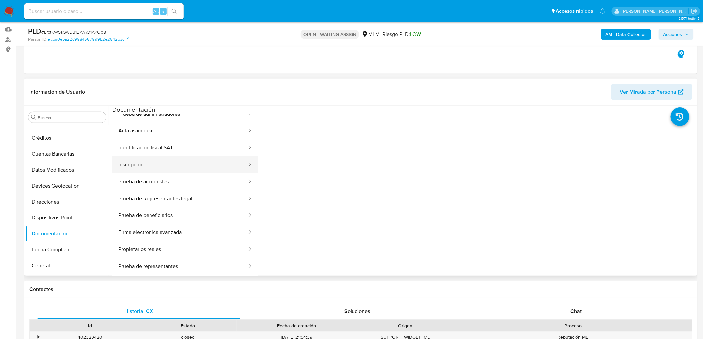
scroll to position [74, 0]
click at [188, 151] on button "Identificación fiscal SAT" at bounding box center [179, 148] width 135 height 17
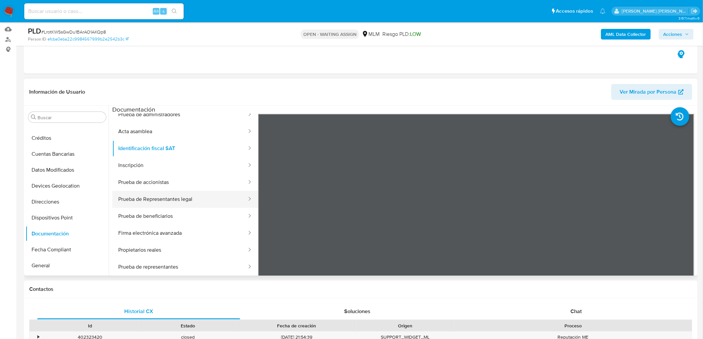
scroll to position [111, 0]
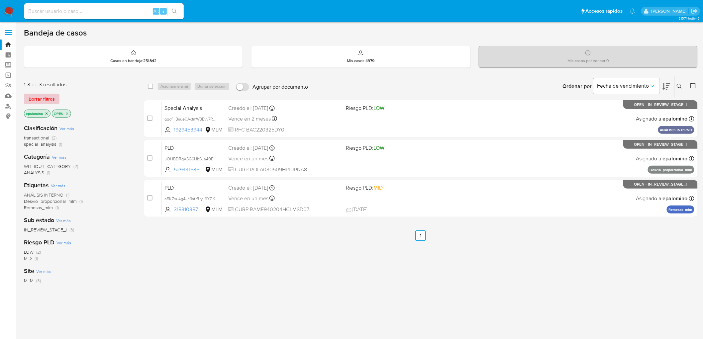
click at [38, 99] on span "Borrar filtros" at bounding box center [42, 98] width 26 height 9
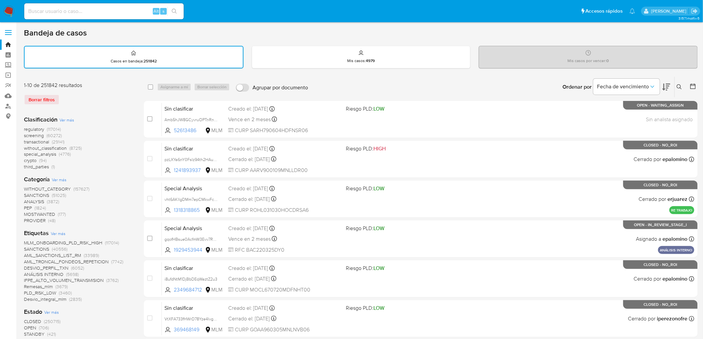
click at [6, 8] on img at bounding box center [8, 11] width 11 height 11
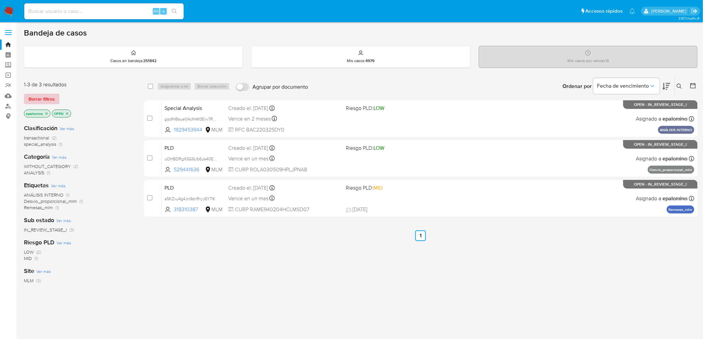
click at [46, 104] on span "Borrar filtros" at bounding box center [42, 98] width 26 height 9
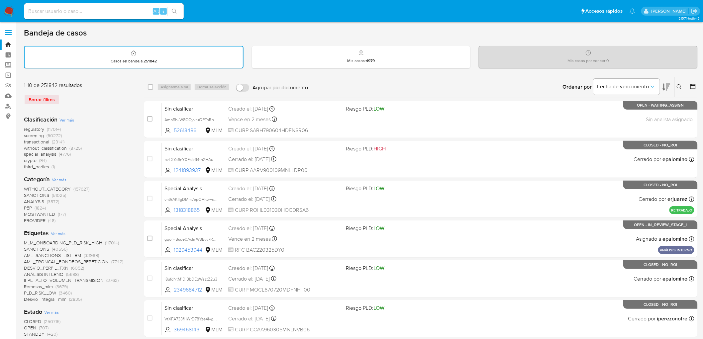
drag, startPoint x: 7, startPoint y: 11, endPoint x: 18, endPoint y: 3, distance: 13.9
click at [7, 11] on img at bounding box center [8, 11] width 11 height 11
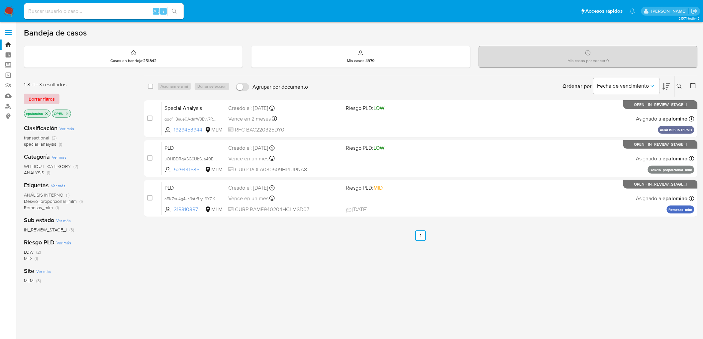
click at [47, 99] on span "Borrar filtros" at bounding box center [42, 98] width 26 height 9
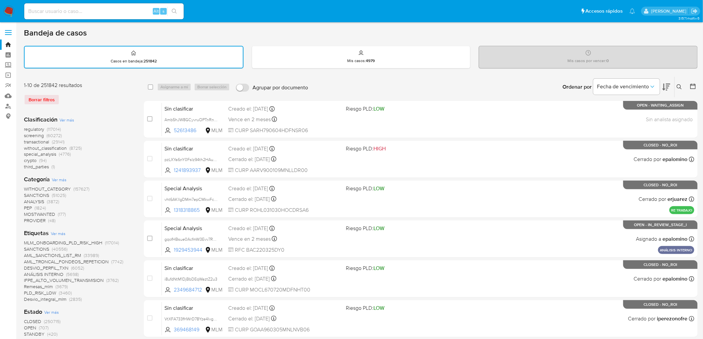
click at [128, 108] on div "1-10 de 251842 resultados Borrar filtros" at bounding box center [77, 96] width 106 height 29
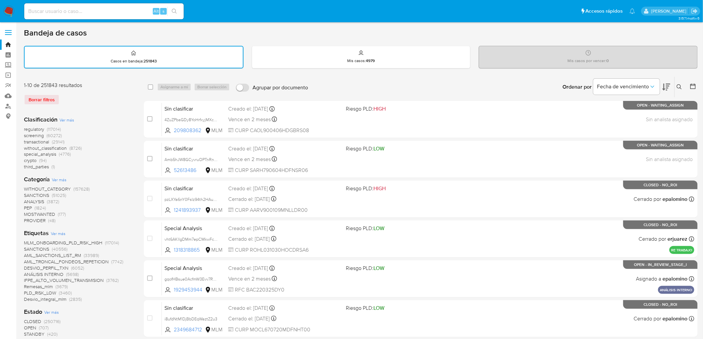
click at [681, 86] on icon at bounding box center [679, 86] width 5 height 5
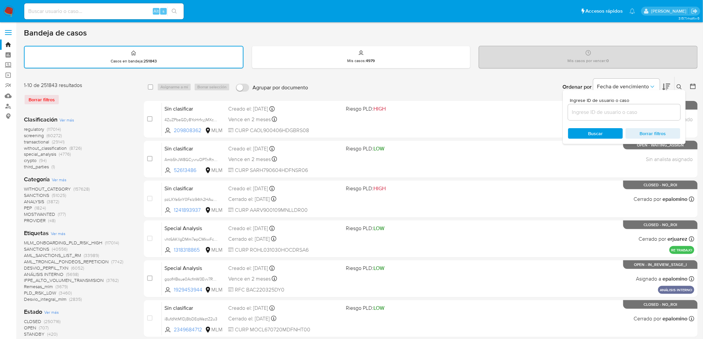
click at [624, 111] on input at bounding box center [624, 112] width 112 height 9
type input "1110223924"
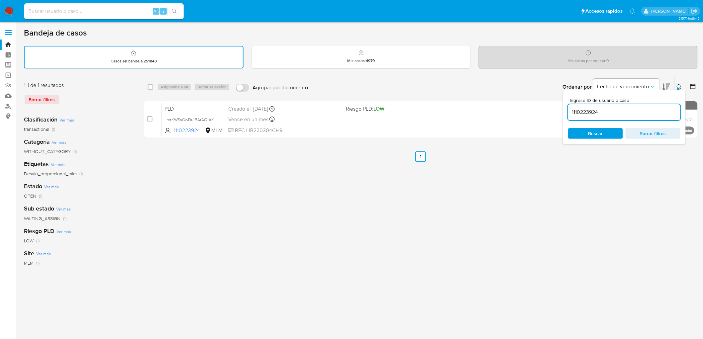
click at [681, 83] on button at bounding box center [680, 87] width 11 height 8
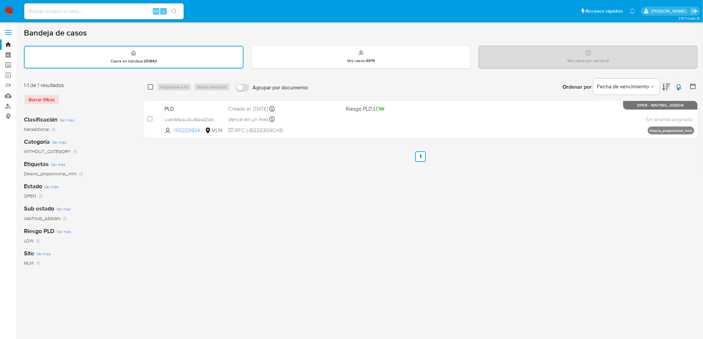
click at [150, 84] on input "checkbox" at bounding box center [150, 86] width 5 height 5
checkbox input "true"
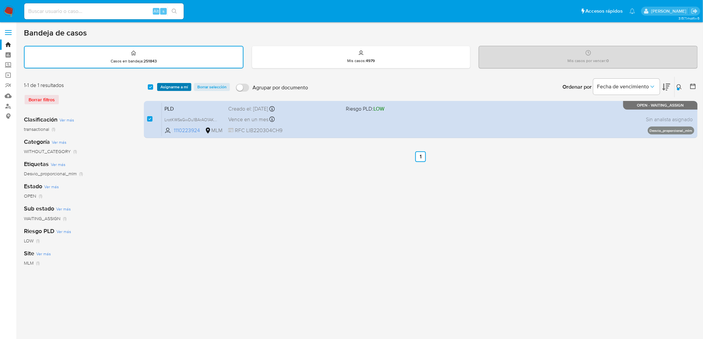
click at [165, 86] on span "Asignarme a mí" at bounding box center [175, 87] width 28 height 7
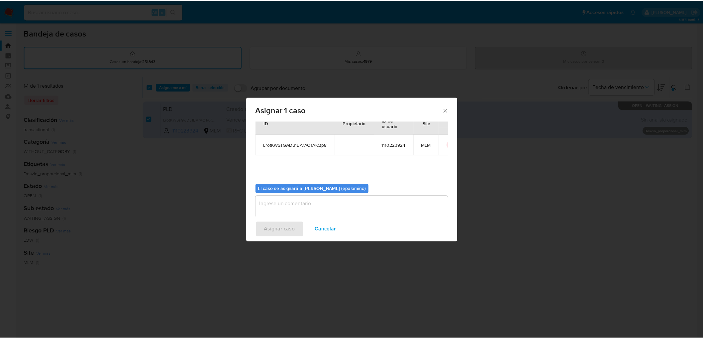
scroll to position [34, 0]
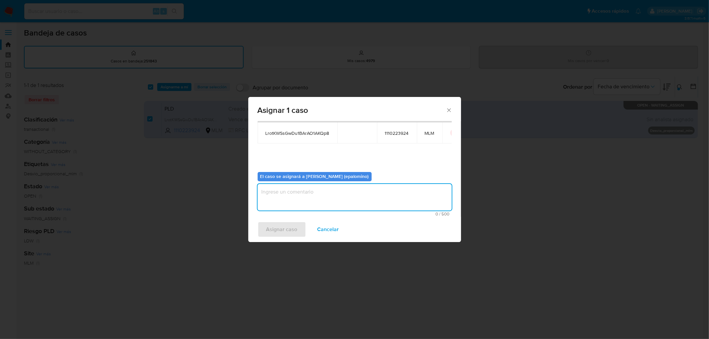
click at [302, 207] on textarea "assign-modal" at bounding box center [355, 197] width 194 height 27
type textarea "AS"
click at [281, 224] on span "Asignar caso" at bounding box center [281, 229] width 31 height 15
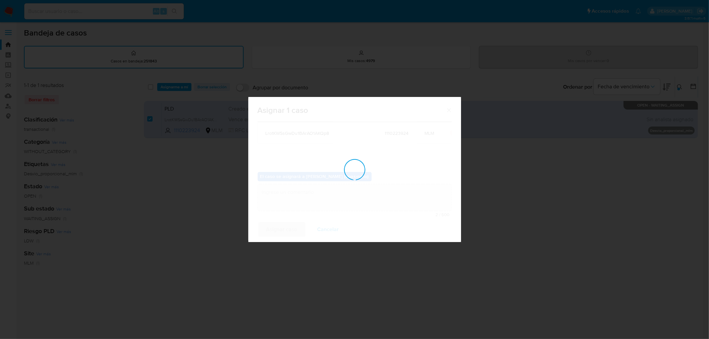
checkbox input "false"
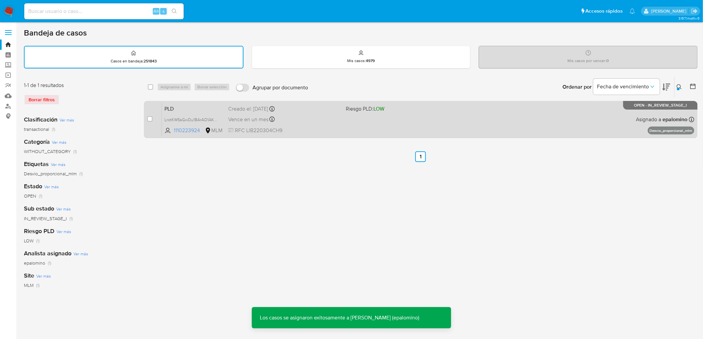
click at [170, 110] on span "PLD" at bounding box center [194, 108] width 58 height 9
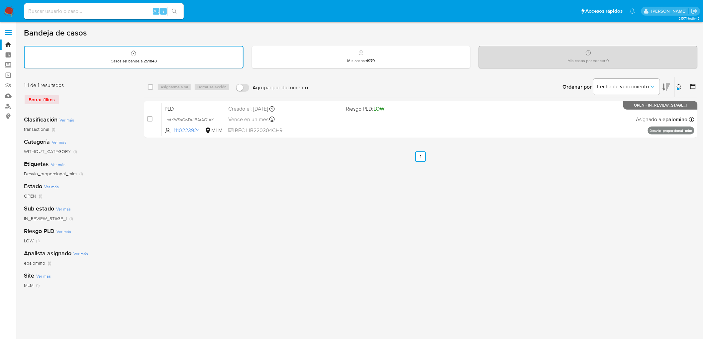
click at [10, 9] on img at bounding box center [8, 11] width 11 height 11
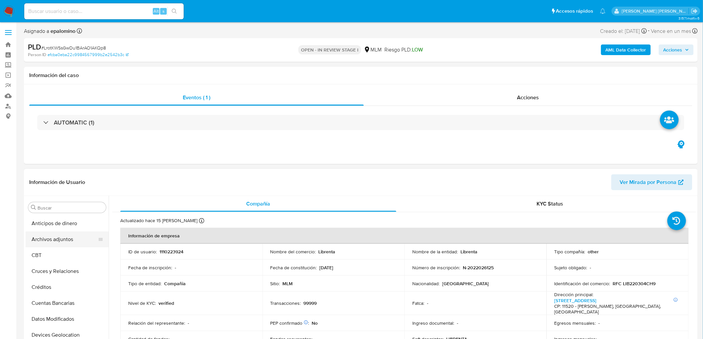
drag, startPoint x: 82, startPoint y: 241, endPoint x: 675, endPoint y: 109, distance: 607.8
click at [82, 241] on button "Archivos adjuntos" at bounding box center [67, 240] width 83 height 16
select select "10"
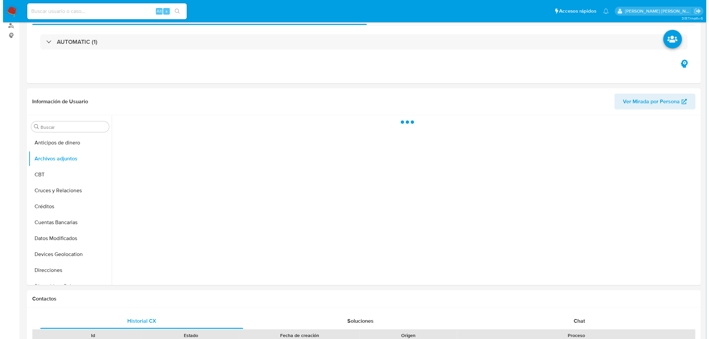
scroll to position [92, 0]
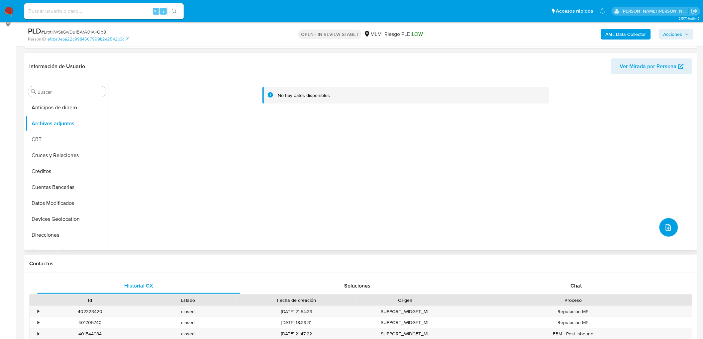
click at [671, 223] on button "upload-file" at bounding box center [669, 227] width 19 height 19
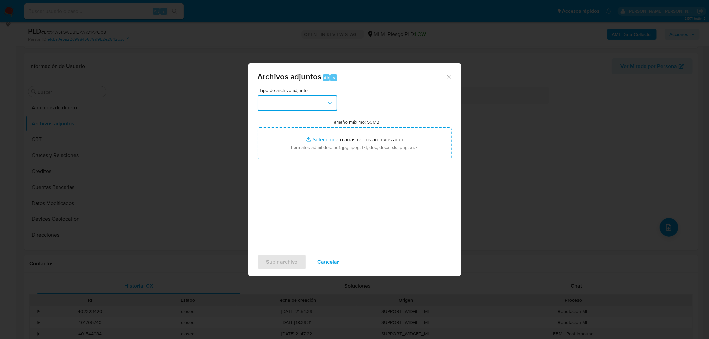
click at [332, 104] on icon "button" at bounding box center [330, 103] width 7 height 7
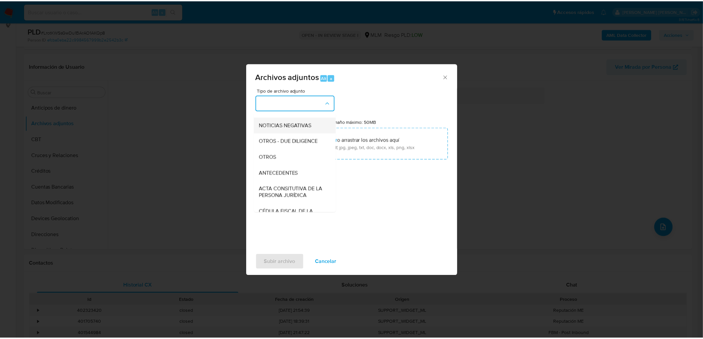
scroll to position [74, 0]
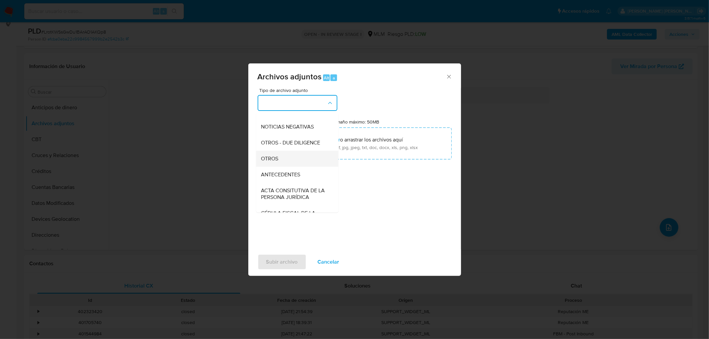
click at [284, 165] on div "OTROS" at bounding box center [295, 159] width 68 height 16
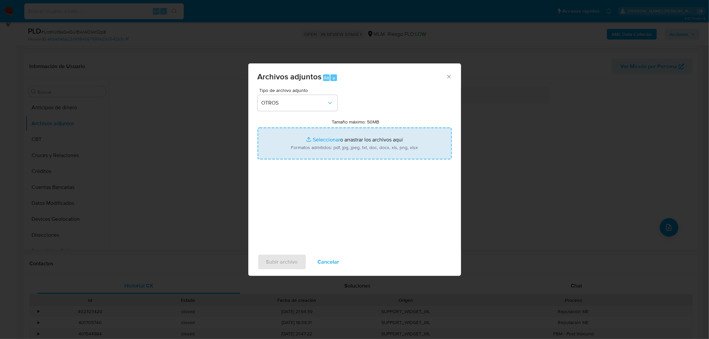
type input "C:\fakepath\1110223924_Librenta_AGO2025.xlsx"
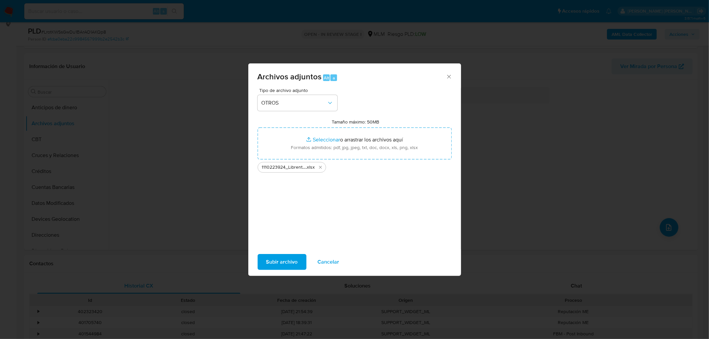
click at [288, 263] on span "Subir archivo" at bounding box center [282, 262] width 32 height 15
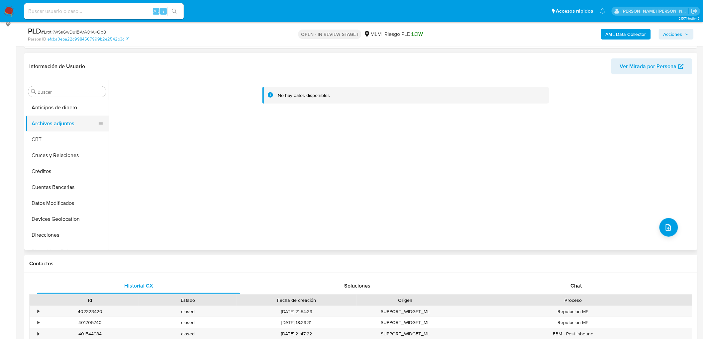
click at [65, 128] on button "Archivos adjuntos" at bounding box center [65, 124] width 78 height 16
click at [63, 133] on button "CBT" at bounding box center [65, 140] width 78 height 16
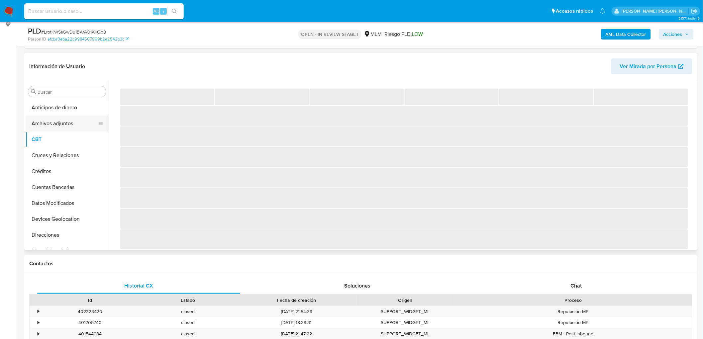
click at [65, 119] on button "Archivos adjuntos" at bounding box center [65, 124] width 78 height 16
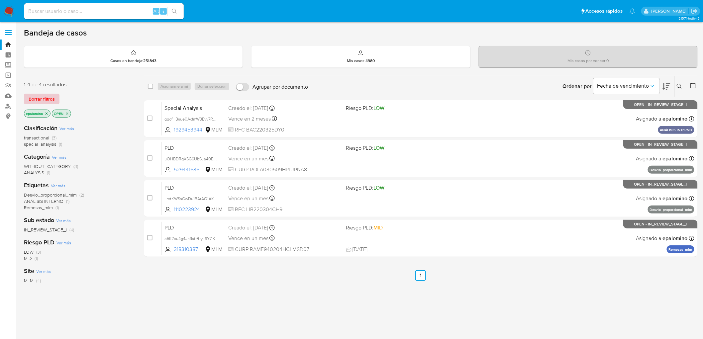
click at [47, 98] on span "Borrar filtros" at bounding box center [42, 98] width 26 height 9
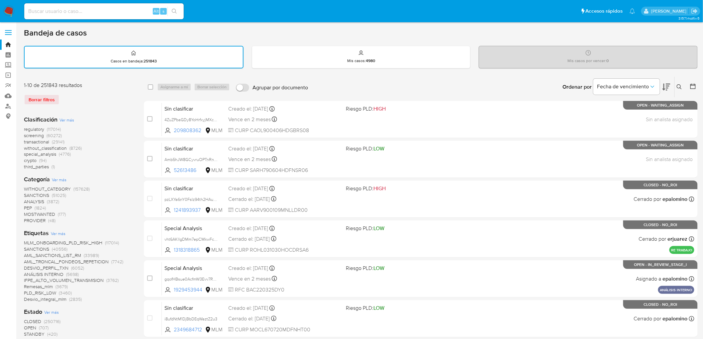
click at [679, 85] on icon at bounding box center [679, 86] width 5 height 5
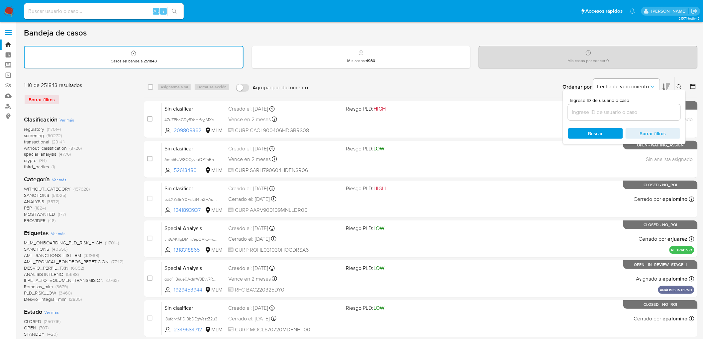
click at [589, 108] on input at bounding box center [624, 112] width 112 height 9
type input "1110223924"
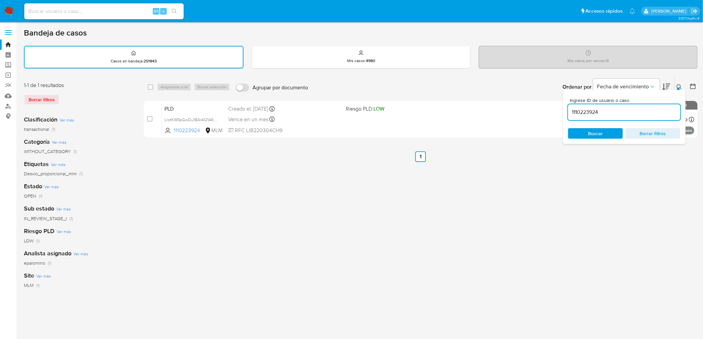
click at [681, 83] on button at bounding box center [680, 87] width 11 height 8
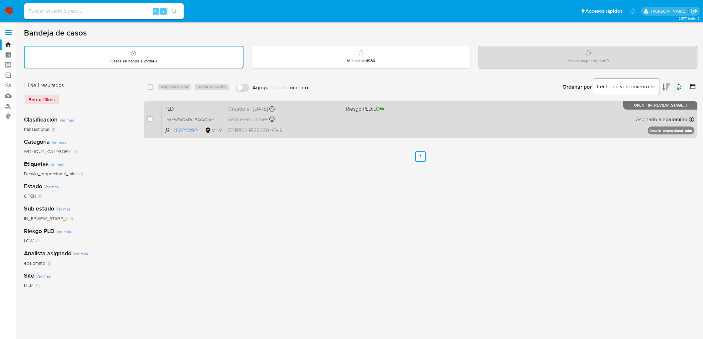
click at [174, 106] on span "PLD" at bounding box center [194, 108] width 58 height 9
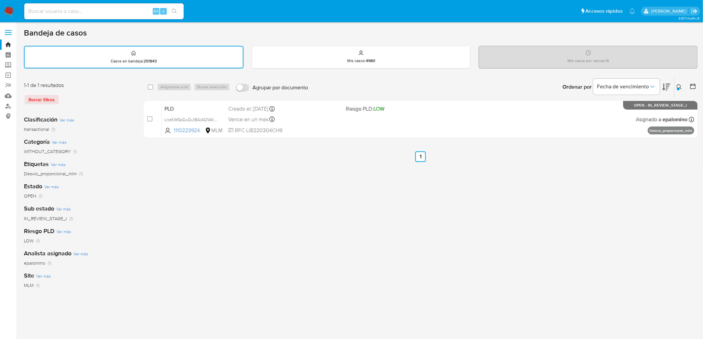
click at [12, 11] on img at bounding box center [8, 11] width 11 height 11
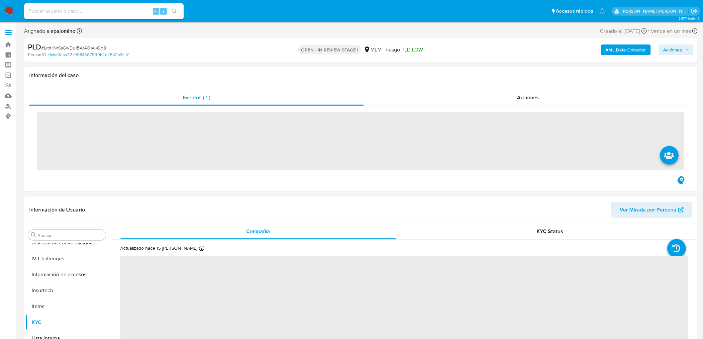
scroll to position [281, 0]
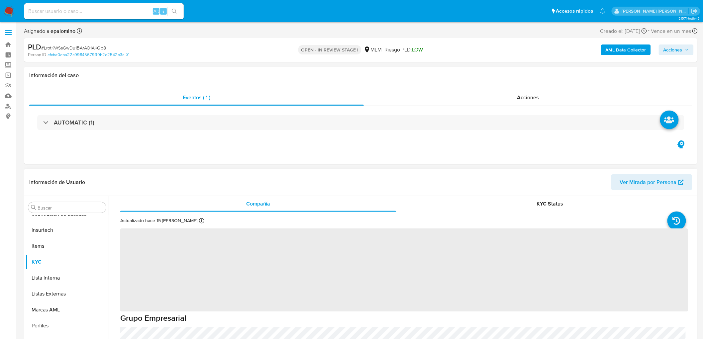
select select "10"
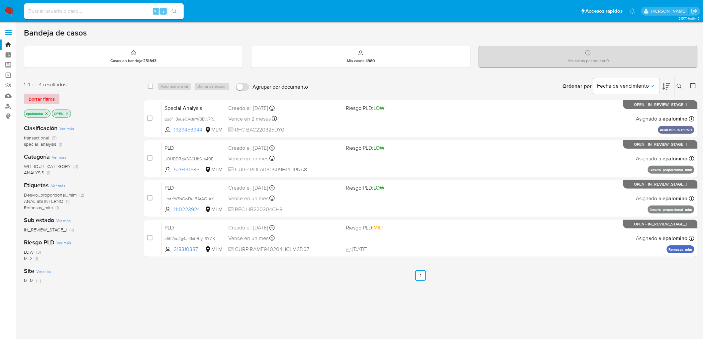
click at [45, 97] on span "Borrar filtros" at bounding box center [42, 98] width 26 height 9
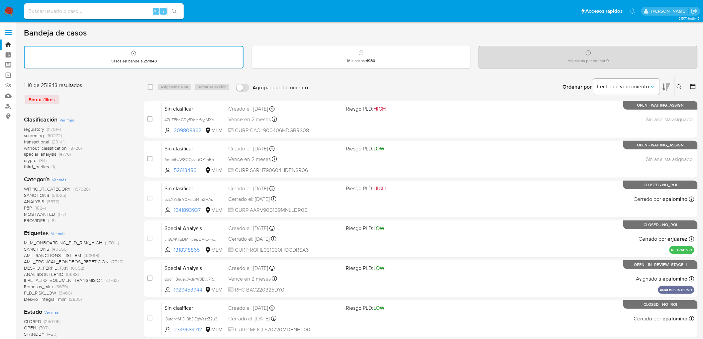
click at [676, 85] on button at bounding box center [680, 87] width 11 height 8
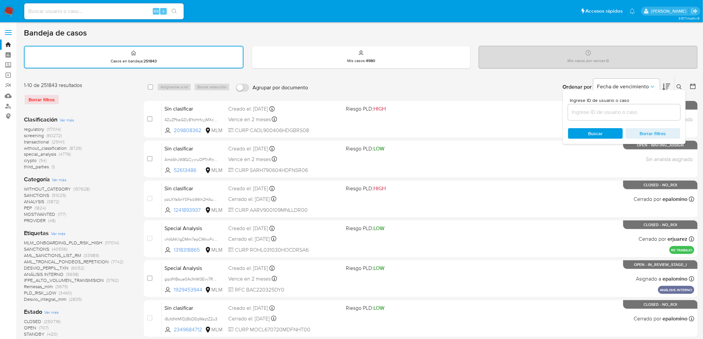
click at [607, 110] on input at bounding box center [624, 112] width 112 height 9
type input "1110223924"
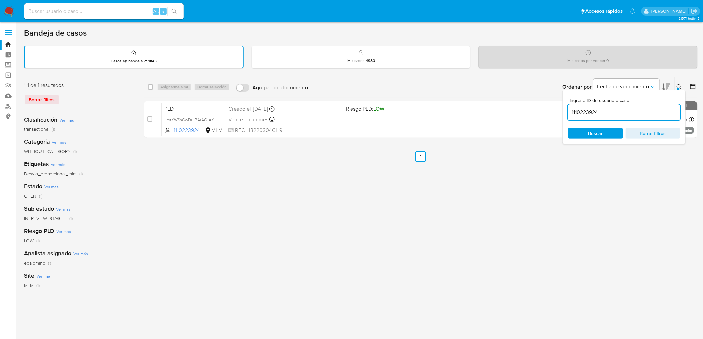
click at [680, 86] on icon at bounding box center [679, 86] width 5 height 5
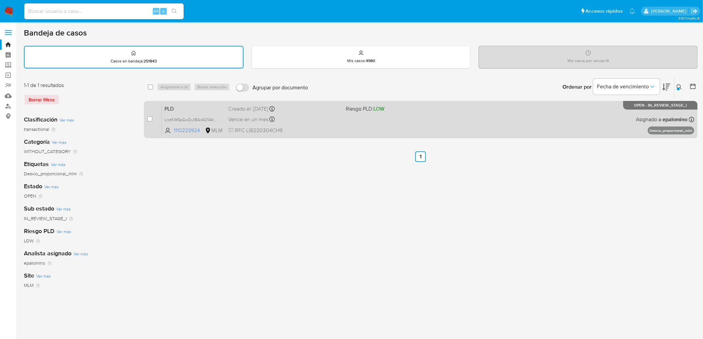
click at [169, 105] on span "PLD" at bounding box center [194, 108] width 58 height 9
click at [179, 101] on div "case-item-checkbox No es posible asignar el caso PLD LrotKWSsGwDu1BArAO1AKQp8 1…" at bounding box center [421, 119] width 554 height 37
click at [180, 106] on span "PLD" at bounding box center [194, 108] width 58 height 9
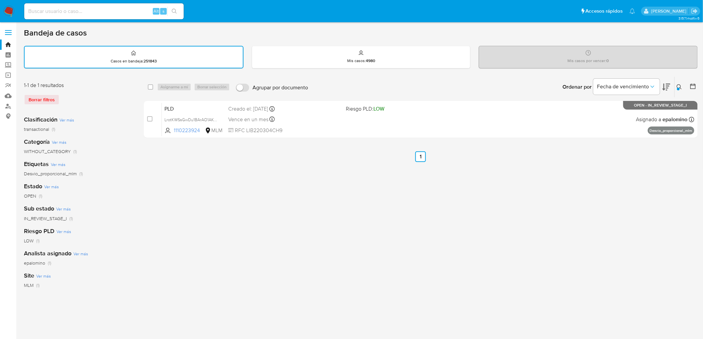
click at [9, 11] on img at bounding box center [8, 11] width 11 height 11
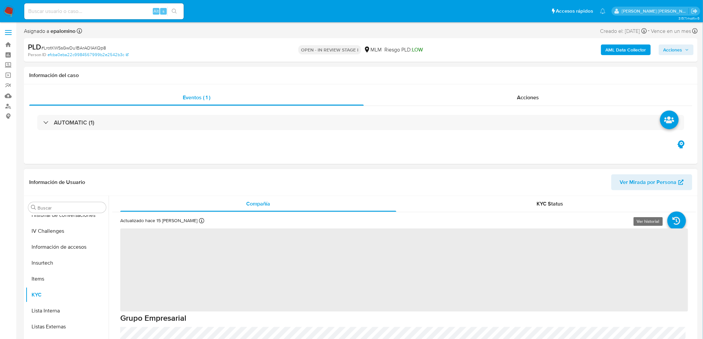
scroll to position [281, 0]
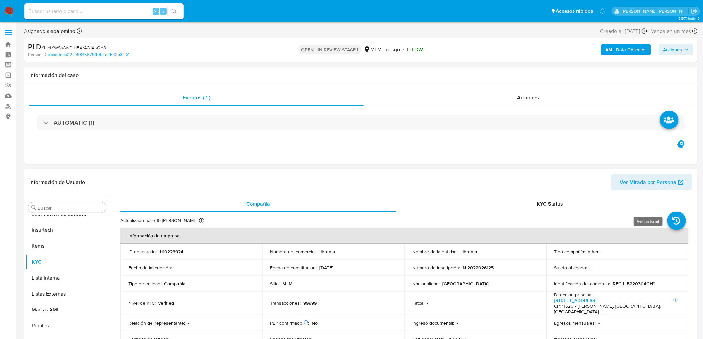
select select "10"
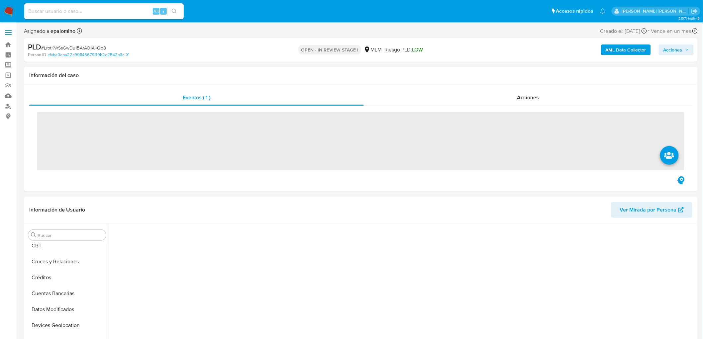
scroll to position [144, 0]
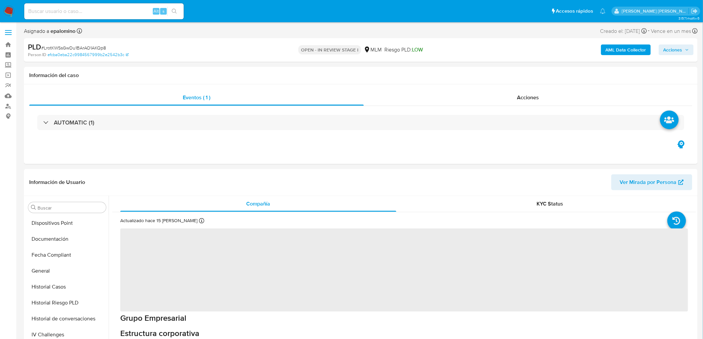
select select "10"
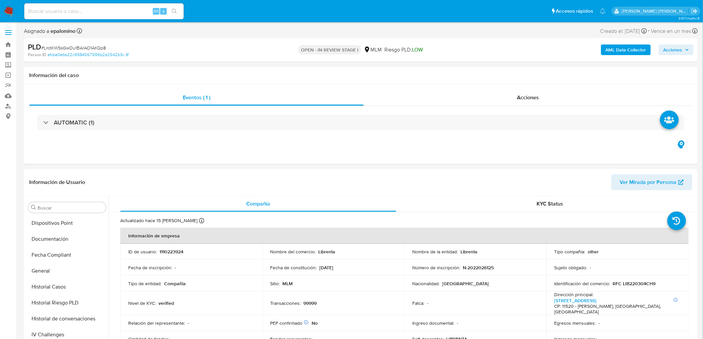
scroll to position [281, 0]
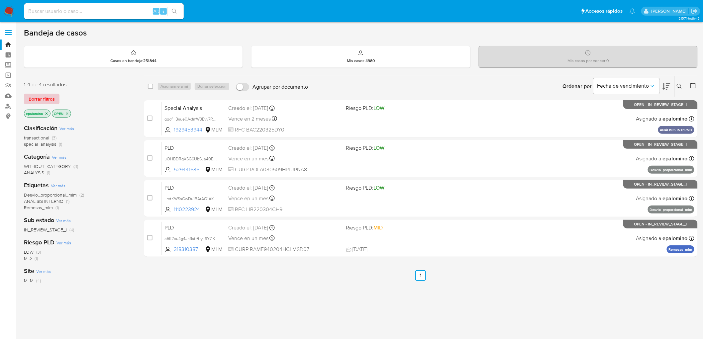
click at [39, 94] on span "Borrar filtros" at bounding box center [42, 98] width 26 height 9
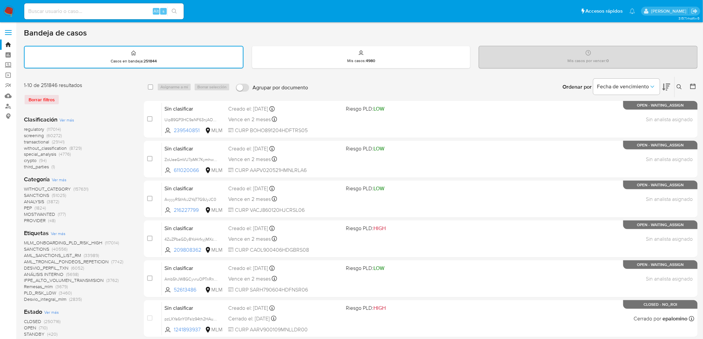
click at [683, 85] on button at bounding box center [680, 87] width 11 height 8
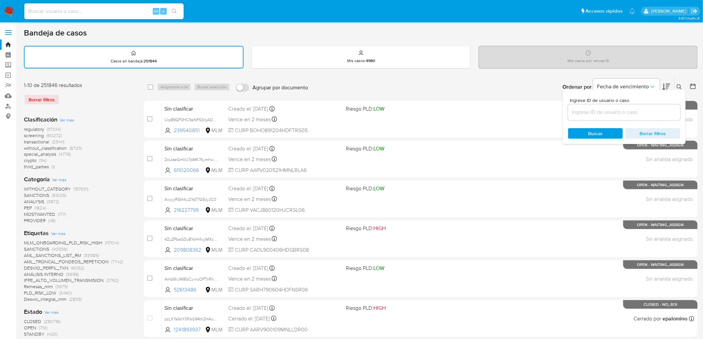
click at [607, 114] on input at bounding box center [624, 112] width 112 height 9
type input "1110223924"
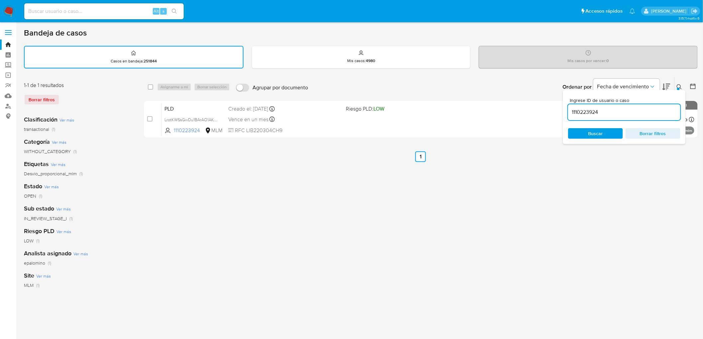
click at [681, 85] on icon at bounding box center [679, 86] width 5 height 5
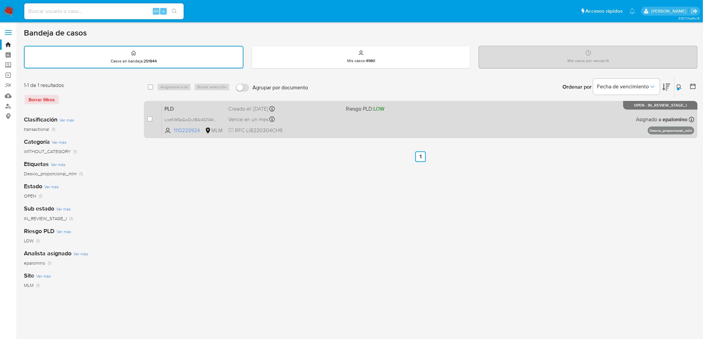
click at [171, 107] on span "PLD" at bounding box center [194, 108] width 58 height 9
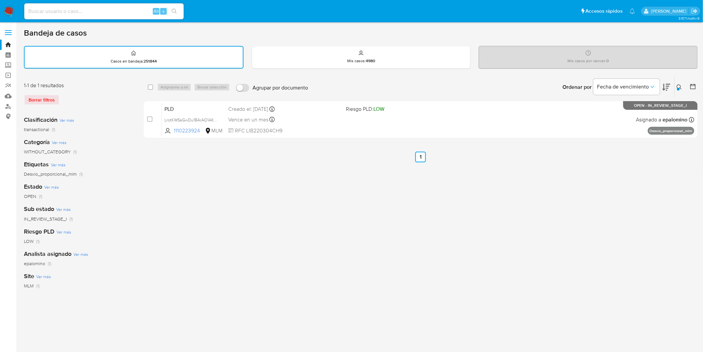
click at [4, 13] on img at bounding box center [8, 11] width 11 height 11
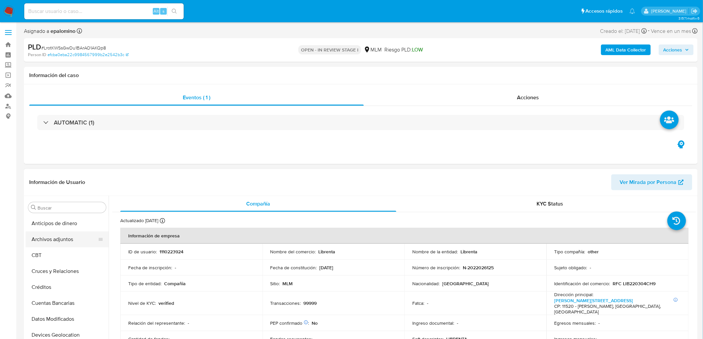
click at [67, 244] on button "Archivos adjuntos" at bounding box center [65, 240] width 78 height 16
select select "10"
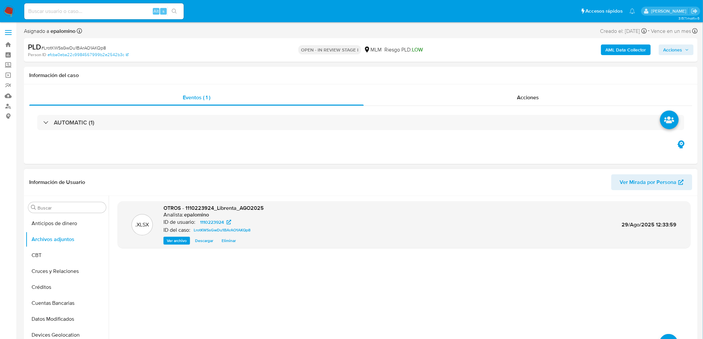
click at [206, 242] on span "Descargar" at bounding box center [204, 241] width 18 height 7
click at [208, 239] on span "Descargar" at bounding box center [204, 241] width 18 height 7
click at [75, 225] on button "Devices Geolocation" at bounding box center [65, 225] width 78 height 16
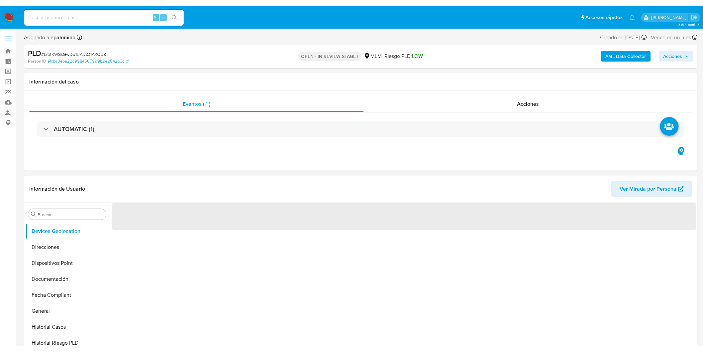
scroll to position [32, 0]
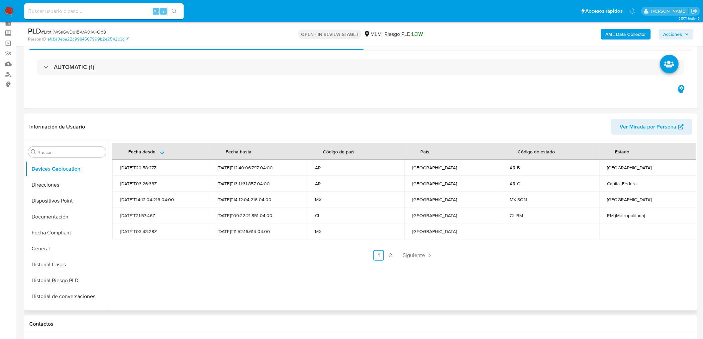
click at [332, 275] on div "Fecha desde Fecha hasta Código de país País Código de estado Estado 2022-04-20T…" at bounding box center [403, 226] width 588 height 170
click at [421, 261] on div "Fecha desde Fecha hasta Código de país País Código de estado Estado 2022-04-20T…" at bounding box center [403, 226] width 588 height 170
click at [419, 254] on span "Siguiente" at bounding box center [414, 255] width 22 height 5
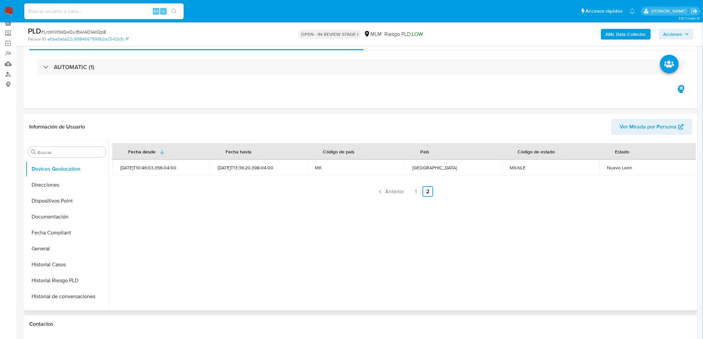
click at [326, 258] on div "Fecha desde Fecha hasta Código de país País Código de estado Estado 2025-08-13T…" at bounding box center [403, 226] width 588 height 170
click at [413, 187] on link "1" at bounding box center [416, 191] width 11 height 11
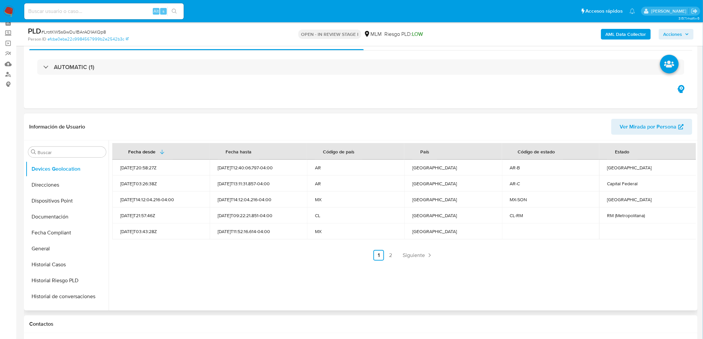
click at [611, 201] on div "Sonora" at bounding box center [648, 200] width 81 height 6
copy div "Sonora"
click at [614, 168] on div "Buenos Aires" at bounding box center [648, 168] width 81 height 6
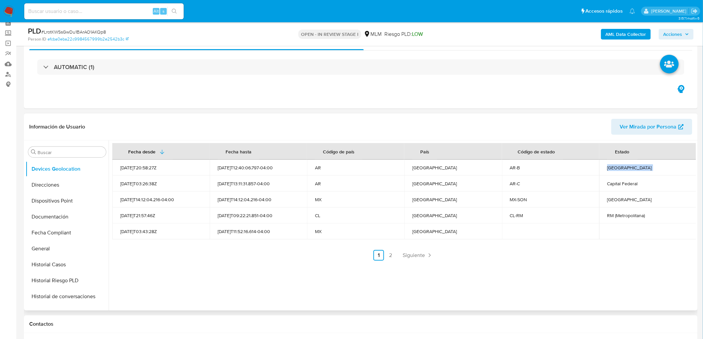
click at [614, 168] on div "Buenos Aires" at bounding box center [648, 168] width 81 height 6
copy div "Buenos Aires"
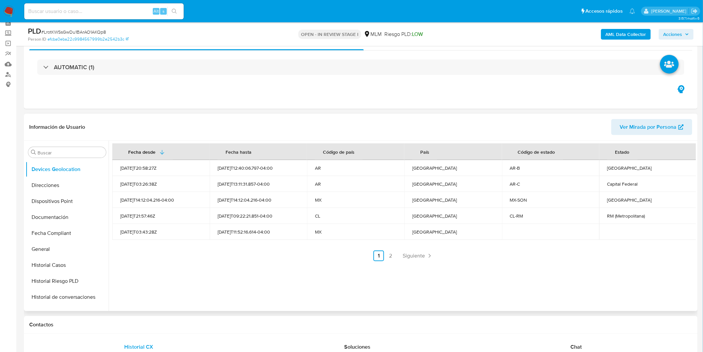
click at [614, 186] on div "Capital Federal" at bounding box center [648, 184] width 81 height 6
copy div "Capital Federal"
click at [612, 216] on div "RM (Metropolitana)" at bounding box center [648, 216] width 81 height 6
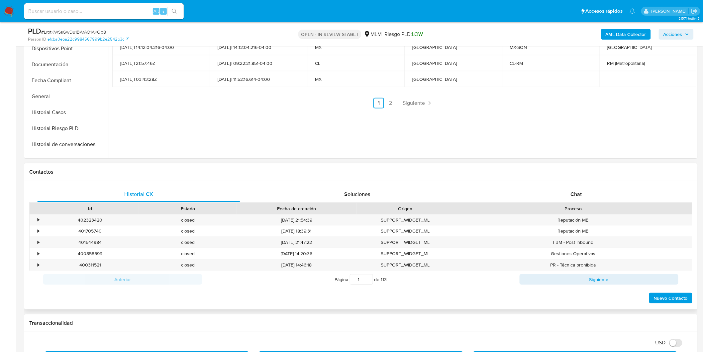
scroll to position [258, 0]
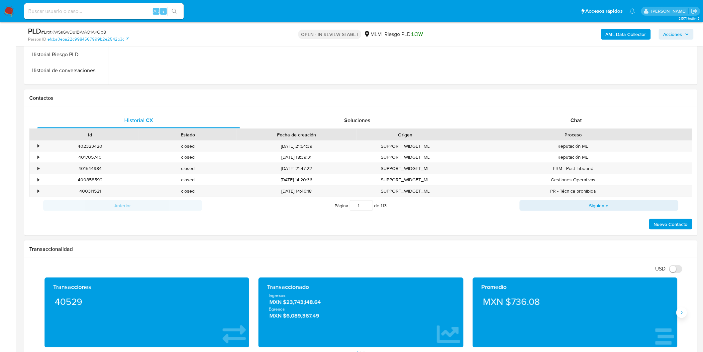
click at [684, 313] on icon "Siguiente" at bounding box center [681, 312] width 5 height 5
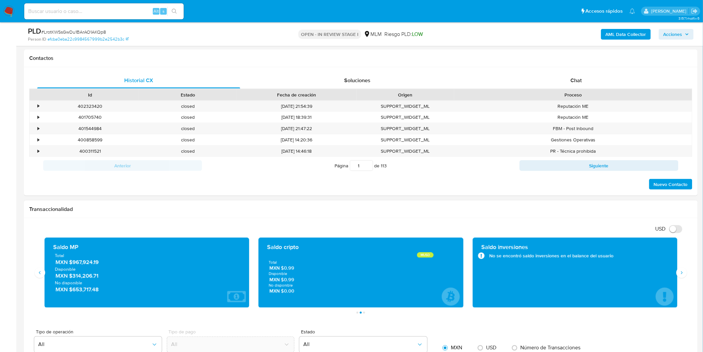
scroll to position [369, 0]
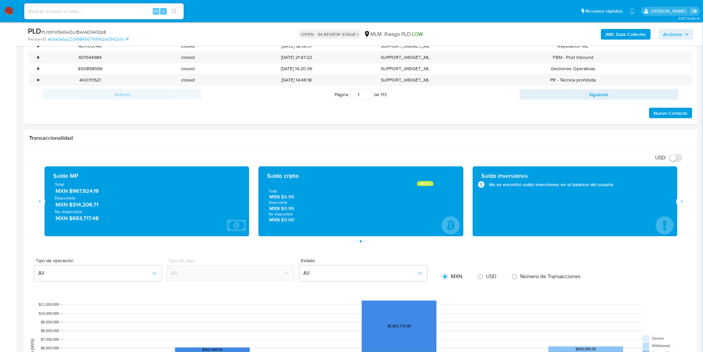
drag, startPoint x: 71, startPoint y: 204, endPoint x: 105, endPoint y: 204, distance: 33.6
click at [105, 204] on span "MXN $314,206.71" at bounding box center [148, 205] width 184 height 8
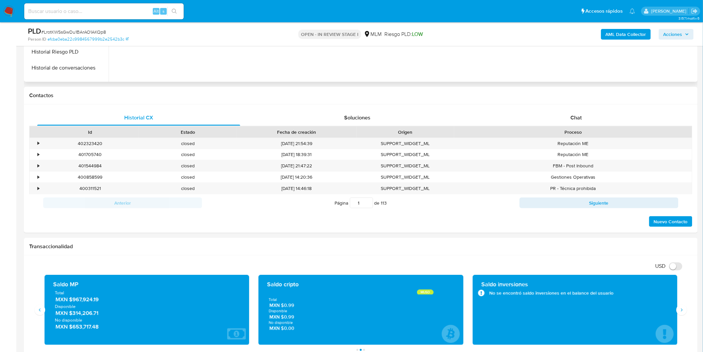
scroll to position [74, 0]
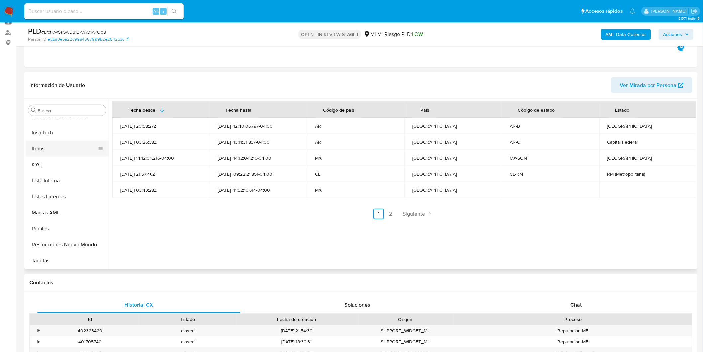
click at [67, 165] on button "KYC" at bounding box center [67, 165] width 83 height 16
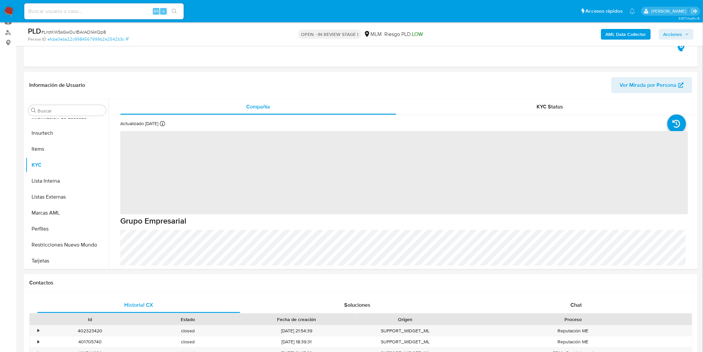
scroll to position [130, 0]
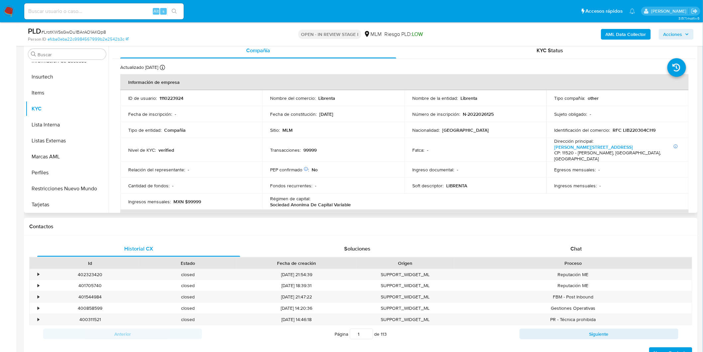
click at [363, 173] on td "PEP confirmado Obtenido de listas internas : No" at bounding box center [334, 170] width 142 height 16
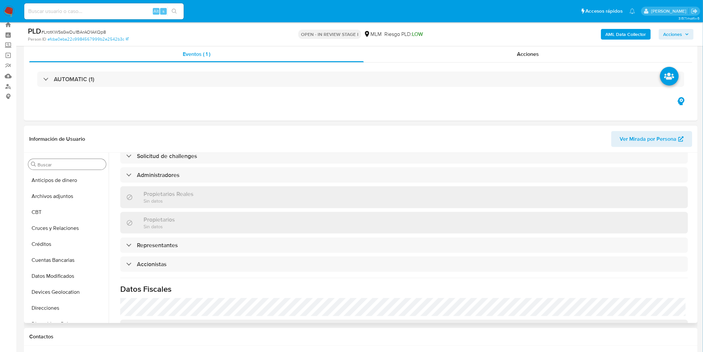
scroll to position [19, 0]
click at [61, 196] on button "Archivos adjuntos" at bounding box center [65, 197] width 78 height 16
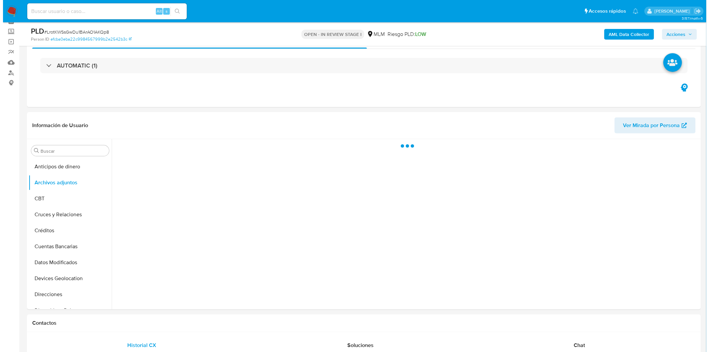
scroll to position [48, 0]
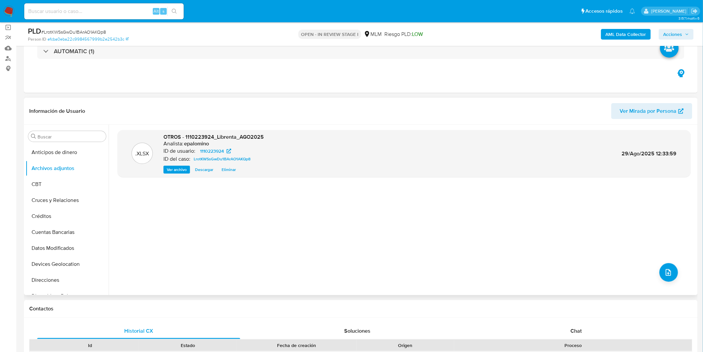
click at [675, 278] on div ".XLSX OTROS - 1110223924_Librenta_AGO2025 Analista: epalomino ID de usuario: 11…" at bounding box center [404, 210] width 573 height 160
click at [665, 273] on icon "upload-file" at bounding box center [669, 272] width 8 height 8
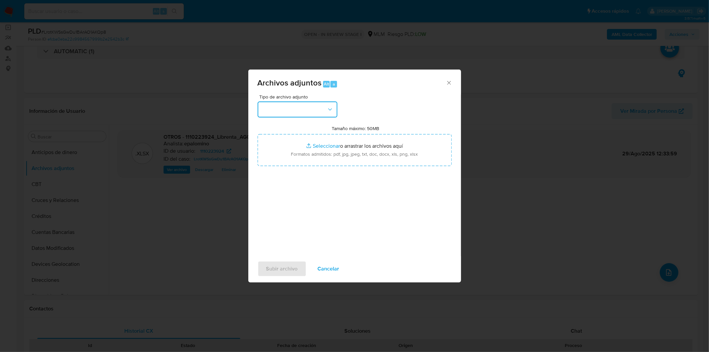
click at [325, 111] on button "button" at bounding box center [298, 109] width 80 height 16
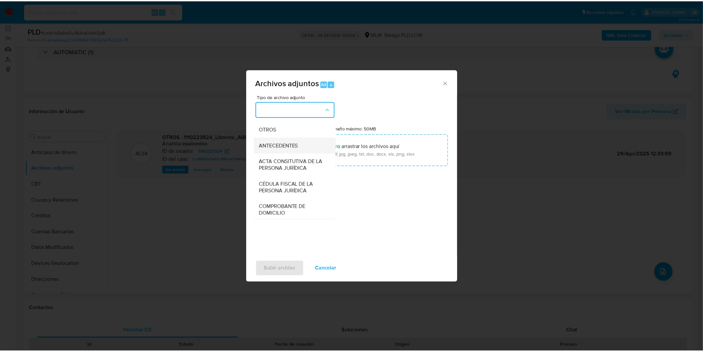
scroll to position [111, 0]
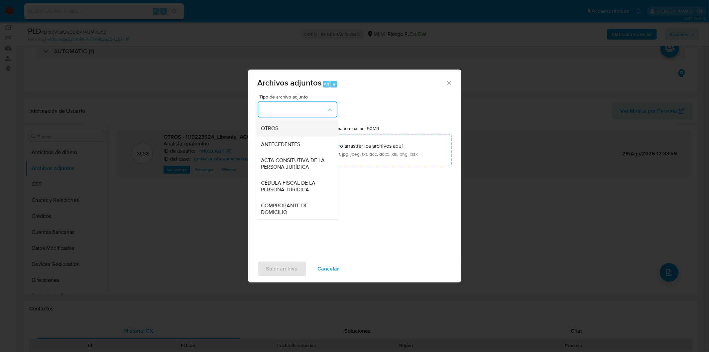
click at [298, 136] on div "OTROS" at bounding box center [295, 128] width 68 height 16
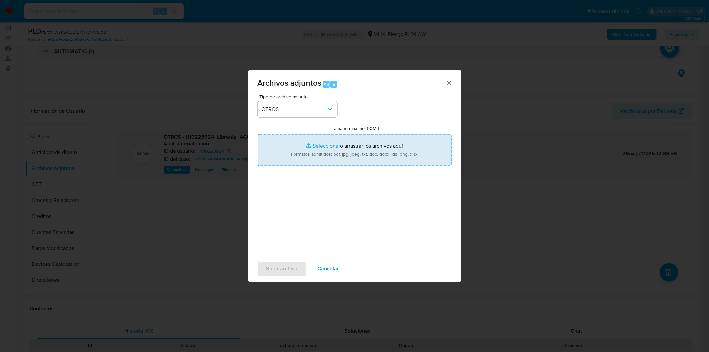
type input "C:\fakepath\ID 1110223924_LIBRENTA SA DE CV_AGO2025..pdf"
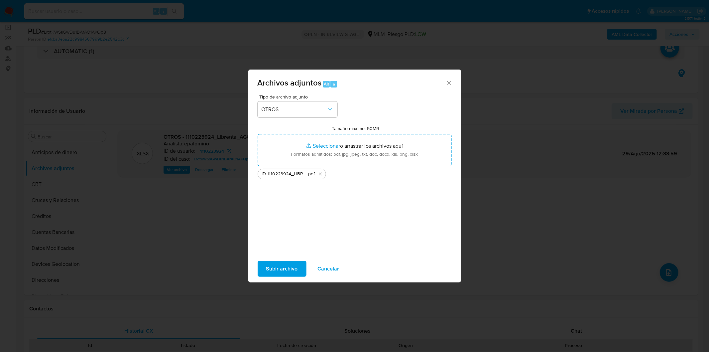
click at [286, 270] on span "Subir archivo" at bounding box center [282, 268] width 32 height 15
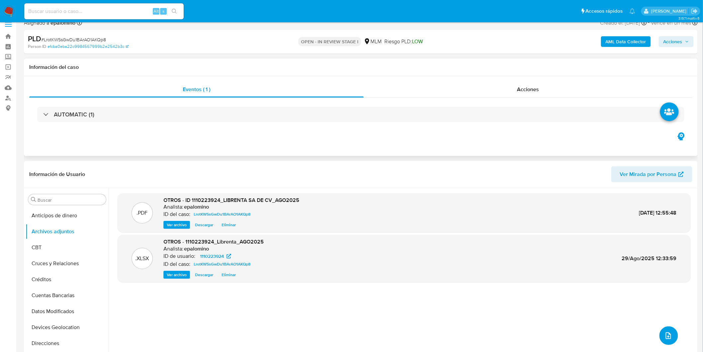
scroll to position [0, 0]
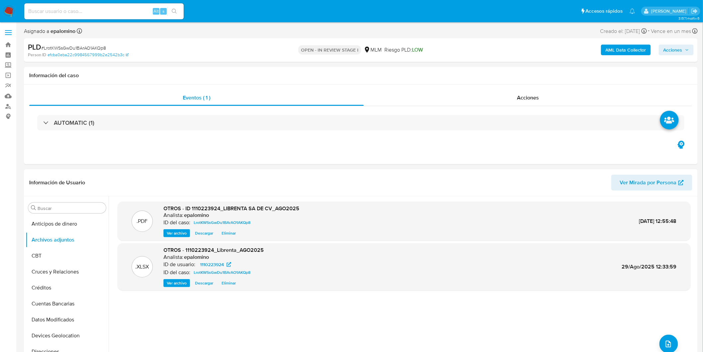
click at [672, 50] on span "Acciones" at bounding box center [673, 50] width 19 height 11
click at [669, 155] on span "Enviar" at bounding box center [668, 156] width 13 height 9
click at [470, 63] on div "Resolución del caso Alt r" at bounding box center [495, 70] width 63 height 17
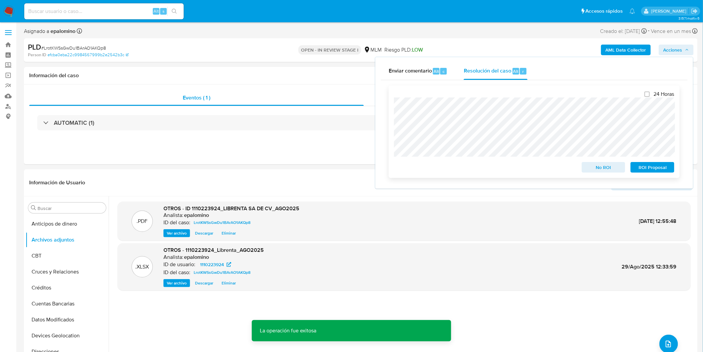
drag, startPoint x: 602, startPoint y: 168, endPoint x: 599, endPoint y: 168, distance: 3.3
click at [602, 168] on span "No ROI" at bounding box center [604, 167] width 35 height 9
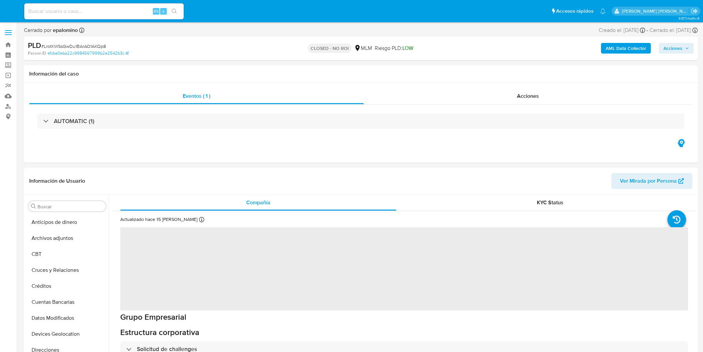
select select "10"
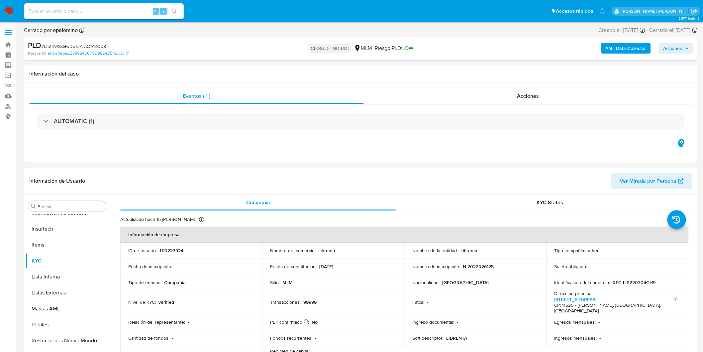
click at [98, 45] on span "# LrotKWSsGwDu1BArAO1AKQp8" at bounding box center [73, 46] width 65 height 7
copy span "LrotKWSsGwDu1BArAO1AKQp8"
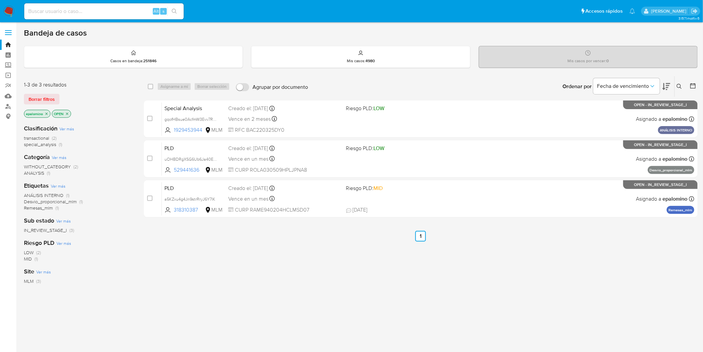
click at [51, 107] on div "1-3 de 3 resultados Borrar filtros epalomino OPEN" at bounding box center [77, 100] width 106 height 38
click at [49, 103] on span "Borrar filtros" at bounding box center [42, 98] width 26 height 9
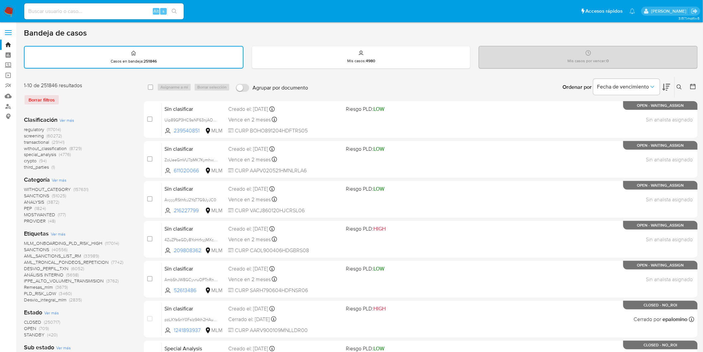
click at [63, 147] on span "without_classification" at bounding box center [45, 148] width 43 height 7
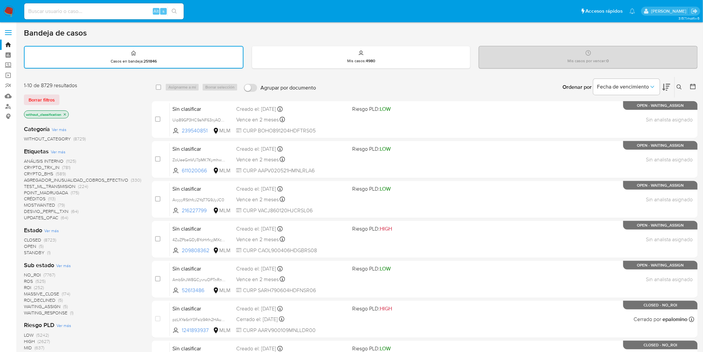
click at [36, 245] on span "OPEN (5)" at bounding box center [34, 246] width 20 height 6
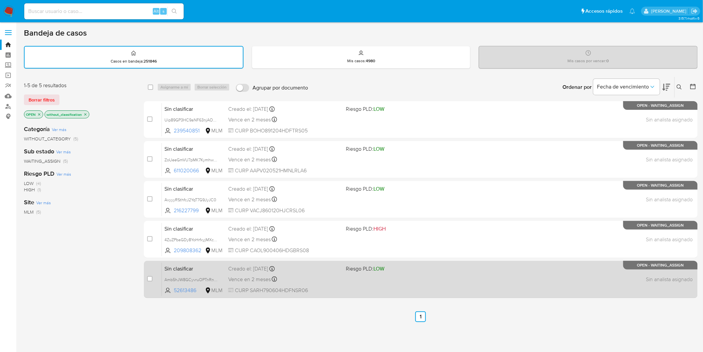
click at [174, 265] on span "Sin clasificar" at bounding box center [194, 268] width 58 height 9
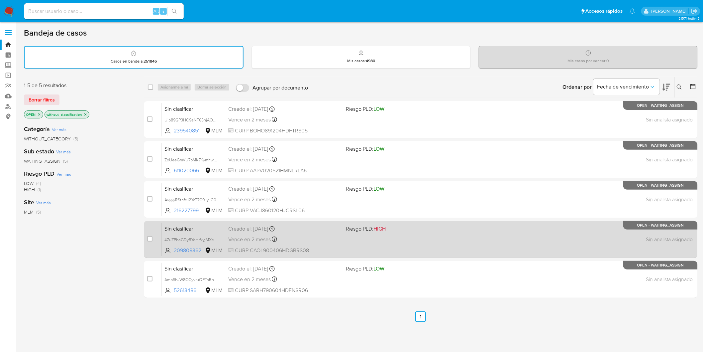
click at [182, 230] on span "Sin clasificar" at bounding box center [194, 228] width 58 height 9
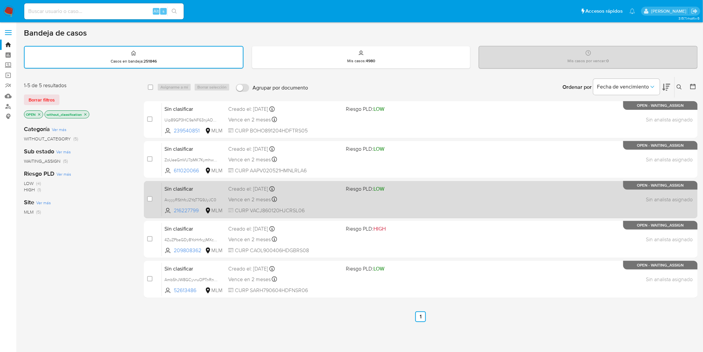
click at [189, 187] on span "Sin clasificar" at bounding box center [194, 188] width 58 height 9
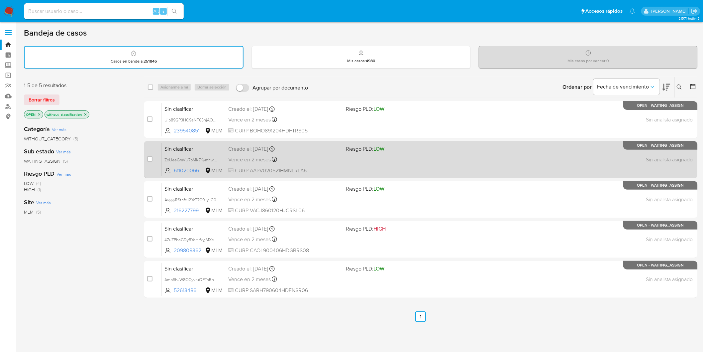
click at [202, 150] on span "Sin clasificar" at bounding box center [194, 148] width 58 height 9
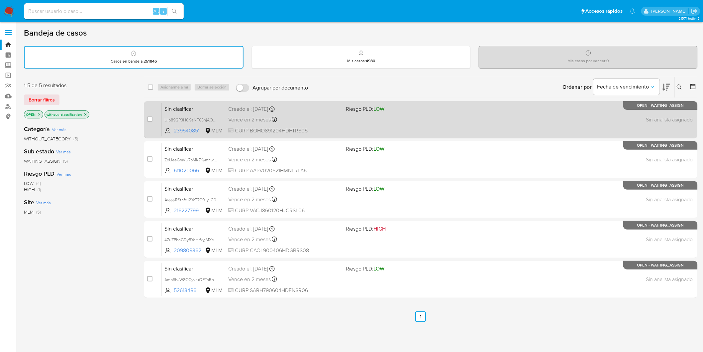
click at [175, 105] on span "Sin clasificar" at bounding box center [194, 108] width 58 height 9
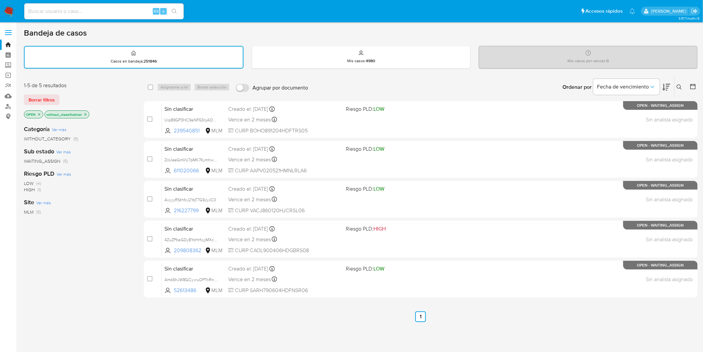
click at [46, 91] on div "1-5 de 5 resultados Borrar filtros OPEN without_classification" at bounding box center [77, 101] width 106 height 38
click at [46, 97] on span "Borrar filtros" at bounding box center [42, 99] width 26 height 9
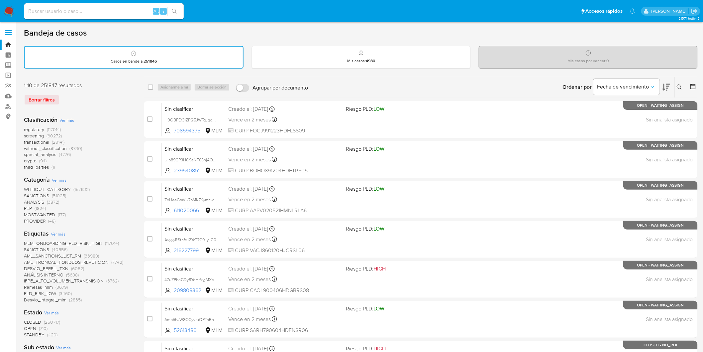
click at [678, 84] on icon at bounding box center [679, 86] width 5 height 5
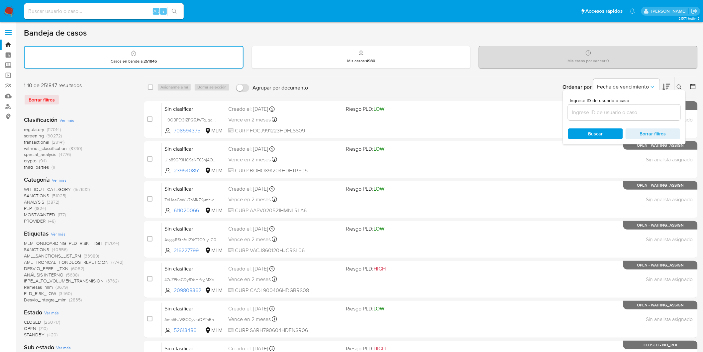
click at [593, 114] on input at bounding box center [624, 112] width 112 height 9
type input "239540851"
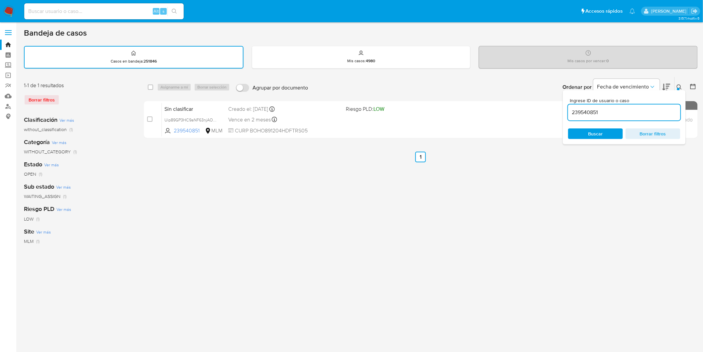
click at [675, 85] on button at bounding box center [680, 87] width 11 height 8
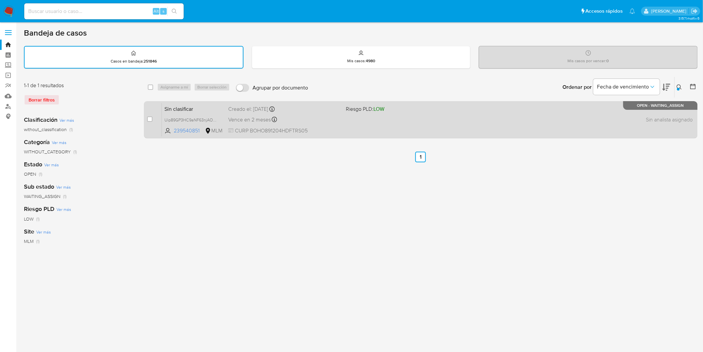
click at [183, 111] on span "Sin clasificar" at bounding box center [194, 108] width 58 height 9
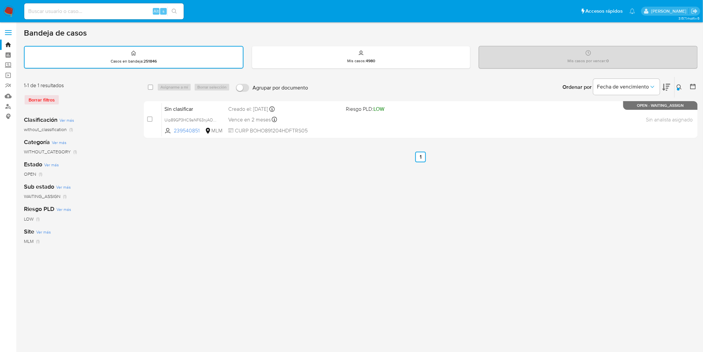
click at [148, 84] on div "select-all-cases-checkbox" at bounding box center [150, 87] width 5 height 7
click at [151, 85] on input "checkbox" at bounding box center [150, 86] width 5 height 5
checkbox input "true"
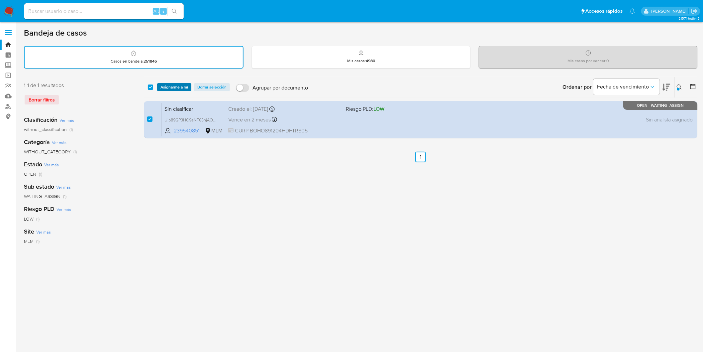
click at [158, 84] on button "Asignarme a mí" at bounding box center [174, 87] width 34 height 8
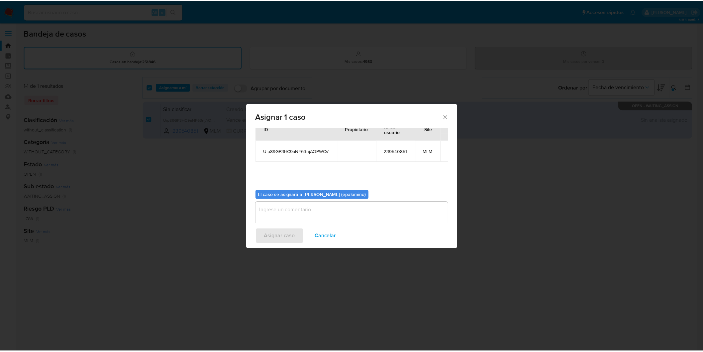
scroll to position [34, 0]
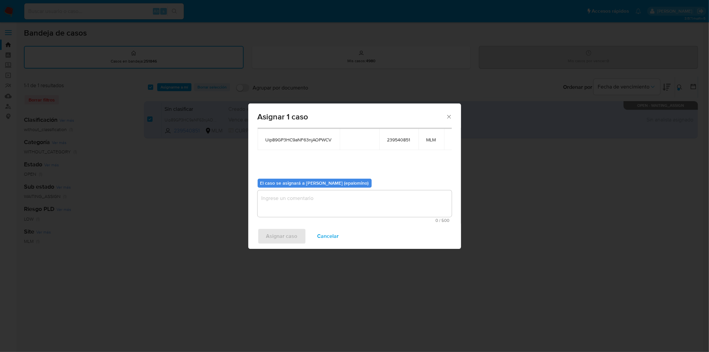
click at [301, 203] on textarea "assign-modal" at bounding box center [355, 203] width 194 height 27
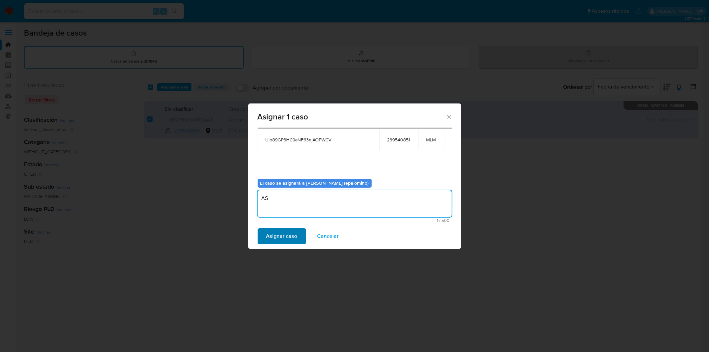
type textarea "AS"
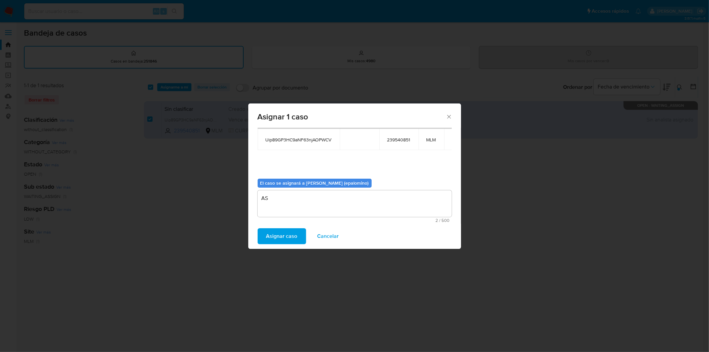
click at [281, 229] on span "Asignar caso" at bounding box center [281, 236] width 31 height 15
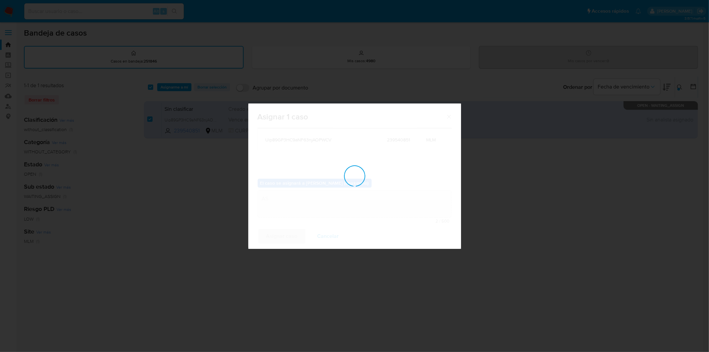
click at [278, 231] on div "assign-modal" at bounding box center [354, 175] width 213 height 145
checkbox input "false"
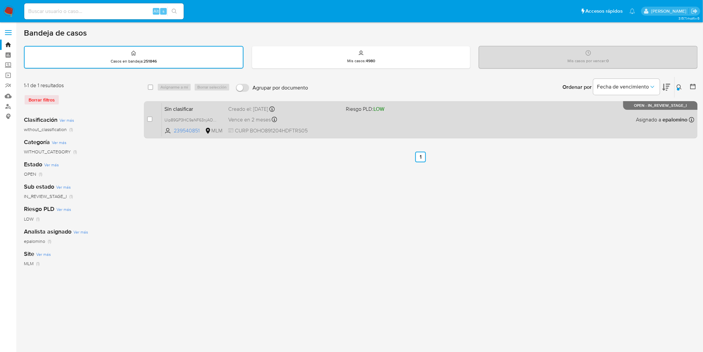
click at [192, 107] on span "Sin clasificar" at bounding box center [194, 108] width 58 height 9
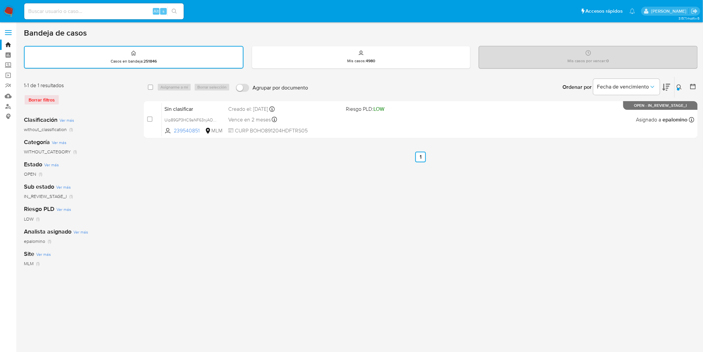
click at [14, 12] on img at bounding box center [8, 11] width 11 height 11
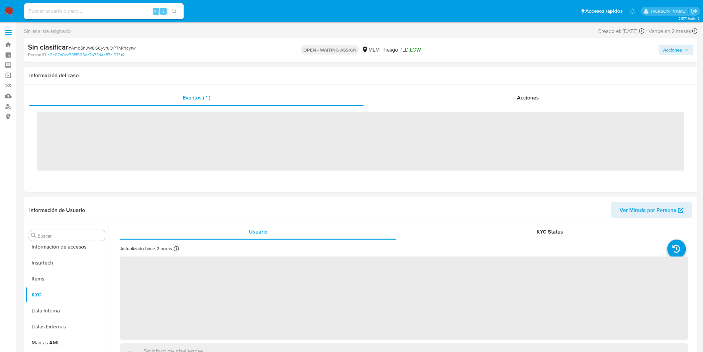
scroll to position [281, 0]
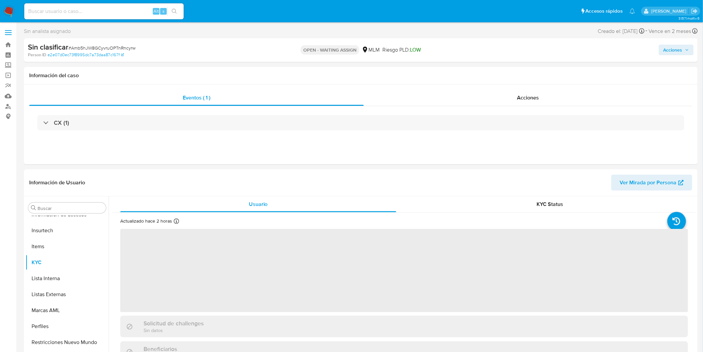
select select "10"
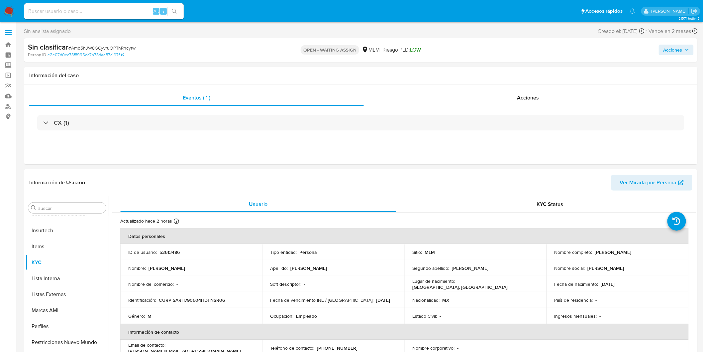
click at [126, 48] on span "# Amb5hJW8GCyvruOPTnRncyrw" at bounding box center [101, 48] width 67 height 7
copy span "Amb5hJW8GCyvruOPTnRncyrw"
click at [160, 249] on p "52613486" at bounding box center [170, 252] width 20 height 6
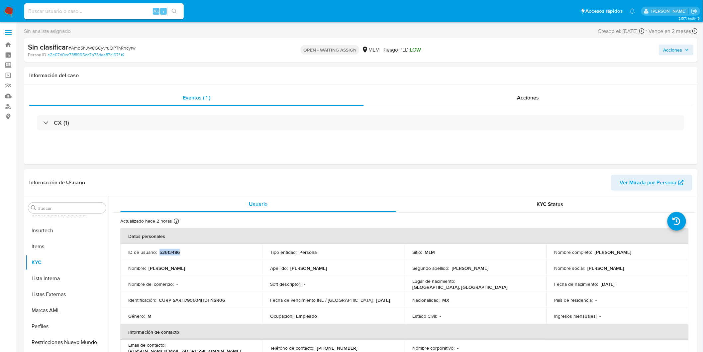
copy p "52613486"
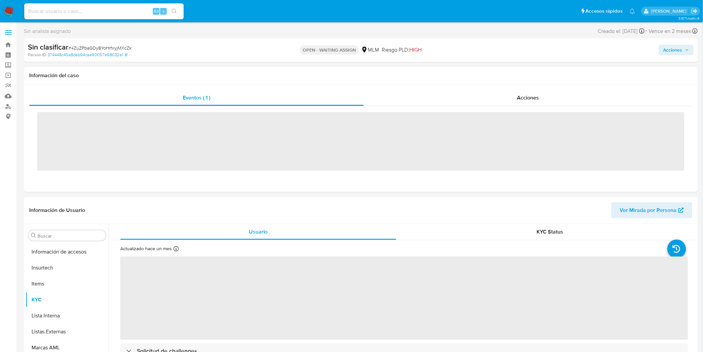
scroll to position [281, 0]
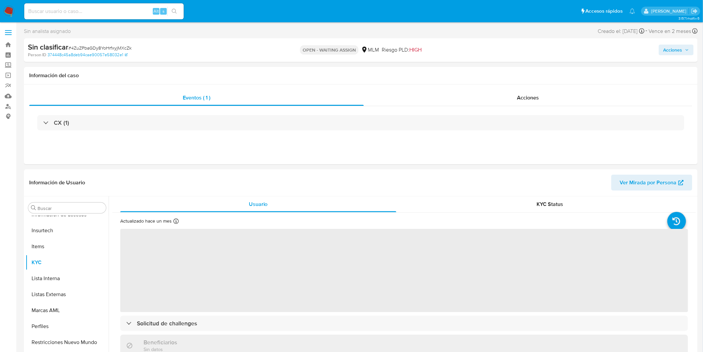
click at [122, 49] on span "# 4ZuZPbaGDy8YoHrfxyjMXcZk" at bounding box center [99, 48] width 63 height 7
copy span "4ZuZPbaGDy8YoHrfxyjMXcZk"
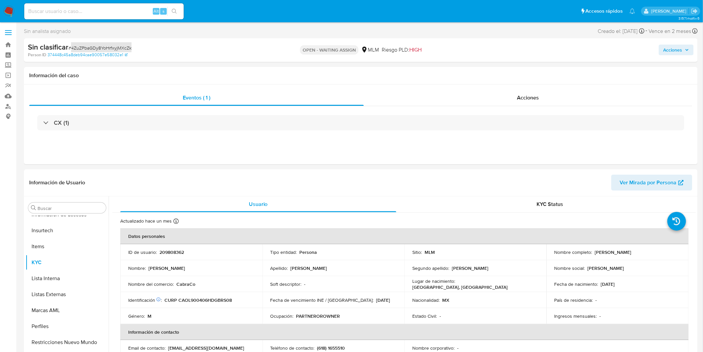
select select "10"
click at [182, 249] on p "209808362" at bounding box center [172, 252] width 25 height 6
copy p "209808362"
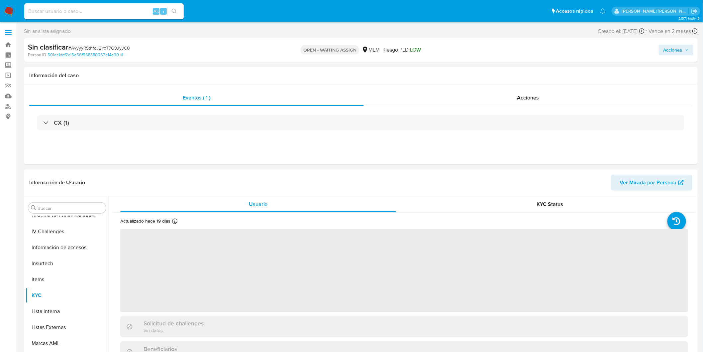
scroll to position [281, 0]
click at [112, 47] on span "# AvyyyRSthfcJ2YqT7G9JyJC0" at bounding box center [98, 48] width 61 height 7
copy span "AvyyyRSthfcJ2YqT7G9JyJC0"
select select "10"
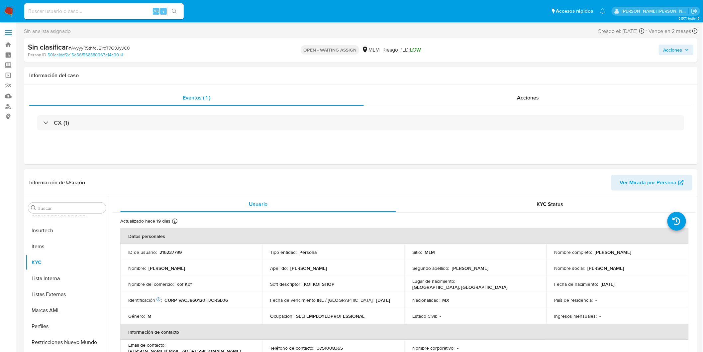
click at [175, 253] on p "216227799" at bounding box center [171, 252] width 22 height 6
click at [177, 253] on p "216227799" at bounding box center [171, 252] width 22 height 6
click at [173, 252] on p "216227799" at bounding box center [171, 252] width 22 height 6
copy p "216227799"
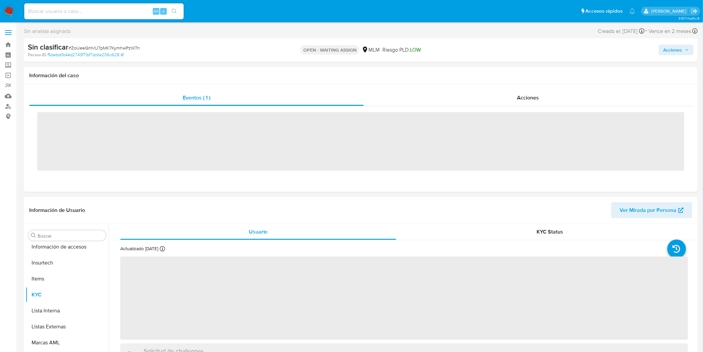
scroll to position [281, 0]
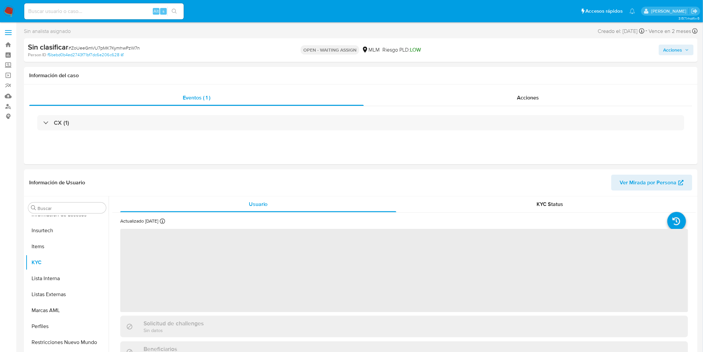
click at [113, 47] on span "# ZoUeeGmVU7pMK7KymhwPzW7n" at bounding box center [103, 48] width 71 height 7
copy span "ZoUeeGmVU7pMK7KymhwPzW7n"
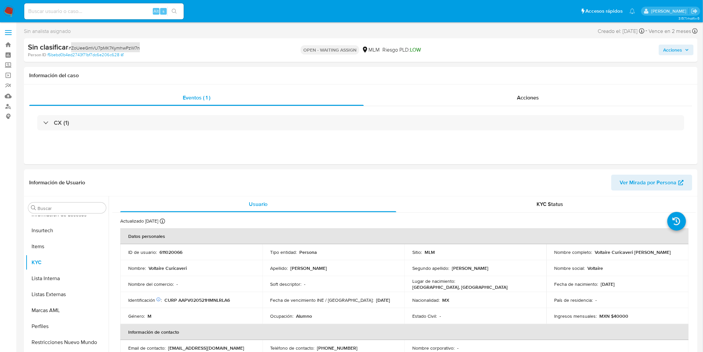
select select "10"
click at [176, 250] on p "611020066" at bounding box center [171, 252] width 23 height 6
copy p "611020066"
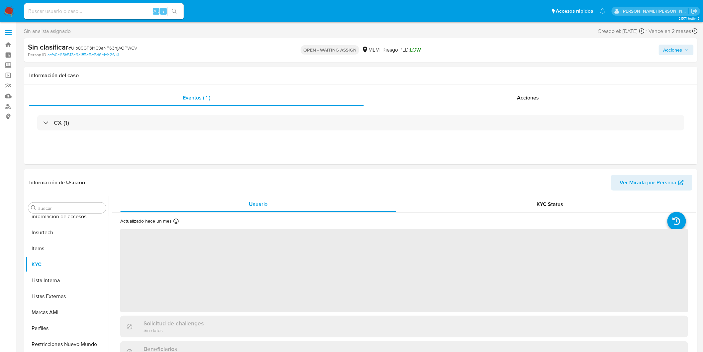
scroll to position [281, 0]
click at [134, 48] on span "# Uip89GP3HC9aNF63njAOPWCV" at bounding box center [102, 48] width 69 height 7
copy span "Uip89GP3HC9aNF63njAOPWCV"
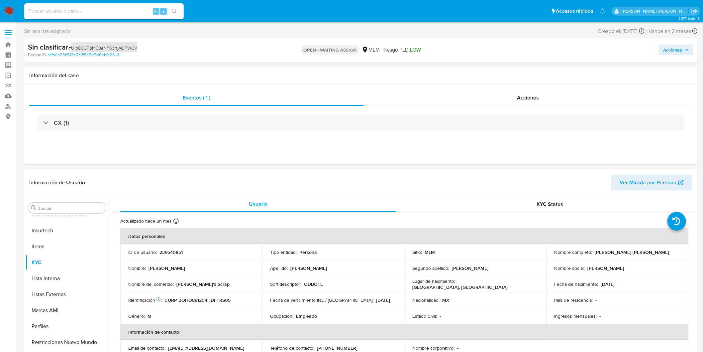
select select "10"
click at [174, 251] on p "239540851" at bounding box center [171, 252] width 23 height 6
copy p "239540851"
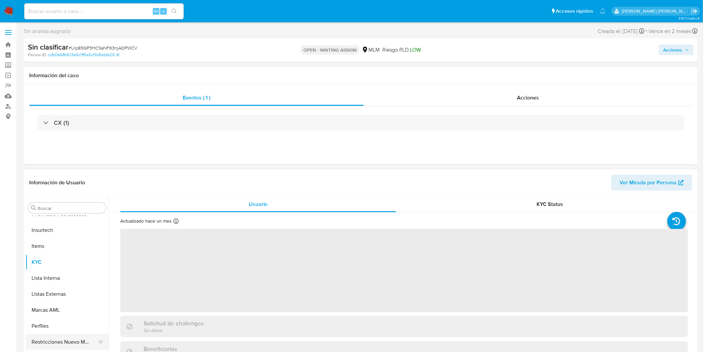
click at [76, 335] on button "Restricciones Nuevo Mundo" at bounding box center [65, 342] width 78 height 16
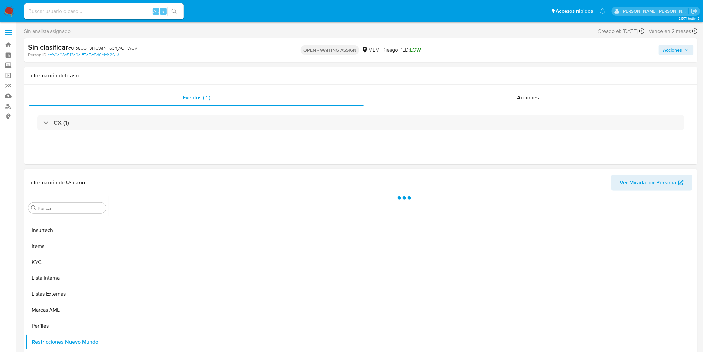
select select "10"
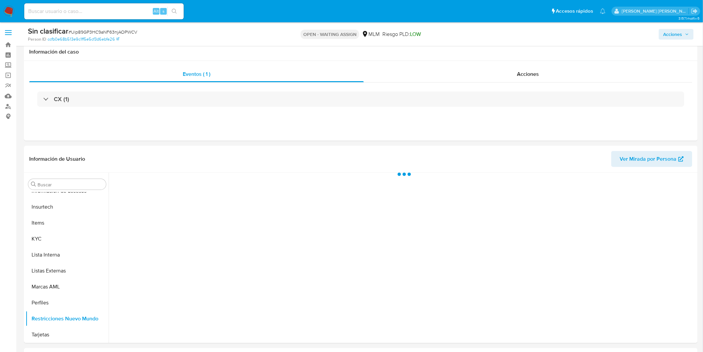
scroll to position [21, 0]
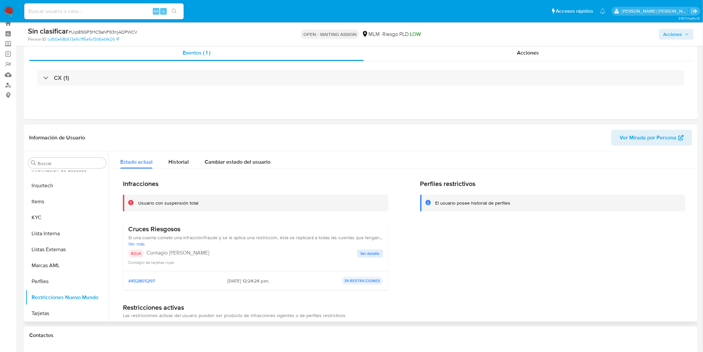
click at [371, 250] on span "Ver detalle" at bounding box center [370, 253] width 19 height 7
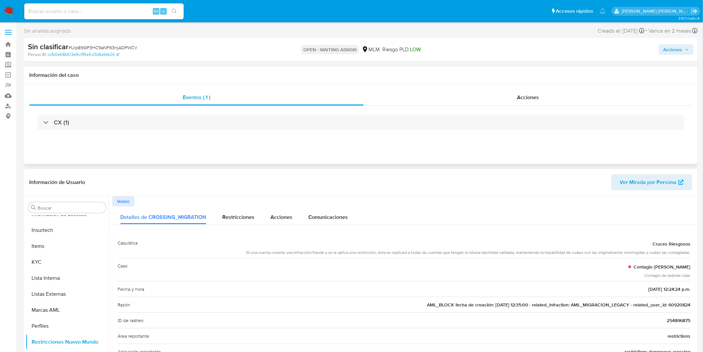
scroll to position [0, 0]
click at [680, 49] on span "Acciones" at bounding box center [673, 50] width 19 height 11
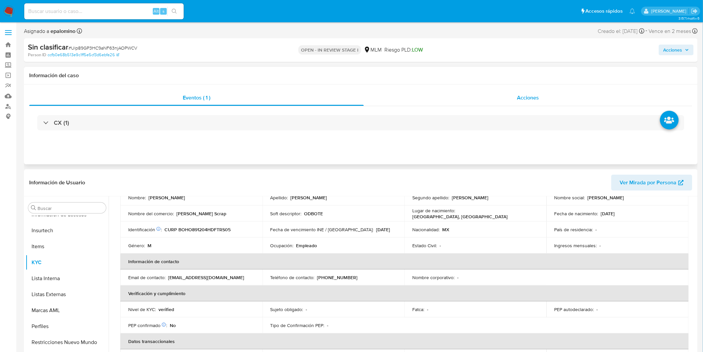
scroll to position [74, 0]
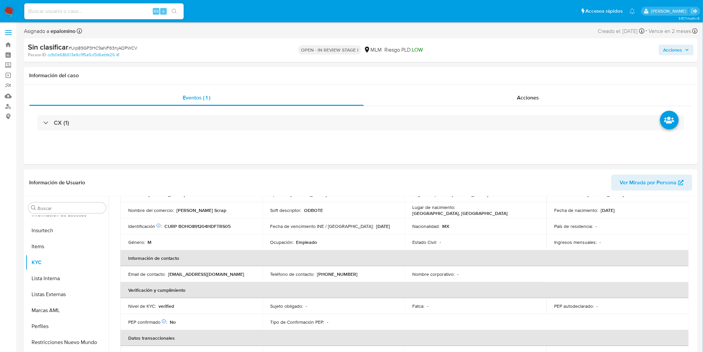
select select "10"
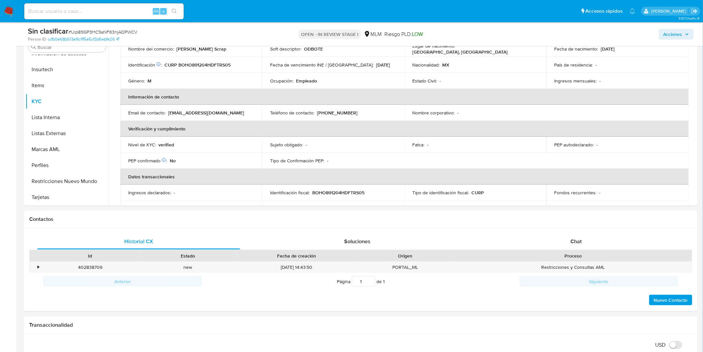
scroll to position [171, 0]
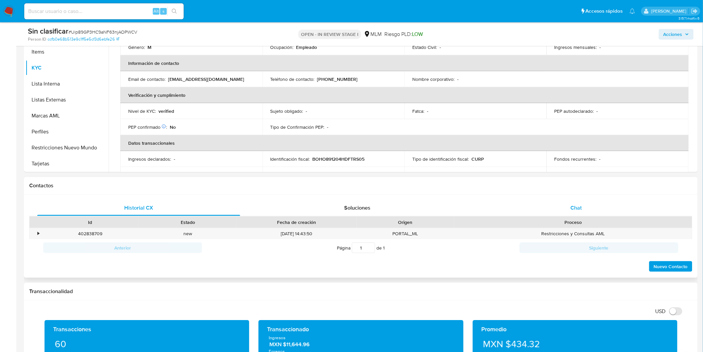
click at [578, 201] on div "Chat" at bounding box center [576, 208] width 203 height 16
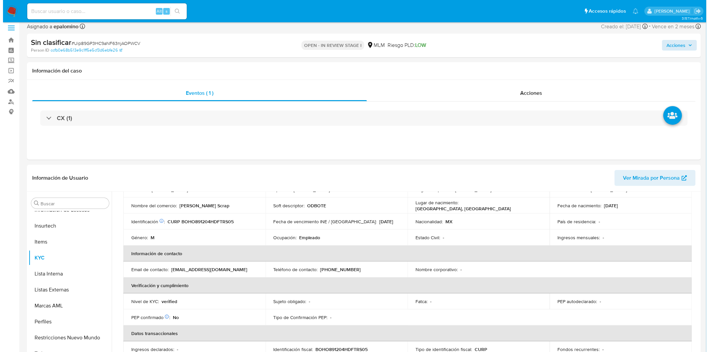
scroll to position [0, 0]
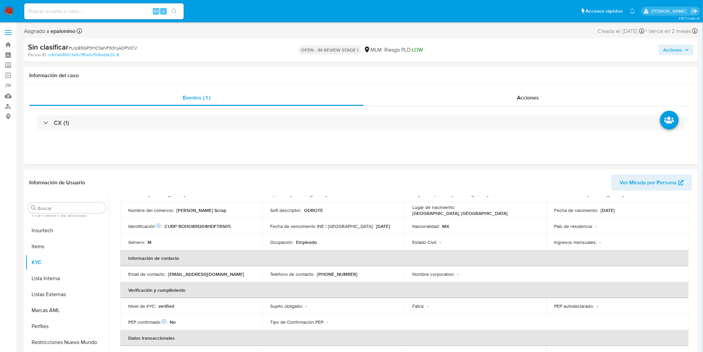
click at [676, 37] on div "Asignado a epalomino Asignado el: 29/08/2025 13:59:25 Creado el: 29/08/2025 Cre…" at bounding box center [361, 33] width 674 height 12
click at [674, 47] on span "Acciones" at bounding box center [673, 50] width 19 height 11
click at [662, 159] on button "Enviar" at bounding box center [669, 158] width 22 height 11
click at [489, 69] on span "Resolución del caso" at bounding box center [488, 71] width 48 height 8
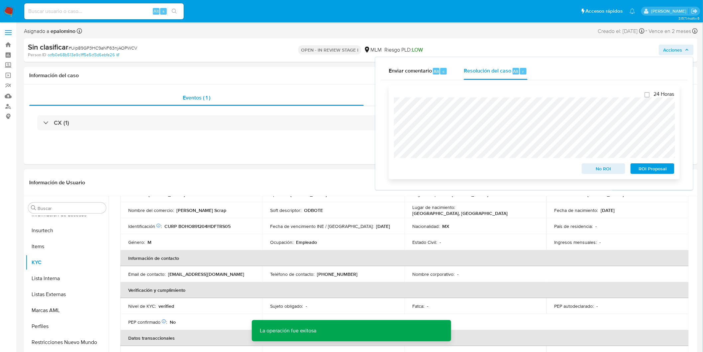
click at [602, 166] on span "No ROI" at bounding box center [604, 168] width 35 height 9
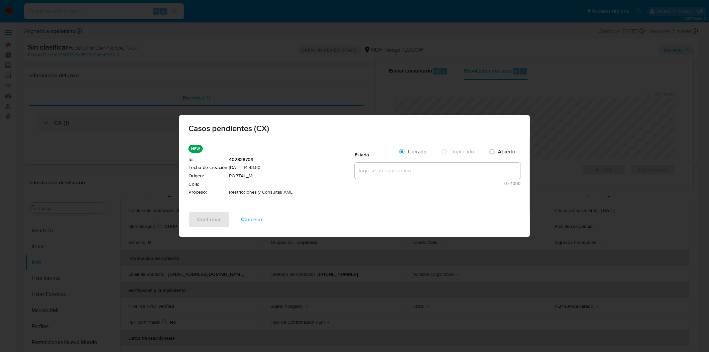
click at [444, 172] on textarea at bounding box center [438, 171] width 166 height 16
paste textarea "no se realizará reactivación de la cuenta"
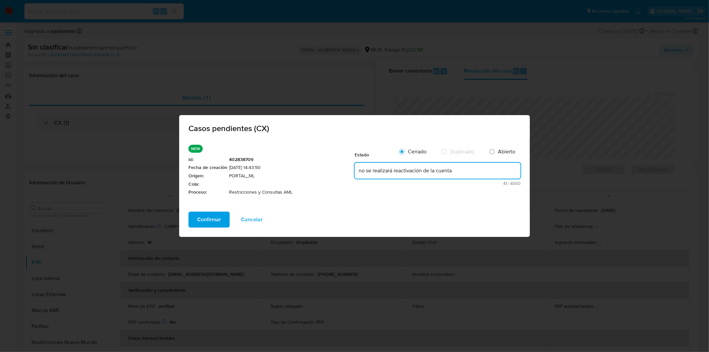
type textarea "no se realizará reactivación de la cuenta"
click at [207, 210] on div "NEW Id : 402838709 Fecha de creación 29/08/2025 14:43:50 Origen : PORTAL_ML Col…" at bounding box center [354, 175] width 351 height 72
click at [205, 217] on span "Confirmar" at bounding box center [209, 219] width 24 height 15
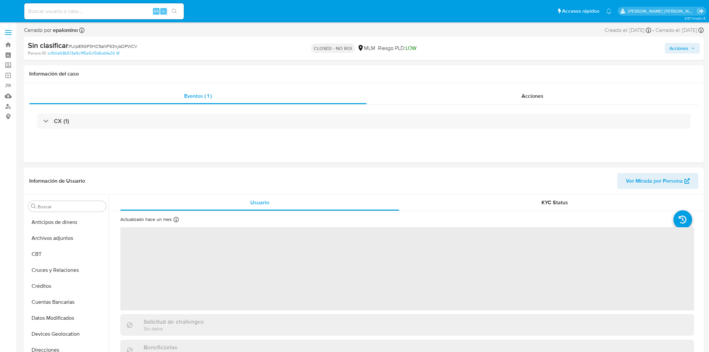
select select "10"
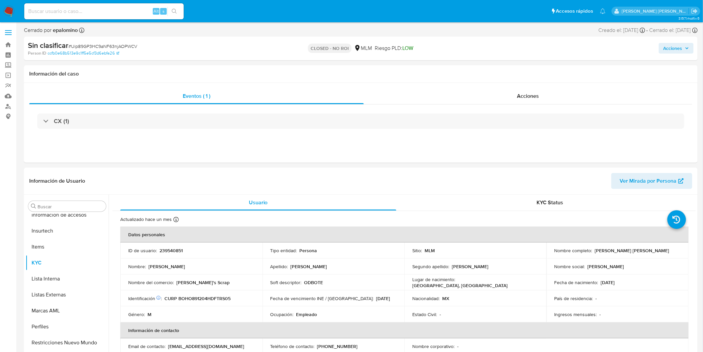
scroll to position [281, 0]
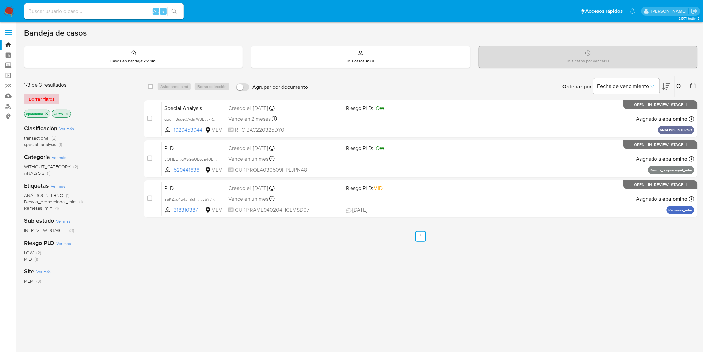
click at [38, 97] on span "Borrar filtros" at bounding box center [42, 98] width 26 height 9
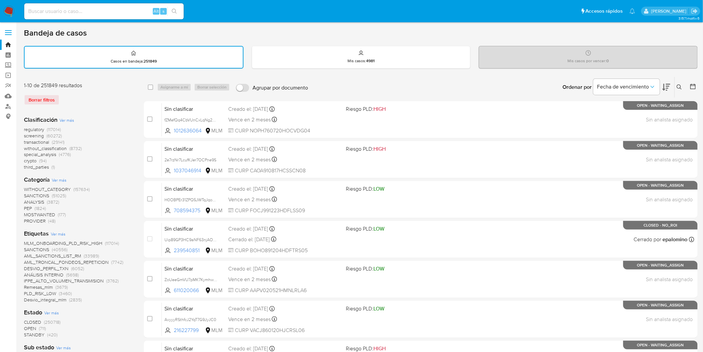
click at [6, 9] on img at bounding box center [8, 11] width 11 height 11
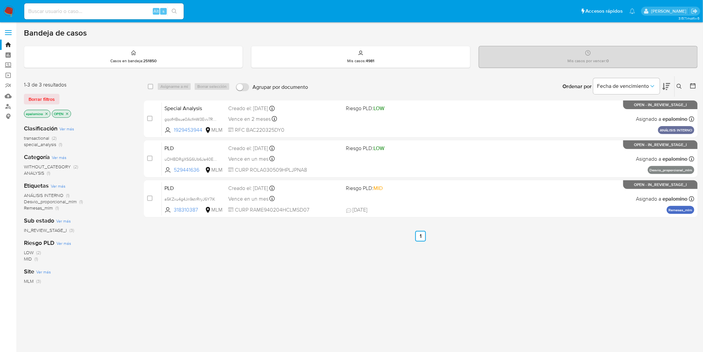
click at [31, 96] on span "Borrar filtros" at bounding box center [42, 98] width 26 height 9
